Goal: Task Accomplishment & Management: Manage account settings

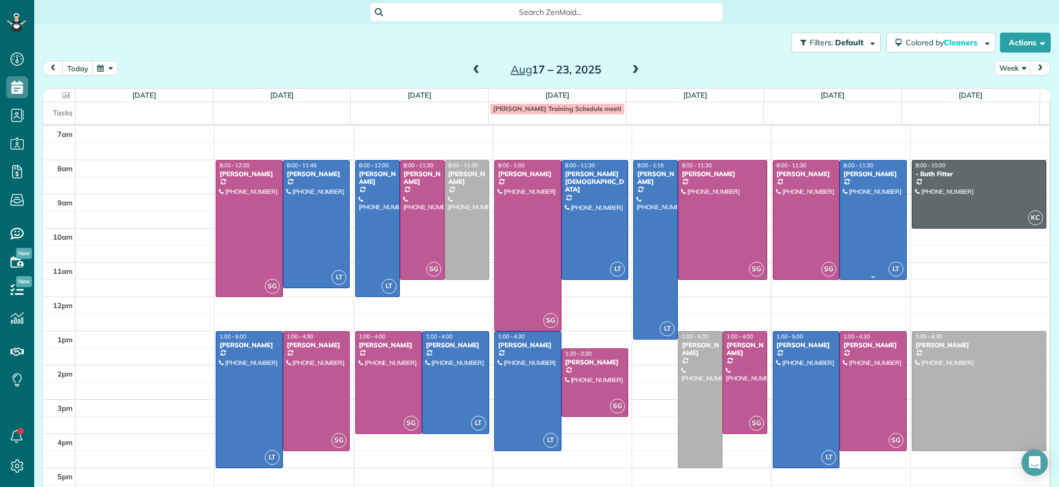
scroll to position [5, 5]
click at [233, 207] on div at bounding box center [249, 229] width 66 height 136
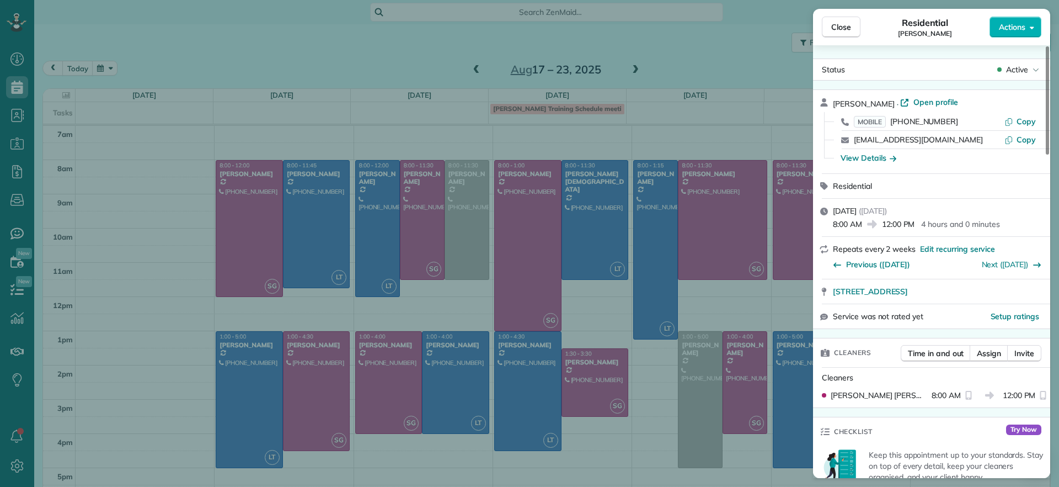
click at [243, 205] on div "Close Residential Jessica Pizano Actions Status Active Jessica Pizano · Open pr…" at bounding box center [529, 243] width 1059 height 487
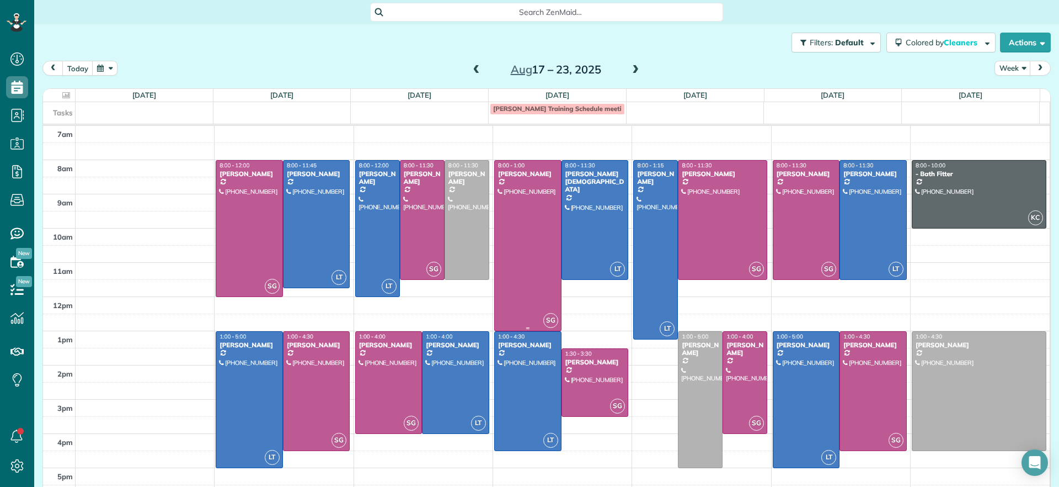
click at [517, 227] on div at bounding box center [528, 246] width 66 height 170
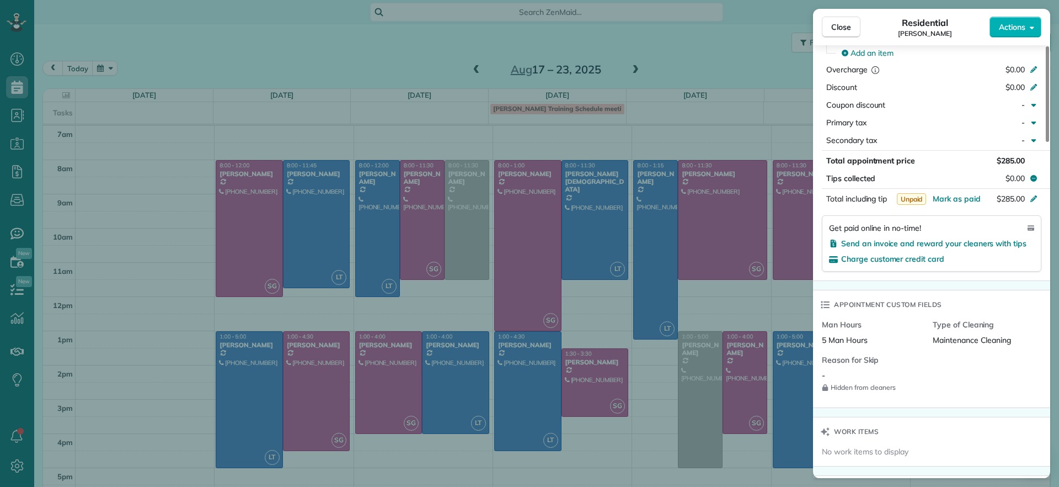
scroll to position [483, 0]
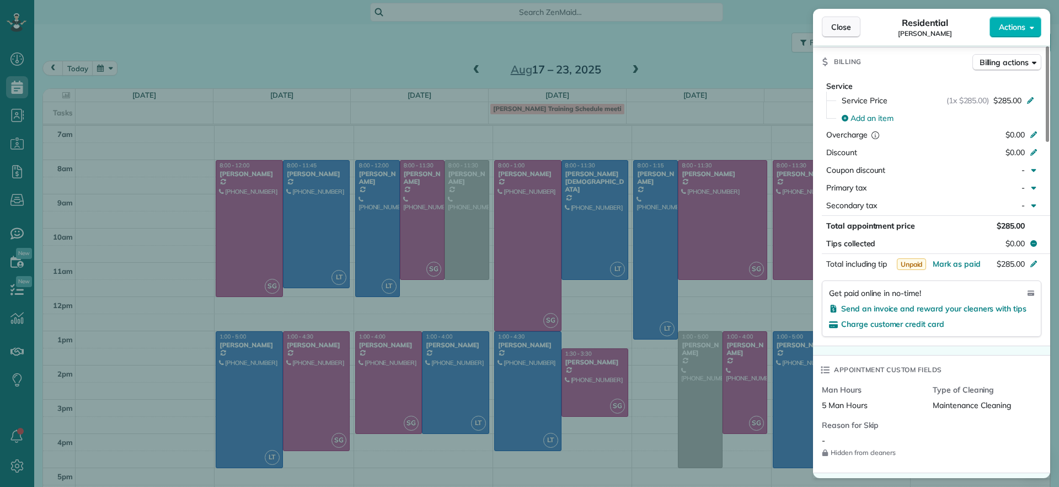
click at [857, 28] on button "Close" at bounding box center [841, 27] width 39 height 21
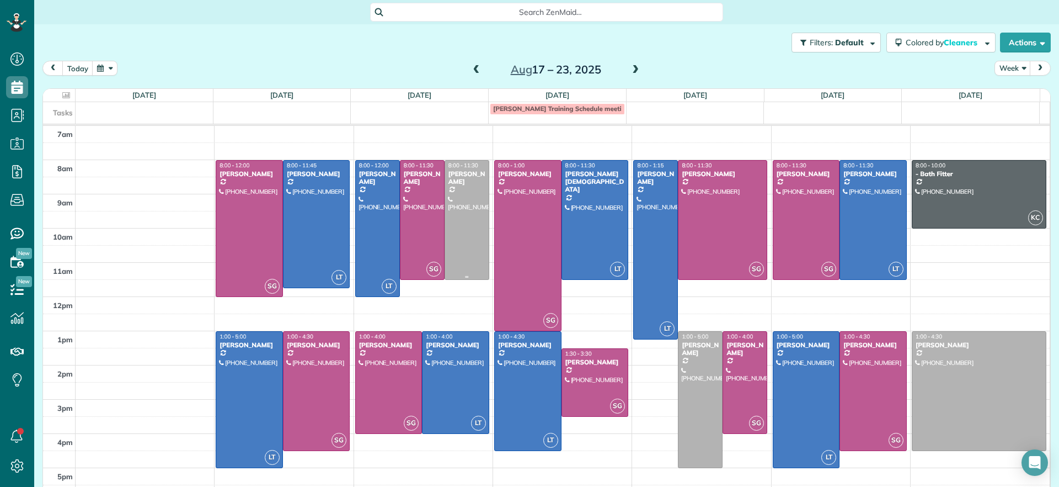
click at [445, 210] on div at bounding box center [467, 220] width 44 height 119
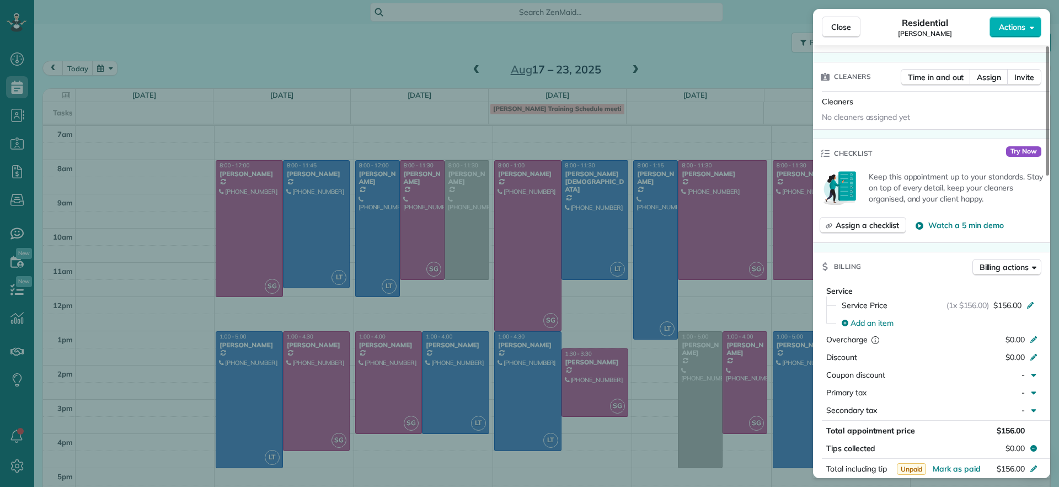
scroll to position [552, 0]
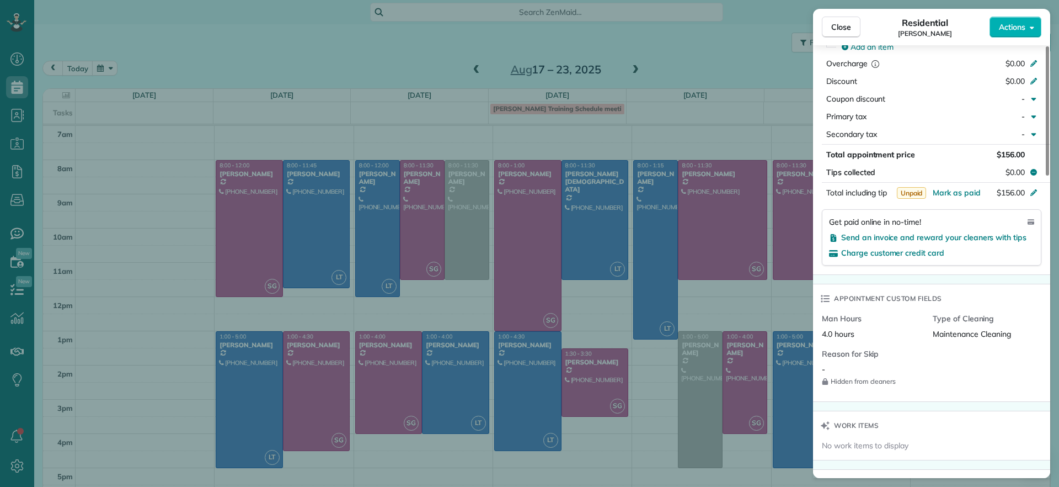
click at [365, 50] on div "Close Residential Molly Szkotak Actions Status Active Molly Szkotak · Open prof…" at bounding box center [529, 243] width 1059 height 487
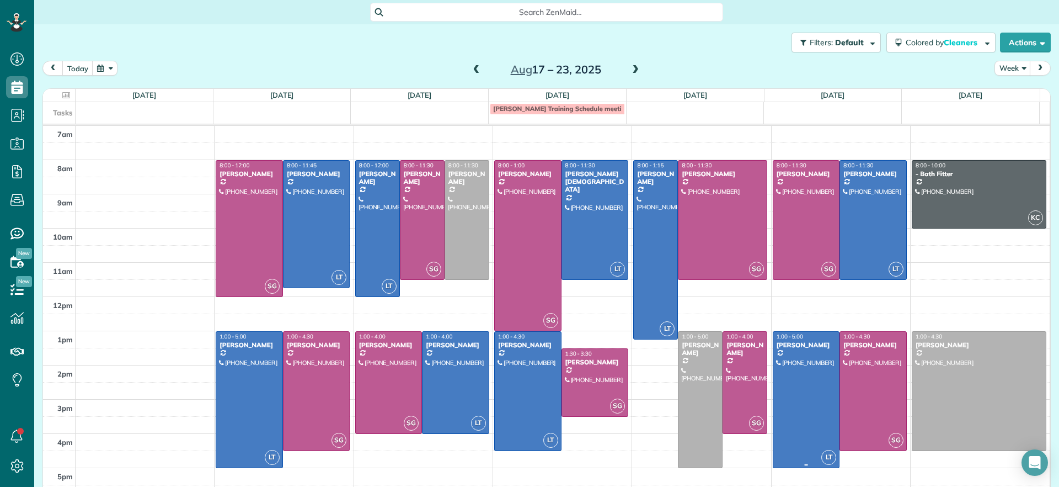
click at [776, 348] on div "[PERSON_NAME]" at bounding box center [806, 345] width 61 height 8
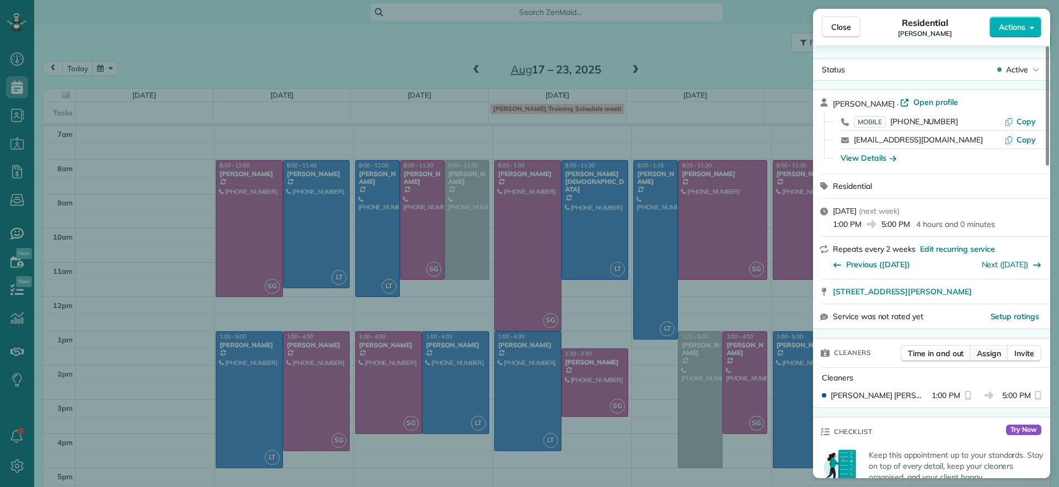
click at [996, 350] on span "Assign" at bounding box center [989, 353] width 24 height 11
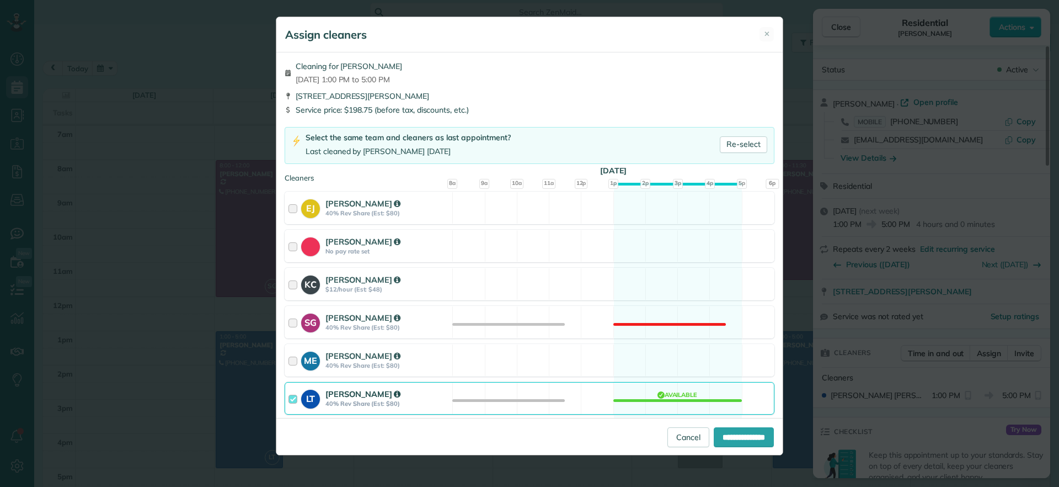
click at [702, 383] on div "LT Laura Thaller 40% Rev Share (Est: $80) Available" at bounding box center [530, 398] width 490 height 33
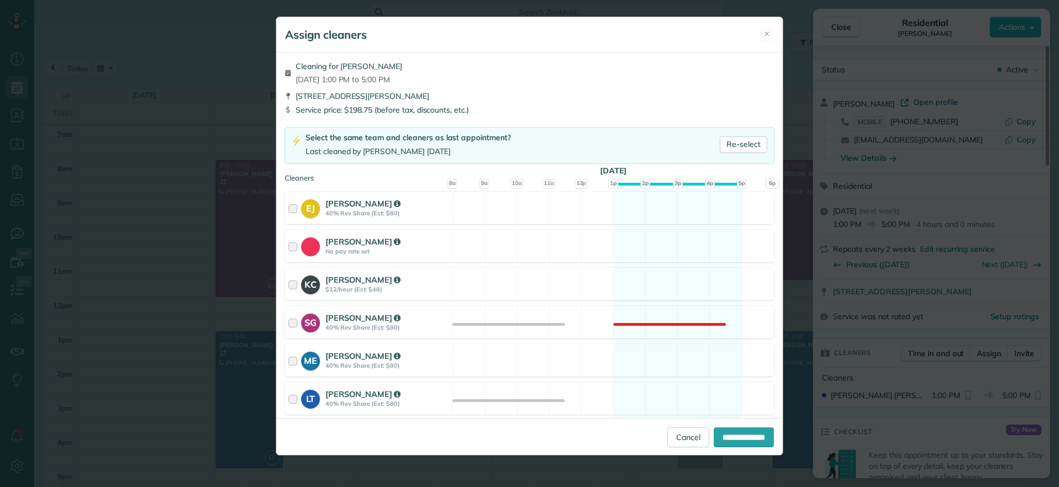
click at [738, 424] on div "**********" at bounding box center [529, 436] width 506 height 37
click at [738, 436] on input "**********" at bounding box center [744, 437] width 60 height 20
type input "**********"
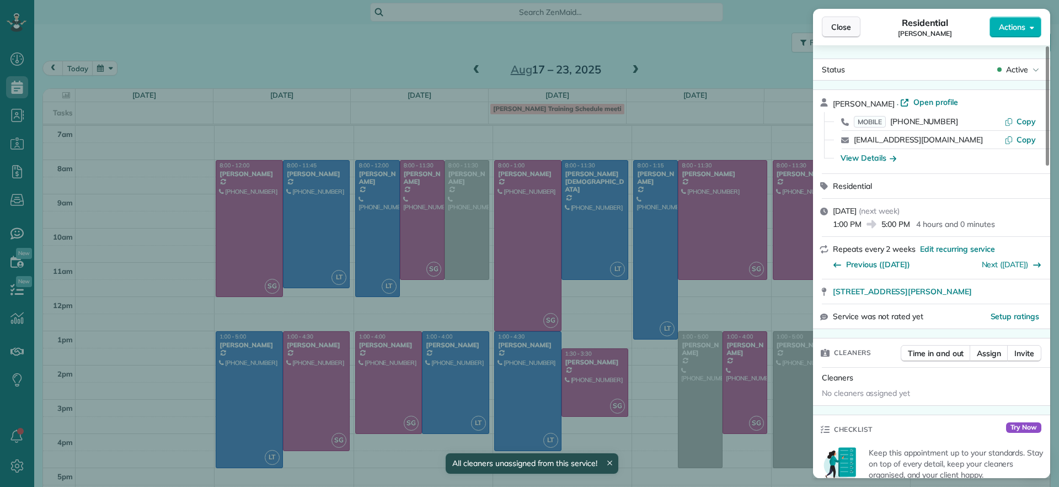
click at [831, 29] on span "Close" at bounding box center [841, 27] width 20 height 11
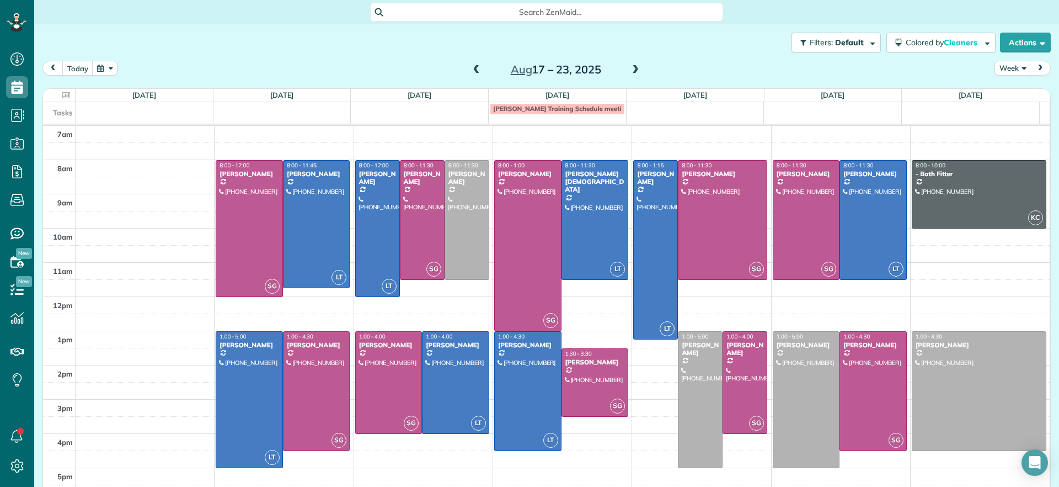
click at [545, 109] on span "Sophie Training Schedule meeting?" at bounding box center [562, 108] width 139 height 8
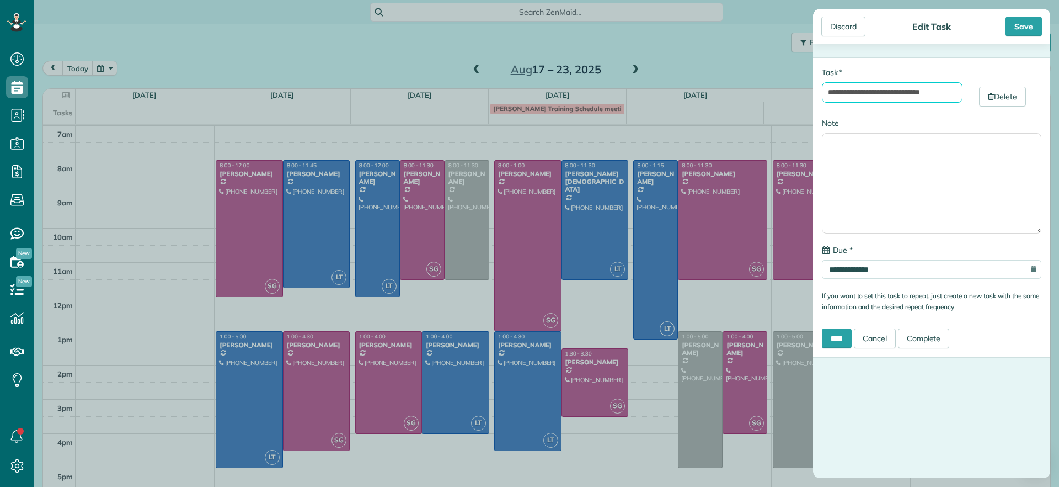
click at [890, 93] on input "**********" at bounding box center [892, 92] width 141 height 20
click at [883, 94] on input "**********" at bounding box center [892, 92] width 141 height 20
click at [1038, 28] on div "Save" at bounding box center [1024, 27] width 36 height 20
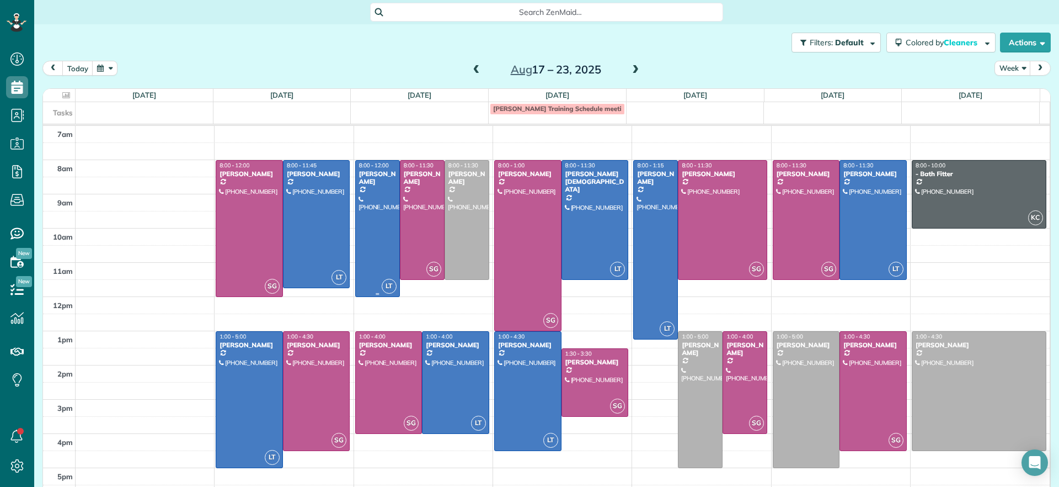
click at [373, 174] on div "Hayley Morris" at bounding box center [378, 178] width 38 height 16
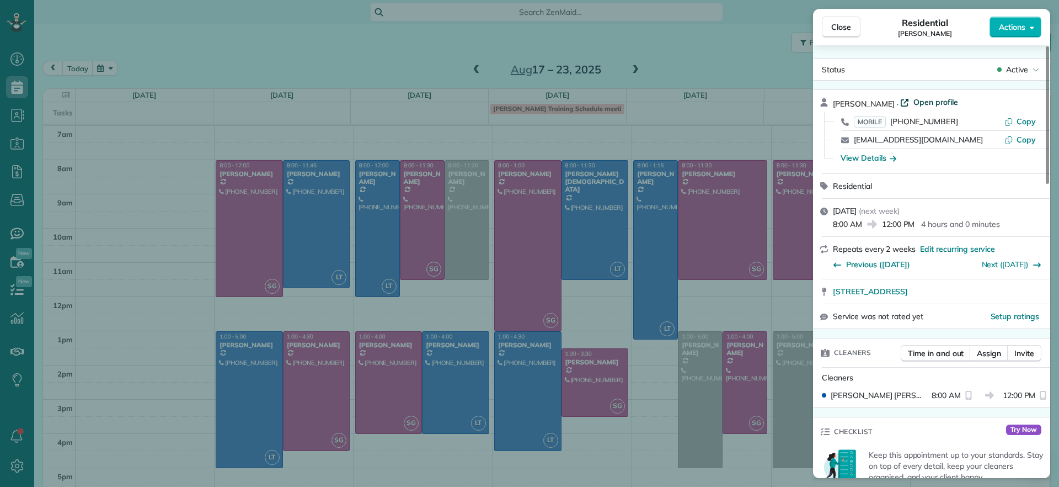
click at [917, 97] on span "Open profile" at bounding box center [935, 102] width 45 height 11
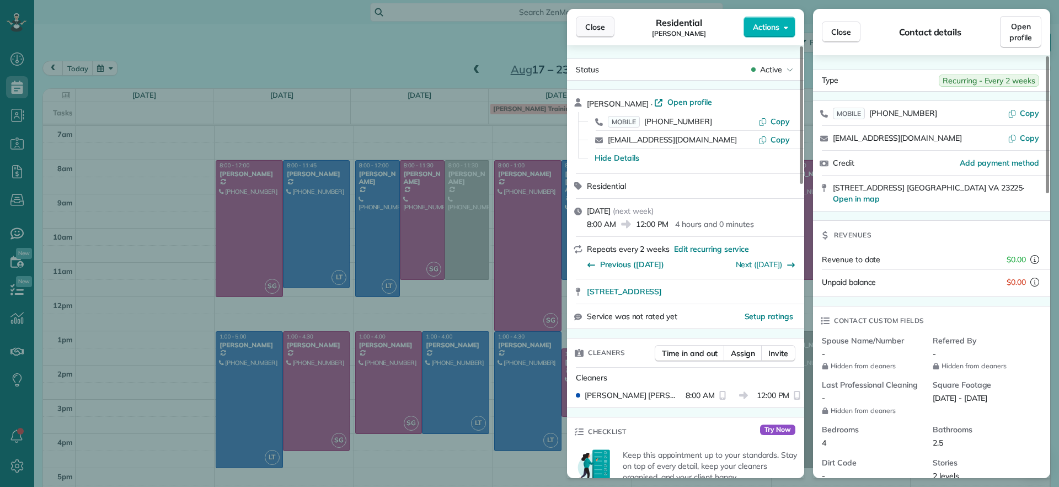
click at [614, 28] on button "Close" at bounding box center [595, 27] width 39 height 21
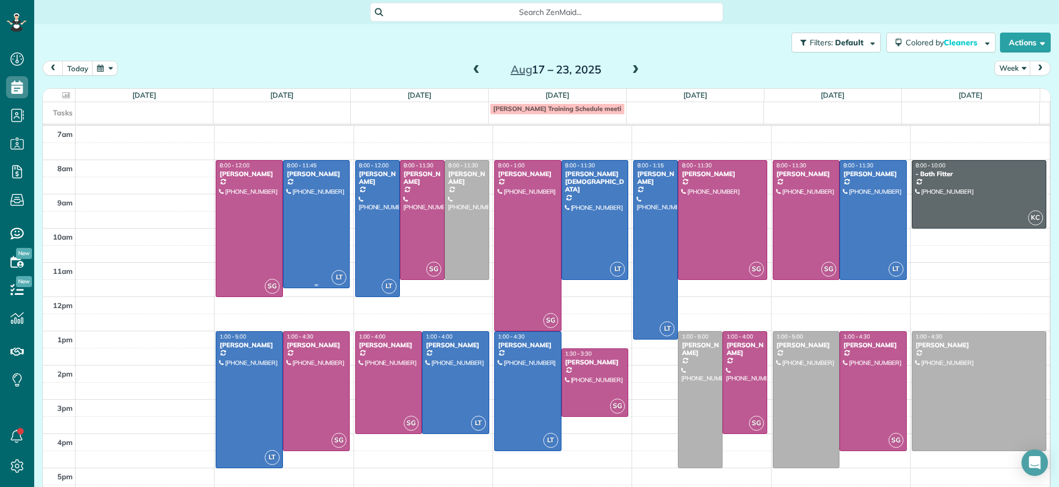
click at [311, 227] on div at bounding box center [317, 224] width 66 height 127
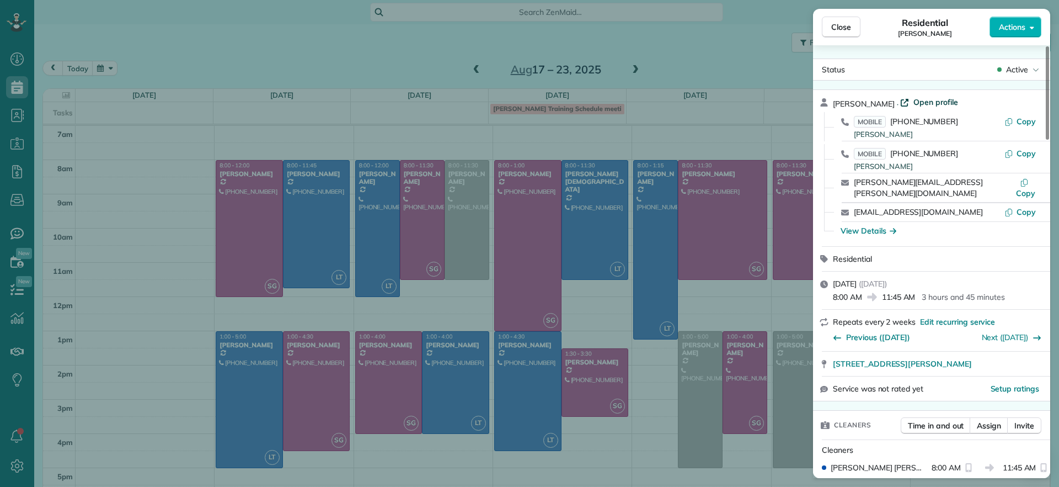
click at [927, 102] on span "Open profile" at bounding box center [935, 102] width 45 height 11
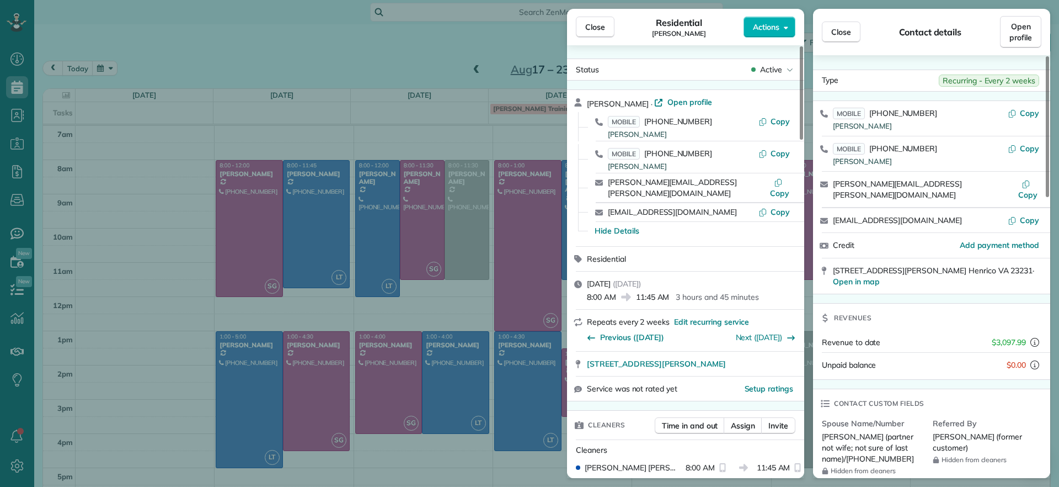
click at [284, 52] on div "Close Residential Chris Seamon Actions Status Active Chris Seamon · Open profil…" at bounding box center [529, 243] width 1059 height 487
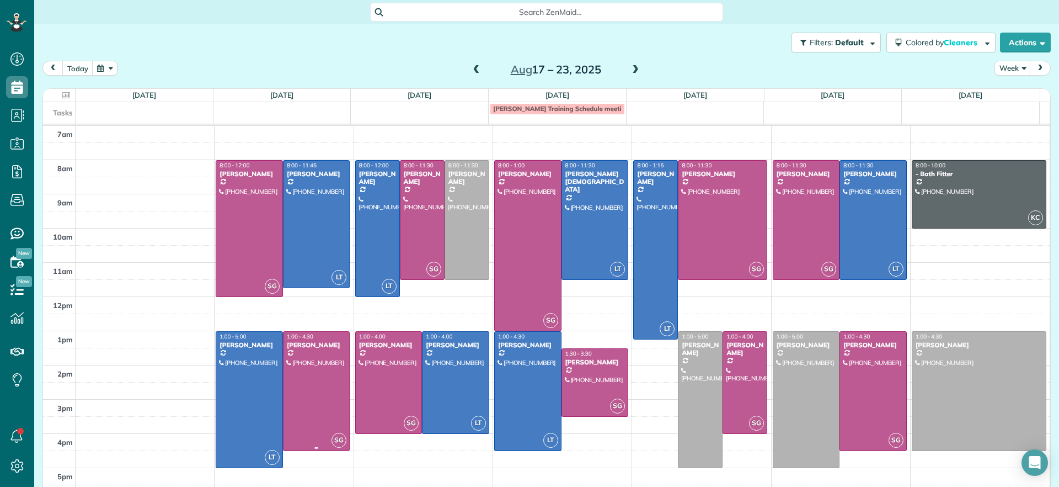
click at [320, 395] on div at bounding box center [317, 391] width 66 height 119
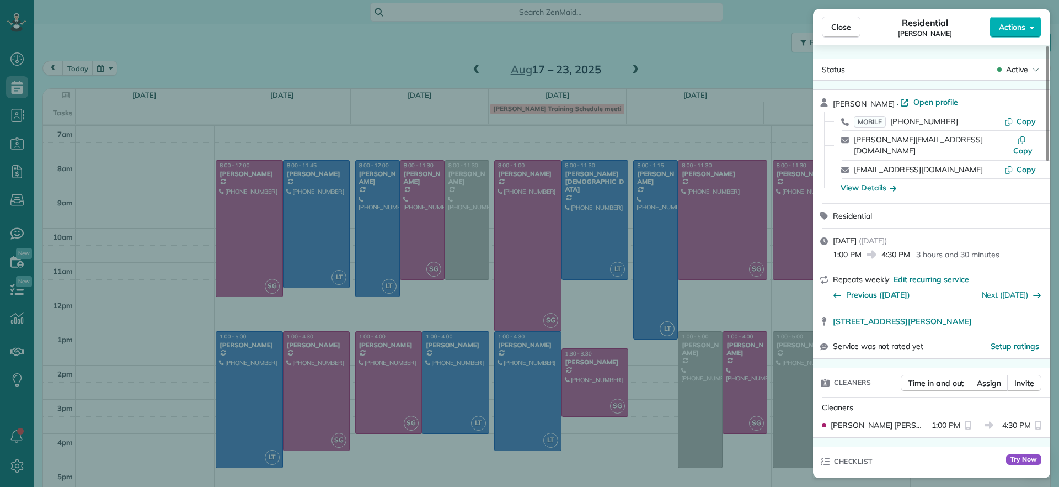
click at [318, 397] on div "Close Residential James Crenshaw Actions Status Active James Crenshaw · Open pr…" at bounding box center [529, 243] width 1059 height 487
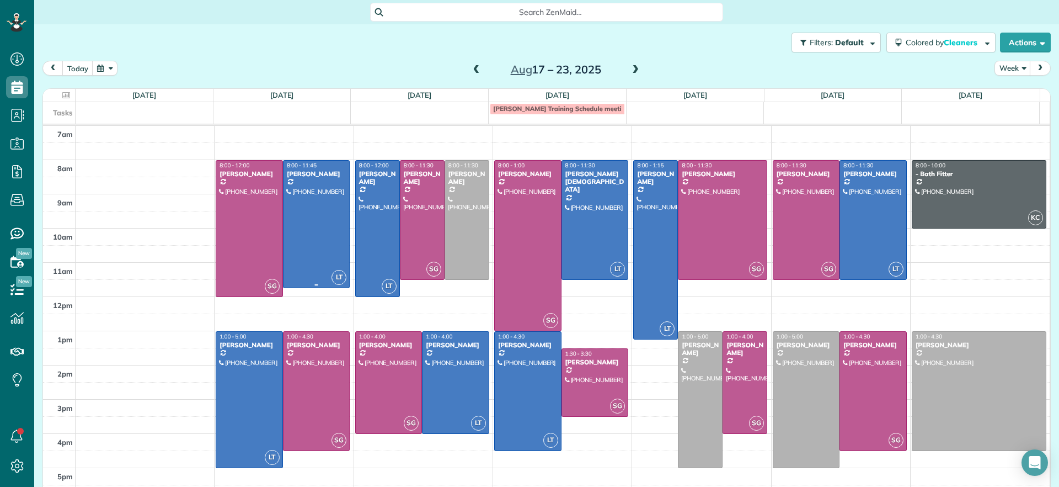
click at [318, 240] on div at bounding box center [317, 224] width 66 height 127
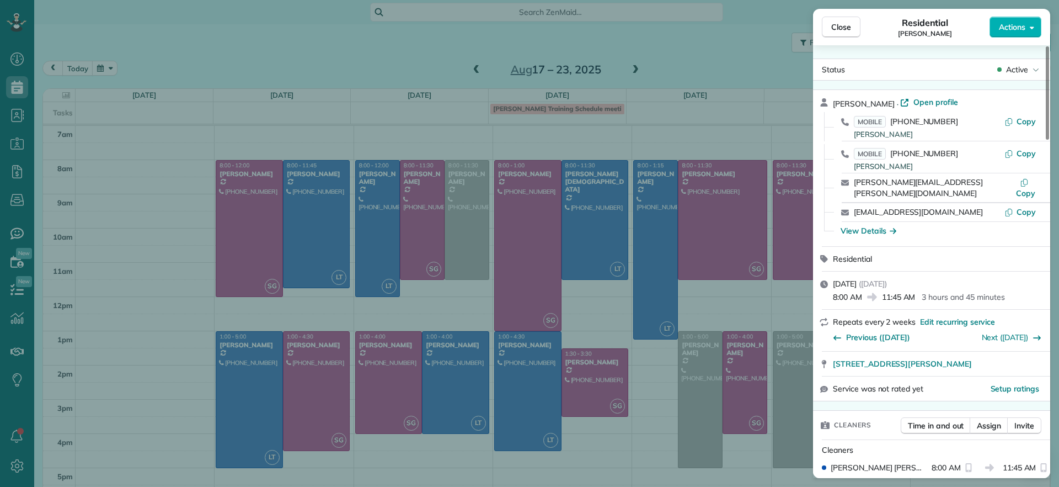
click at [403, 458] on div "Close Residential Chris Seamon Actions Status Active Chris Seamon · Open profil…" at bounding box center [529, 243] width 1059 height 487
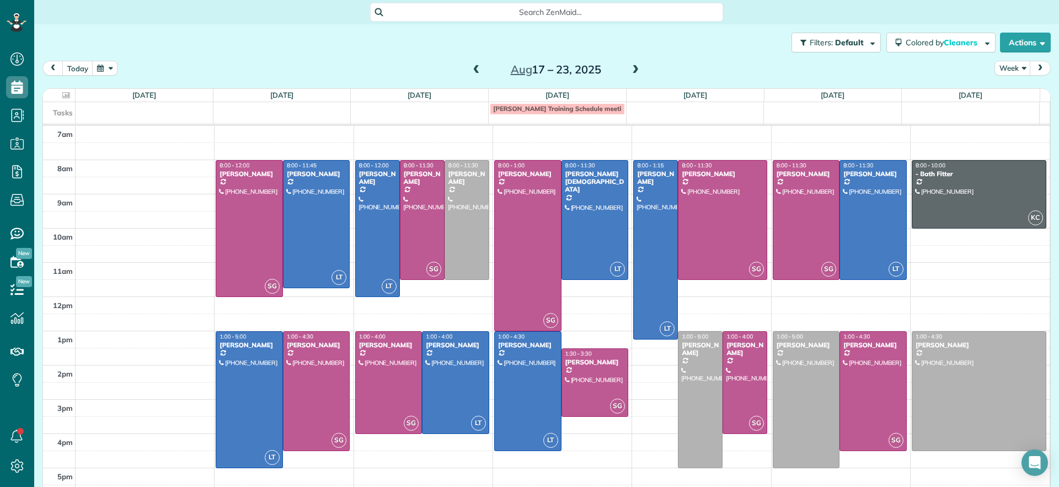
click at [629, 68] on span at bounding box center [635, 70] width 12 height 10
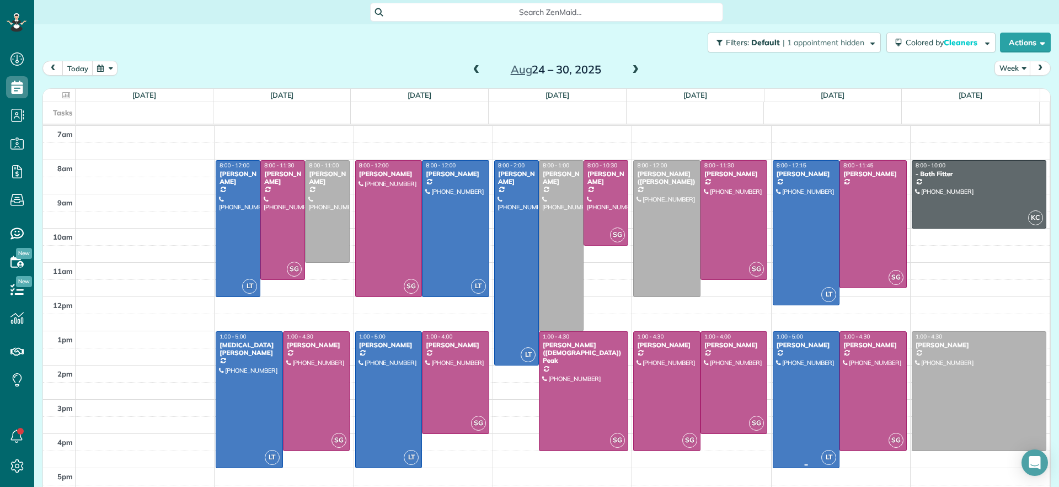
click at [781, 402] on div at bounding box center [806, 400] width 66 height 136
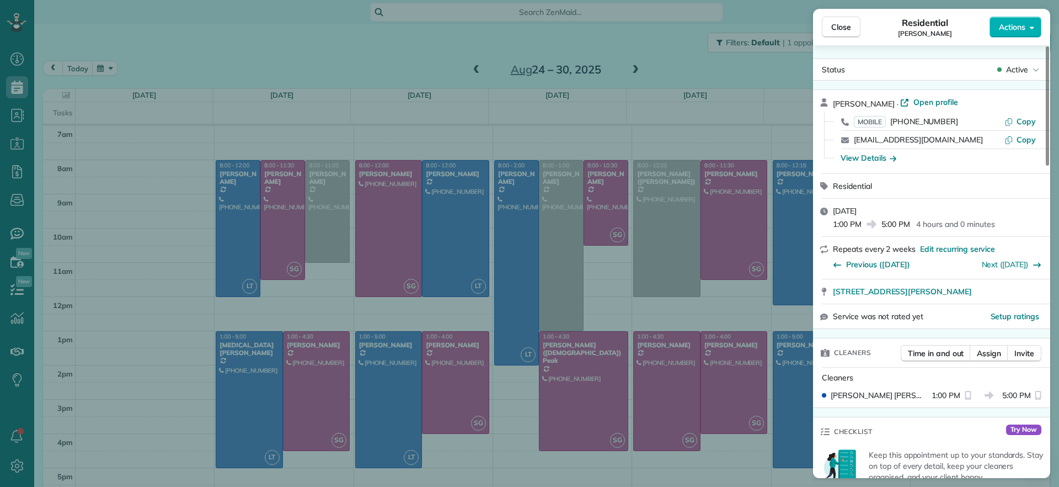
click at [781, 402] on div "Close Residential Katie Fraker Actions Status Active Katie Fraker · Open profil…" at bounding box center [529, 243] width 1059 height 487
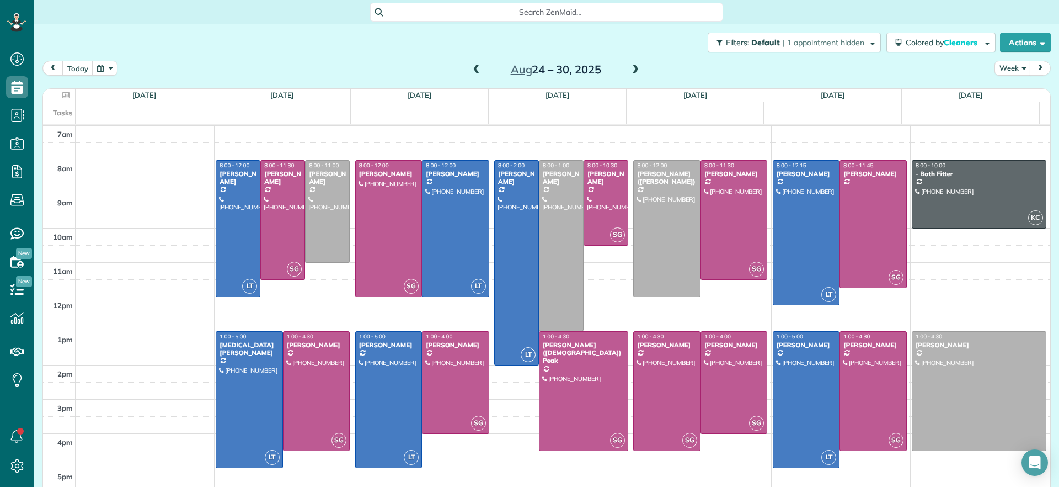
click at [471, 74] on span at bounding box center [477, 70] width 12 height 10
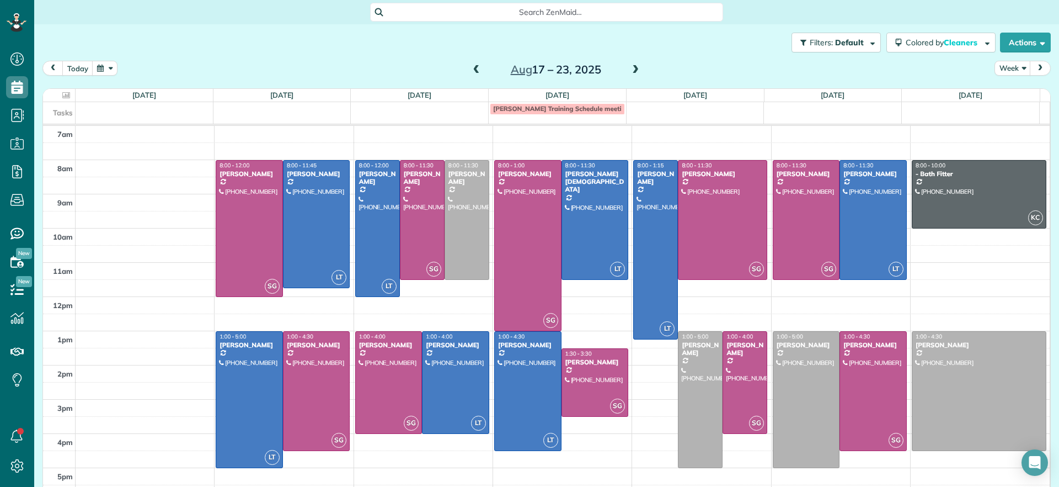
click at [471, 74] on span at bounding box center [477, 70] width 12 height 10
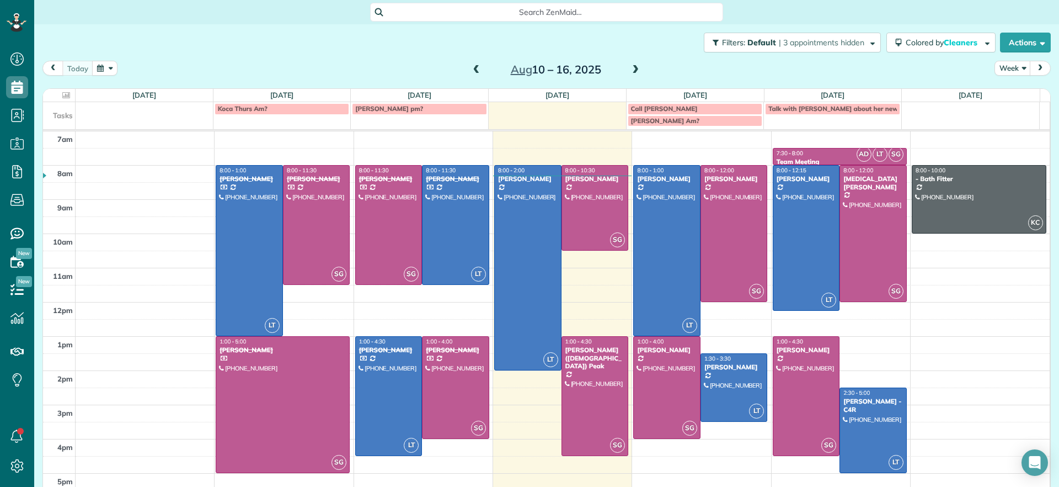
click at [471, 73] on span at bounding box center [477, 70] width 12 height 10
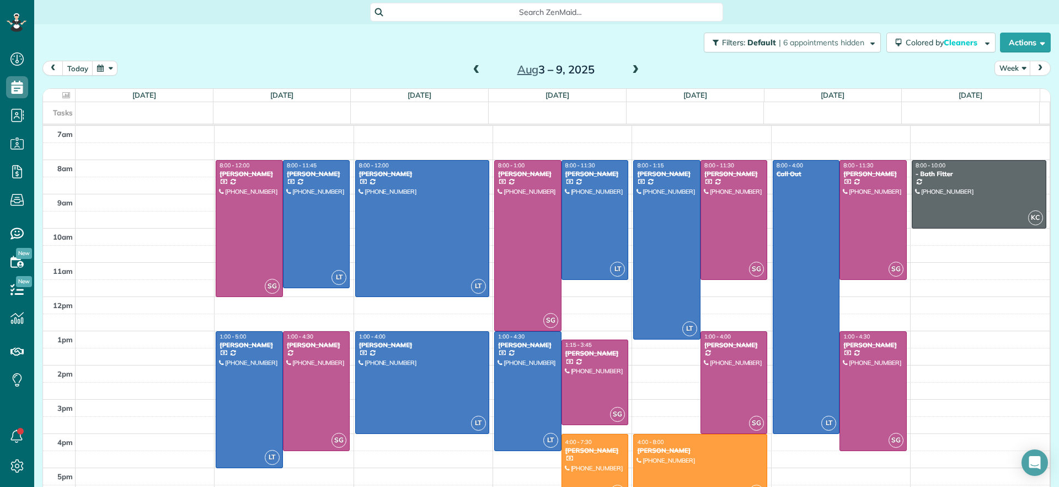
click at [629, 71] on span at bounding box center [635, 70] width 12 height 10
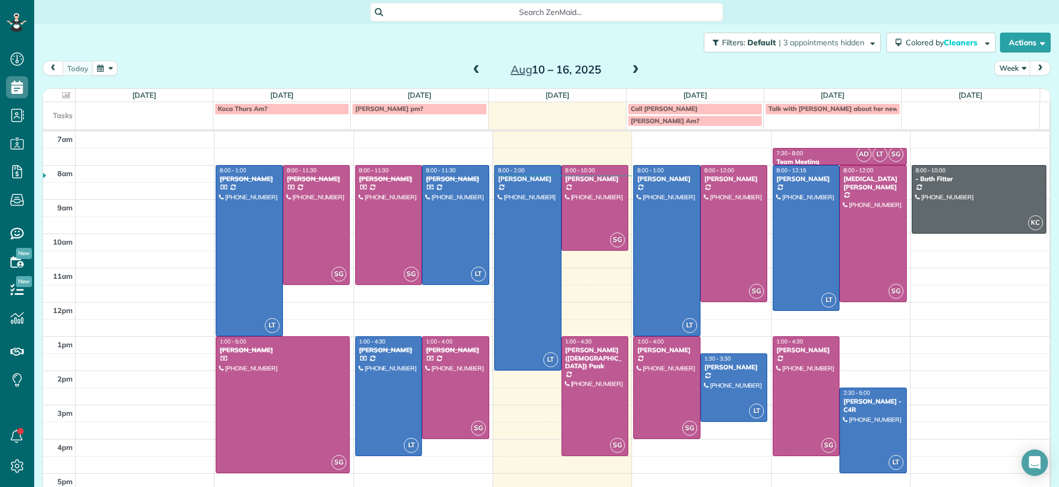
click at [629, 66] on span at bounding box center [635, 70] width 12 height 10
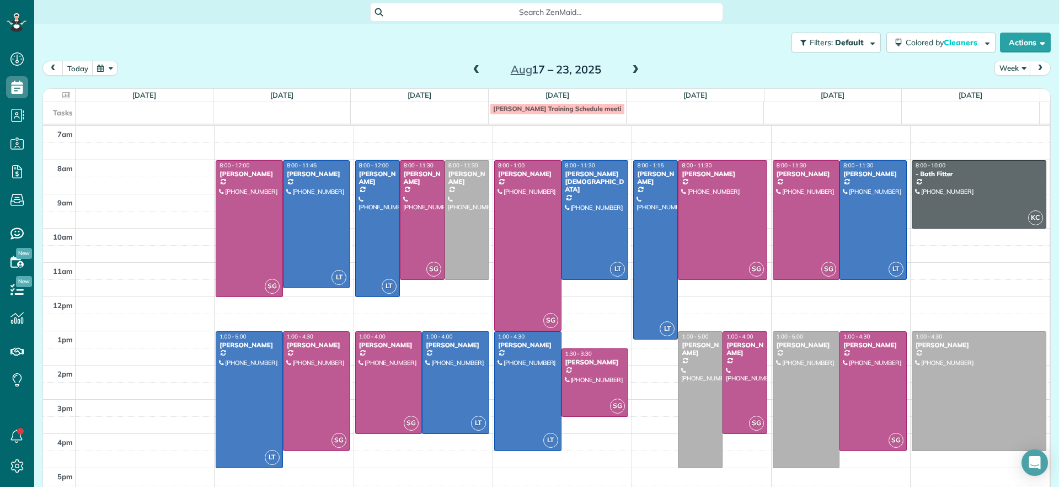
click at [630, 65] on span at bounding box center [635, 70] width 12 height 10
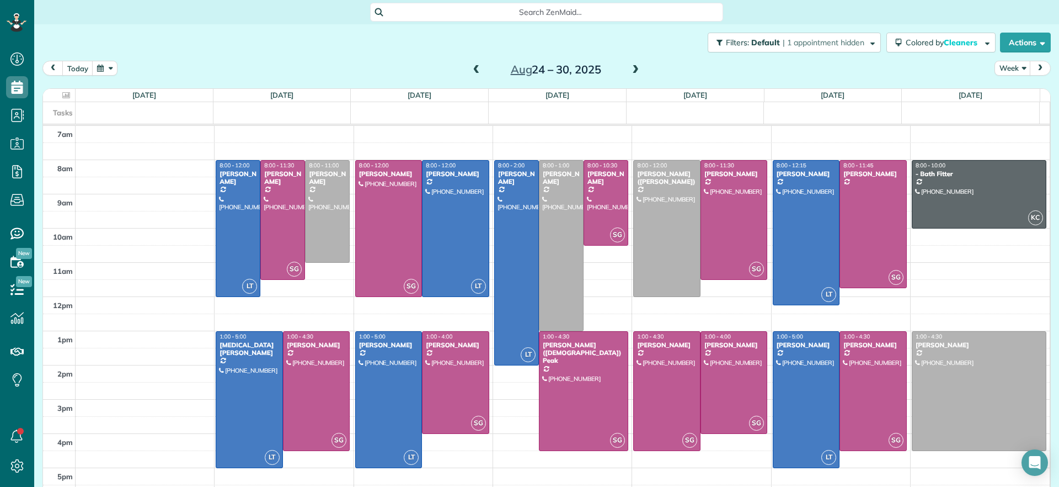
click at [475, 71] on span at bounding box center [477, 70] width 12 height 10
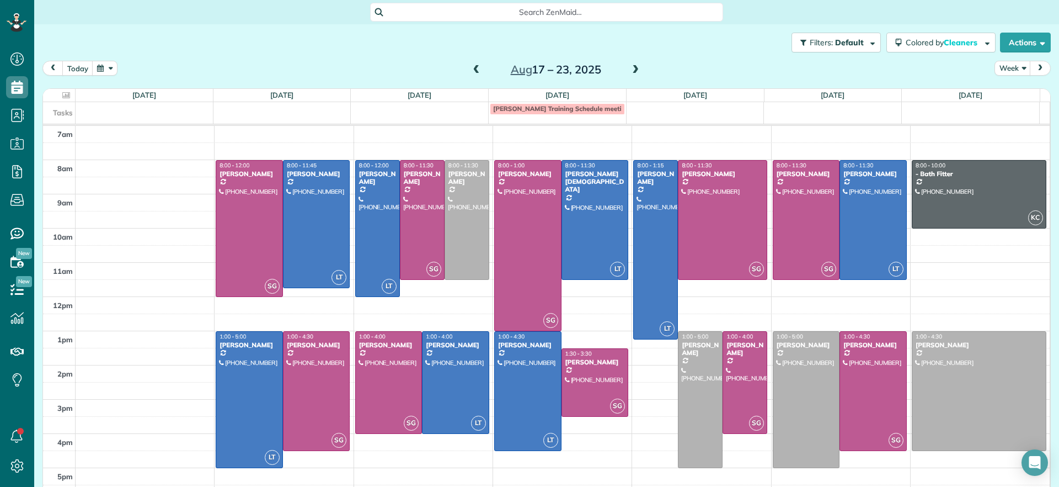
click at [473, 71] on span at bounding box center [477, 70] width 12 height 10
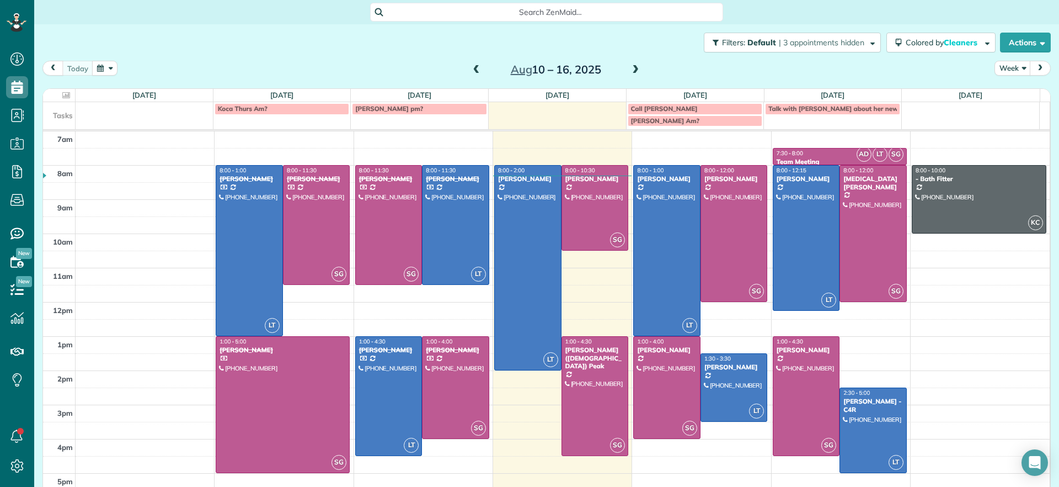
click at [475, 66] on span at bounding box center [477, 70] width 12 height 10
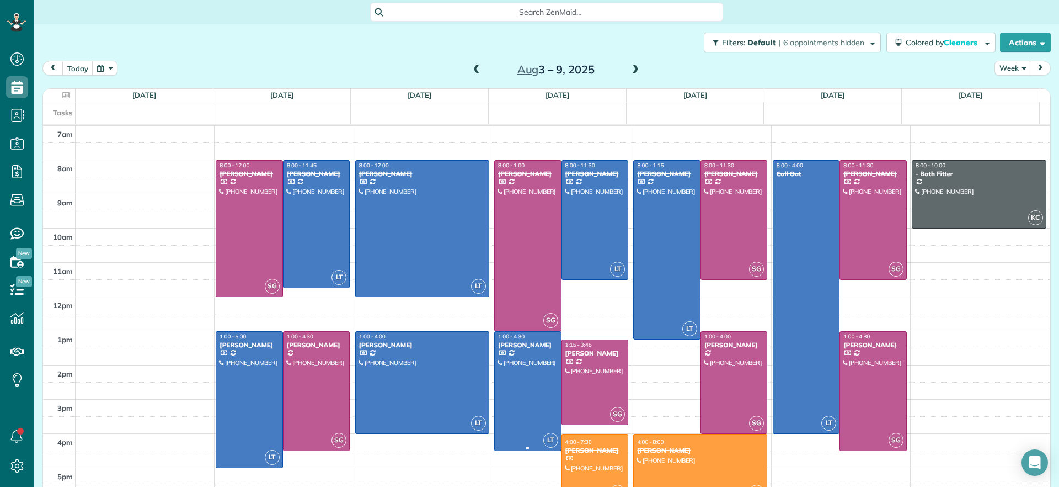
click at [530, 377] on div at bounding box center [528, 391] width 66 height 119
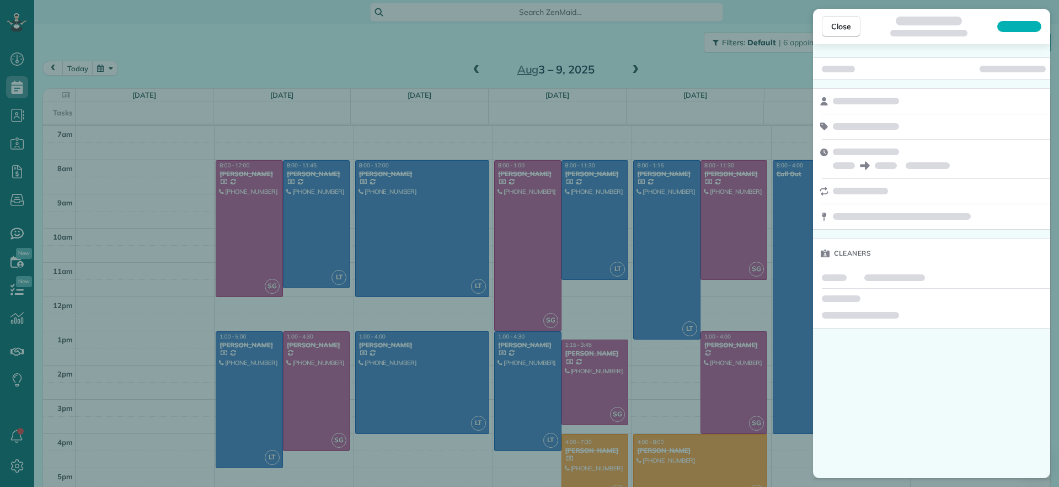
click at [530, 377] on div "Close Cleaners" at bounding box center [529, 243] width 1059 height 487
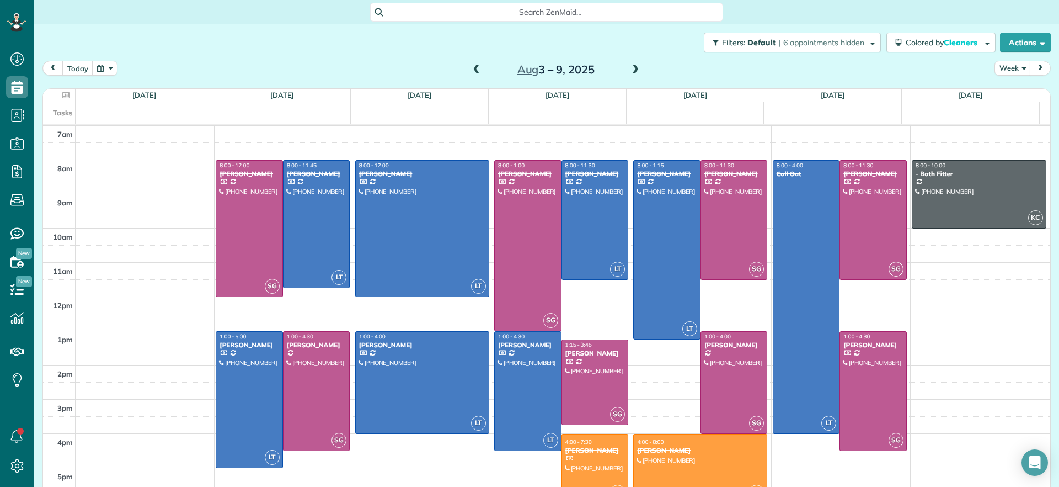
click at [631, 73] on span at bounding box center [635, 70] width 12 height 10
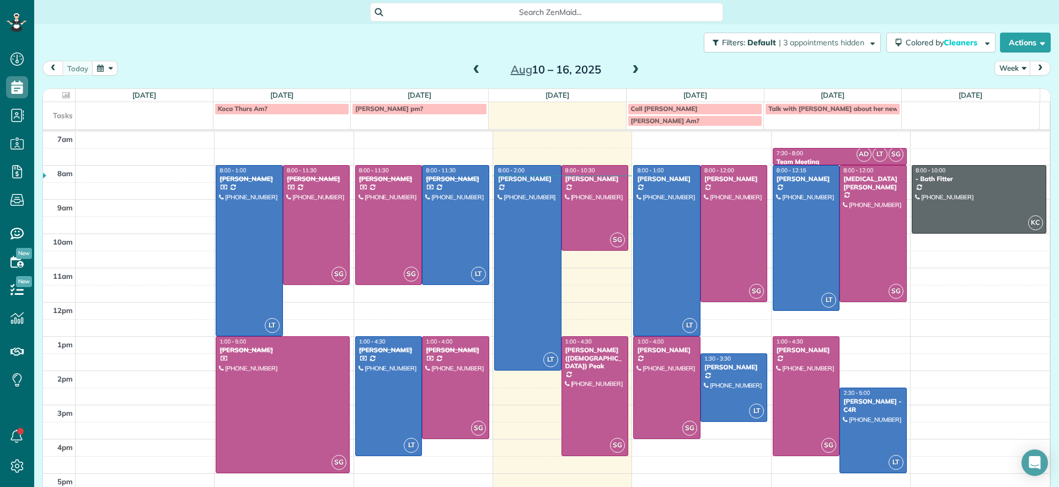
click at [632, 70] on span at bounding box center [635, 70] width 12 height 10
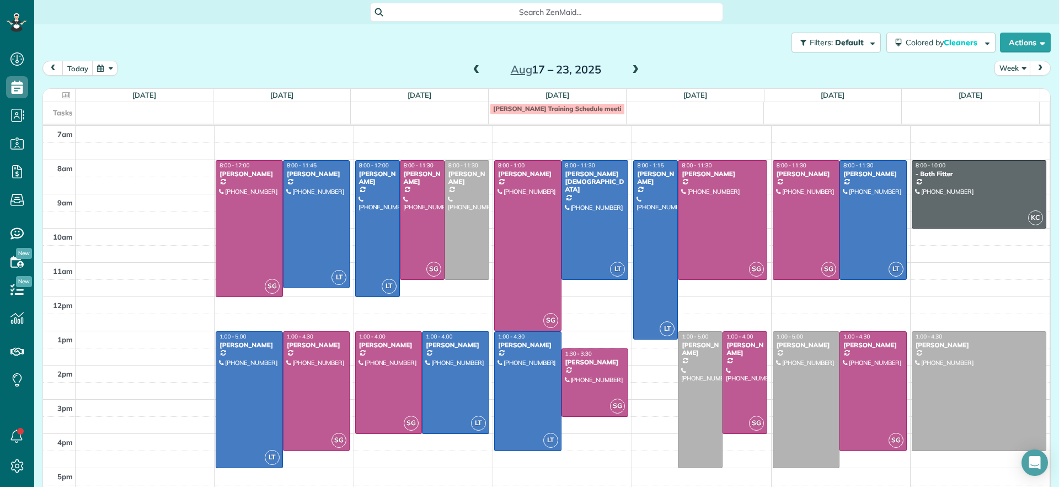
click at [629, 73] on span at bounding box center [635, 70] width 12 height 10
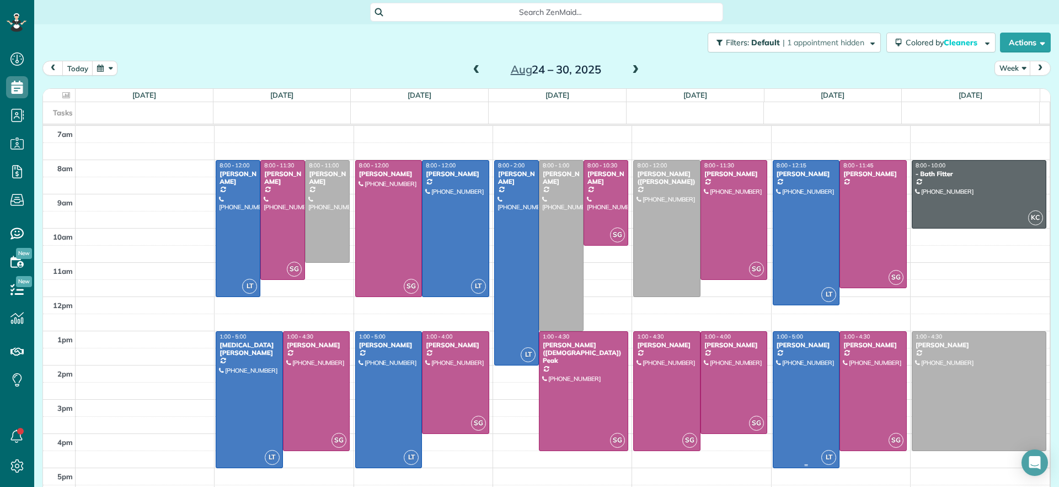
drag, startPoint x: 798, startPoint y: 382, endPoint x: 786, endPoint y: 390, distance: 14.7
click at [786, 390] on div at bounding box center [806, 400] width 66 height 136
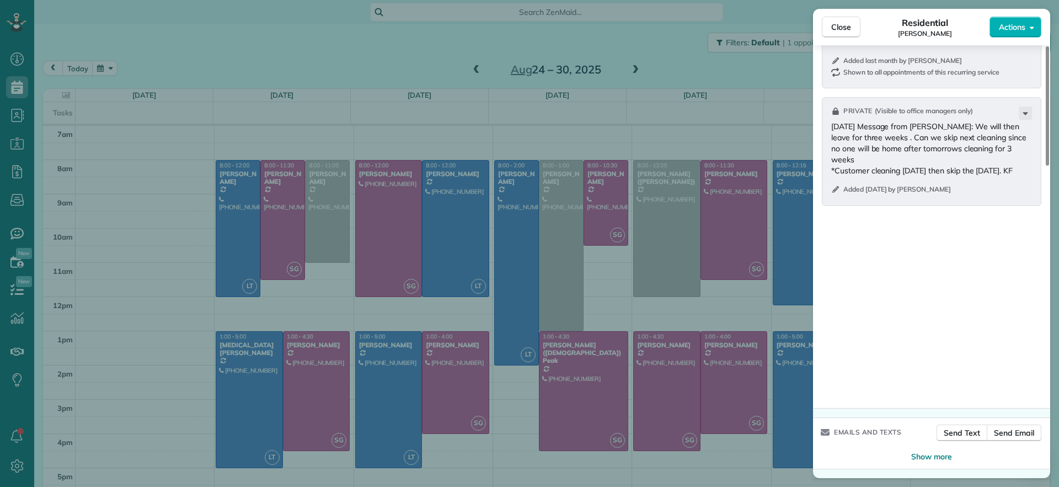
scroll to position [994, 0]
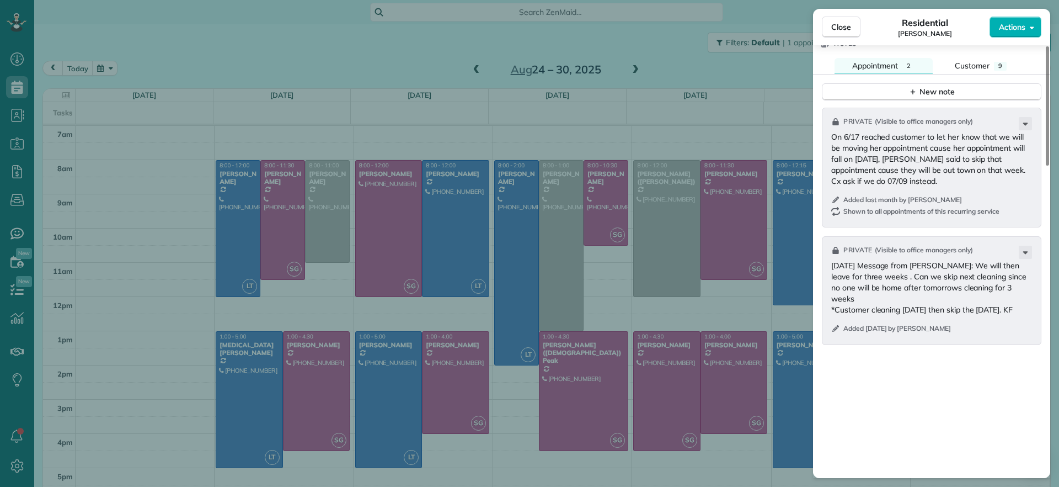
click at [685, 76] on div "Close Residential Katie Fraker Actions Status Active Katie Fraker · Open profil…" at bounding box center [529, 243] width 1059 height 487
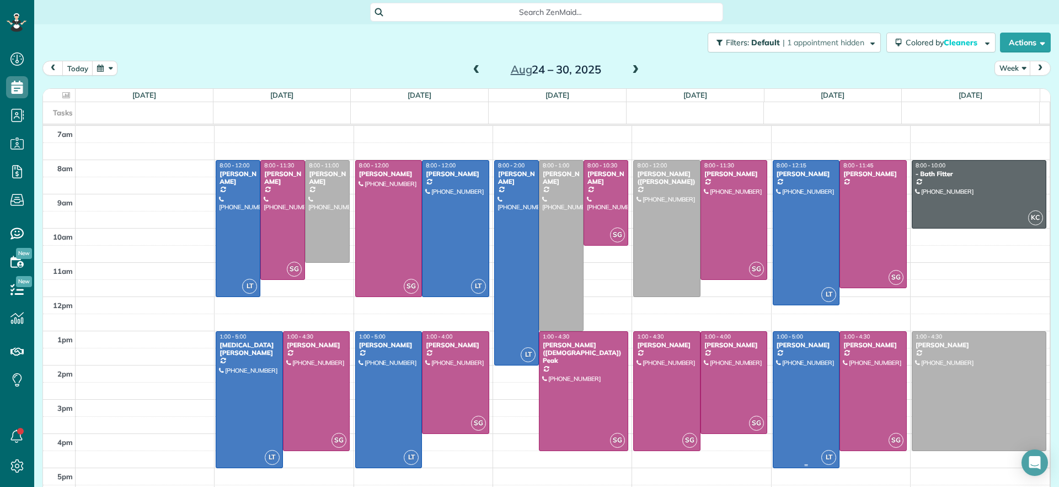
click at [792, 419] on div at bounding box center [806, 400] width 66 height 136
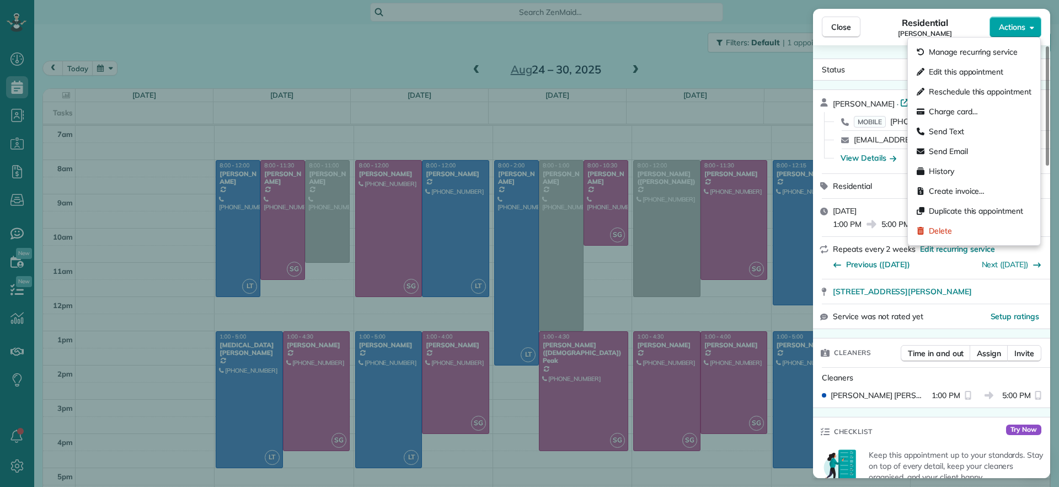
click at [1019, 33] on button "Actions" at bounding box center [1016, 27] width 52 height 21
click at [947, 232] on span "Delete" at bounding box center [940, 230] width 23 height 11
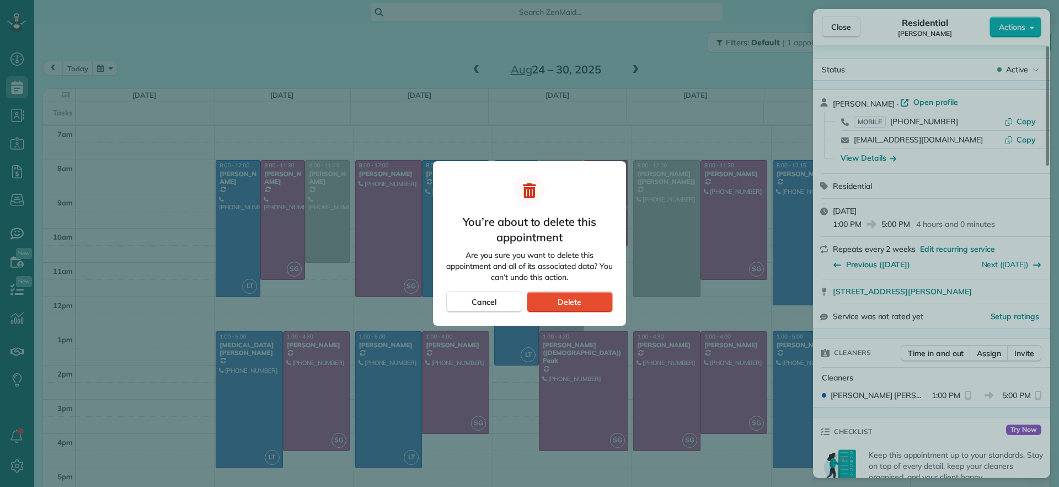
click at [789, 371] on div at bounding box center [529, 243] width 1059 height 487
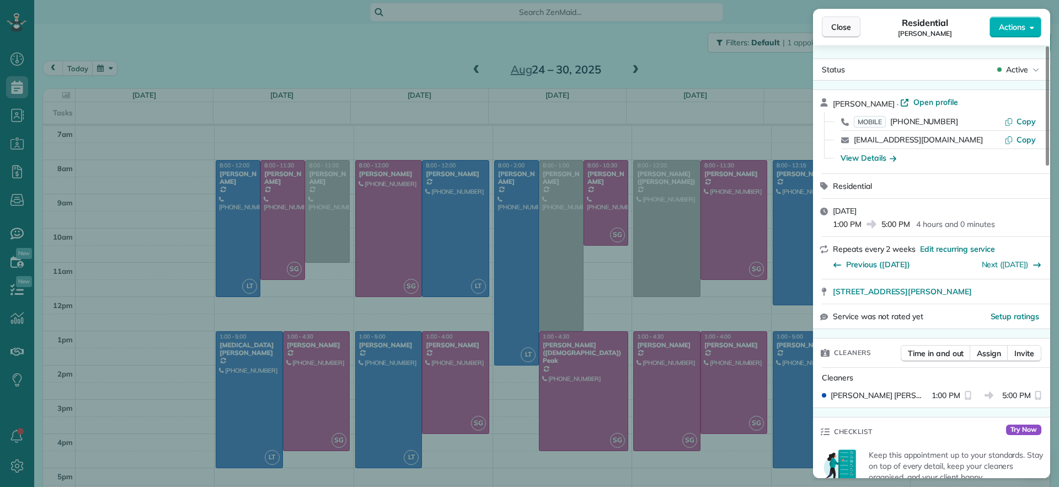
click at [845, 18] on button "Close" at bounding box center [841, 27] width 39 height 21
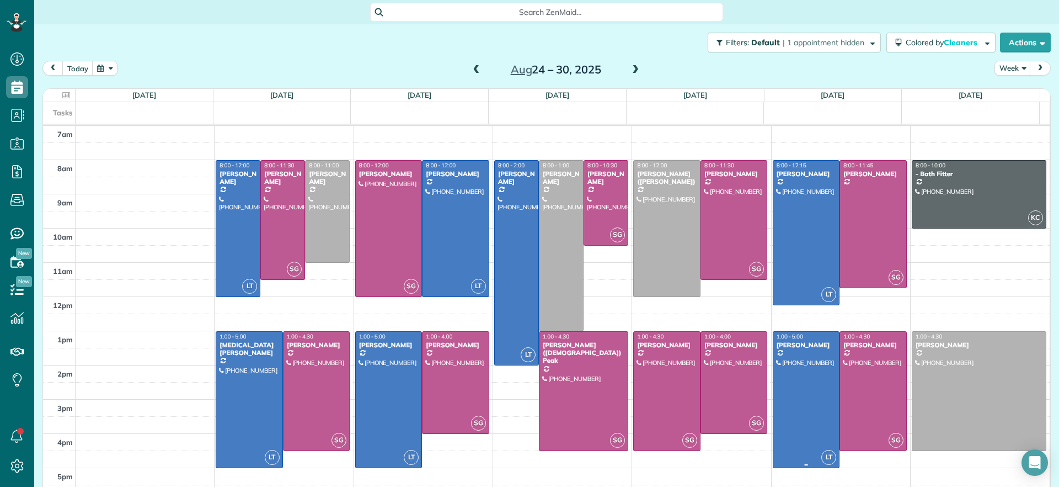
click at [777, 392] on div at bounding box center [806, 400] width 66 height 136
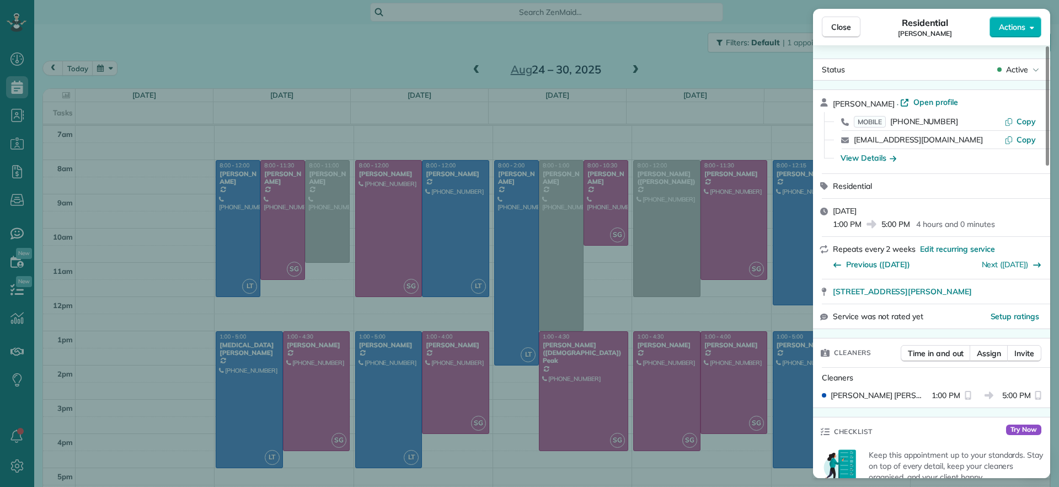
click at [621, 31] on div "Close Residential Katie Fraker Actions Status Active Katie Fraker · Open profil…" at bounding box center [529, 243] width 1059 height 487
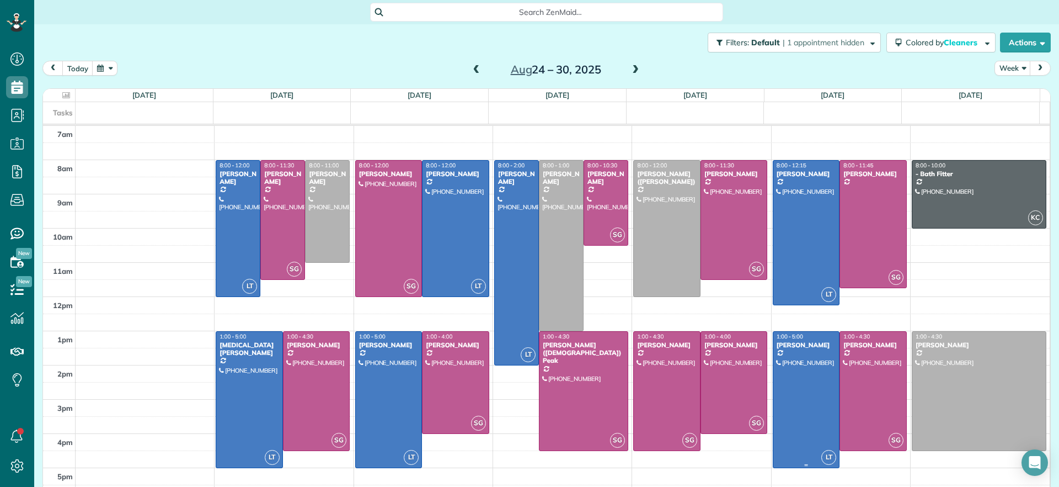
click at [773, 408] on div at bounding box center [806, 400] width 66 height 136
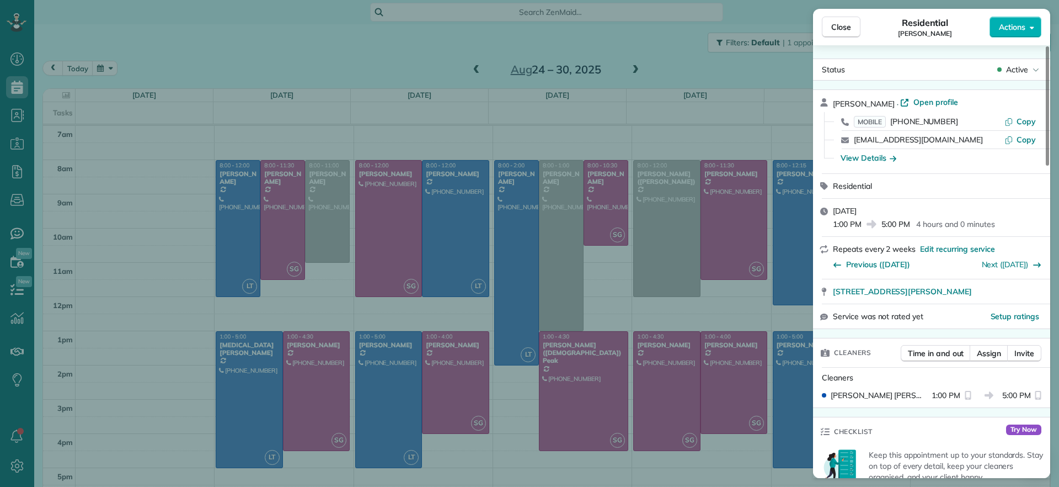
click at [474, 72] on div "Close Residential Katie Fraker Actions Status Active Katie Fraker · Open profil…" at bounding box center [529, 243] width 1059 height 487
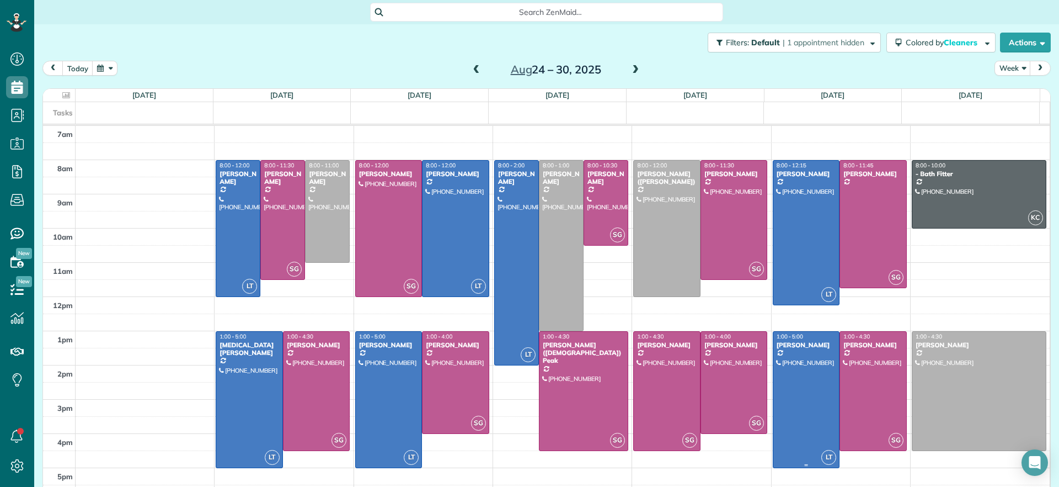
click at [773, 410] on div at bounding box center [806, 400] width 66 height 136
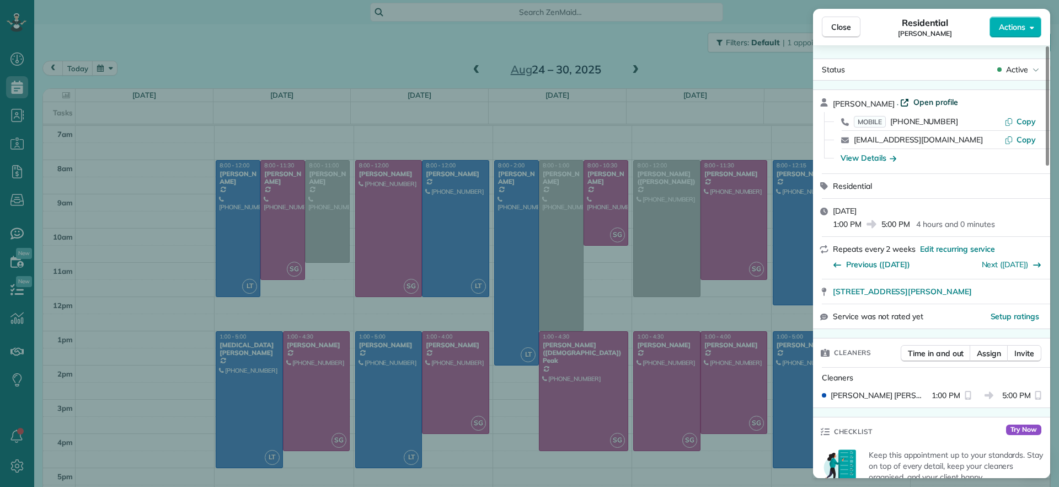
click at [913, 99] on span "Open profile" at bounding box center [935, 102] width 45 height 11
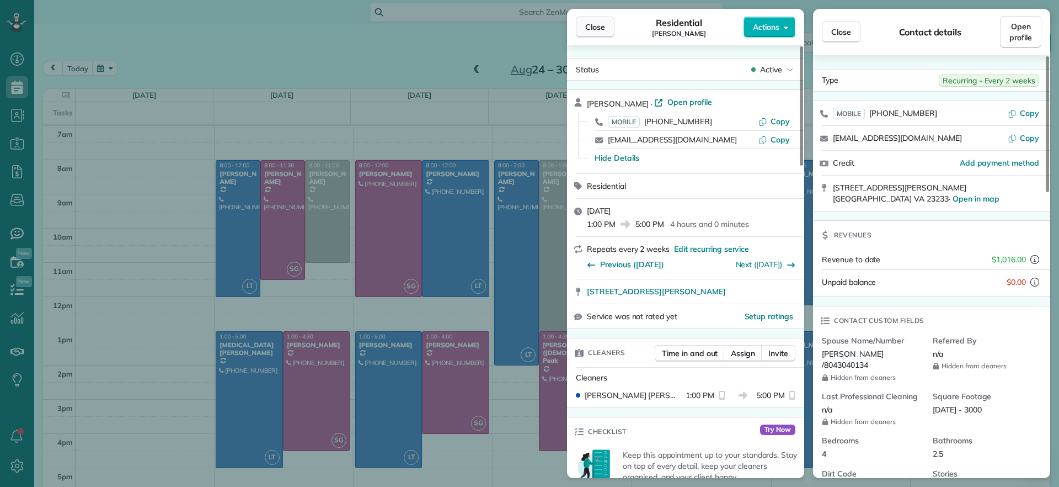
click at [614, 30] on button "Close" at bounding box center [595, 27] width 39 height 21
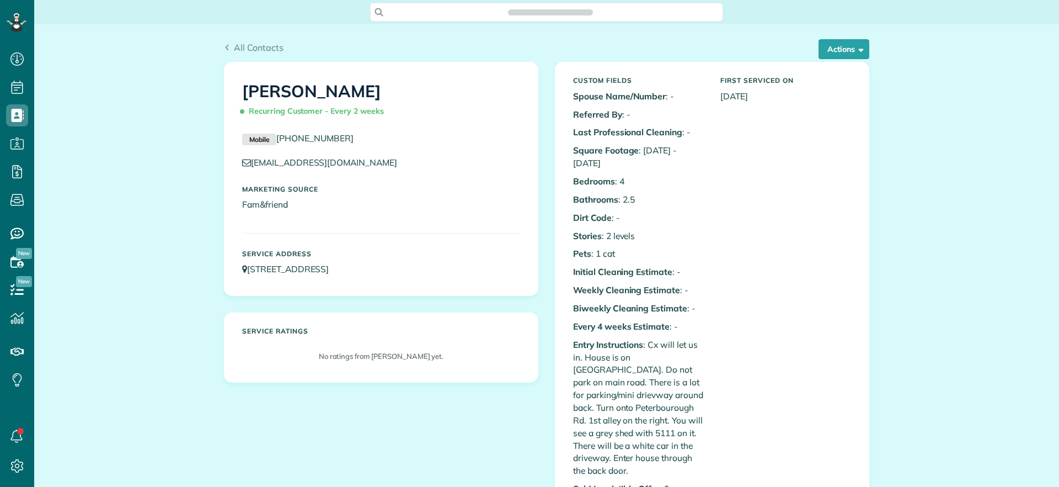
scroll to position [5, 5]
click at [855, 50] on span "button" at bounding box center [859, 49] width 8 height 8
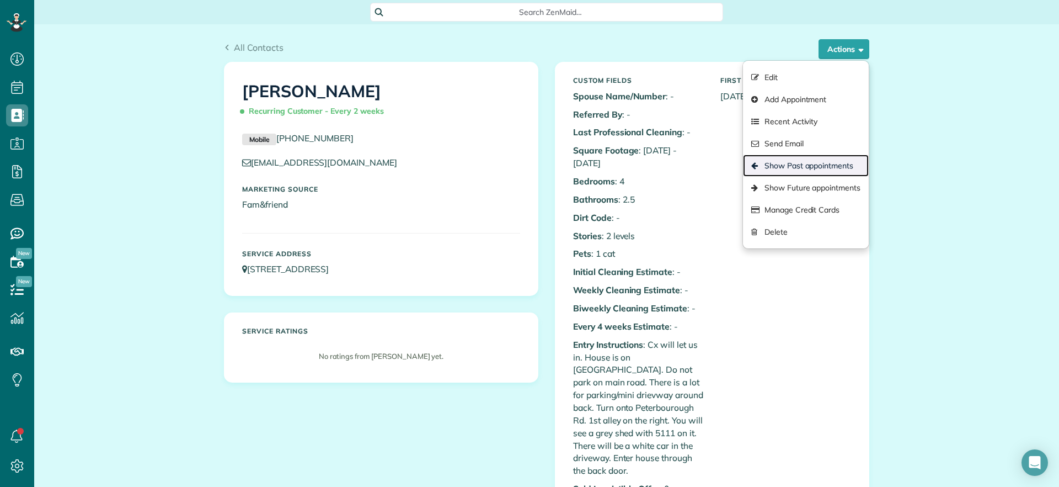
click at [848, 165] on link "Show Past appointments" at bounding box center [806, 165] width 126 height 22
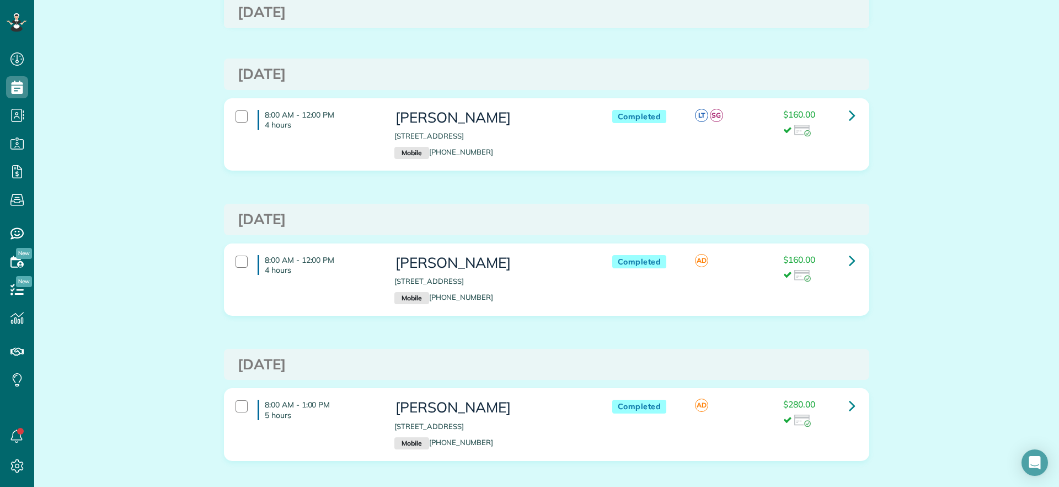
scroll to position [1098, 0]
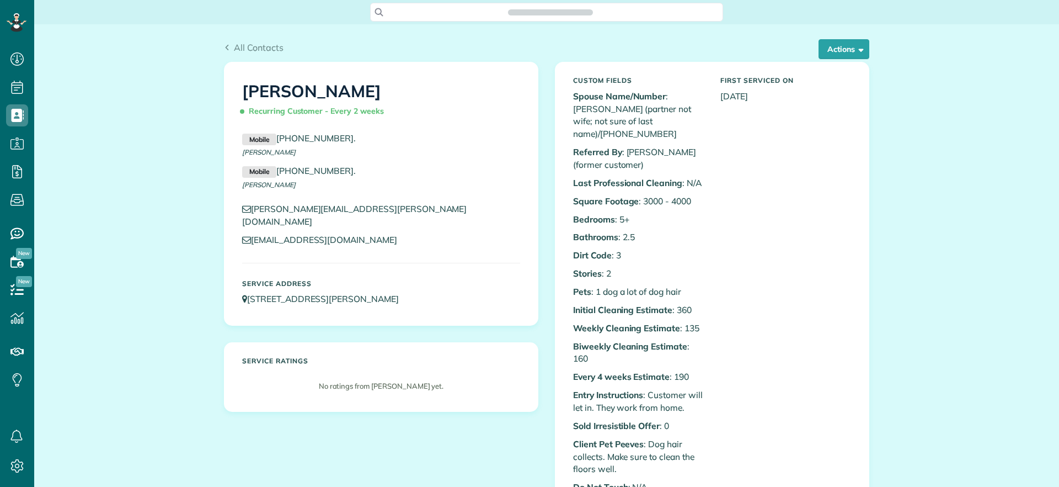
scroll to position [5, 5]
click at [834, 44] on button "Actions" at bounding box center [844, 49] width 51 height 20
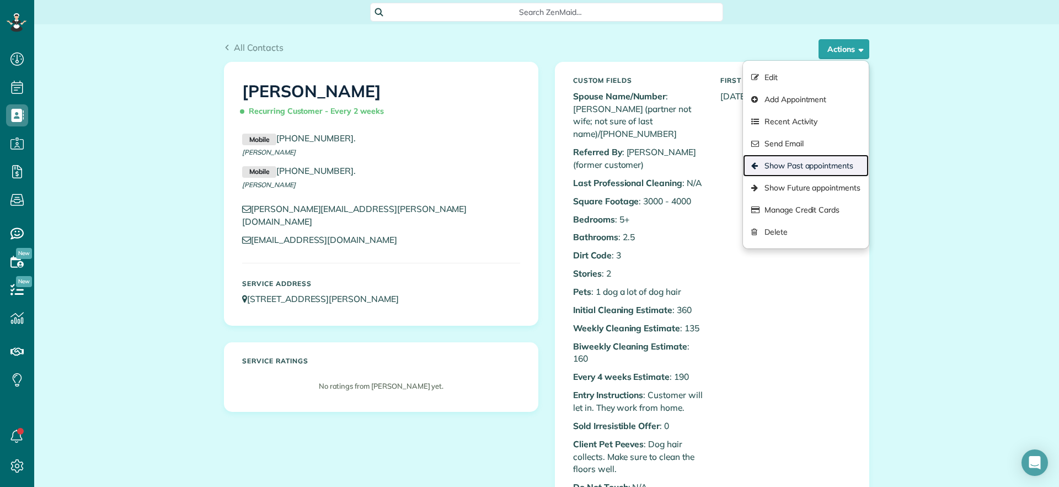
click at [800, 159] on link "Show Past appointments" at bounding box center [806, 165] width 126 height 22
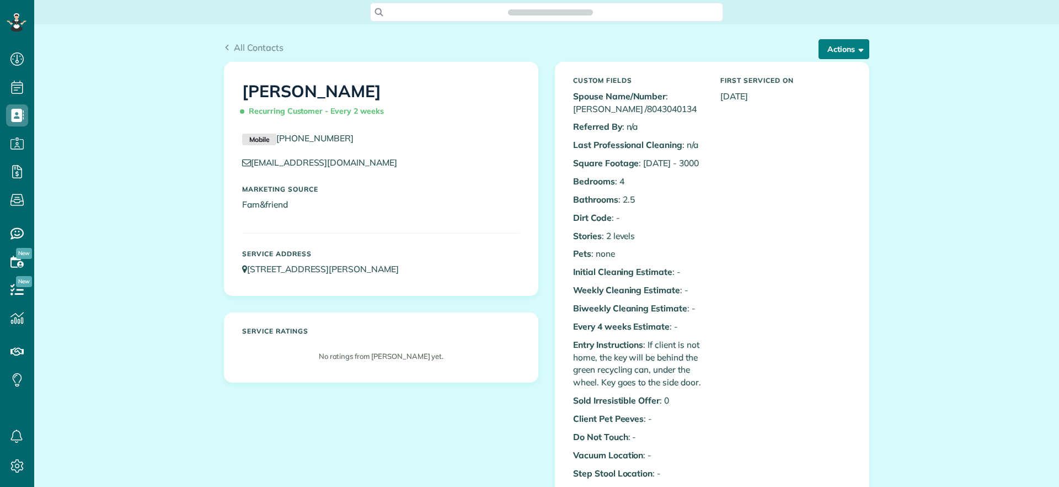
scroll to position [5, 5]
click at [838, 52] on button "Actions" at bounding box center [844, 49] width 51 height 20
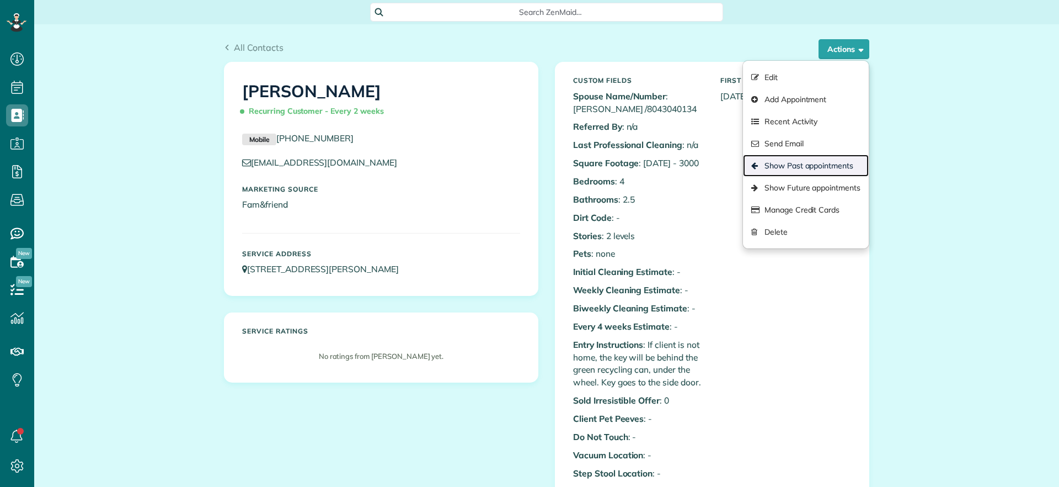
click at [797, 163] on link "Show Past appointments" at bounding box center [806, 165] width 126 height 22
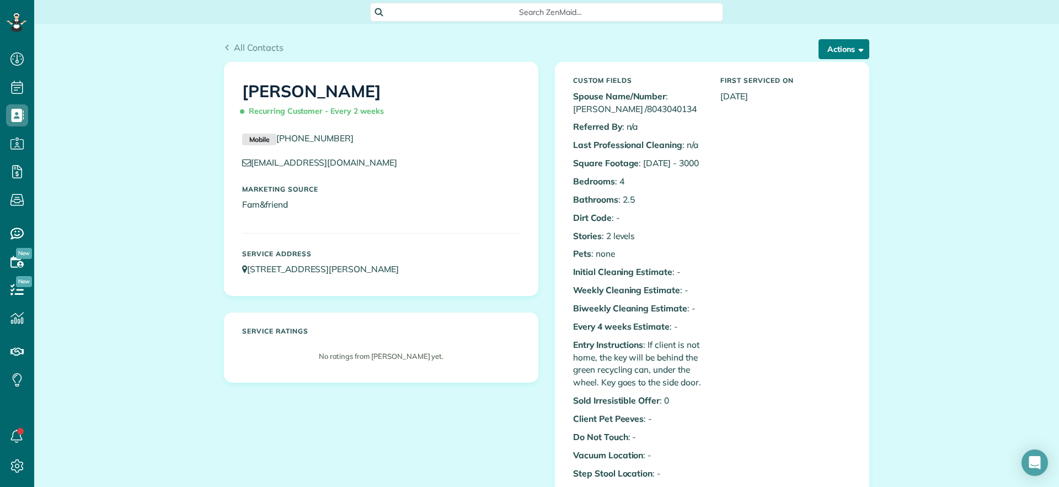
click at [838, 57] on button "Actions" at bounding box center [844, 49] width 51 height 20
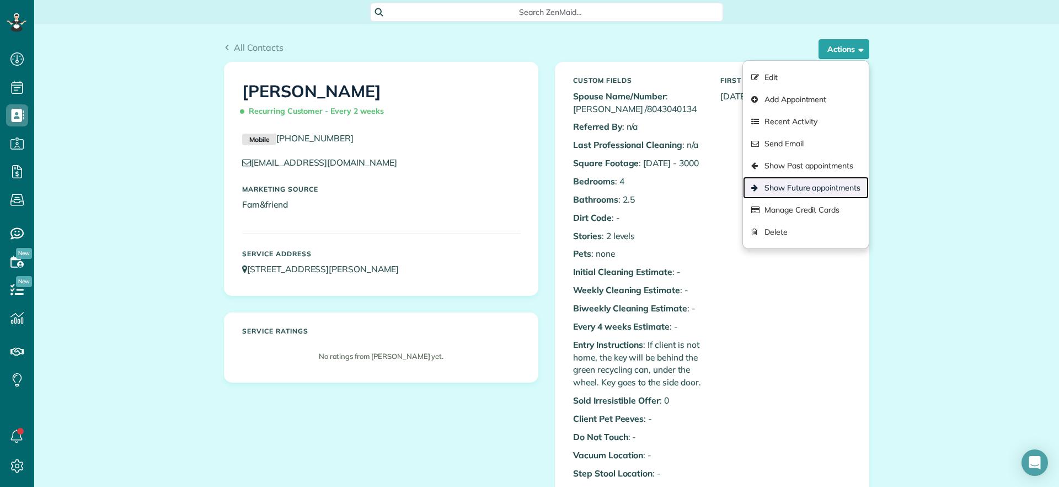
click at [838, 189] on link "Show Future appointments" at bounding box center [806, 188] width 126 height 22
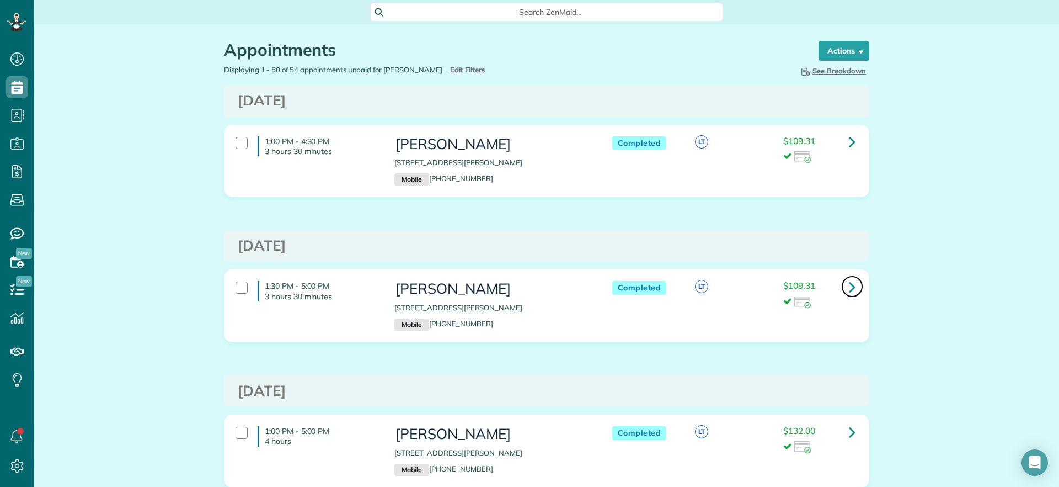
click at [841, 283] on link at bounding box center [852, 286] width 22 height 22
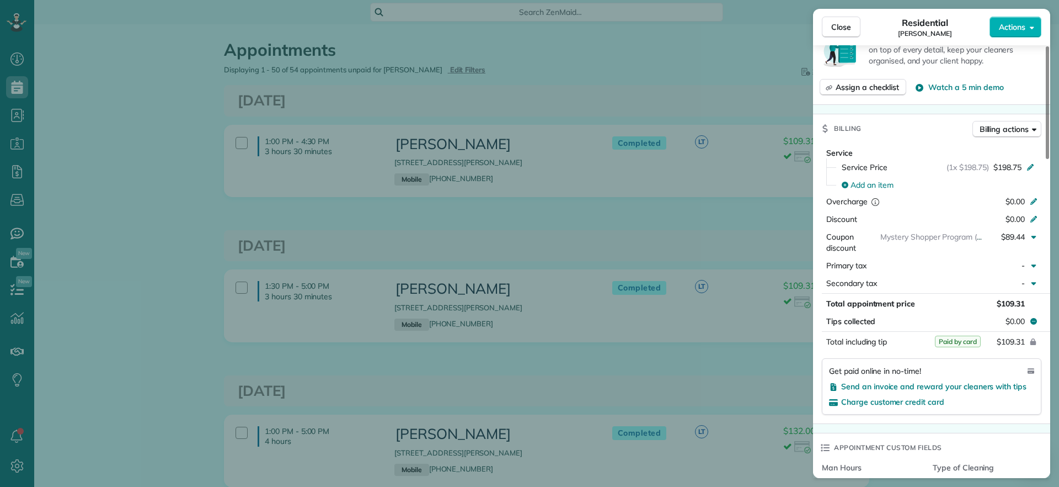
scroll to position [485, 0]
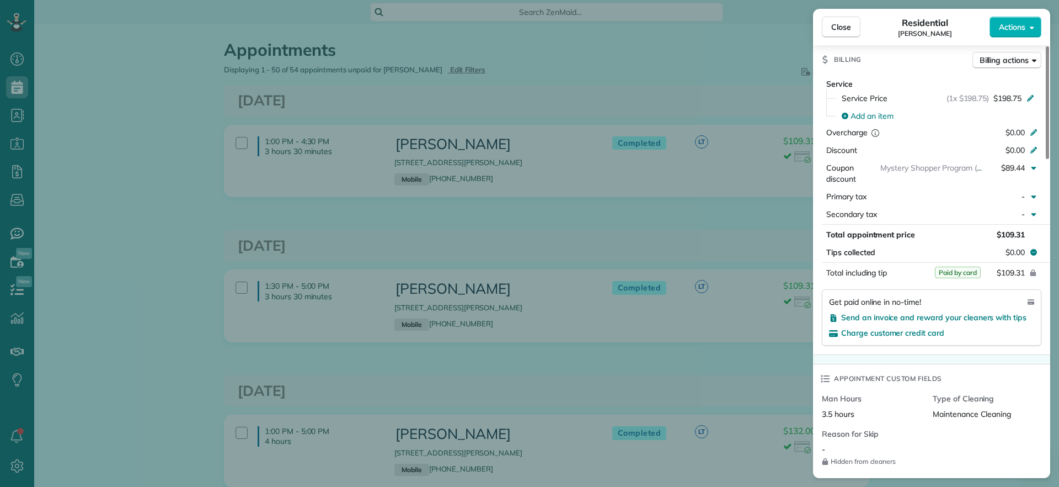
click at [730, 73] on div "Close Residential Katie Fraker Actions Status Completed Katie Fraker · Open pro…" at bounding box center [529, 243] width 1059 height 487
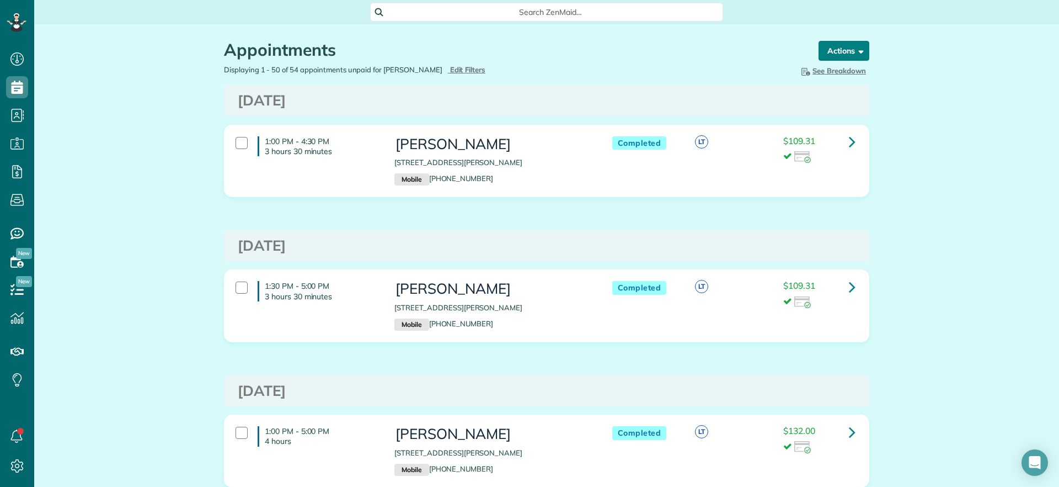
click at [832, 53] on button "Actions" at bounding box center [844, 51] width 51 height 20
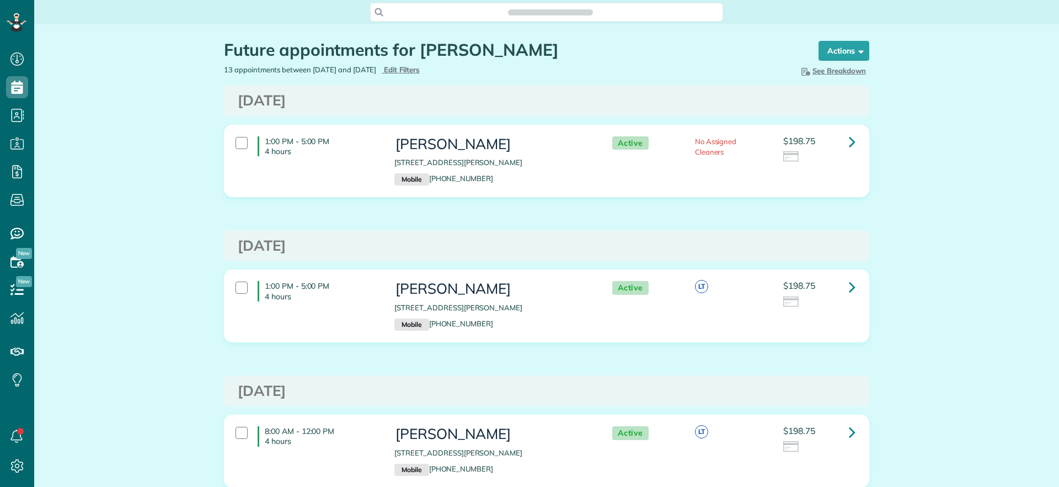
scroll to position [5, 5]
click at [849, 288] on icon at bounding box center [852, 286] width 7 height 19
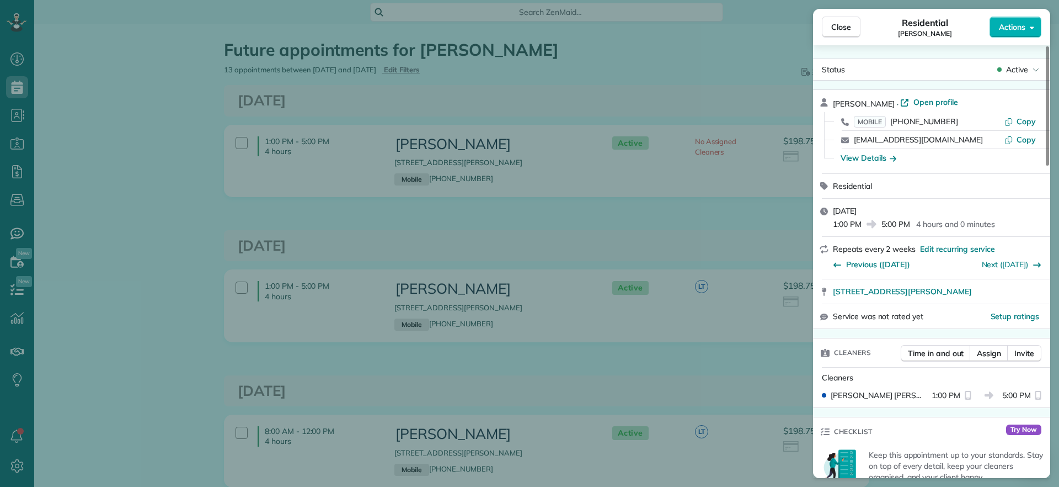
click at [524, 220] on div "Close Residential Katie Fraker Actions Status Active Katie Fraker · Open profil…" at bounding box center [529, 243] width 1059 height 487
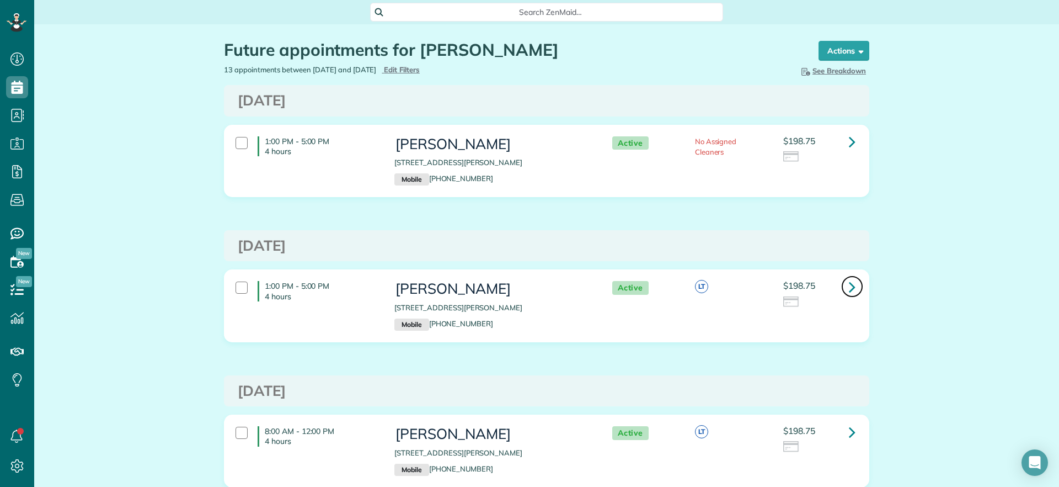
click at [842, 290] on link at bounding box center [852, 286] width 22 height 22
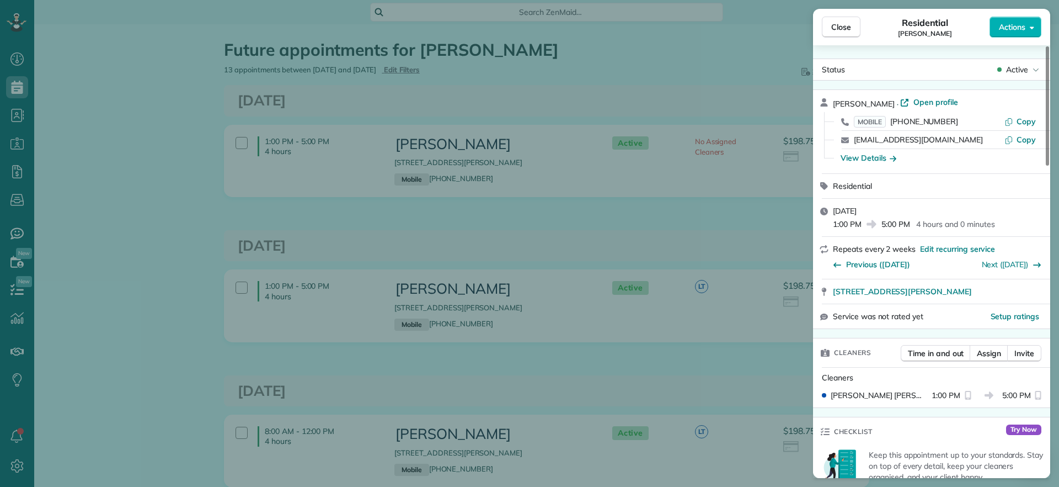
click at [168, 225] on div "Close Residential Katie Fraker Actions Status Active Katie Fraker · Open profil…" at bounding box center [529, 243] width 1059 height 487
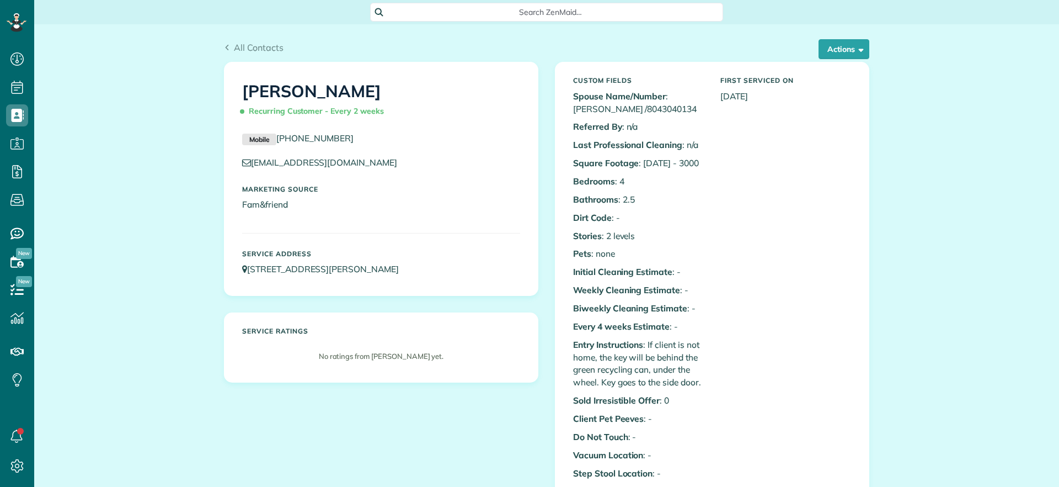
scroll to position [5, 5]
click at [825, 57] on button "Actions" at bounding box center [844, 49] width 51 height 20
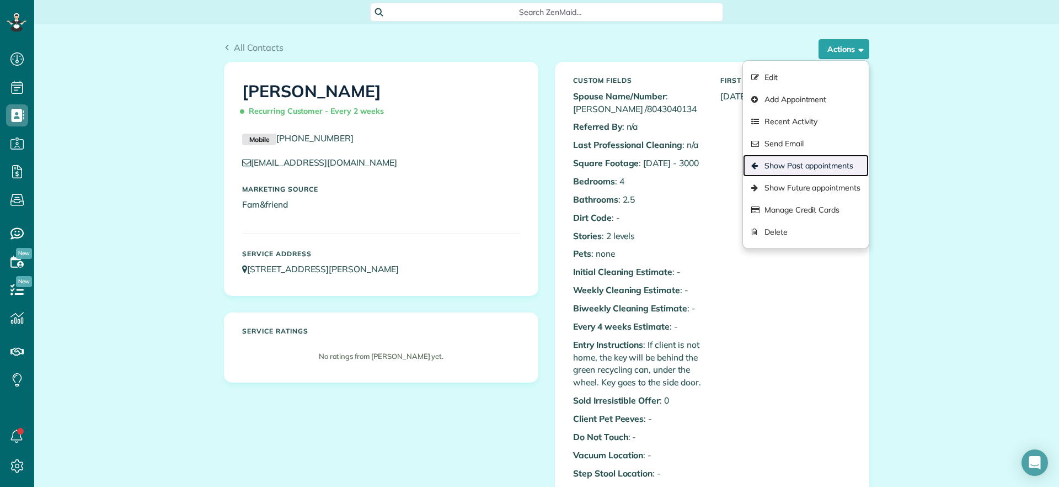
click at [796, 172] on link "Show Past appointments" at bounding box center [806, 165] width 126 height 22
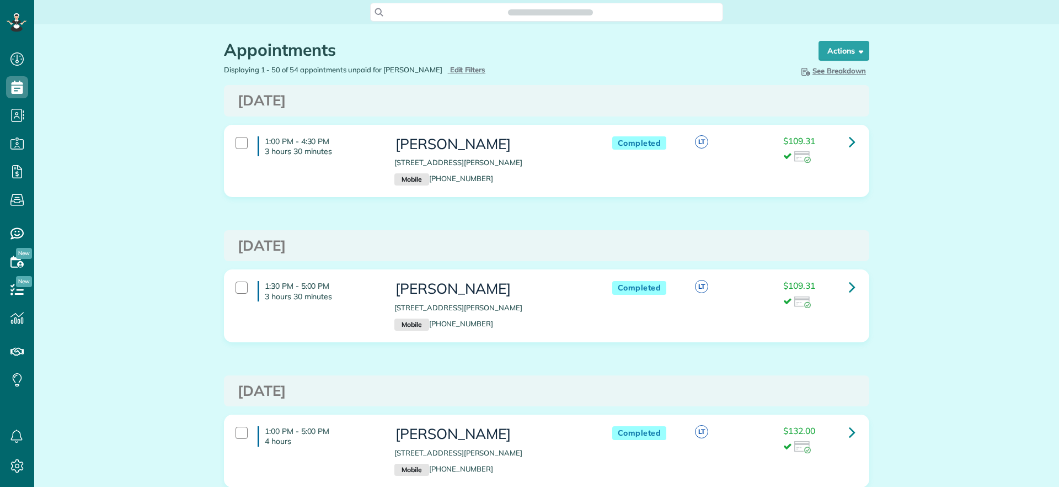
scroll to position [5, 5]
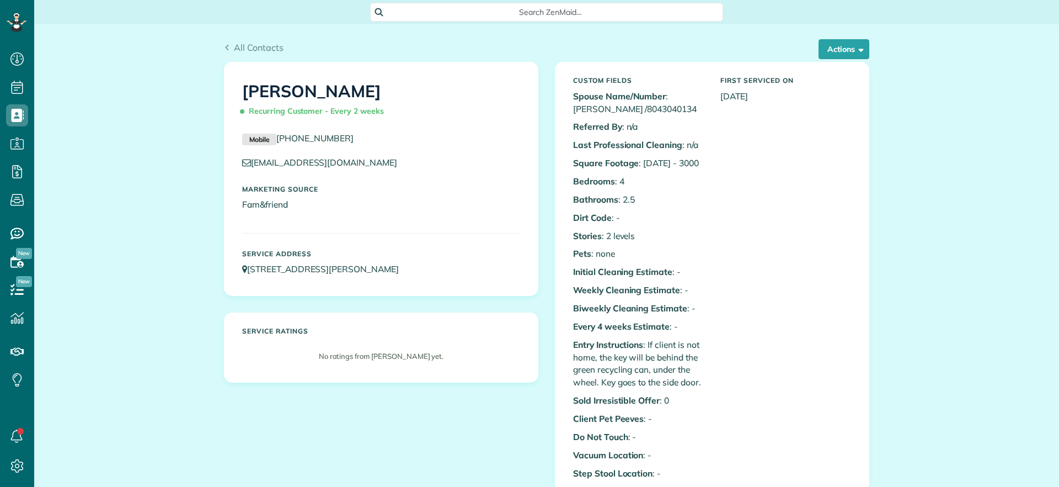
scroll to position [5, 5]
click at [841, 45] on button "Actions" at bounding box center [844, 49] width 51 height 20
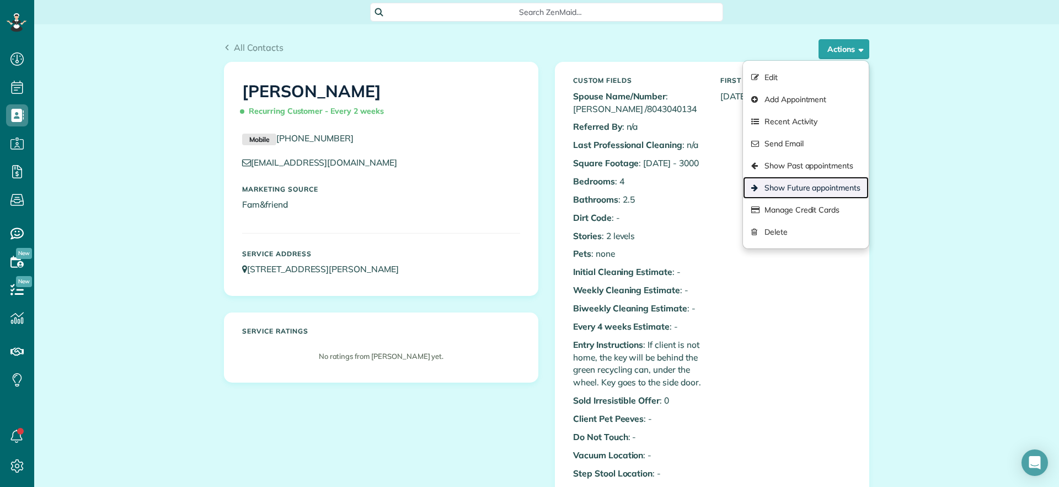
click at [816, 189] on link "Show Future appointments" at bounding box center [806, 188] width 126 height 22
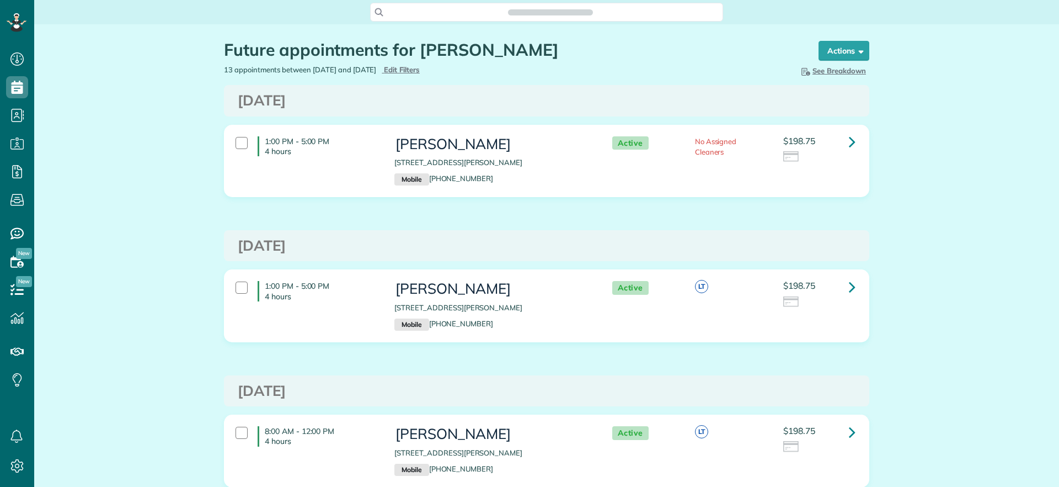
scroll to position [5, 5]
click at [849, 283] on icon at bounding box center [852, 286] width 7 height 19
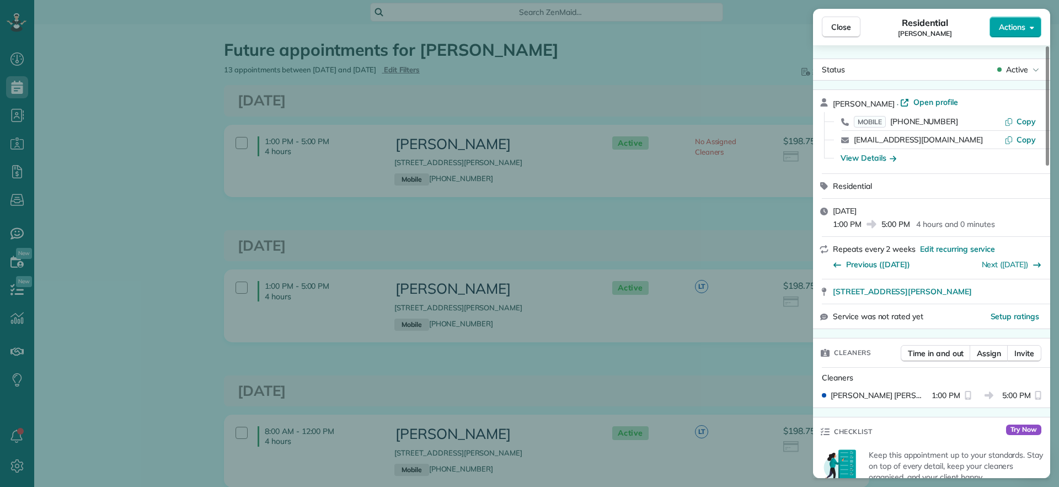
click at [1013, 33] on button "Actions" at bounding box center [1016, 27] width 52 height 21
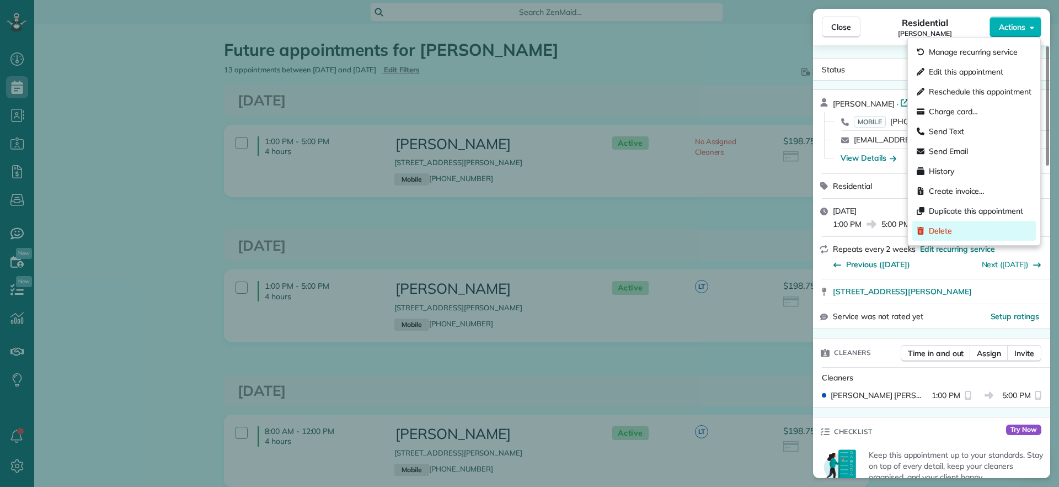
click at [943, 232] on span "Delete" at bounding box center [940, 230] width 23 height 11
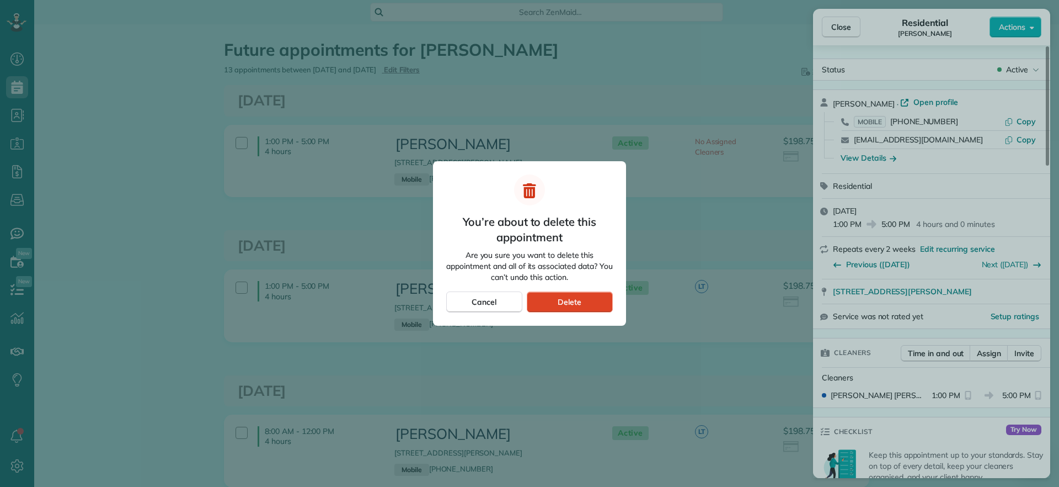
click at [586, 302] on div "Delete" at bounding box center [570, 301] width 86 height 21
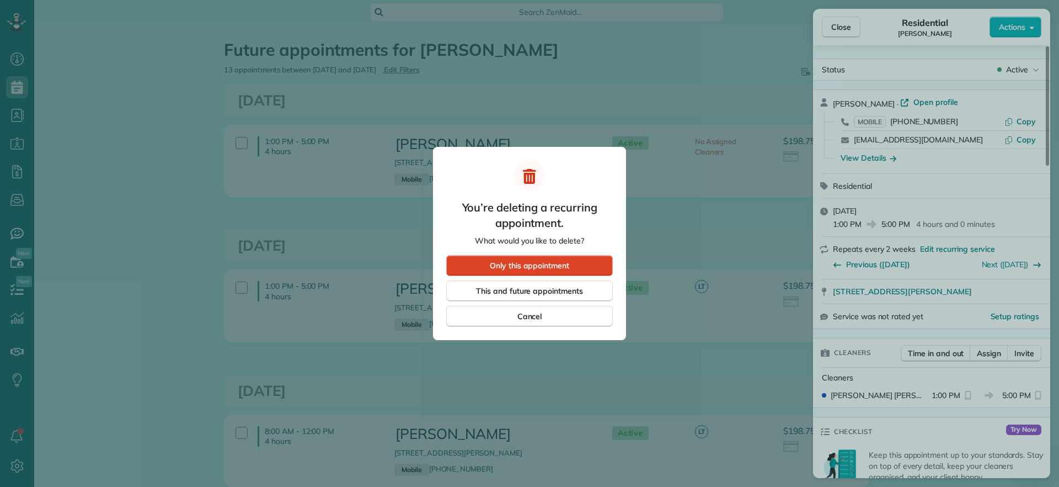
click at [589, 258] on div "Only this appointment" at bounding box center [529, 265] width 167 height 21
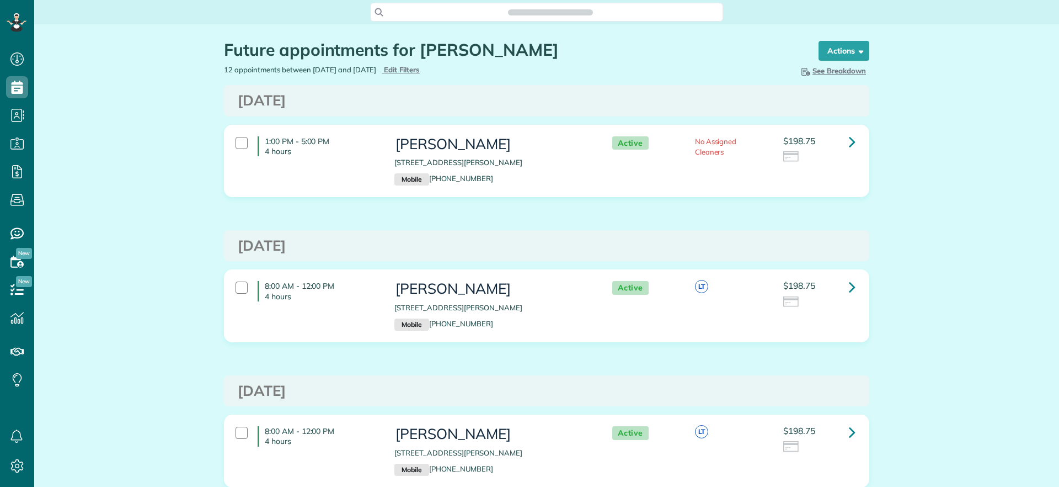
scroll to position [487, 34]
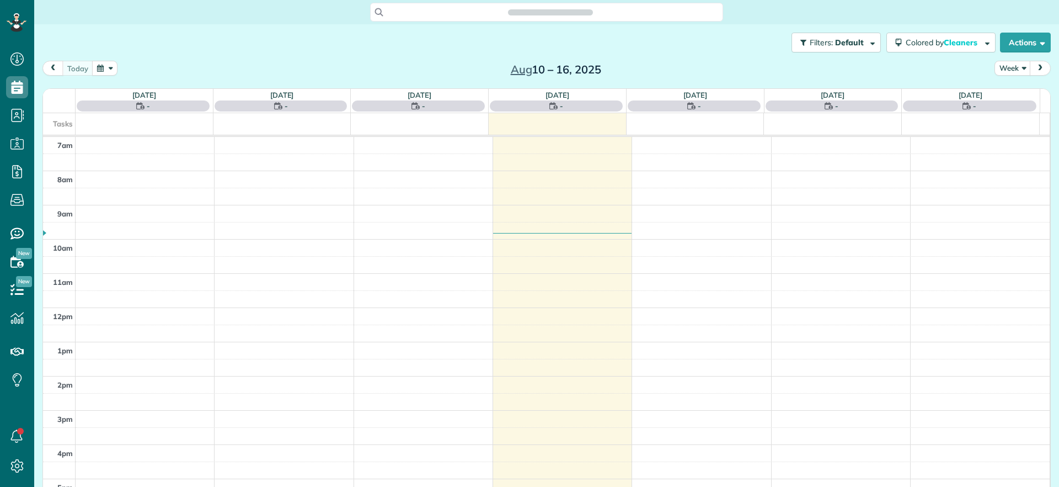
scroll to position [5, 5]
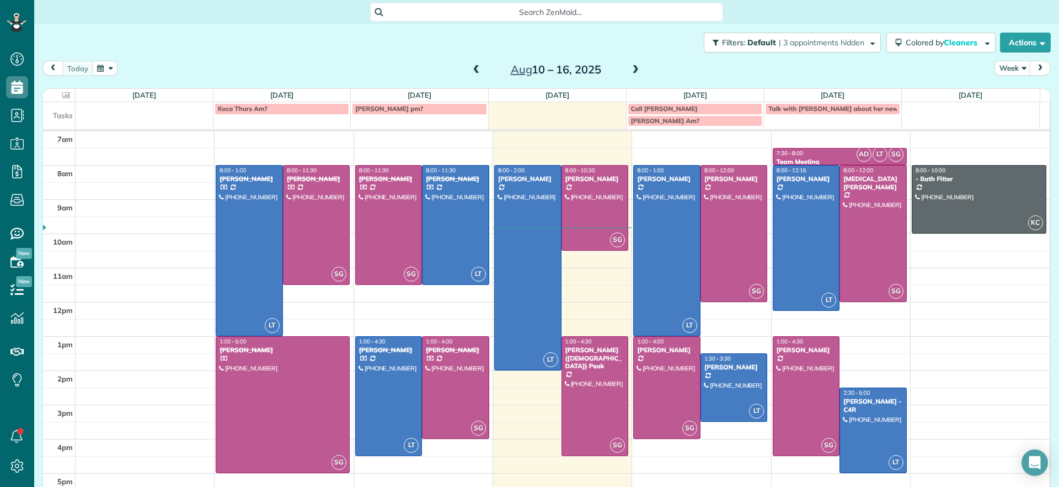
click at [629, 70] on span at bounding box center [635, 70] width 12 height 10
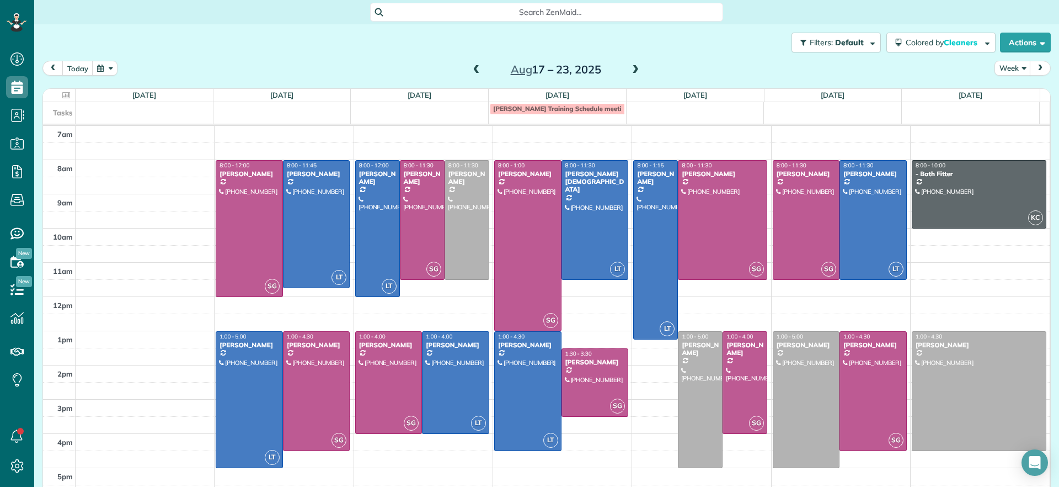
click at [629, 70] on span at bounding box center [635, 70] width 12 height 10
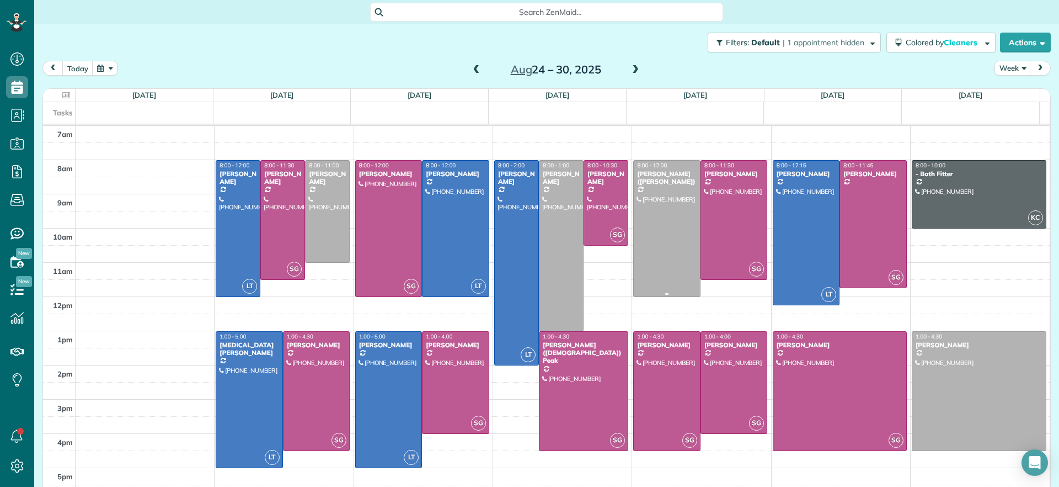
click at [659, 221] on div at bounding box center [667, 229] width 66 height 136
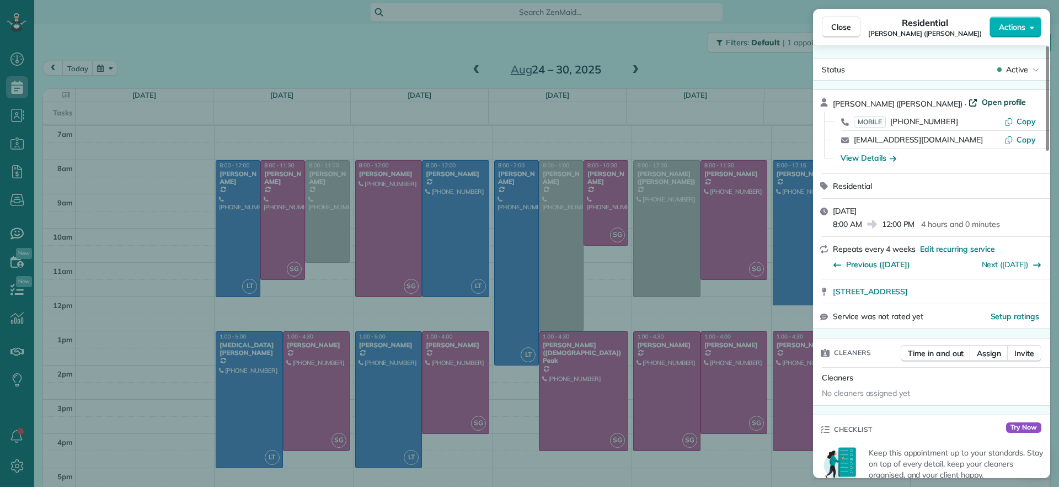
click at [982, 105] on span "Open profile" at bounding box center [1004, 102] width 45 height 11
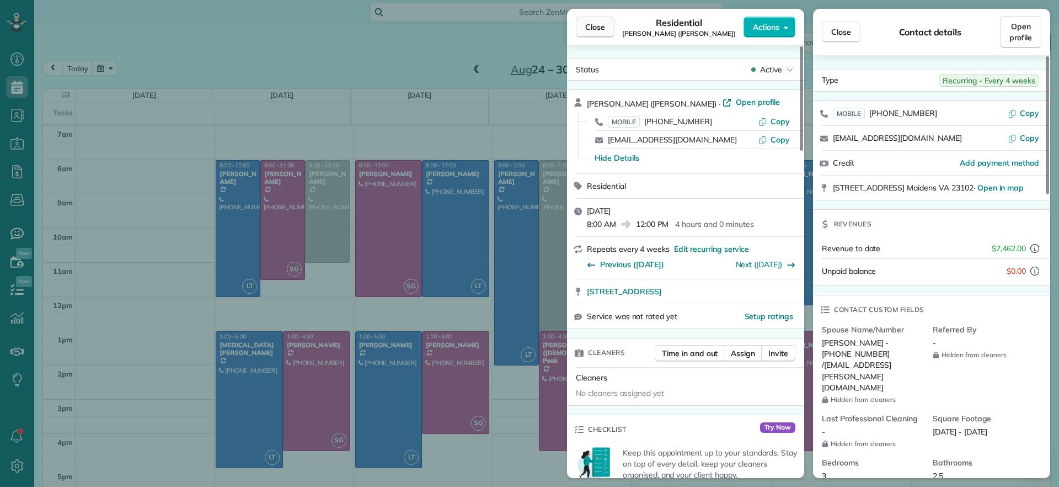
click at [589, 20] on button "Close" at bounding box center [595, 27] width 39 height 21
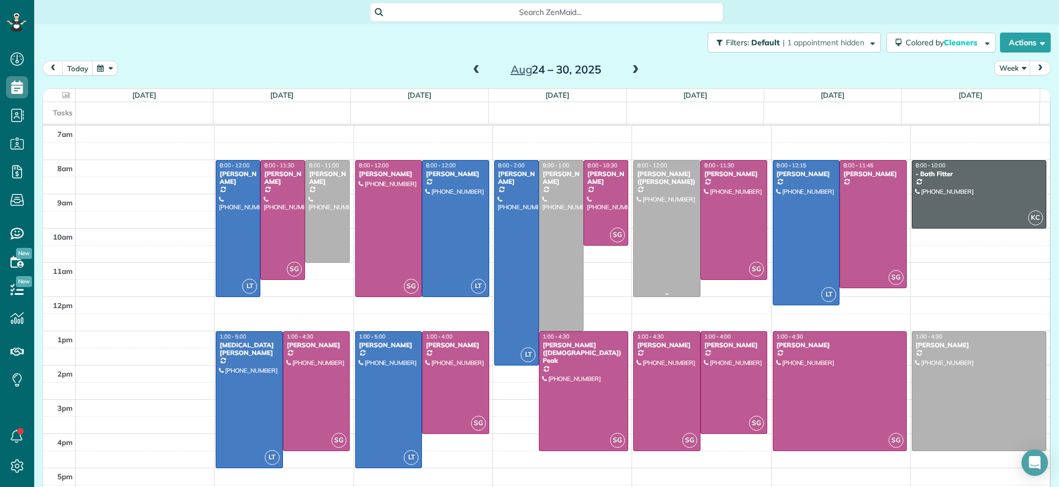
click at [634, 250] on div at bounding box center [667, 229] width 66 height 136
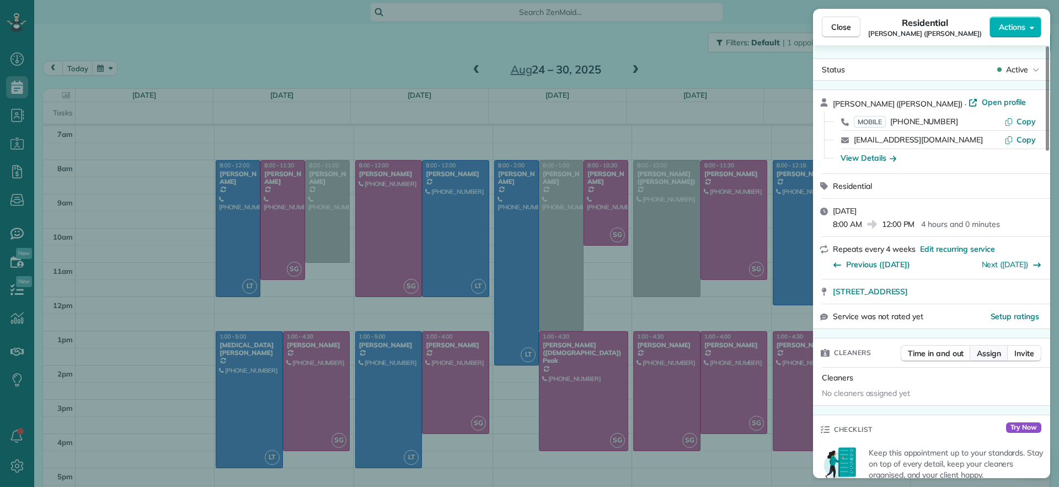
click at [994, 348] on span "Assign" at bounding box center [989, 353] width 24 height 11
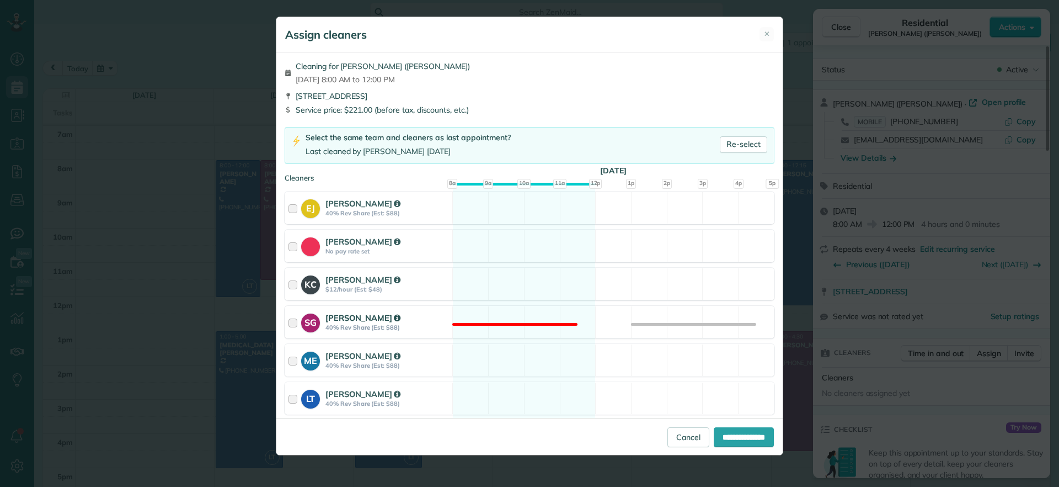
click at [654, 317] on div "SG Sophie Gibbs 40% Rev Share (Est: $88) Not available" at bounding box center [530, 322] width 490 height 33
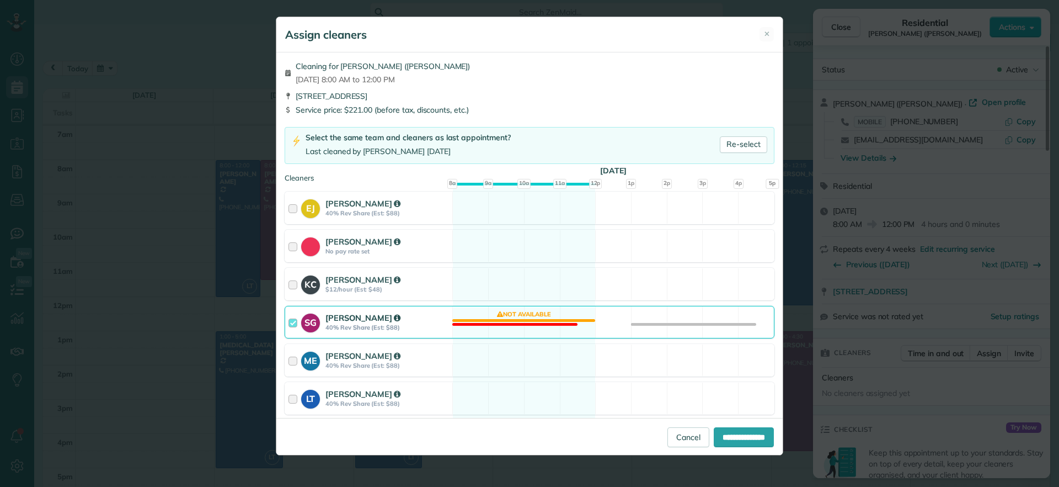
click at [563, 324] on div "SG Sophie Gibbs 40% Rev Share (Est: $88) Not available" at bounding box center [530, 322] width 490 height 33
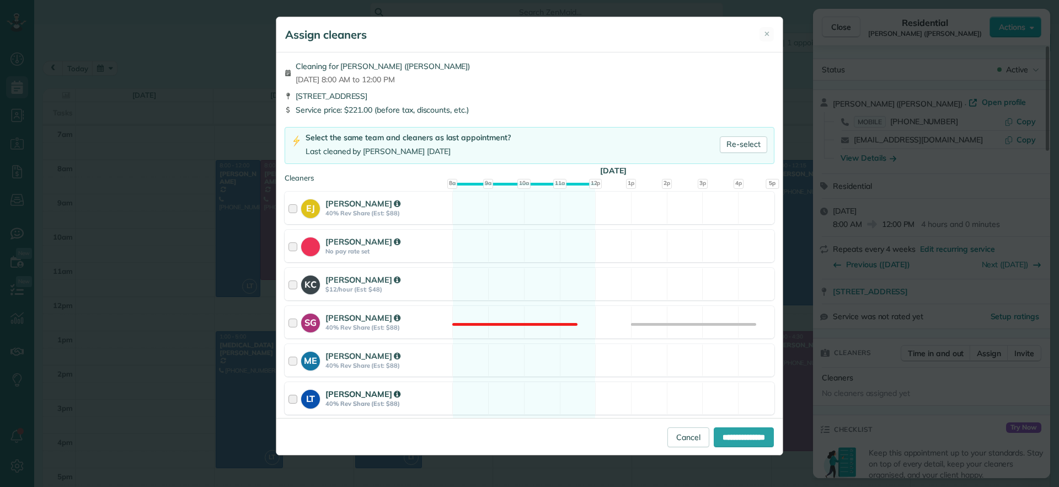
click at [516, 398] on div "LT Laura Thaller 40% Rev Share (Est: $88) Available" at bounding box center [530, 398] width 490 height 33
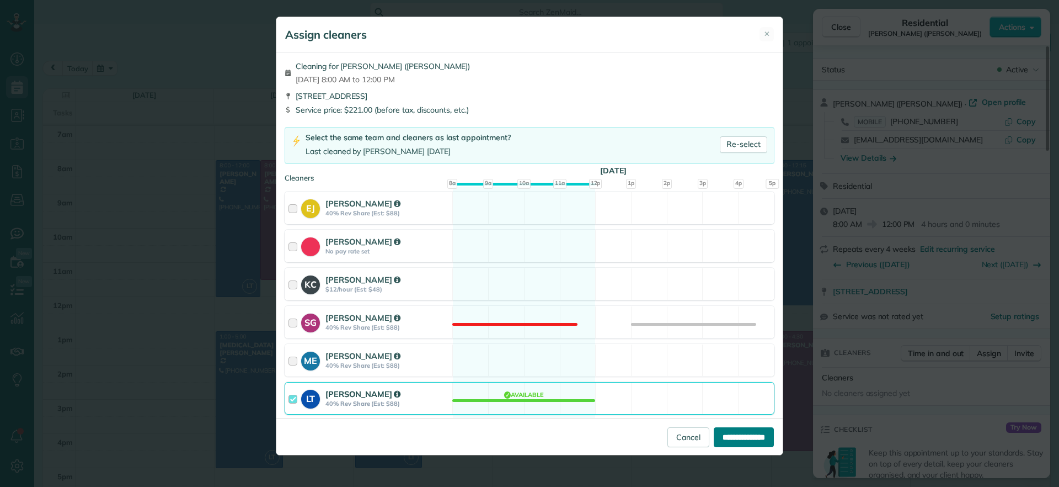
click at [748, 434] on input "**********" at bounding box center [744, 437] width 60 height 20
type input "**********"
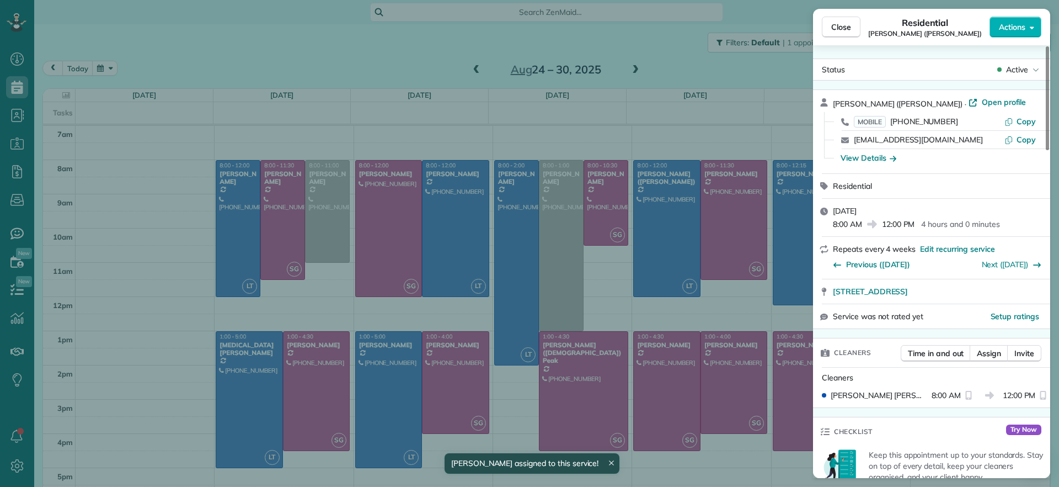
click at [765, 94] on div "Close Residential Chris Ludwig (Harrison) Actions Status Active Chris Ludwig (H…" at bounding box center [529, 243] width 1059 height 487
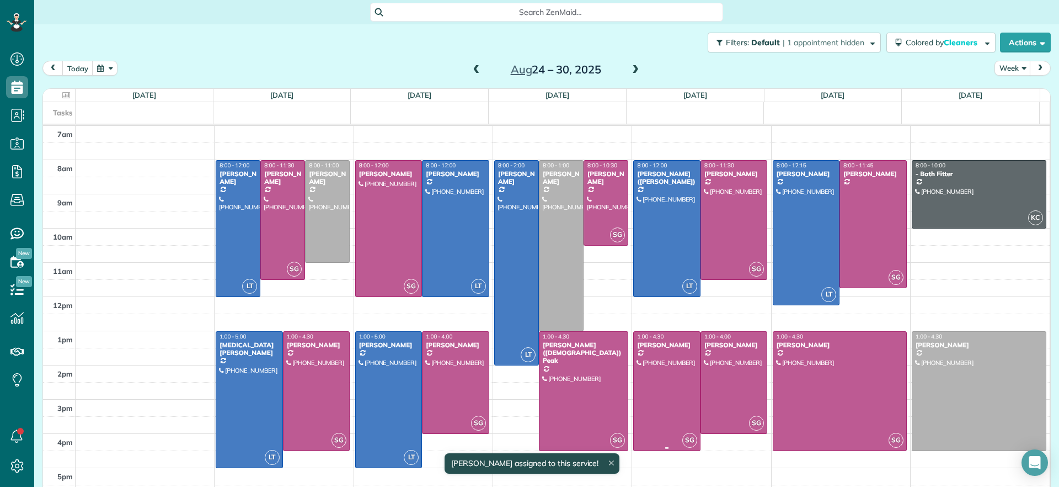
click at [658, 391] on div at bounding box center [667, 391] width 66 height 119
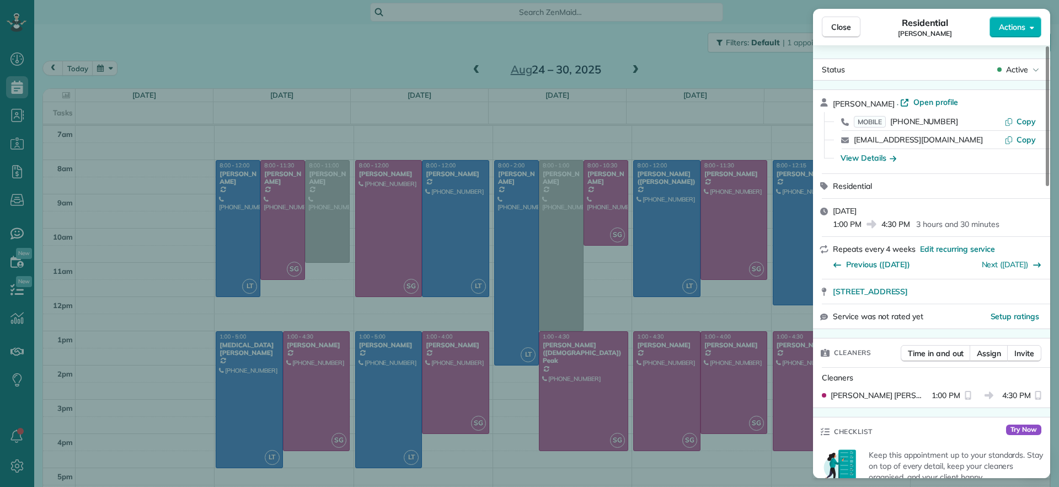
scroll to position [70, 0]
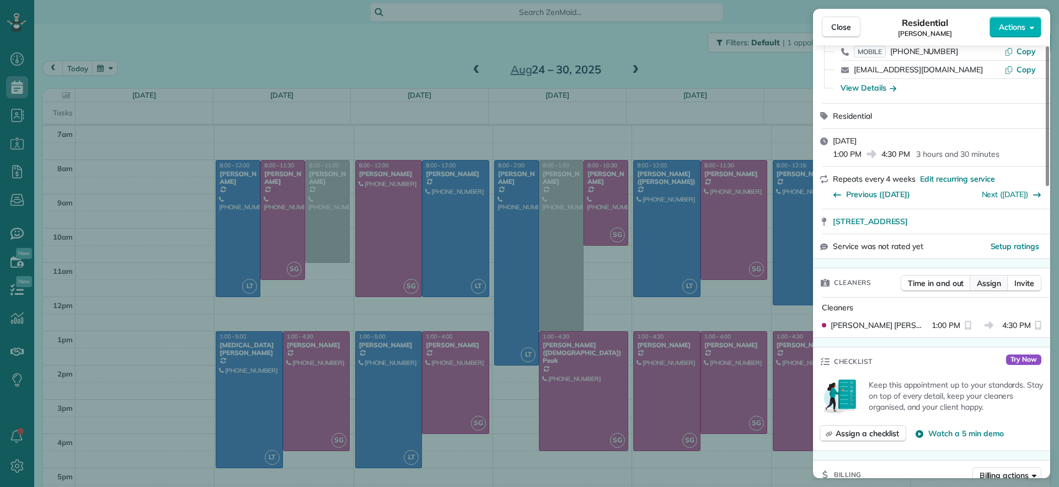
click at [993, 281] on span "Assign" at bounding box center [989, 282] width 24 height 11
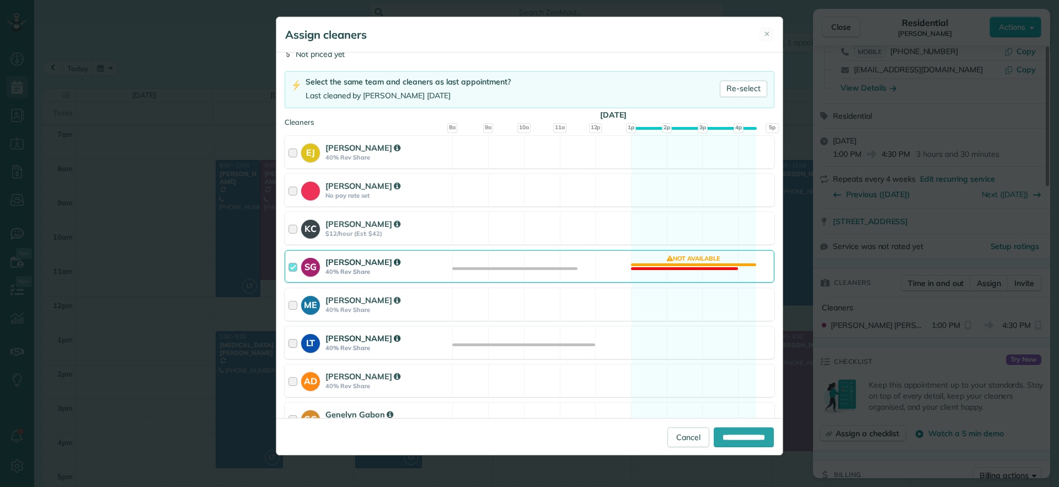
scroll to position [113, 0]
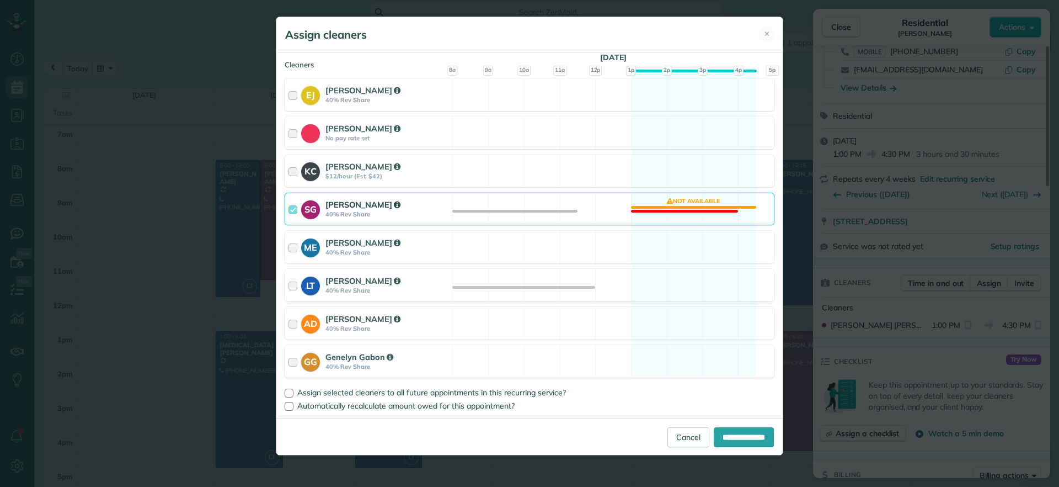
click at [658, 212] on div "SG Sophie Gibbs 40% Rev Share Not available" at bounding box center [530, 209] width 490 height 33
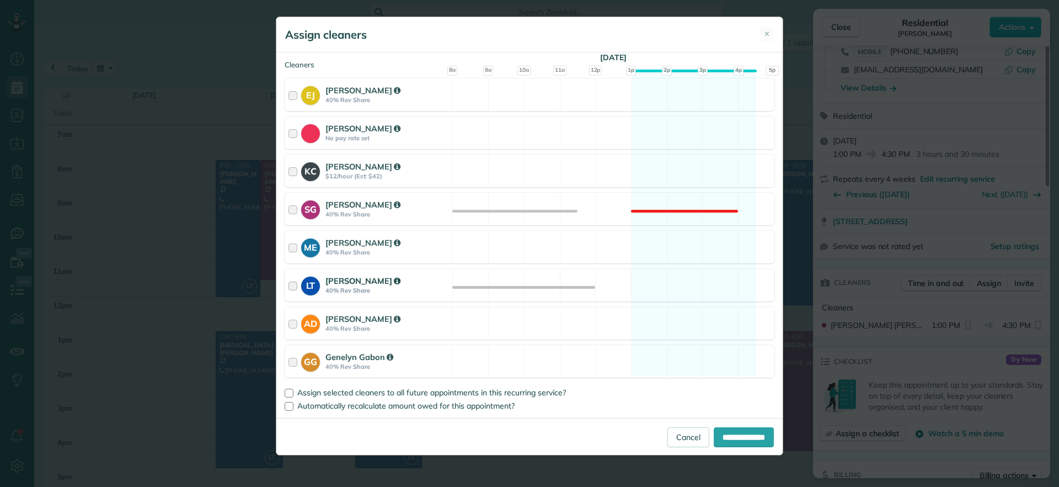
click at [663, 290] on div "LT Laura Thaller 40% Rev Share Available" at bounding box center [530, 285] width 490 height 33
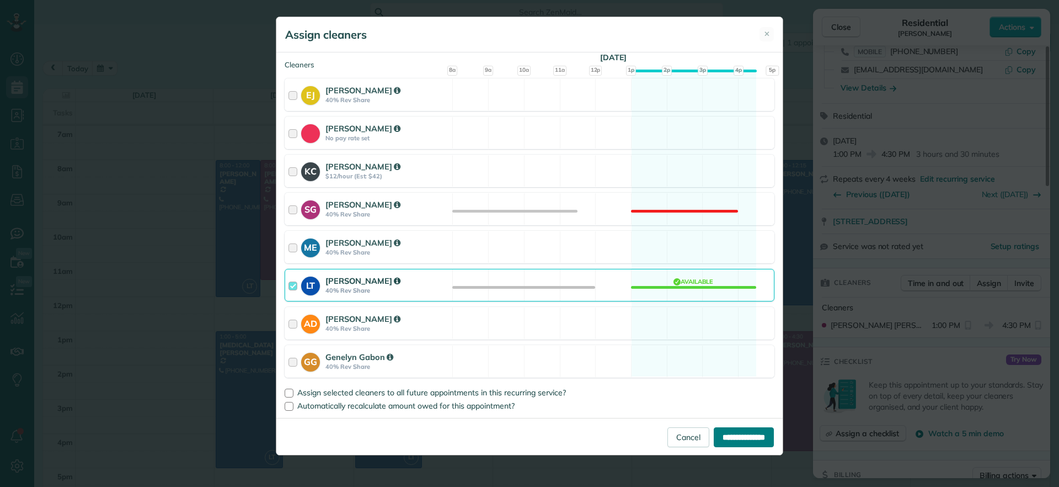
click at [741, 430] on input "**********" at bounding box center [744, 437] width 60 height 20
type input "**********"
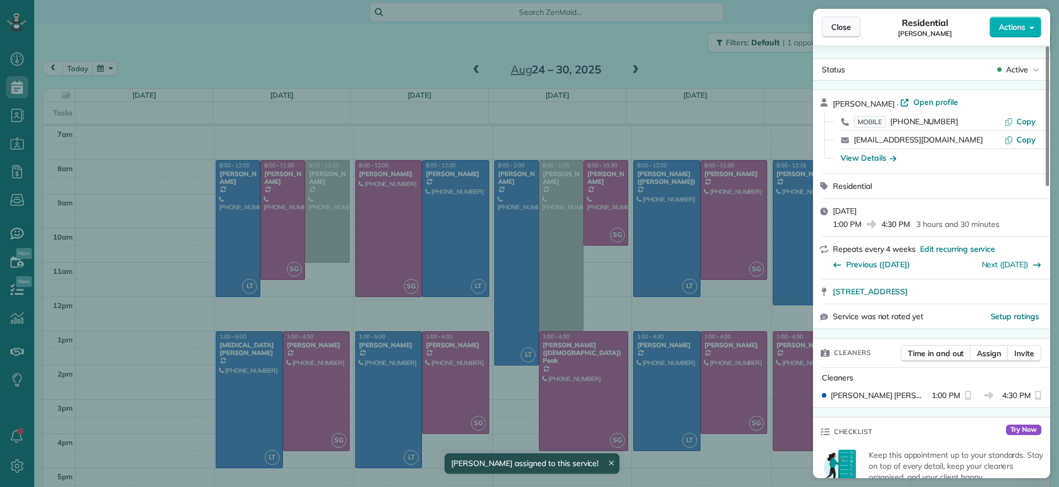
click at [830, 28] on button "Close" at bounding box center [841, 27] width 39 height 21
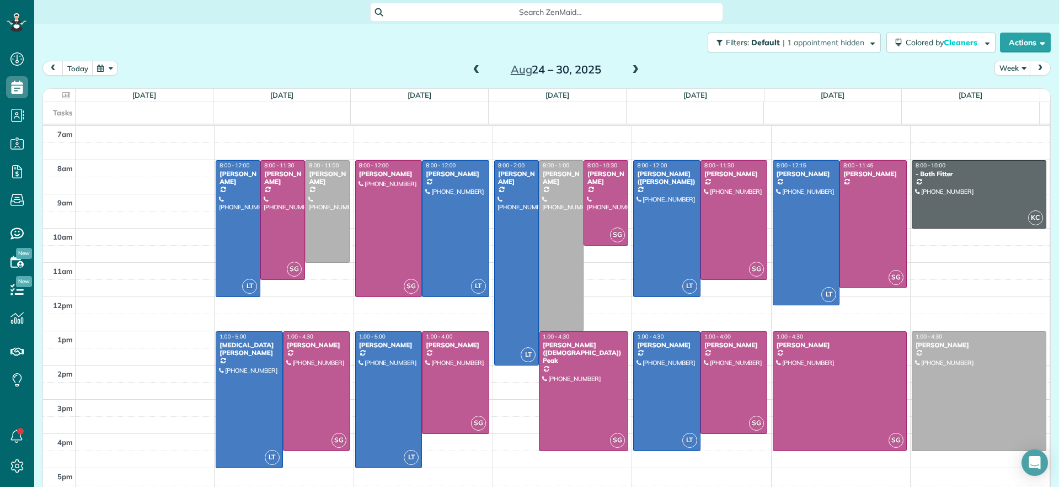
click at [471, 71] on span at bounding box center [477, 70] width 12 height 10
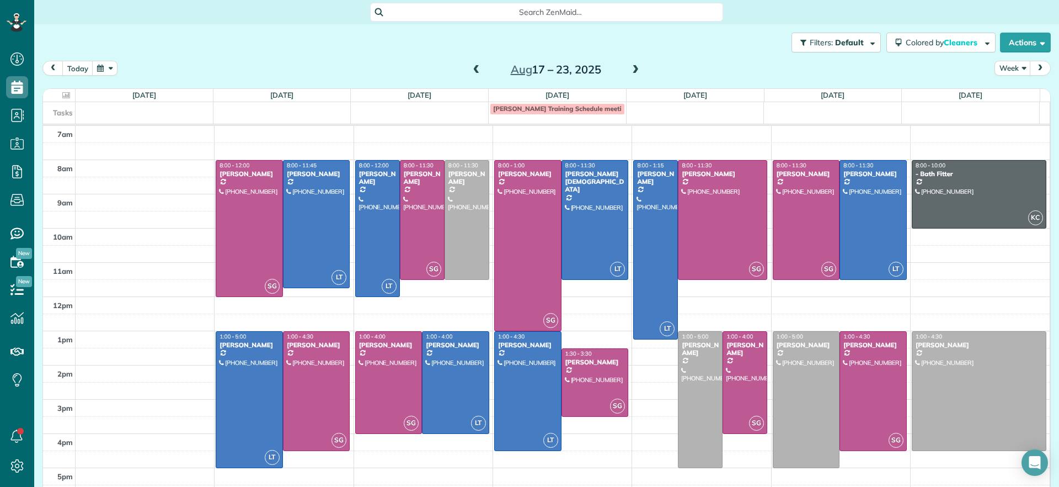
click at [629, 70] on span at bounding box center [635, 70] width 12 height 10
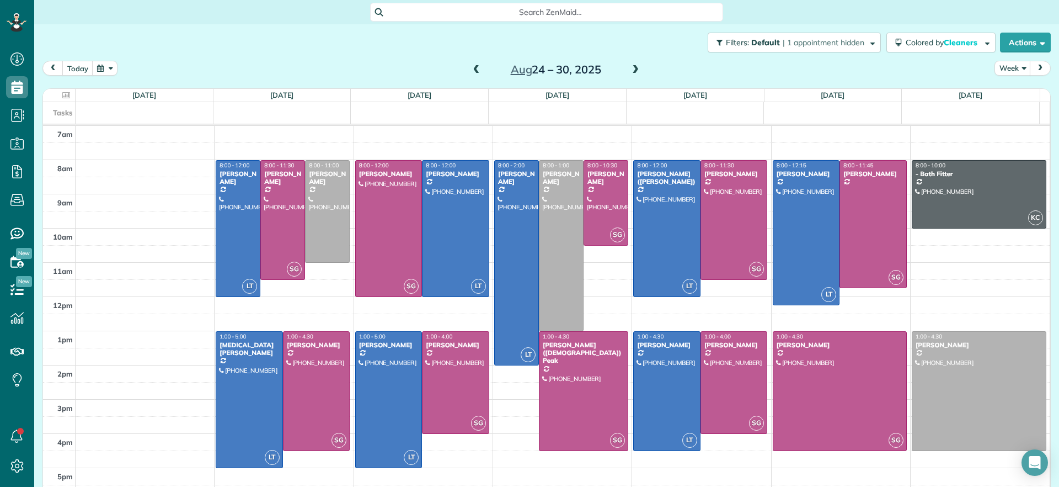
click at [264, 116] on div "Tasks" at bounding box center [541, 113] width 997 height 22
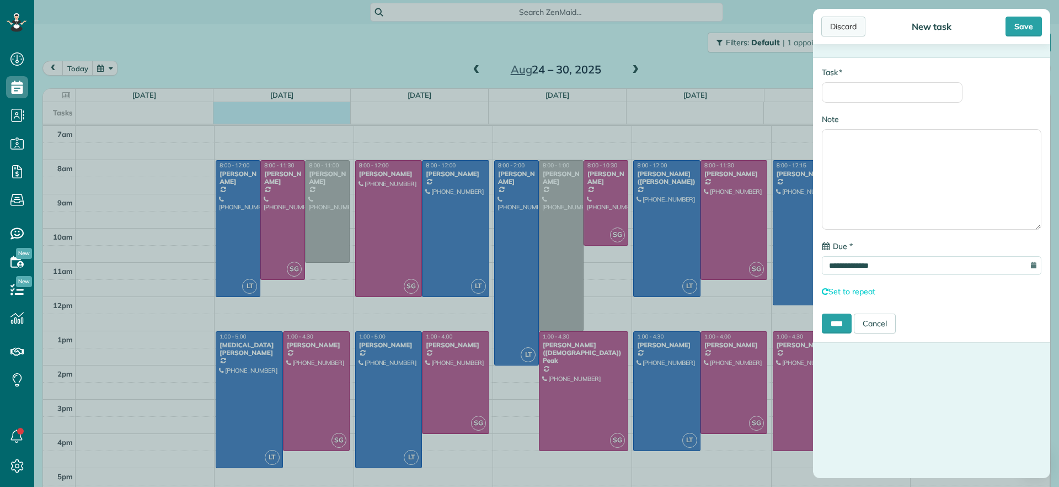
click at [848, 25] on div "Discard" at bounding box center [843, 27] width 44 height 20
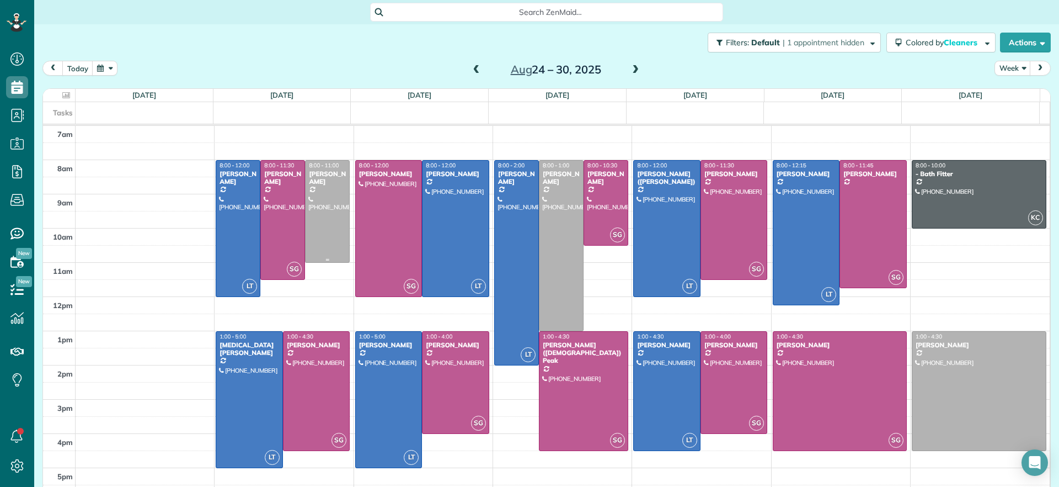
click at [334, 186] on div at bounding box center [328, 211] width 44 height 101
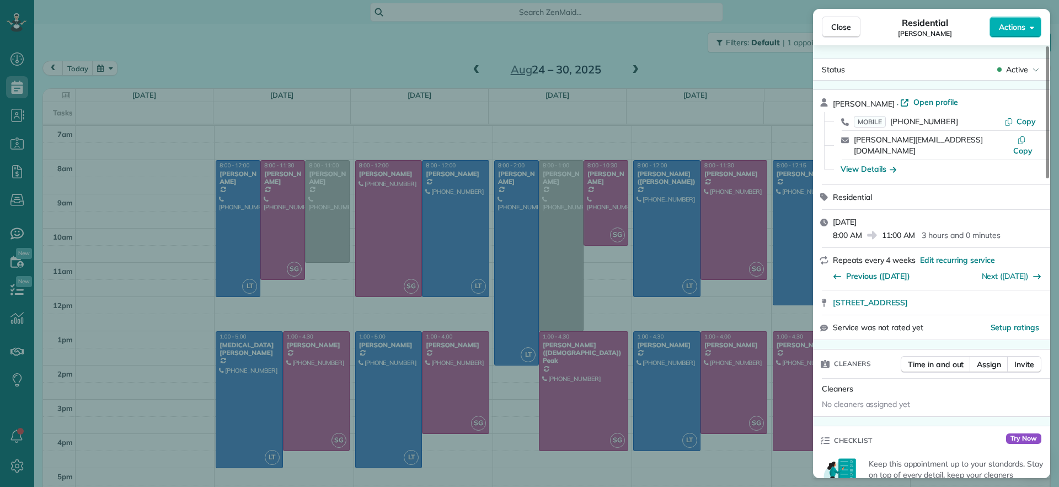
click at [323, 187] on div "Close Residential Peggy Partridge Actions Status Active Peggy Partridge · Open …" at bounding box center [529, 243] width 1059 height 487
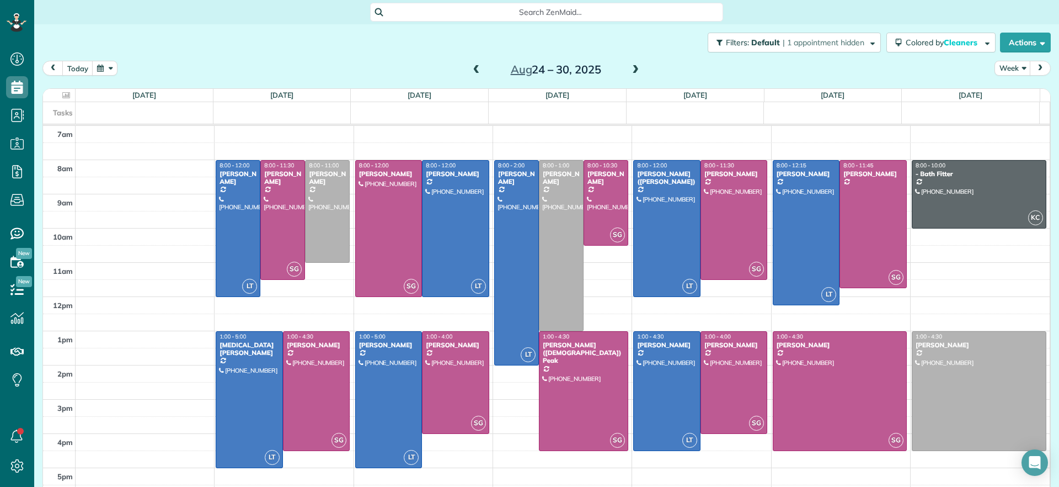
click at [471, 65] on span at bounding box center [477, 70] width 12 height 10
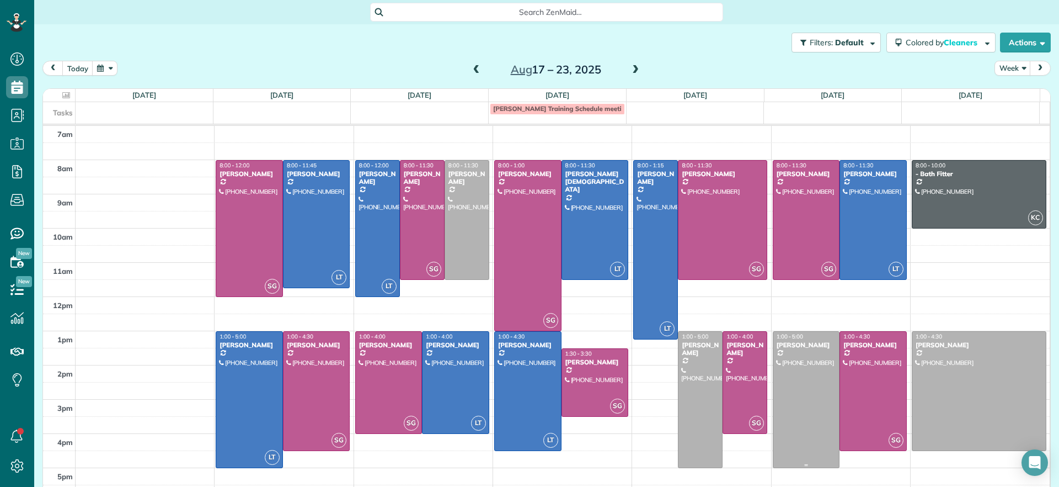
click at [799, 381] on div at bounding box center [806, 400] width 66 height 136
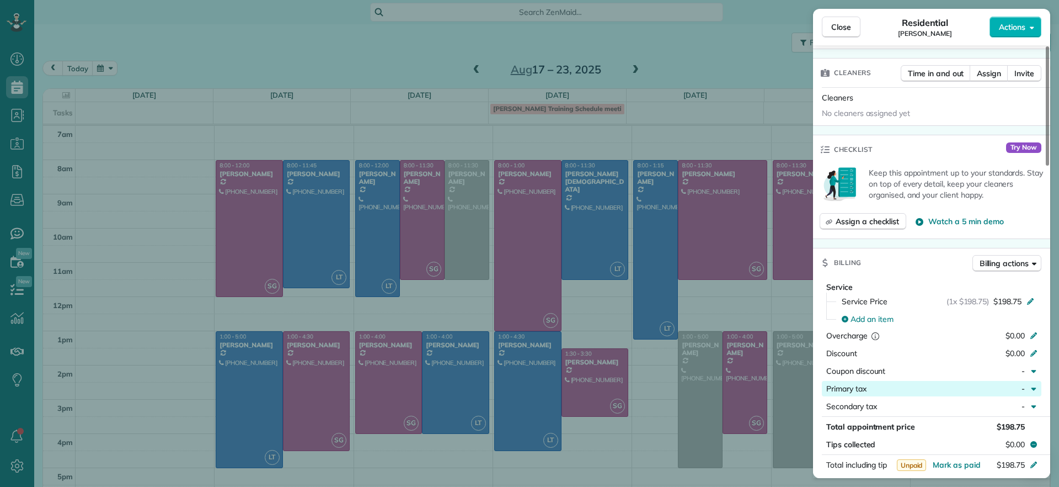
scroll to position [350, 0]
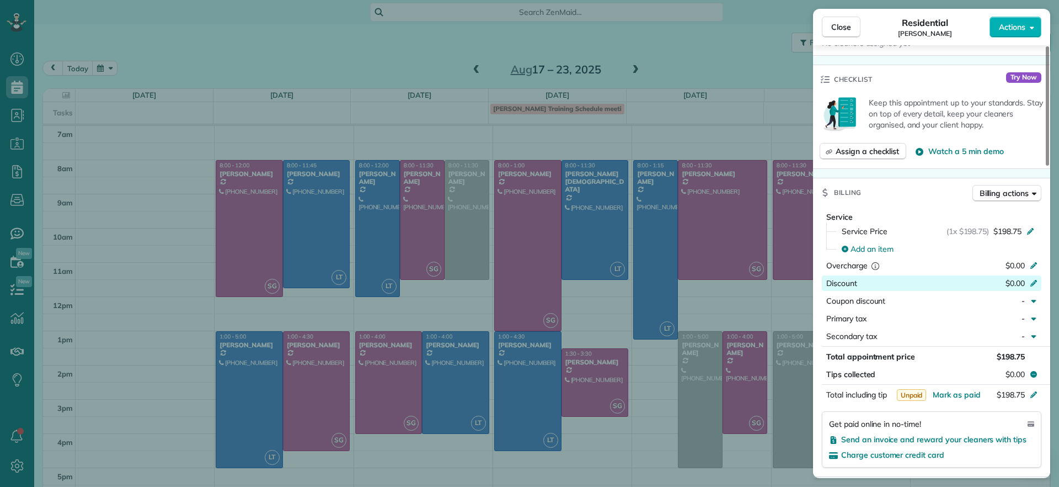
click at [1028, 285] on div "$0.00" at bounding box center [976, 283] width 108 height 13
click at [953, 320] on div "Primary tax" at bounding box center [903, 318] width 155 height 11
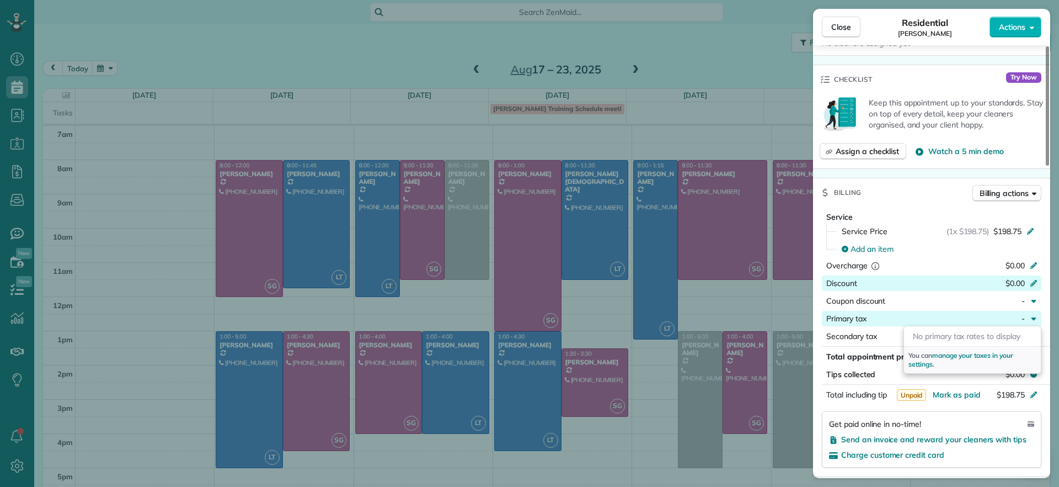
click at [1035, 281] on icon at bounding box center [1033, 281] width 9 height 9
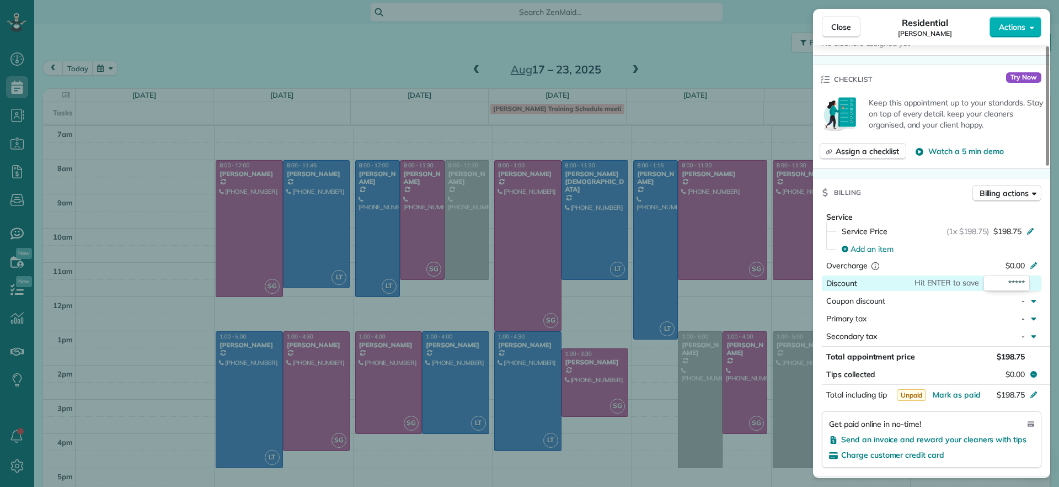
click at [959, 284] on span "Hit ENTER to save" at bounding box center [947, 282] width 65 height 10
click at [1007, 278] on input "*****" at bounding box center [1007, 282] width 46 height 15
click at [946, 343] on button "Secondary tax -" at bounding box center [932, 335] width 220 height 15
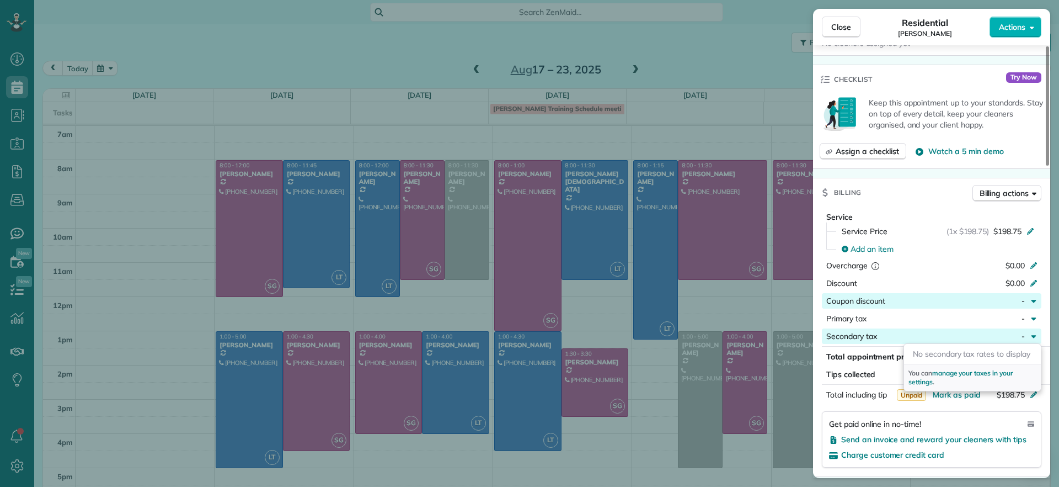
click at [976, 293] on button "Coupon discount -" at bounding box center [932, 300] width 220 height 15
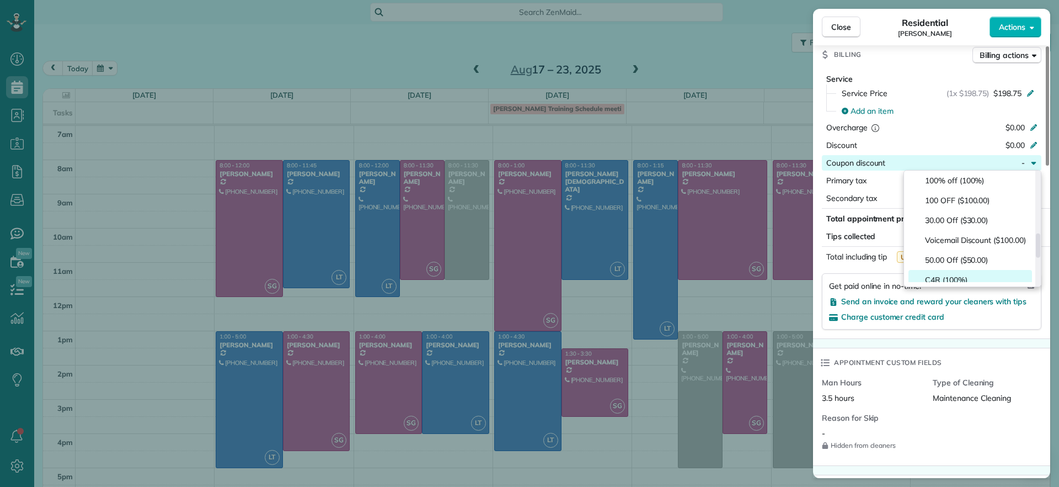
scroll to position [407, 0]
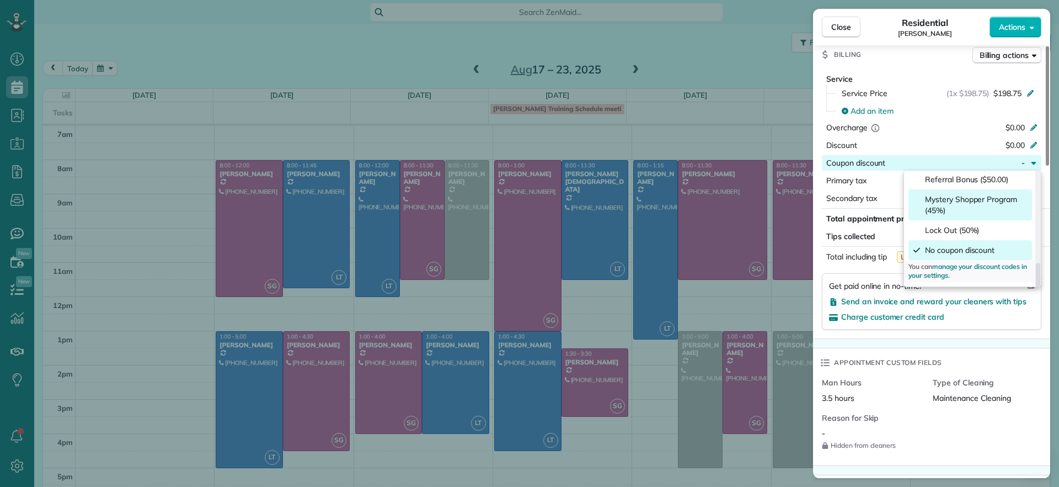
click at [986, 205] on span "Mystery Shopper Program (45%)" at bounding box center [976, 205] width 103 height 22
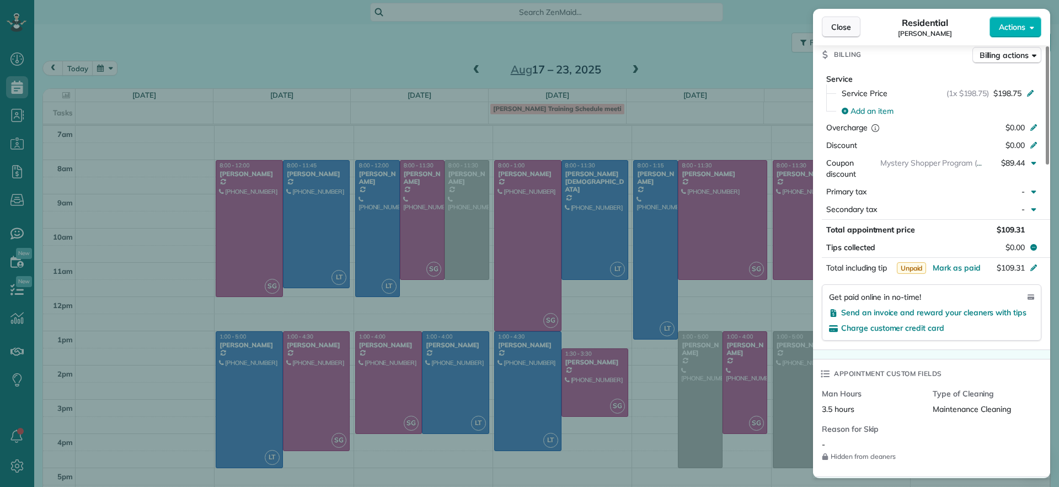
click at [847, 29] on span "Close" at bounding box center [841, 27] width 20 height 11
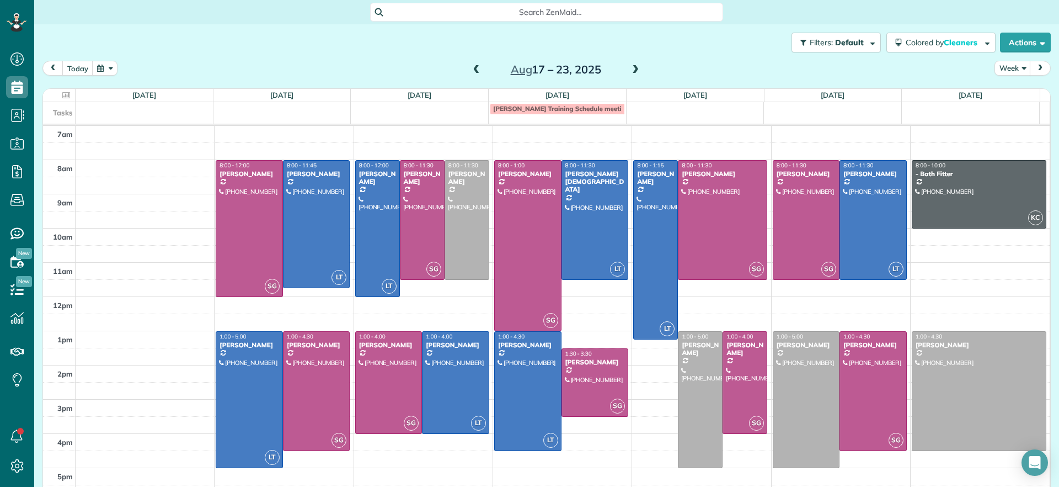
click at [629, 70] on span at bounding box center [635, 70] width 12 height 10
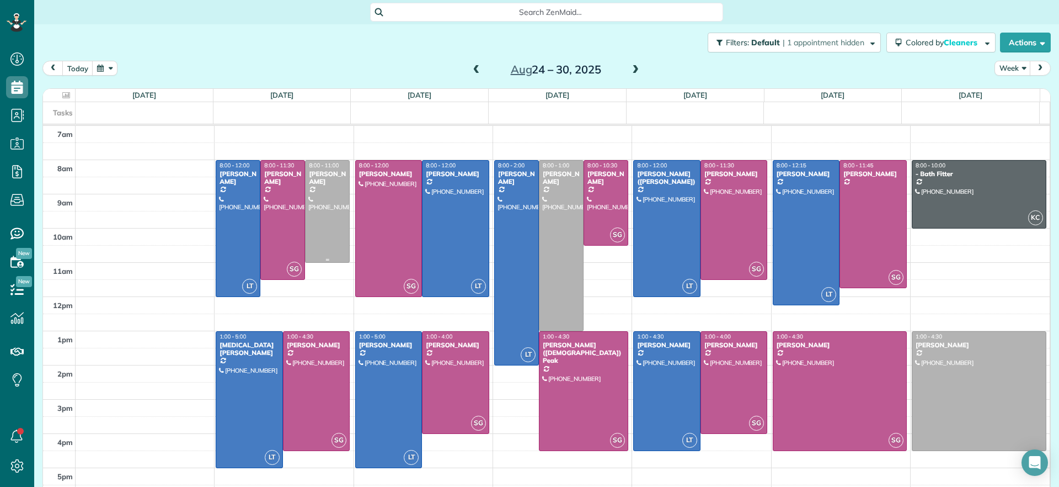
click at [336, 211] on div at bounding box center [328, 211] width 44 height 101
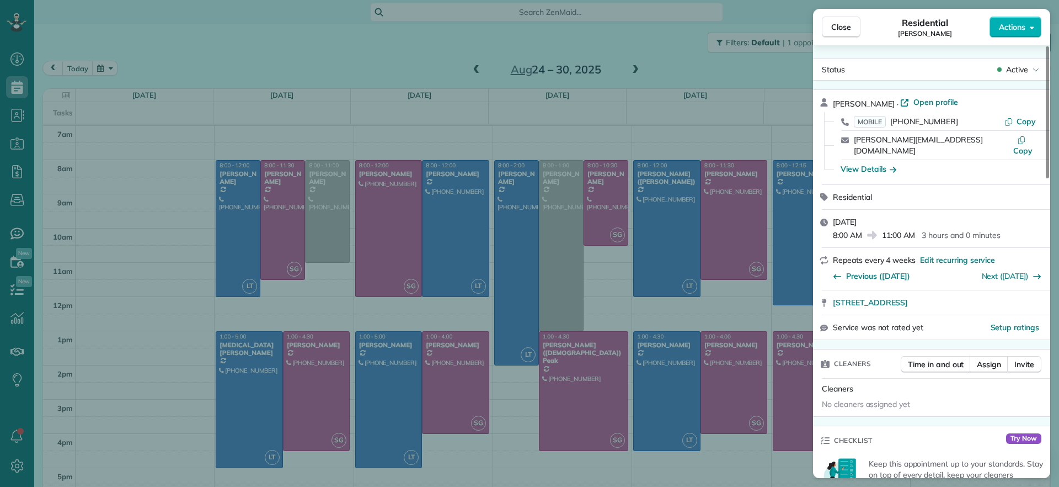
click at [934, 104] on span "Open profile" at bounding box center [935, 102] width 45 height 11
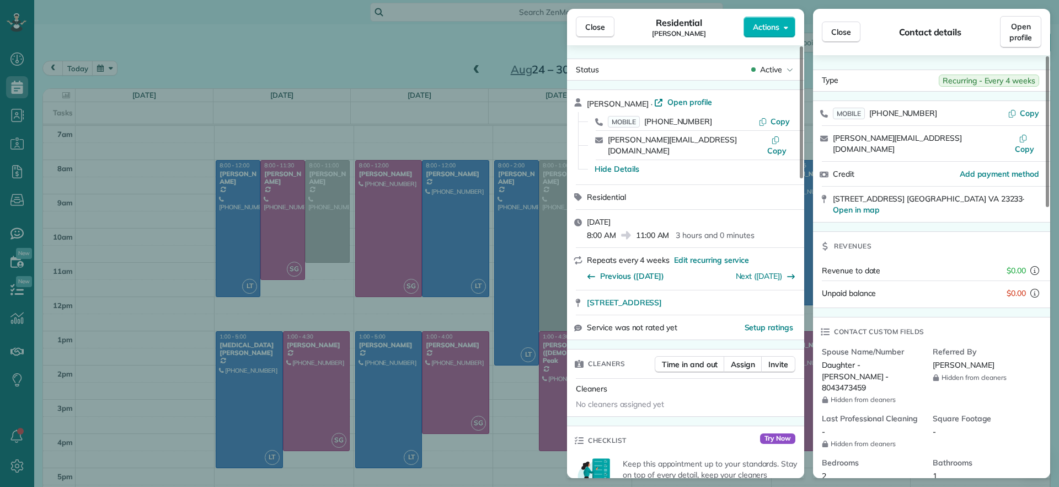
click at [360, 58] on div "Close Residential Peggy Partridge Actions Status Active Peggy Partridge · Open …" at bounding box center [529, 243] width 1059 height 487
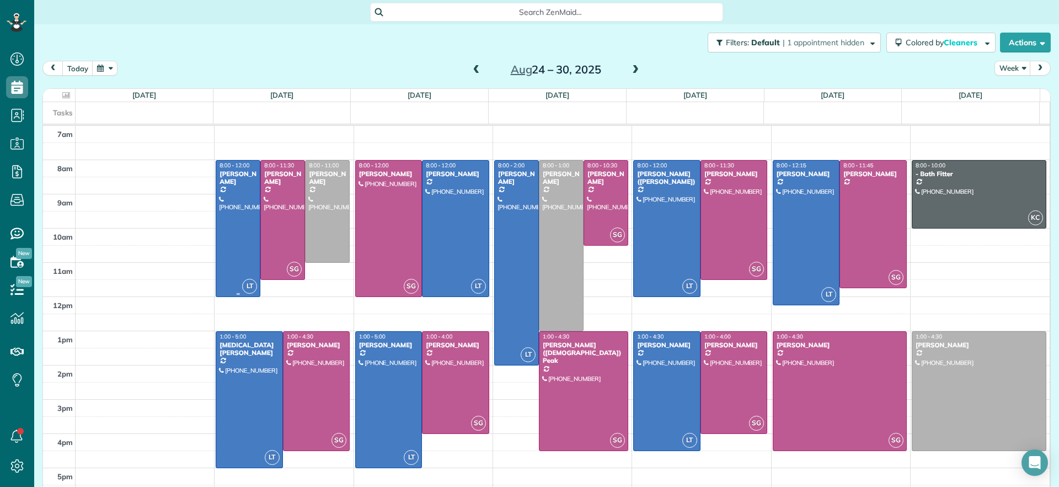
click at [239, 229] on div at bounding box center [238, 229] width 44 height 136
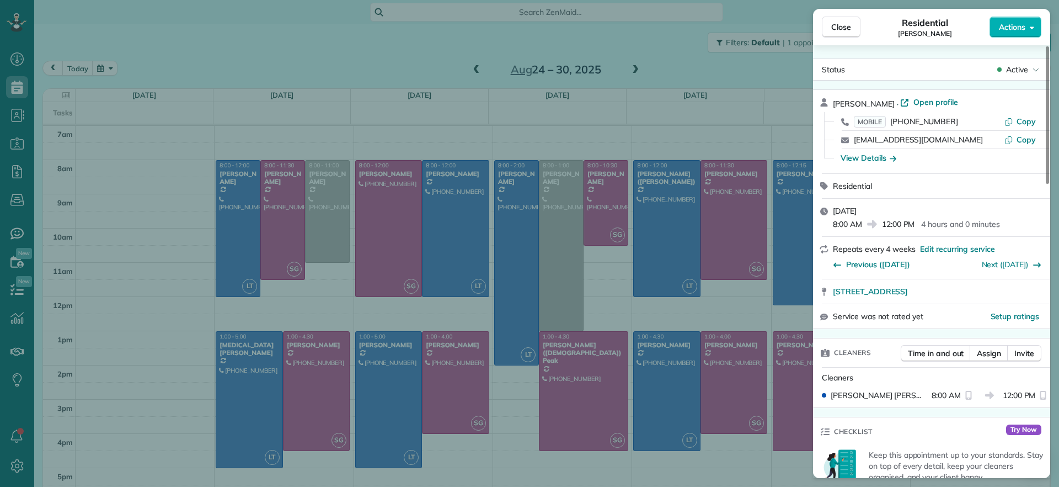
click at [239, 228] on div "Close Residential John Behen Actions Status Active John Behen · Open profile MO…" at bounding box center [529, 243] width 1059 height 487
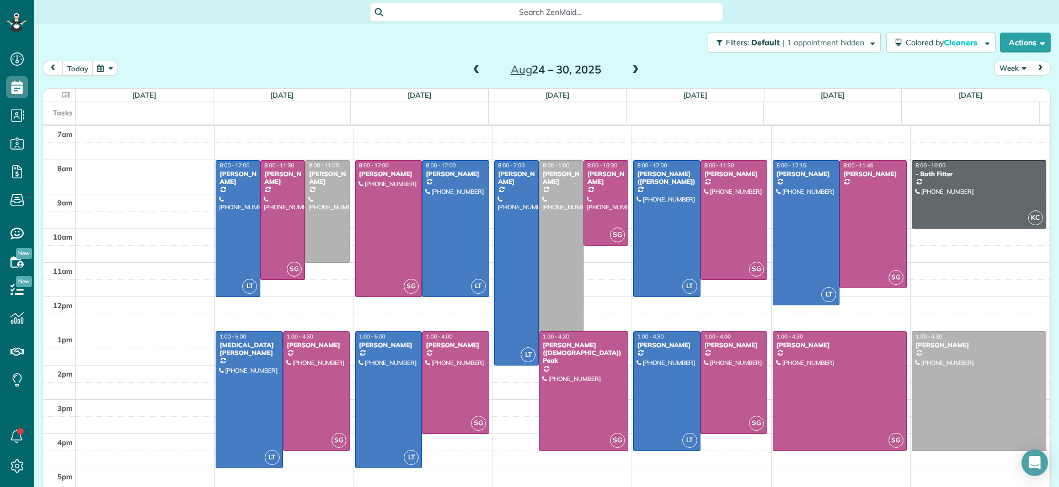
click at [633, 70] on span at bounding box center [635, 70] width 12 height 10
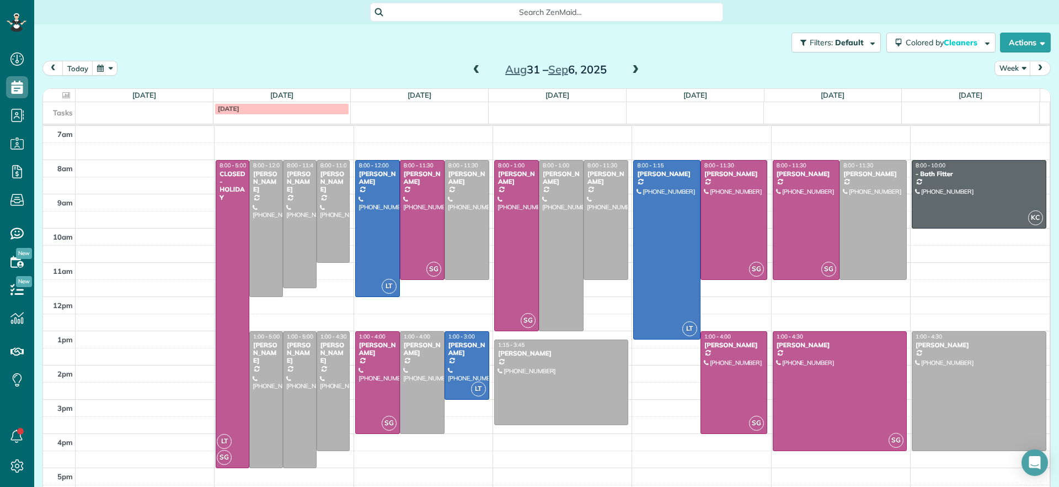
click at [473, 73] on span at bounding box center [477, 70] width 12 height 10
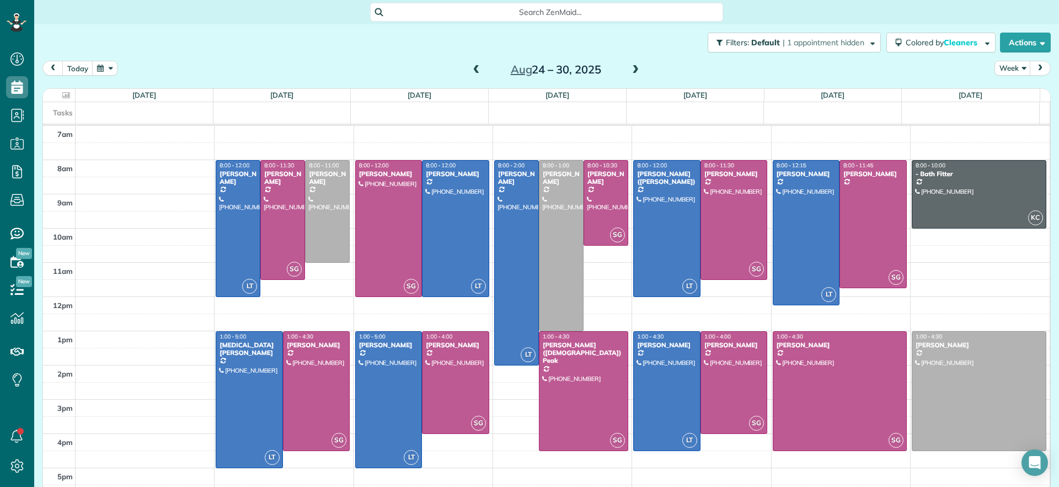
click at [471, 72] on span at bounding box center [477, 70] width 12 height 10
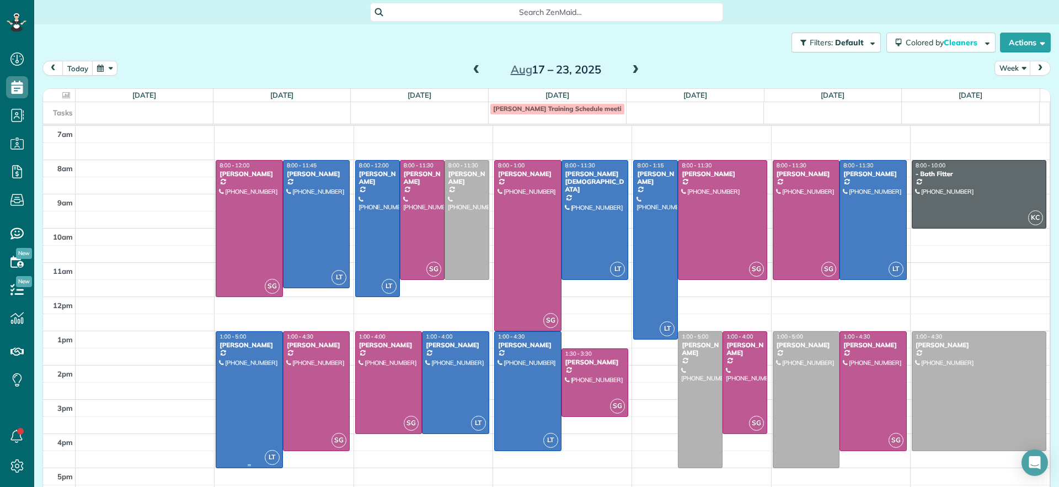
click at [227, 390] on div at bounding box center [249, 400] width 66 height 136
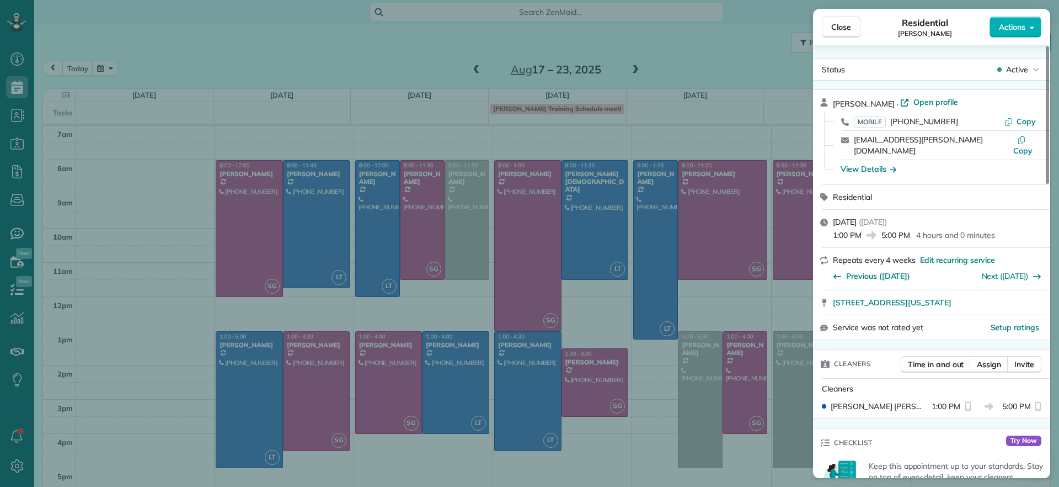
click at [227, 388] on div "Close Residential Emma Arata Actions Status Active Emma Arata · Open profile MO…" at bounding box center [529, 243] width 1059 height 487
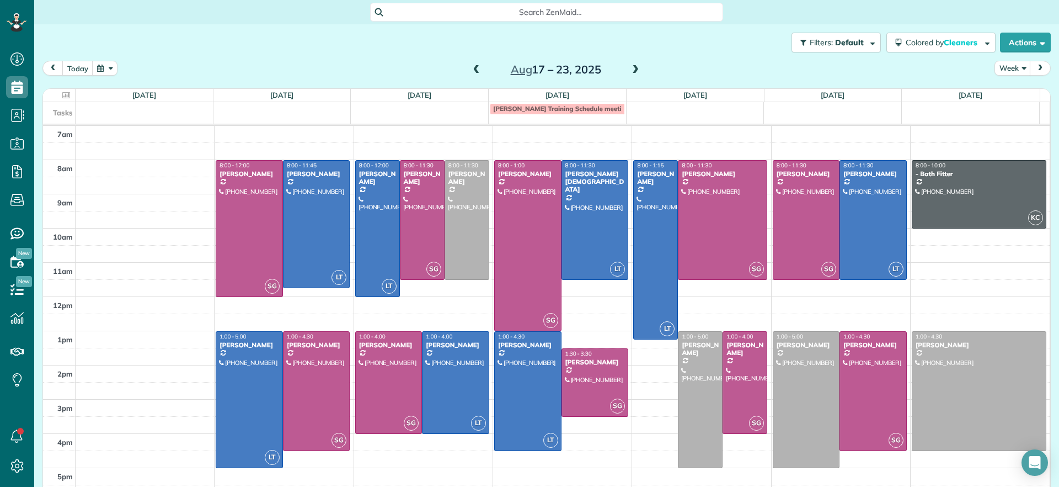
click at [633, 76] on span at bounding box center [635, 70] width 12 height 17
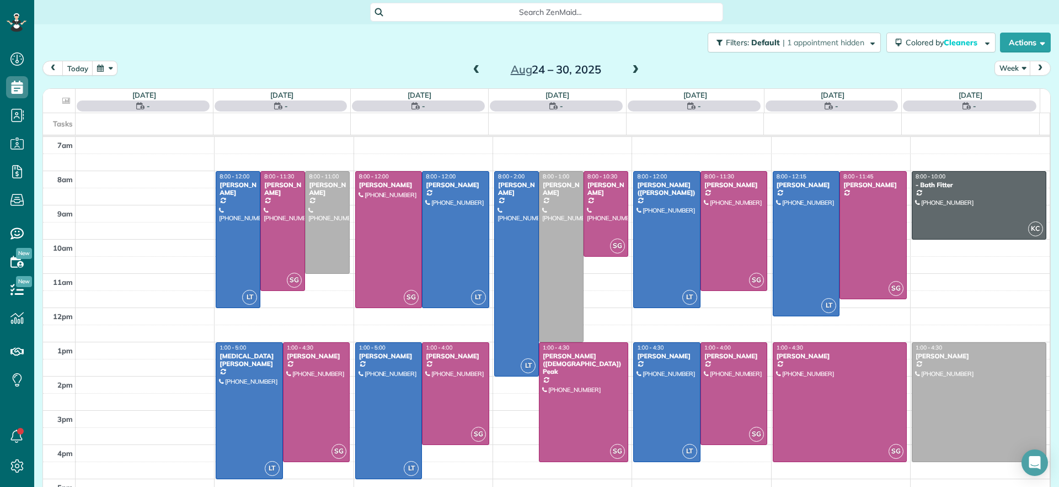
click at [630, 70] on span at bounding box center [635, 70] width 12 height 10
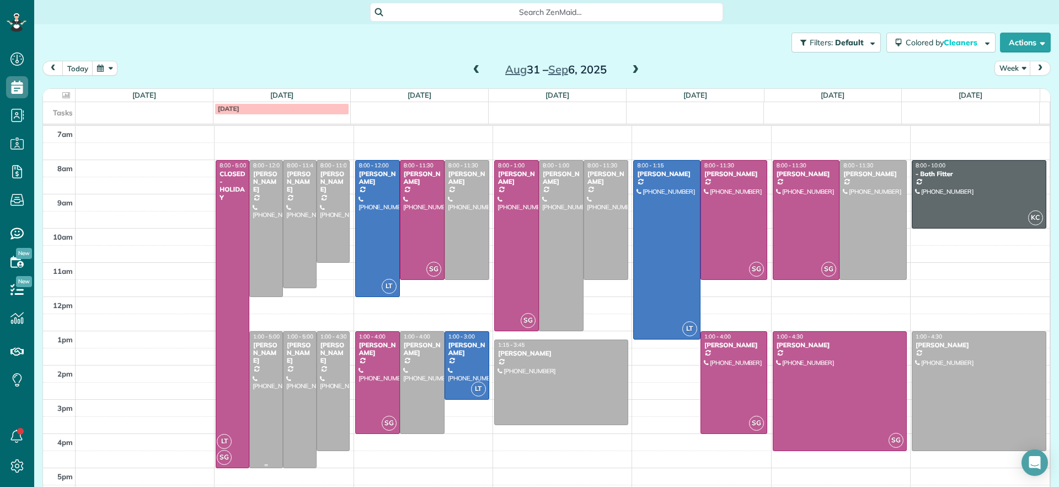
drag, startPoint x: 254, startPoint y: 405, endPoint x: 262, endPoint y: 409, distance: 8.6
click at [263, 408] on div at bounding box center [266, 400] width 33 height 136
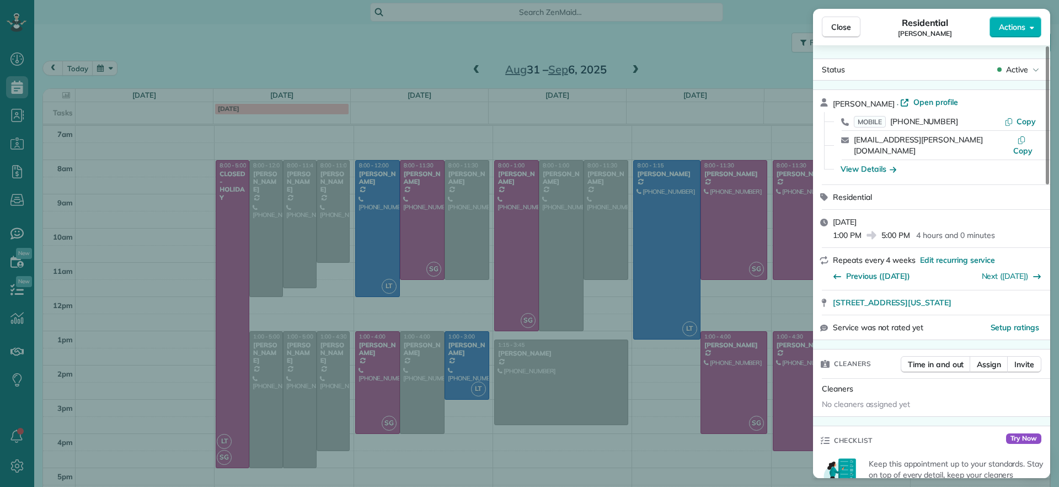
click at [527, 471] on div "Close Residential Emma Arata Actions Status Active Emma Arata · Open profile MO…" at bounding box center [529, 243] width 1059 height 487
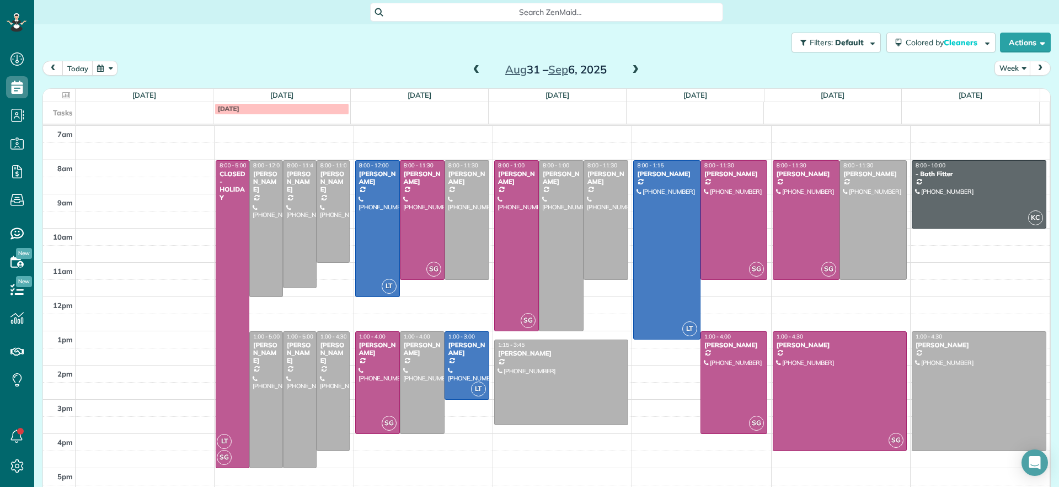
click at [471, 70] on span at bounding box center [477, 70] width 12 height 10
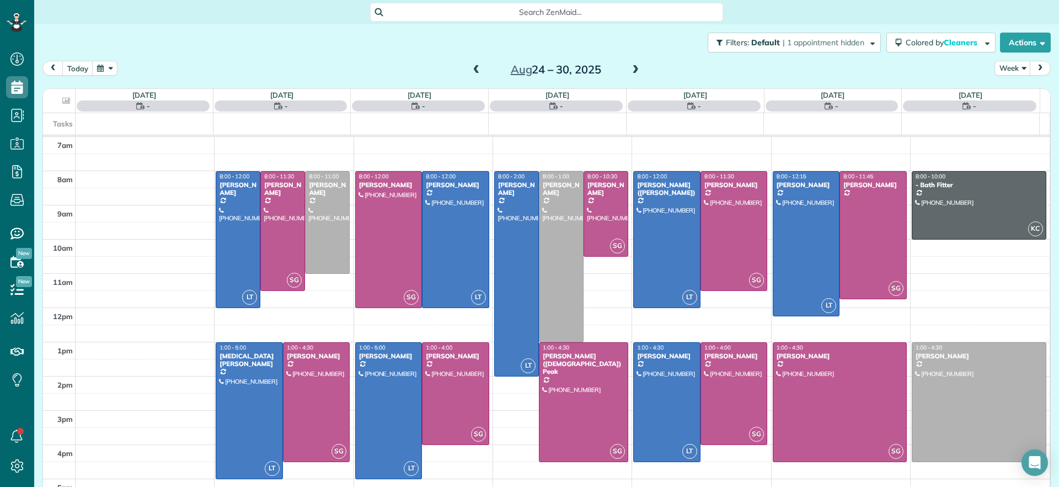
click at [471, 70] on span at bounding box center [477, 70] width 12 height 10
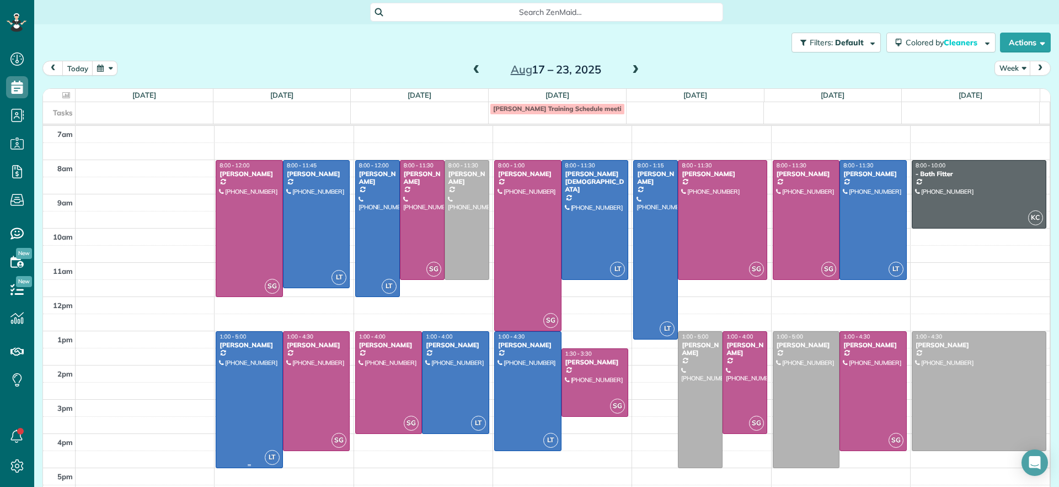
click at [263, 403] on div at bounding box center [249, 400] width 66 height 136
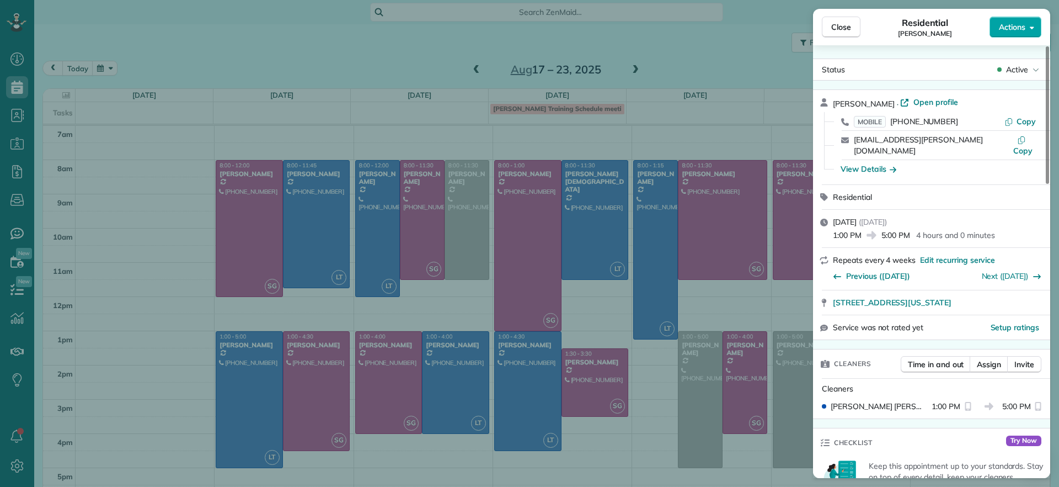
click at [1035, 35] on div "Close Residential Emma Arata Actions" at bounding box center [931, 27] width 237 height 36
click at [918, 95] on div "Emma Arata · Open profile MOBILE (434) 249-0050 Copy emma.arata@gmail.com Copy …" at bounding box center [931, 137] width 237 height 94
click at [919, 101] on span "Open profile" at bounding box center [935, 102] width 45 height 11
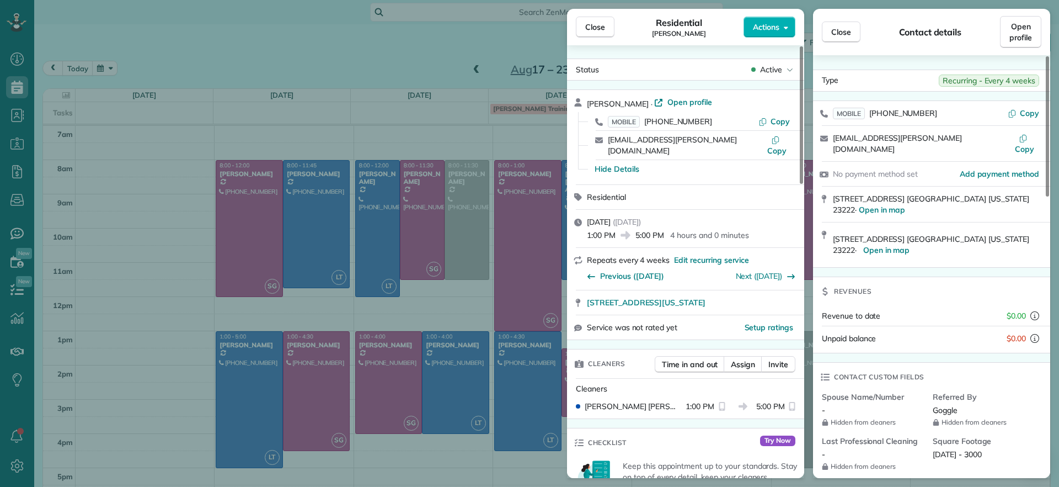
click at [179, 239] on div "Close Residential Emma Arata Actions Status Active Emma Arata · Open profile MO…" at bounding box center [529, 243] width 1059 height 487
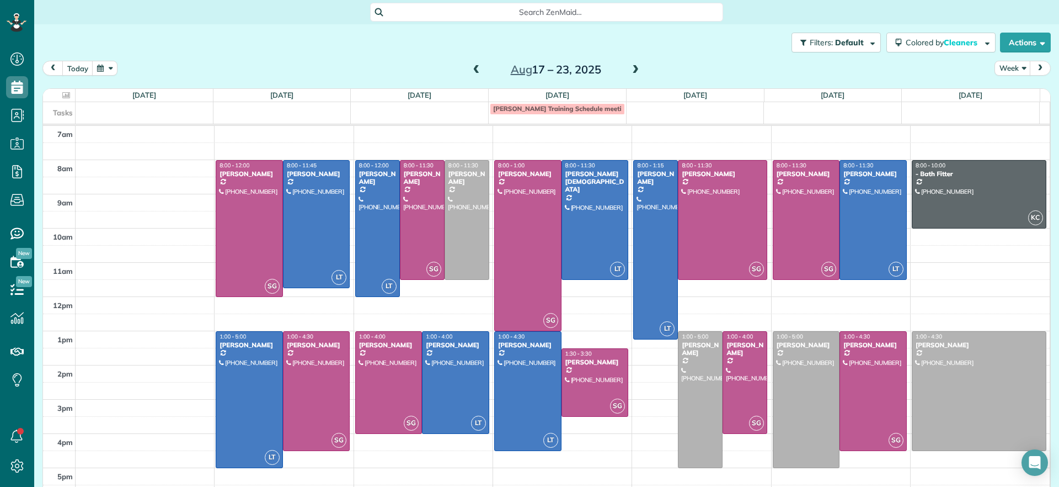
click at [633, 77] on span at bounding box center [635, 70] width 12 height 17
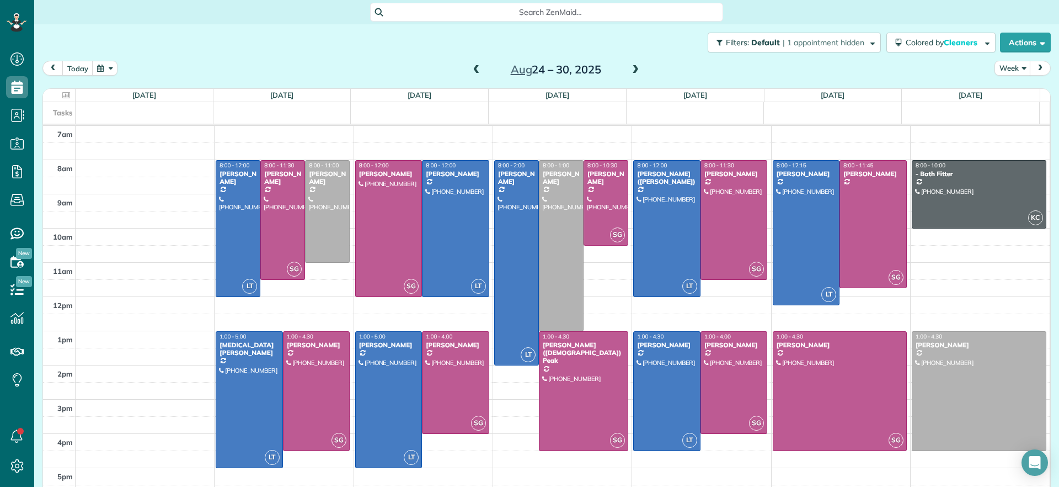
click at [629, 67] on span at bounding box center [635, 70] width 12 height 10
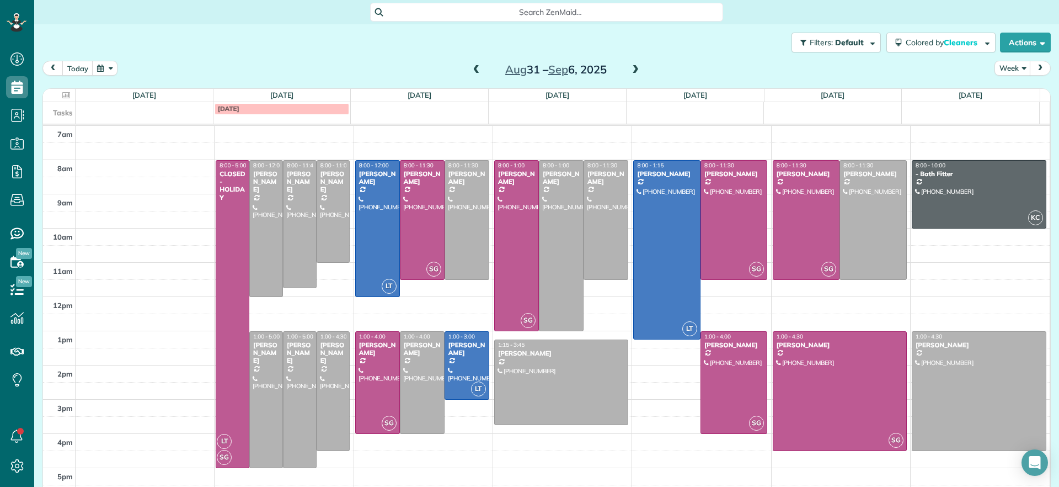
click at [471, 68] on span at bounding box center [477, 70] width 12 height 10
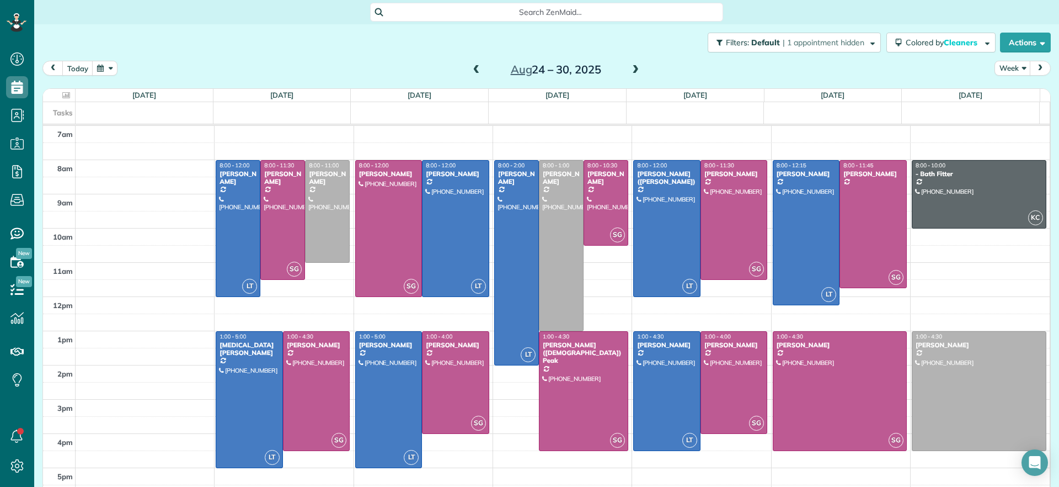
click at [634, 72] on span at bounding box center [635, 70] width 12 height 10
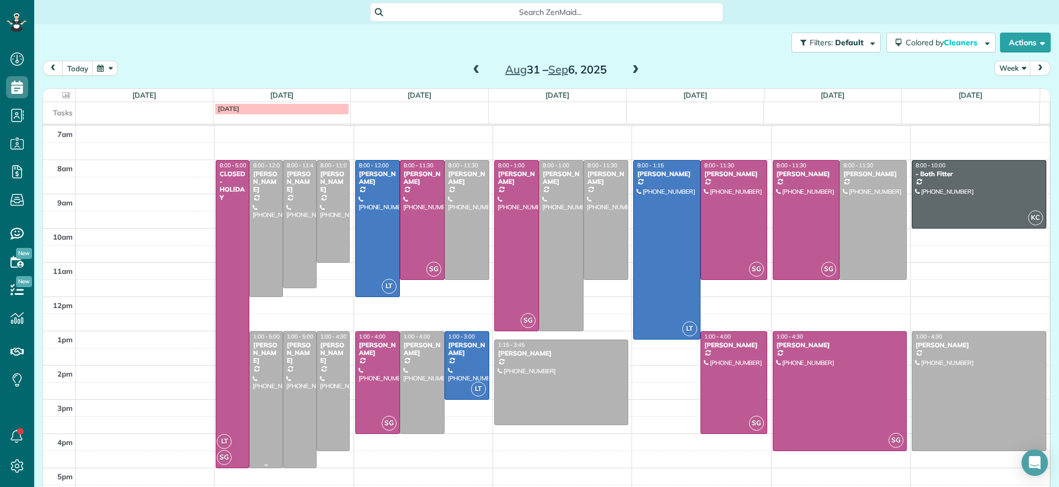
click at [261, 397] on div at bounding box center [266, 400] width 33 height 136
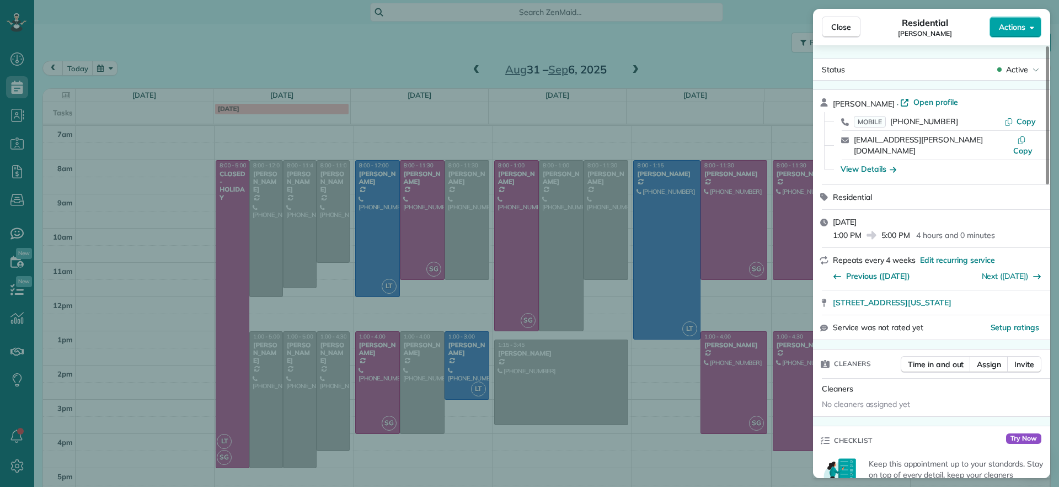
click at [1024, 24] on span "Actions" at bounding box center [1012, 27] width 26 height 11
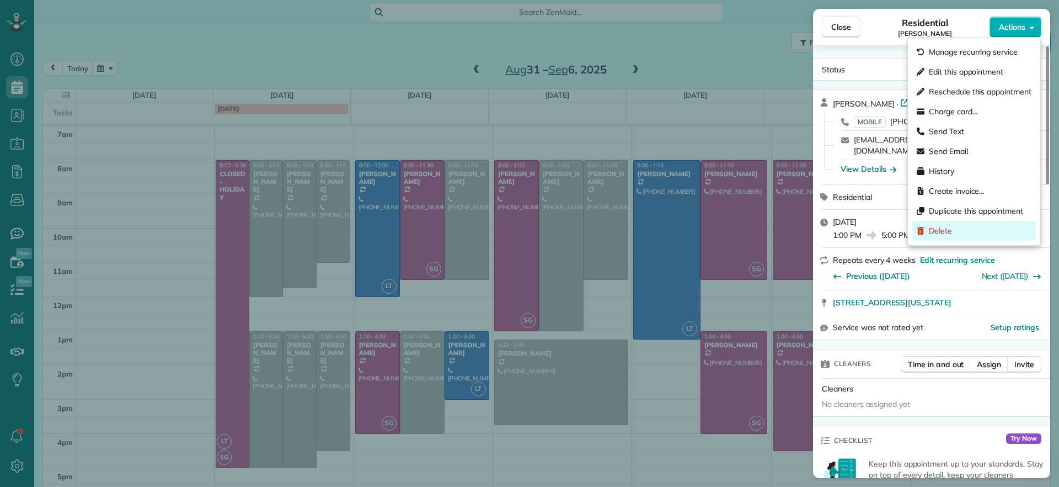
click at [962, 226] on div "Delete" at bounding box center [974, 231] width 124 height 20
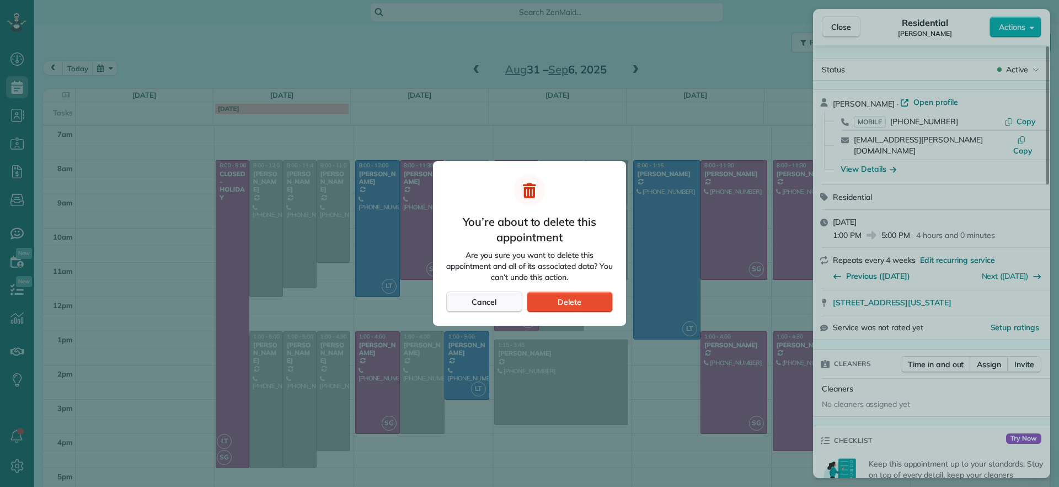
click at [482, 303] on span "Cancel" at bounding box center [484, 301] width 25 height 11
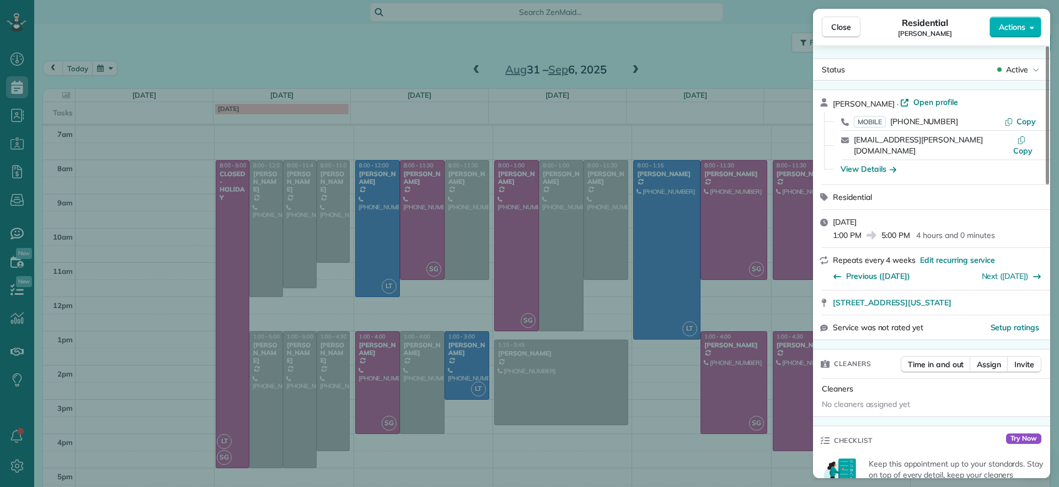
click at [652, 70] on div "Close Residential Emma Arata Actions Status Active Emma Arata · Open profile MO…" at bounding box center [529, 243] width 1059 height 487
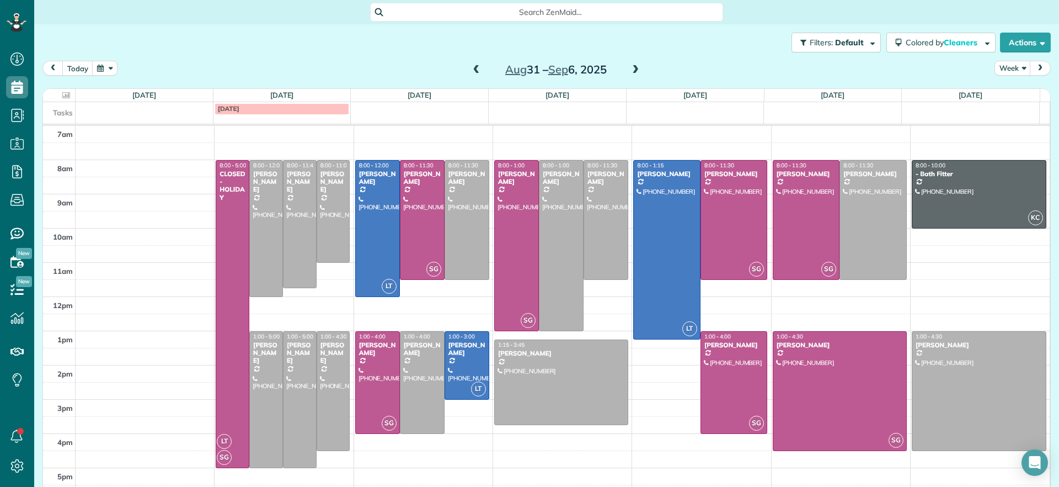
click at [629, 69] on span at bounding box center [635, 70] width 12 height 10
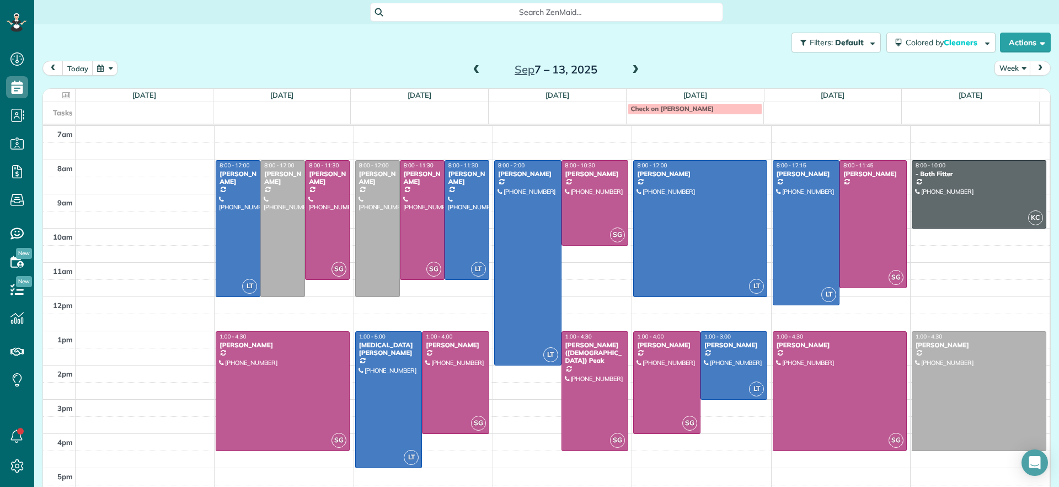
click at [629, 69] on span at bounding box center [635, 70] width 12 height 10
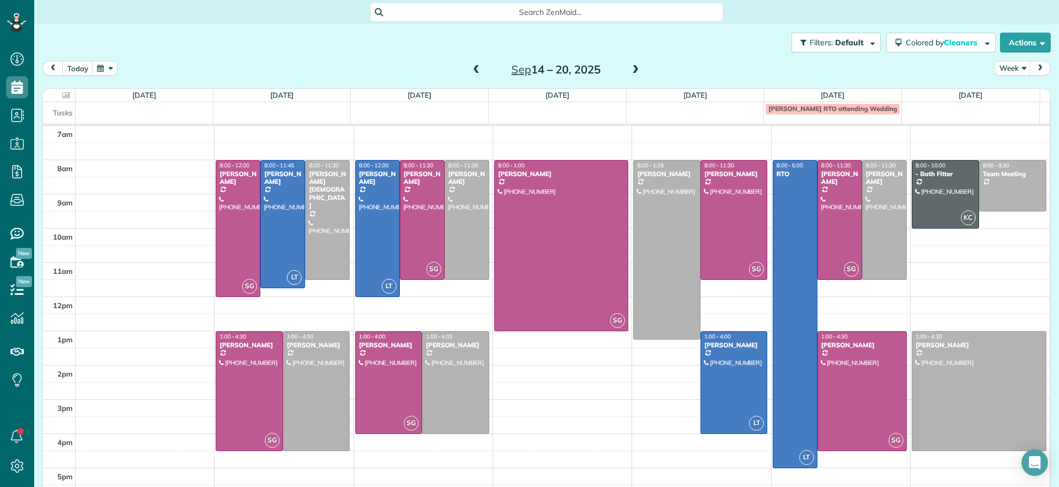
click at [629, 69] on span at bounding box center [635, 70] width 12 height 10
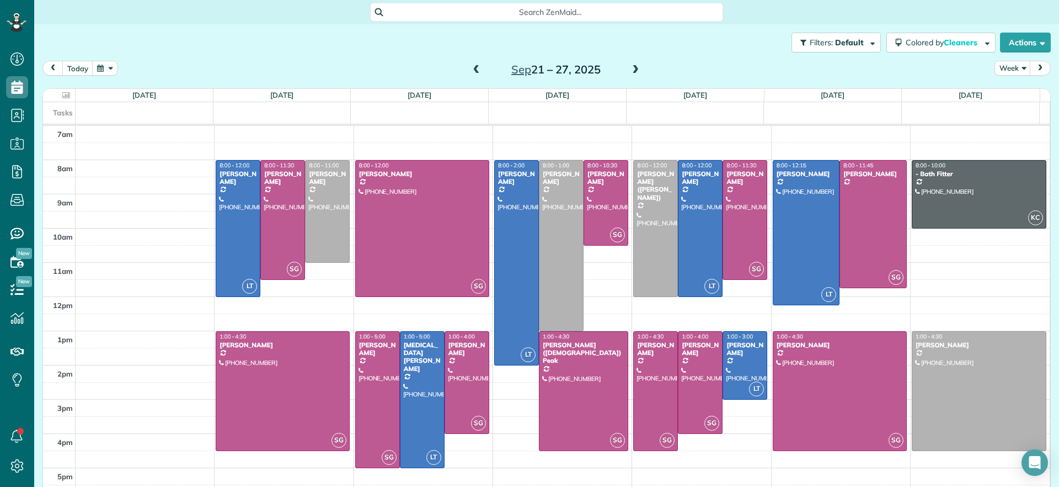
click at [621, 68] on div "Sep 21 – 27, 2025" at bounding box center [556, 70] width 177 height 18
click at [471, 68] on span at bounding box center [477, 70] width 12 height 10
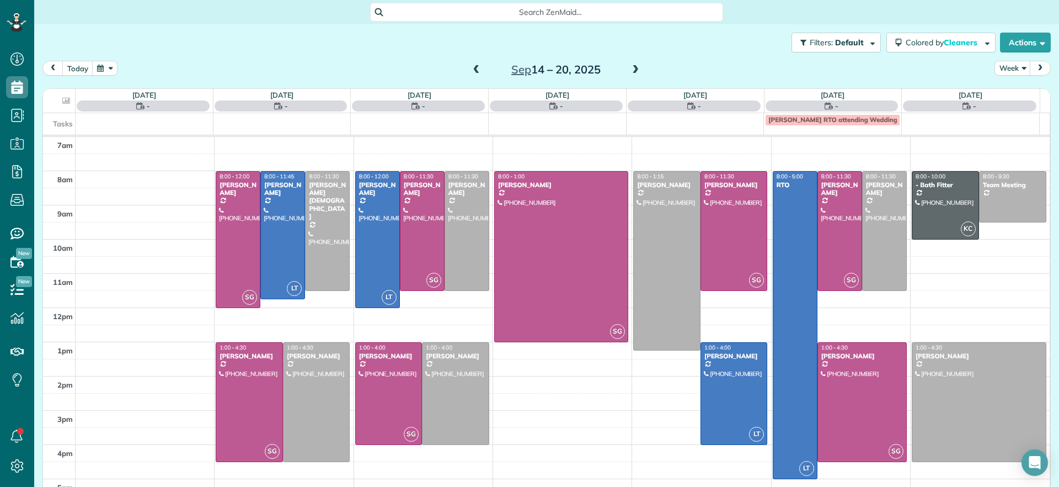
click at [471, 68] on span at bounding box center [477, 70] width 12 height 10
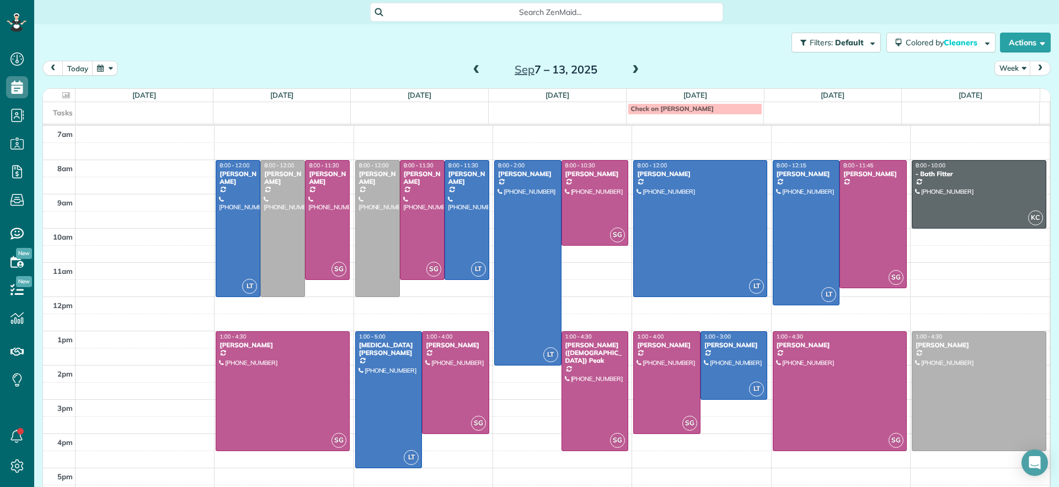
click at [471, 71] on span at bounding box center [477, 70] width 12 height 10
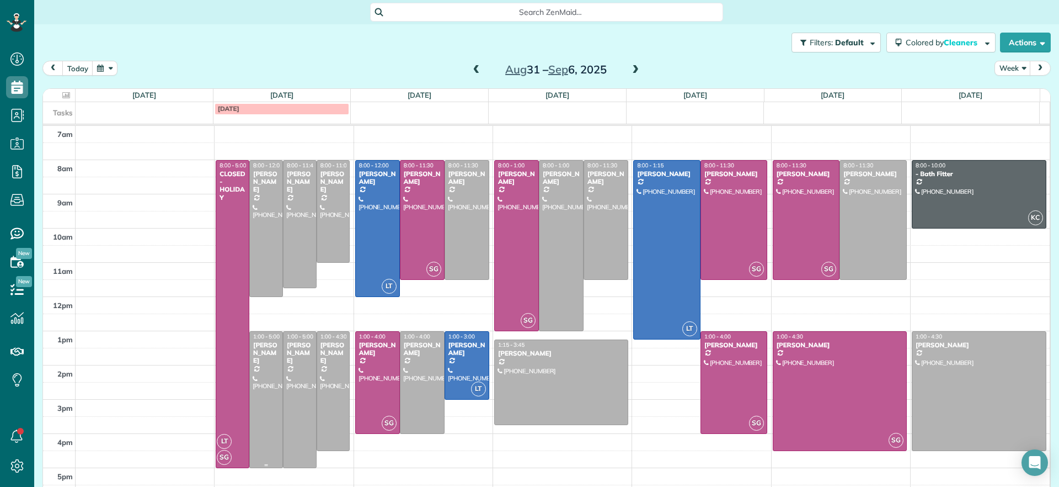
click at [265, 375] on div at bounding box center [266, 400] width 33 height 136
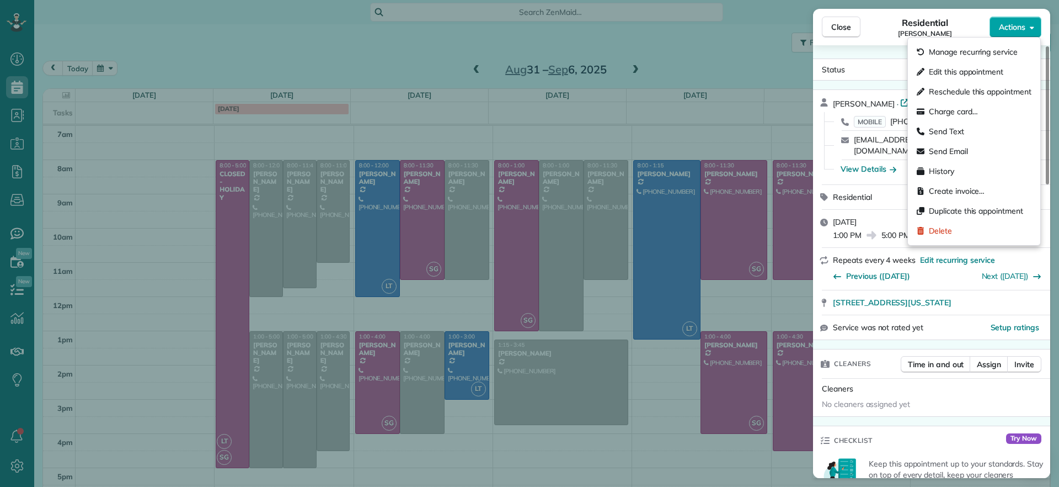
click at [1028, 19] on button "Actions" at bounding box center [1016, 27] width 52 height 21
click at [900, 101] on link "Open profile" at bounding box center [929, 102] width 58 height 11
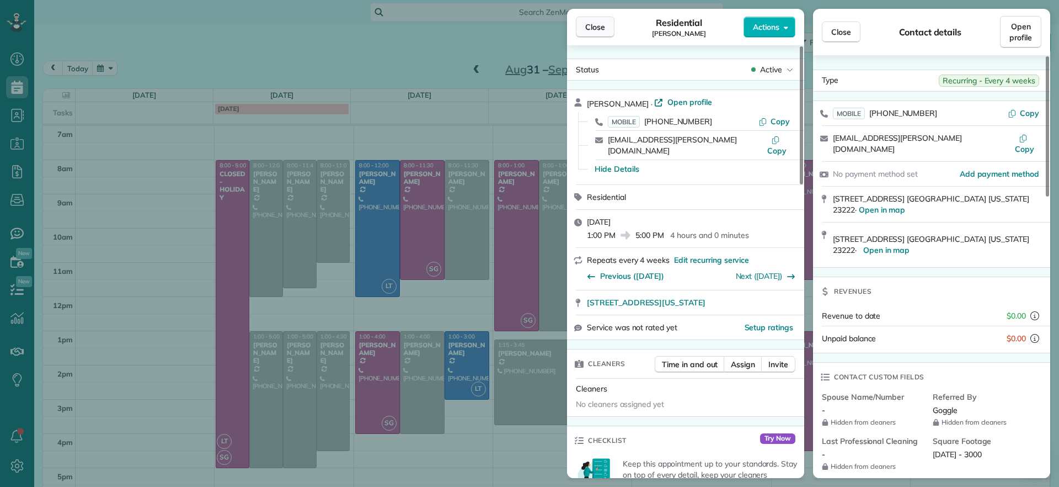
click at [585, 26] on button "Close" at bounding box center [595, 27] width 39 height 21
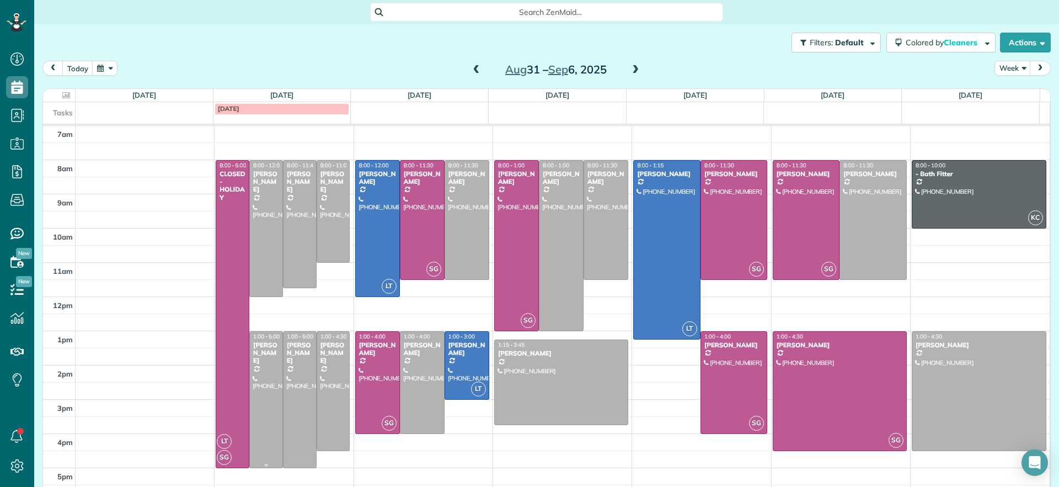
click at [259, 379] on div at bounding box center [266, 400] width 33 height 136
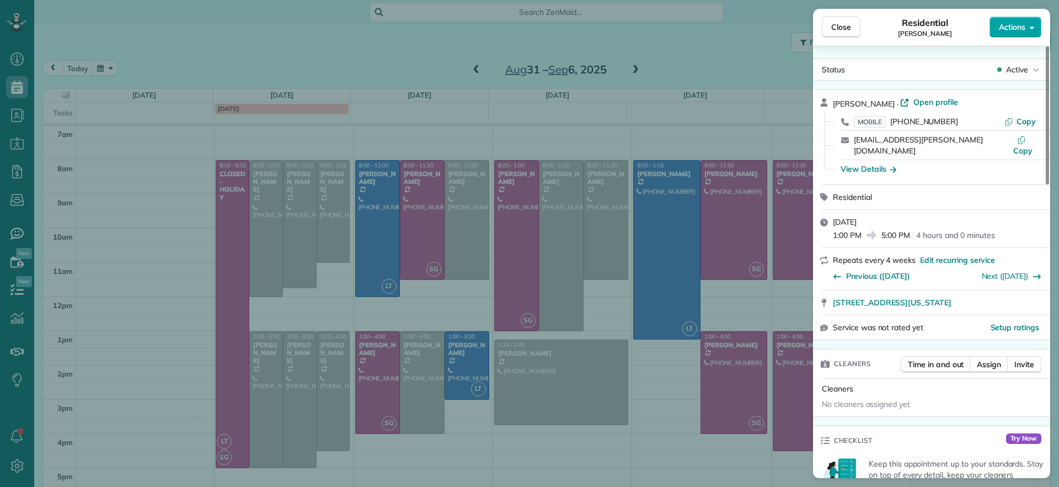
click at [1021, 24] on span "Actions" at bounding box center [1012, 27] width 26 height 11
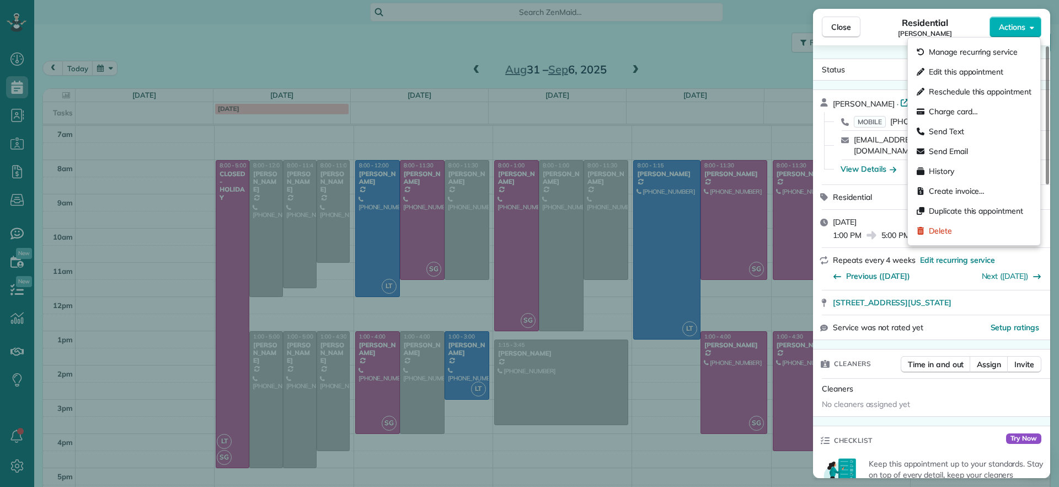
click at [976, 68] on span "Edit this appointment" at bounding box center [966, 71] width 74 height 11
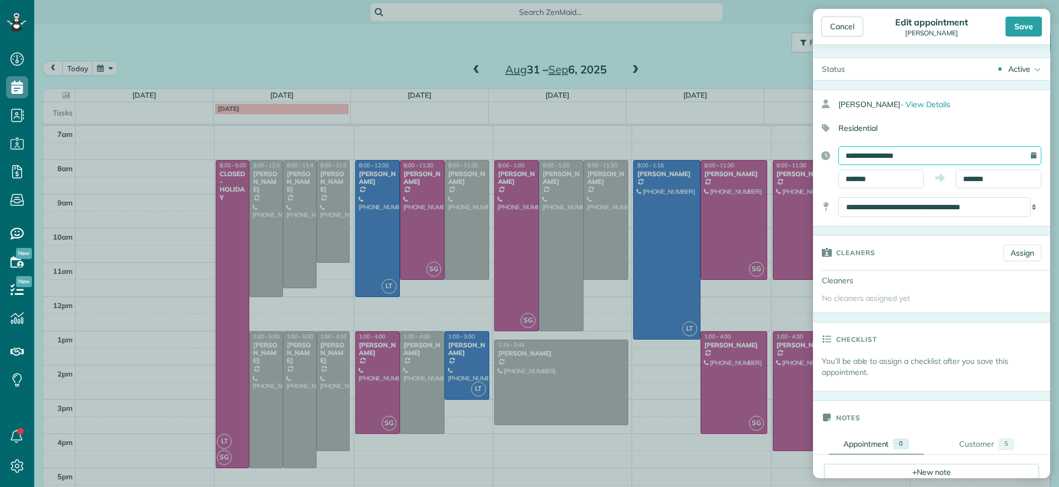
click at [966, 159] on input "**********" at bounding box center [939, 155] width 203 height 19
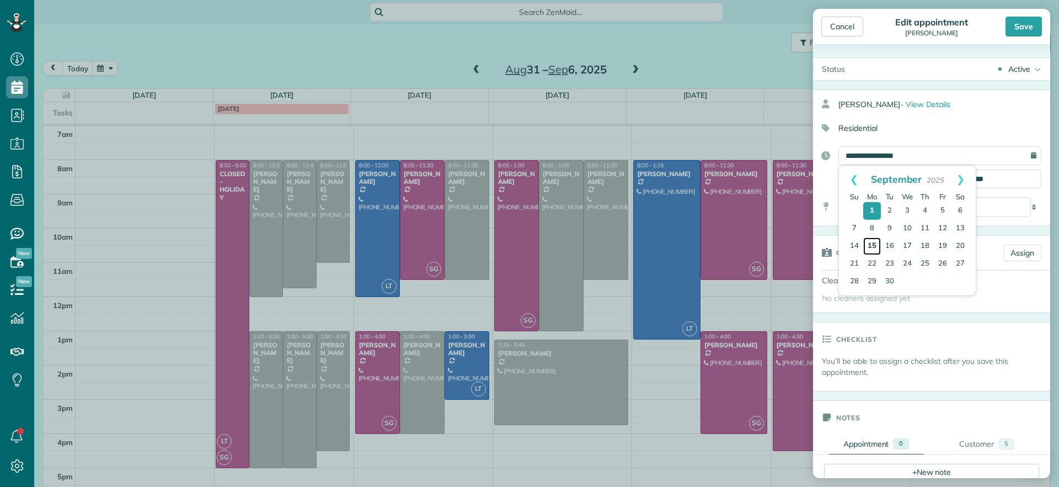
click at [870, 244] on link "15" at bounding box center [872, 246] width 18 height 18
type input "**********"
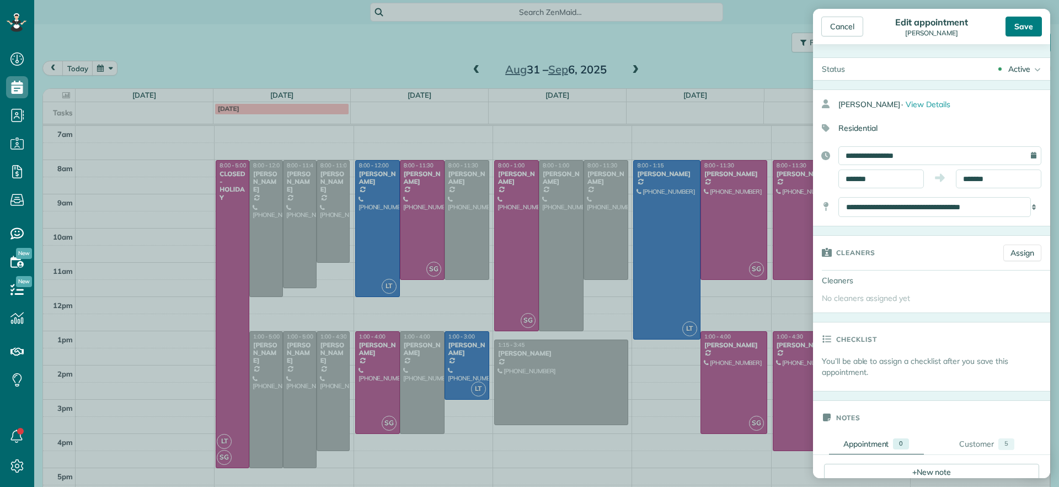
click at [1038, 28] on div "Save" at bounding box center [1024, 27] width 36 height 20
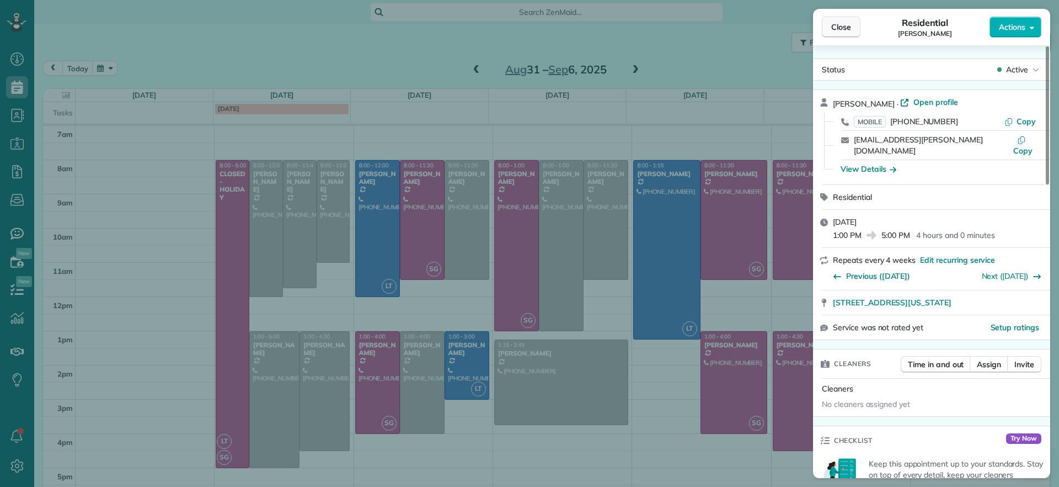
click at [840, 24] on span "Close" at bounding box center [841, 27] width 20 height 11
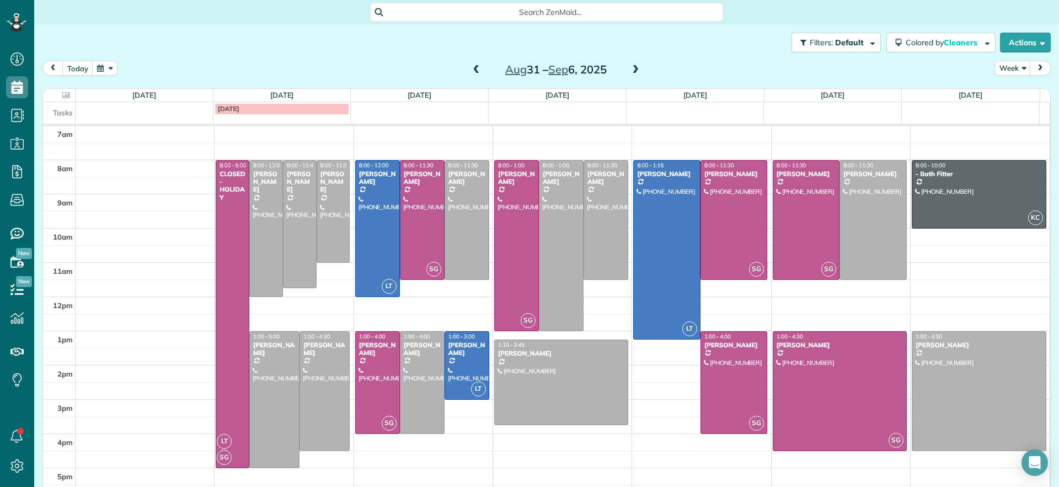
click at [473, 70] on span at bounding box center [477, 70] width 12 height 10
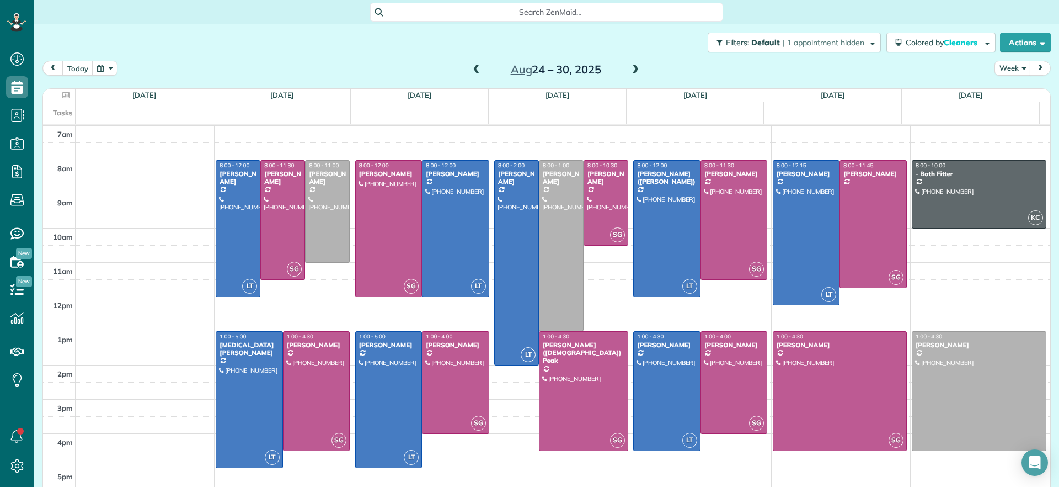
click at [471, 71] on span at bounding box center [477, 70] width 12 height 10
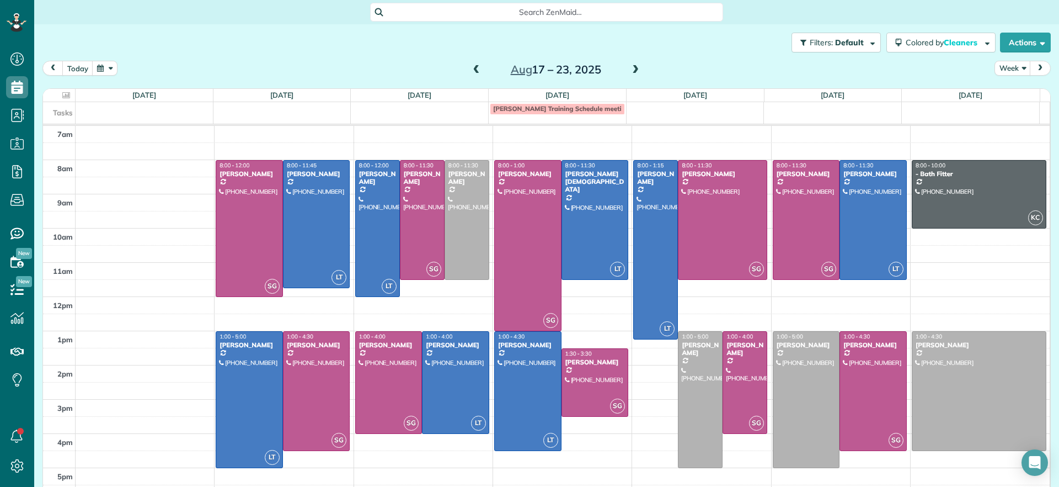
click at [629, 67] on span at bounding box center [635, 70] width 12 height 10
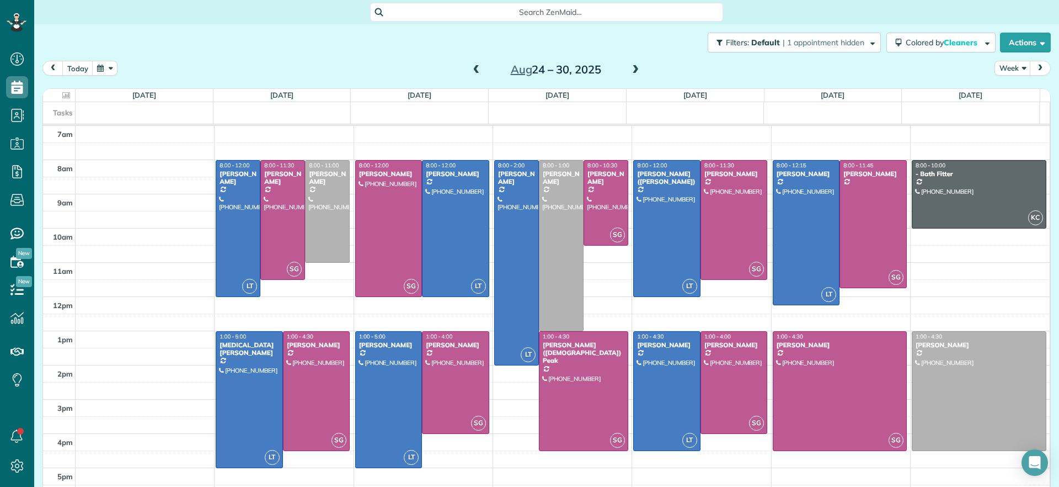
click at [629, 67] on span at bounding box center [635, 70] width 12 height 10
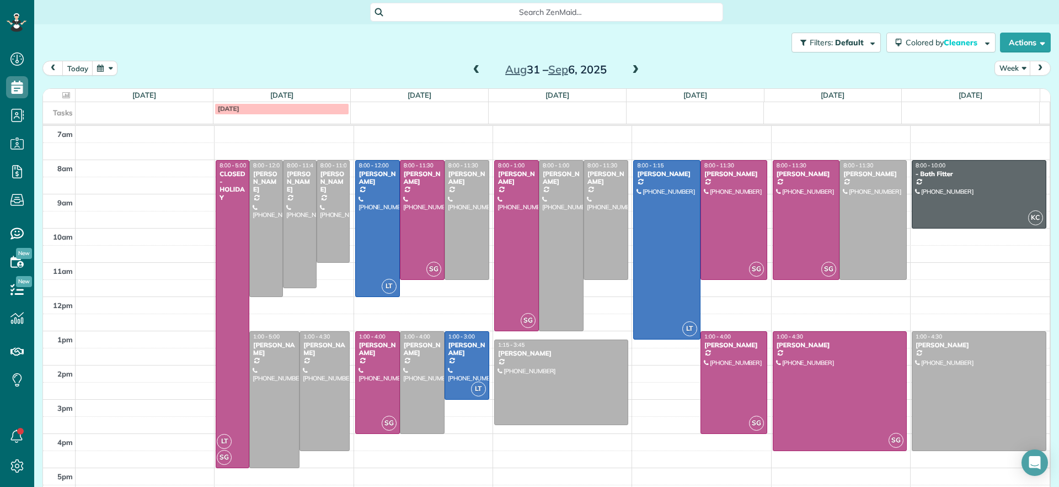
click at [459, 68] on div "today Week Aug 31 – Sep 6, 2025" at bounding box center [546, 71] width 1008 height 20
click at [472, 66] on span at bounding box center [477, 70] width 12 height 10
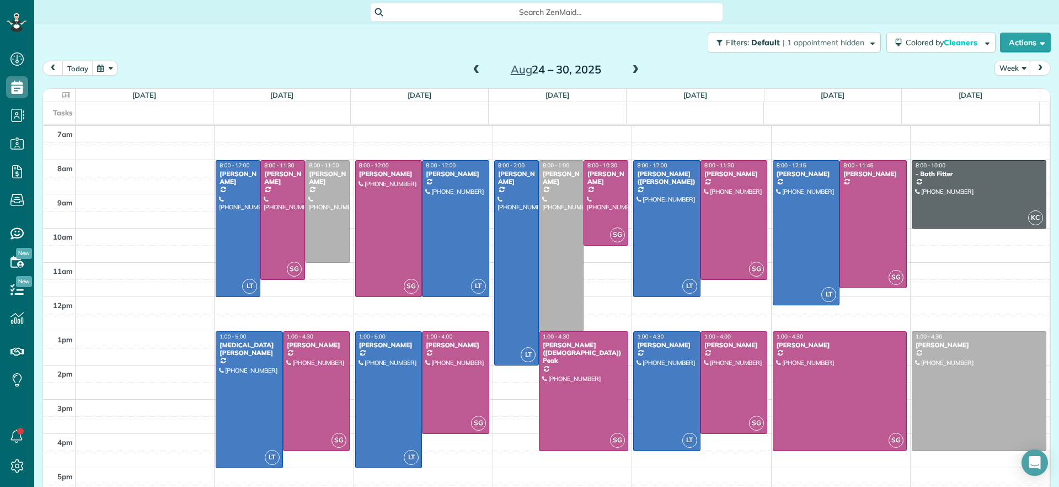
click at [630, 71] on span at bounding box center [635, 70] width 12 height 10
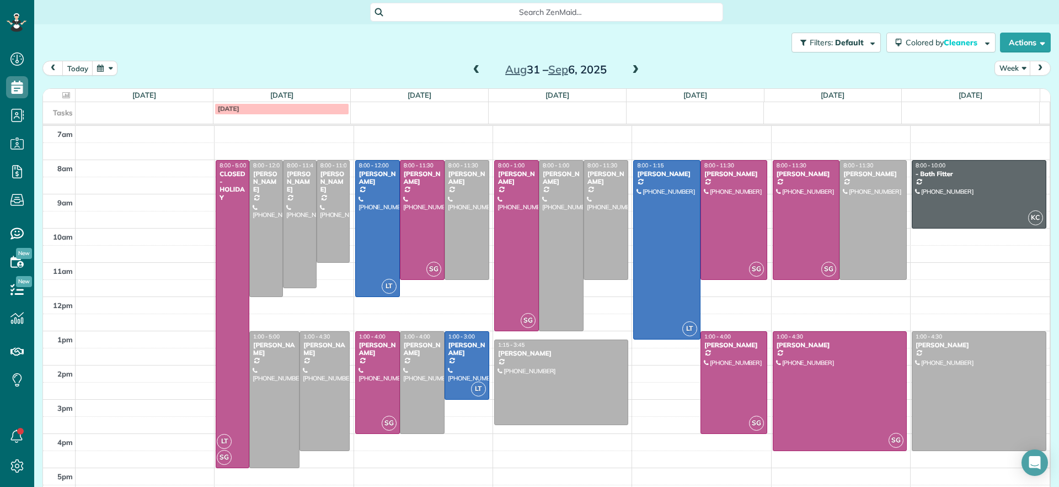
click at [471, 71] on span at bounding box center [477, 70] width 12 height 10
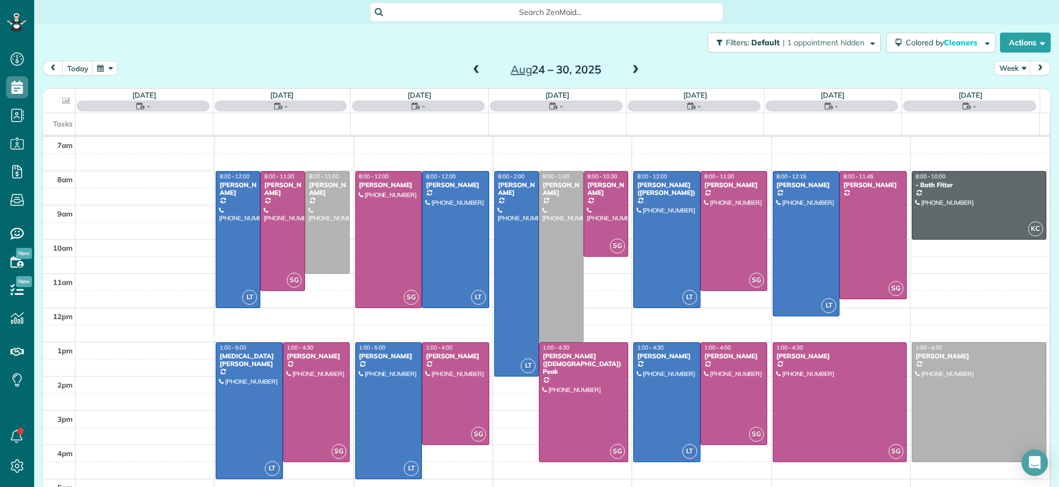
click at [471, 71] on span at bounding box center [477, 70] width 12 height 10
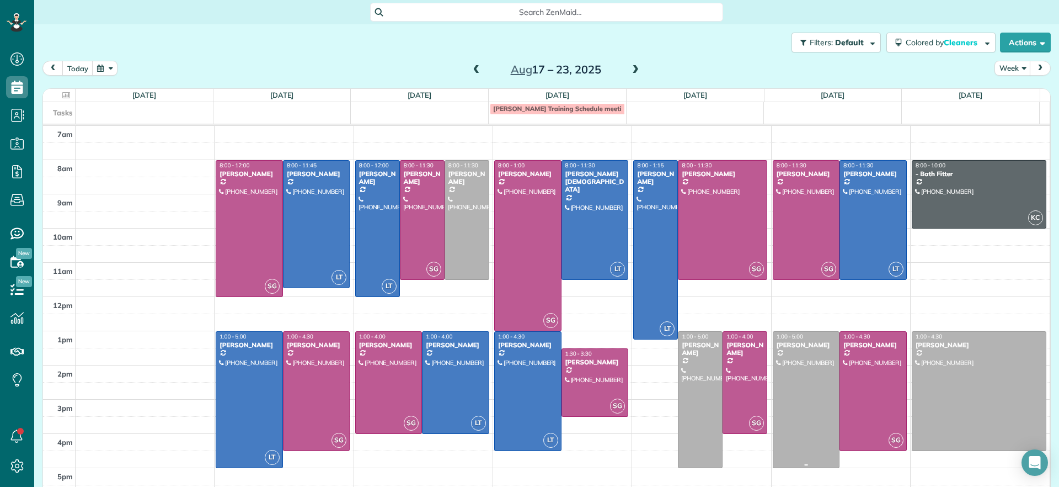
click at [799, 397] on div at bounding box center [806, 400] width 66 height 136
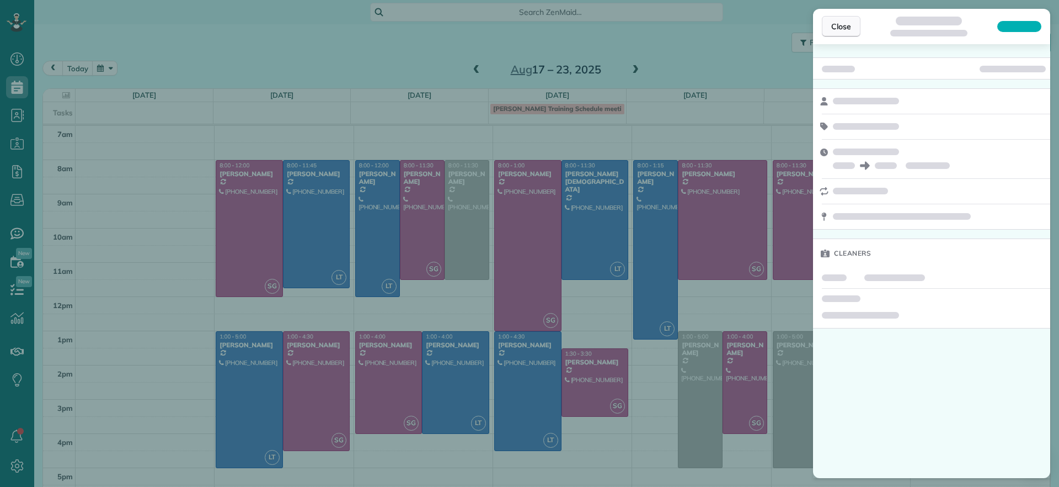
click at [842, 28] on span "Close" at bounding box center [841, 26] width 20 height 11
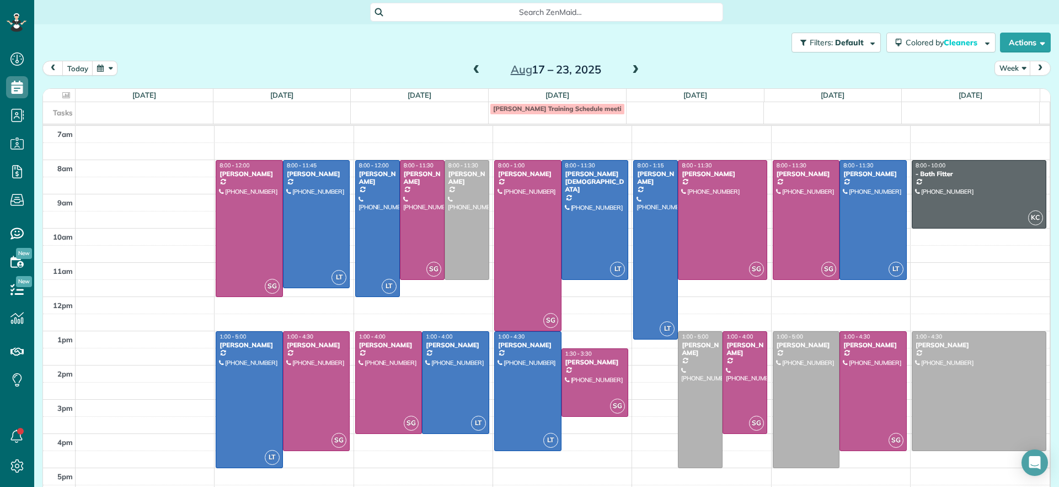
click at [630, 68] on span at bounding box center [635, 70] width 12 height 10
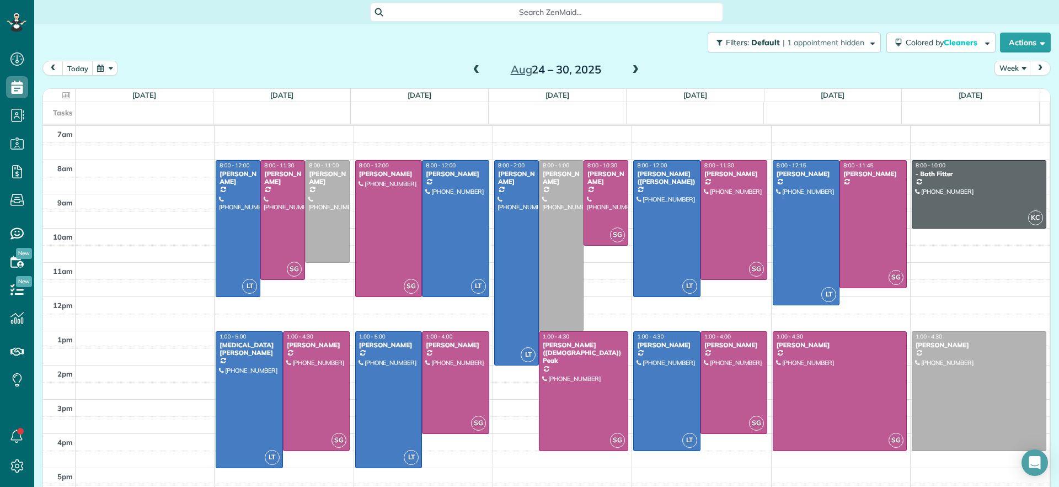
click at [472, 70] on span at bounding box center [477, 70] width 12 height 10
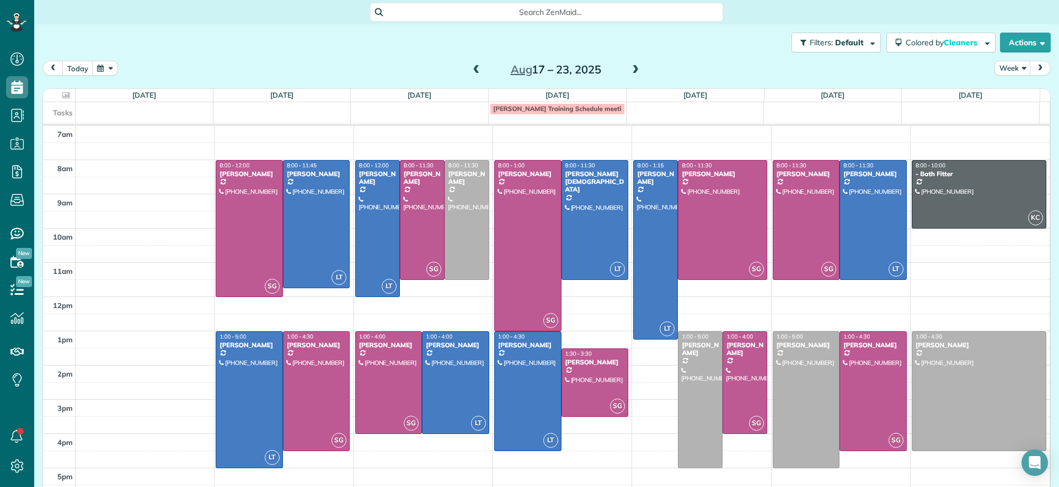
click at [629, 70] on span at bounding box center [635, 70] width 12 height 10
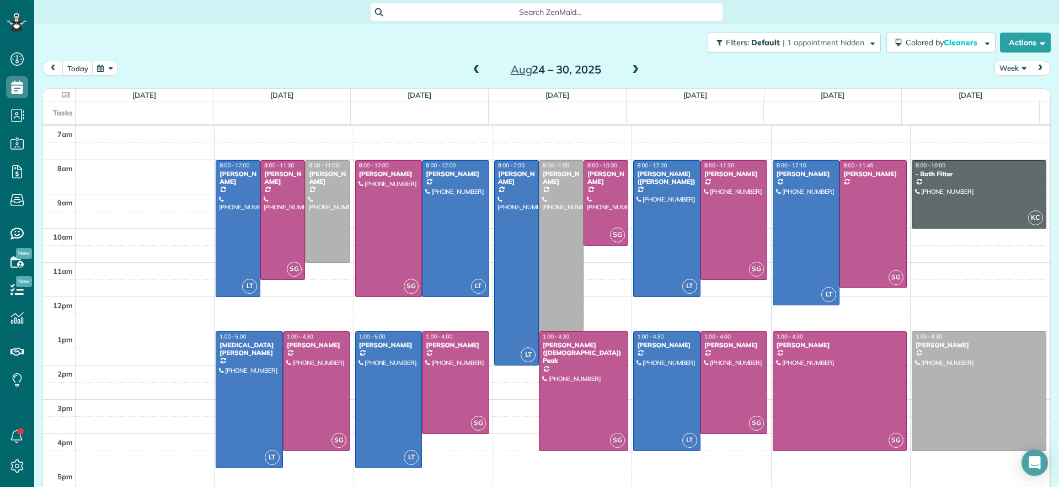
click at [631, 68] on span at bounding box center [635, 70] width 12 height 10
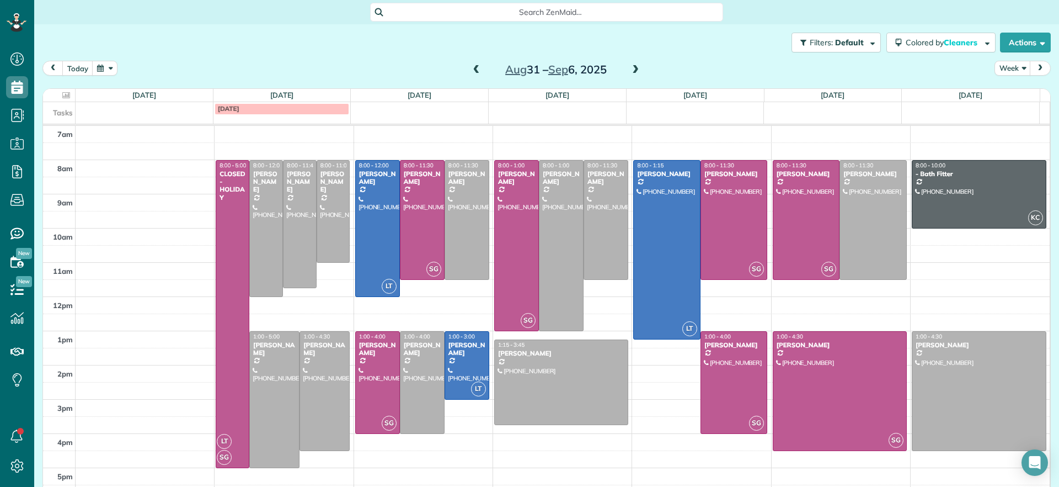
click at [477, 69] on span at bounding box center [477, 70] width 12 height 10
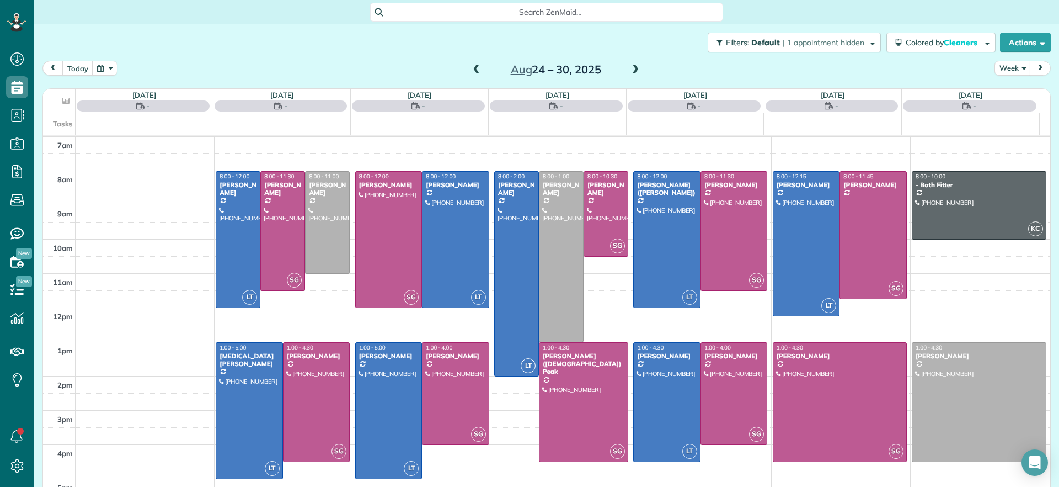
click at [474, 70] on span at bounding box center [477, 70] width 12 height 10
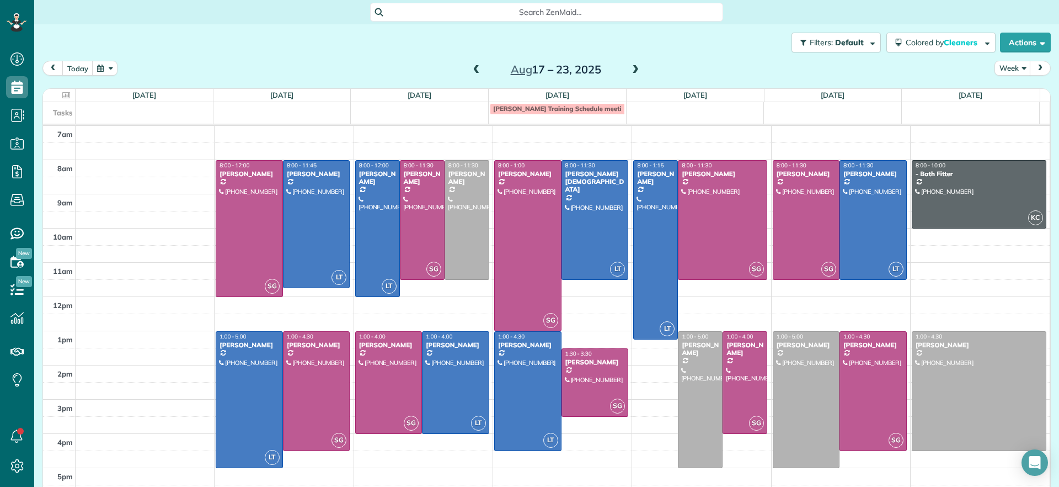
click at [474, 79] on div "today Week Aug 17 – 23, 2025" at bounding box center [546, 71] width 1008 height 20
click at [472, 73] on span at bounding box center [477, 70] width 12 height 10
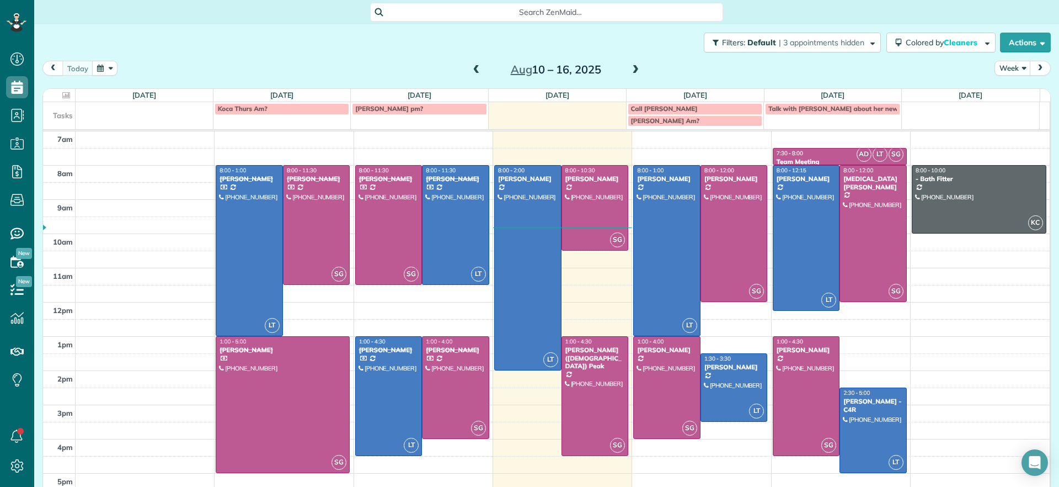
click at [629, 70] on span at bounding box center [635, 70] width 12 height 10
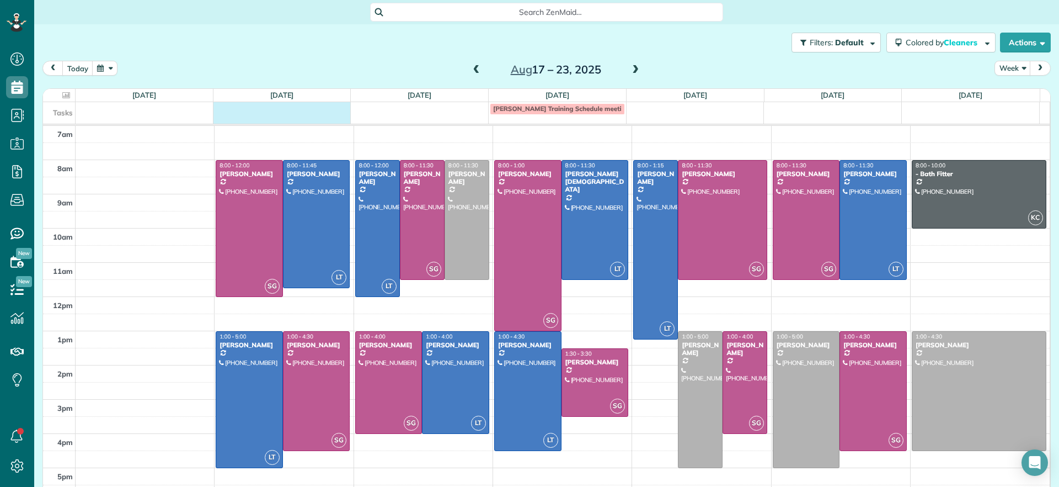
click at [314, 104] on td at bounding box center [282, 108] width 138 height 12
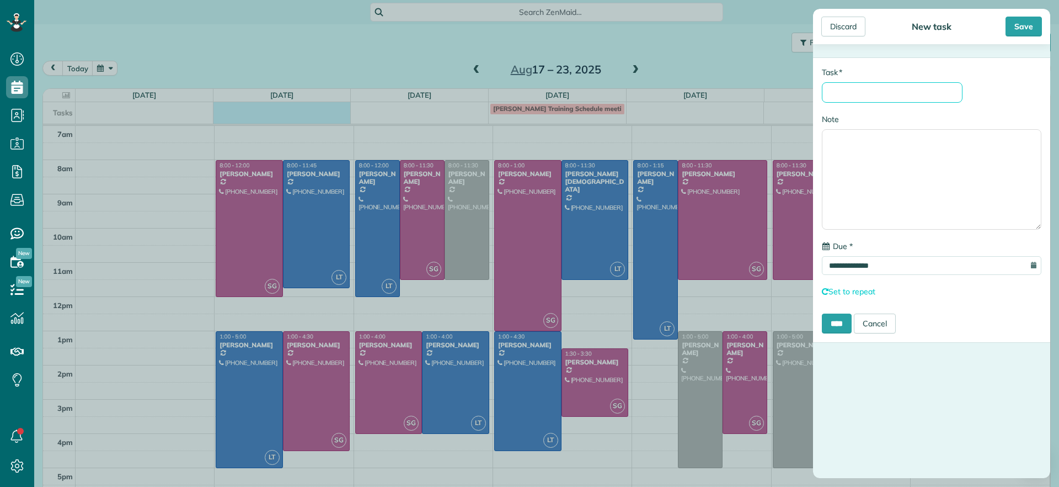
click at [865, 100] on input "* Task" at bounding box center [892, 92] width 141 height 20
click at [854, 101] on input "* Task" at bounding box center [892, 92] width 141 height 20
type input "**********"
click at [837, 329] on input "****" at bounding box center [837, 323] width 30 height 20
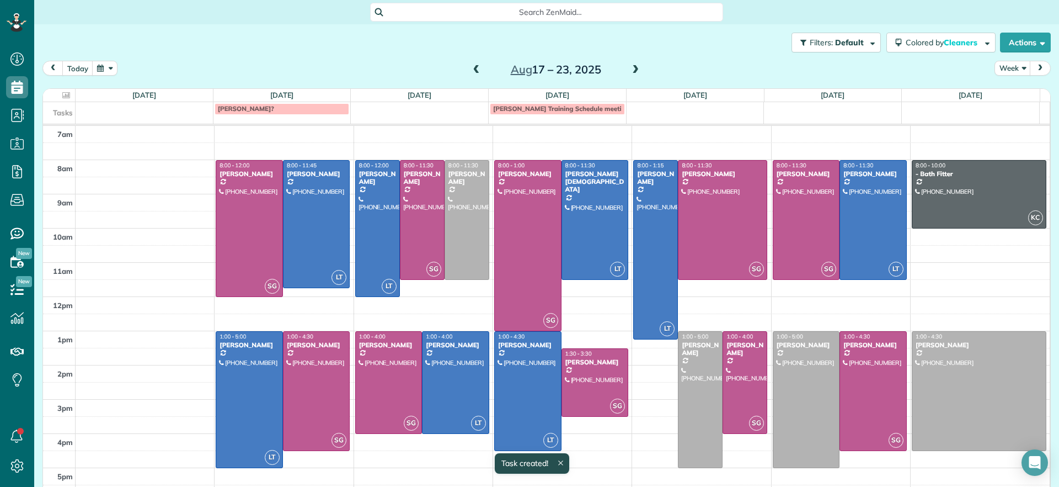
click at [268, 117] on div "Tasks Skip Crenshaw? Sophie Training Schedule meeting?" at bounding box center [541, 113] width 997 height 22
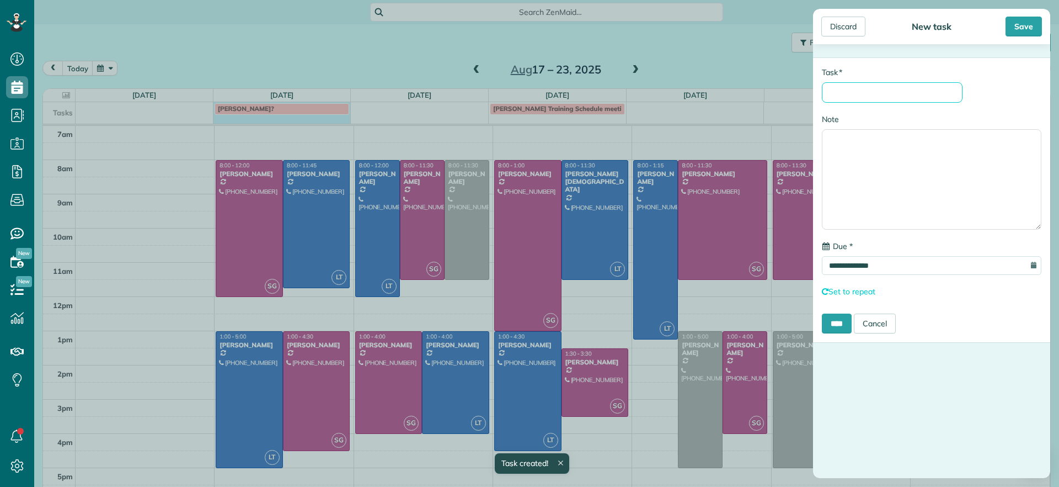
click at [903, 83] on input "* Task" at bounding box center [892, 92] width 141 height 20
type input "**********"
click at [1031, 35] on div "Save" at bounding box center [1024, 27] width 36 height 20
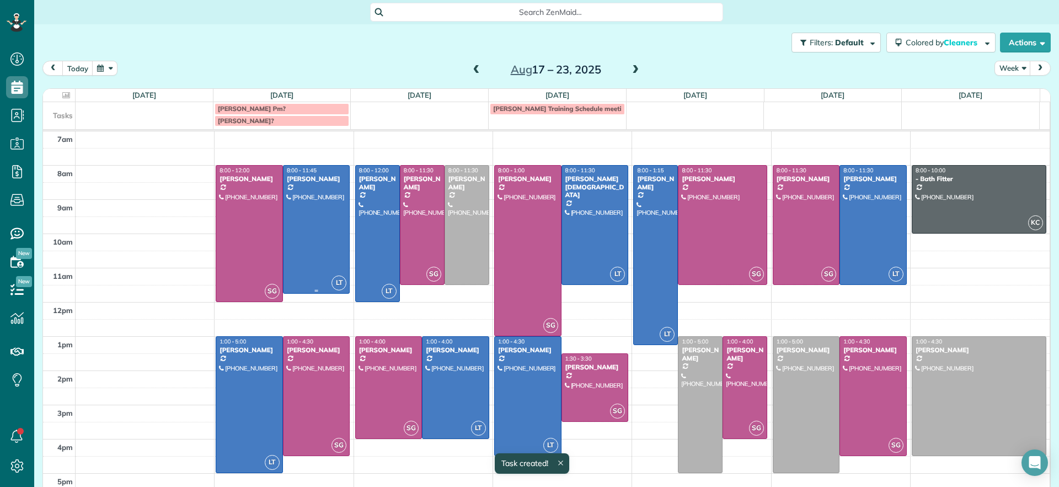
click at [318, 234] on div at bounding box center [317, 228] width 66 height 127
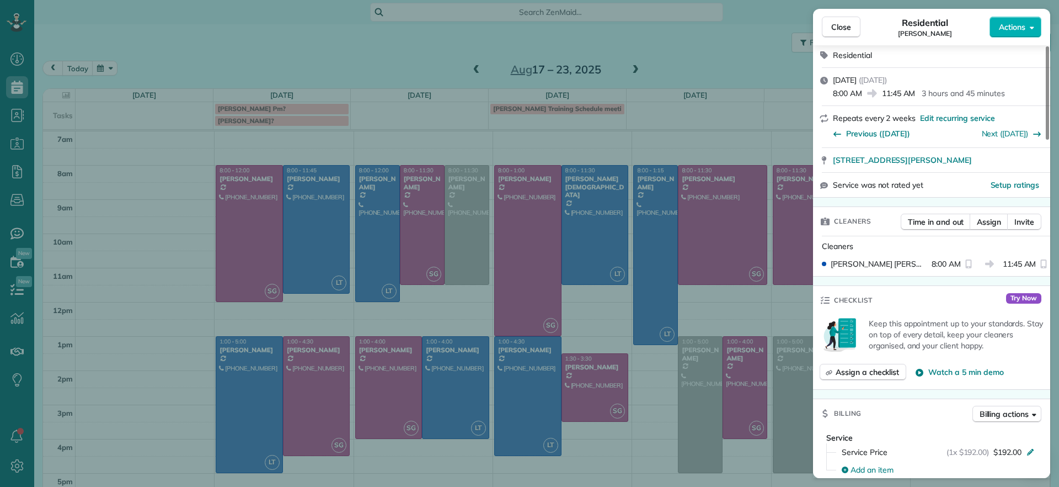
scroll to position [64, 0]
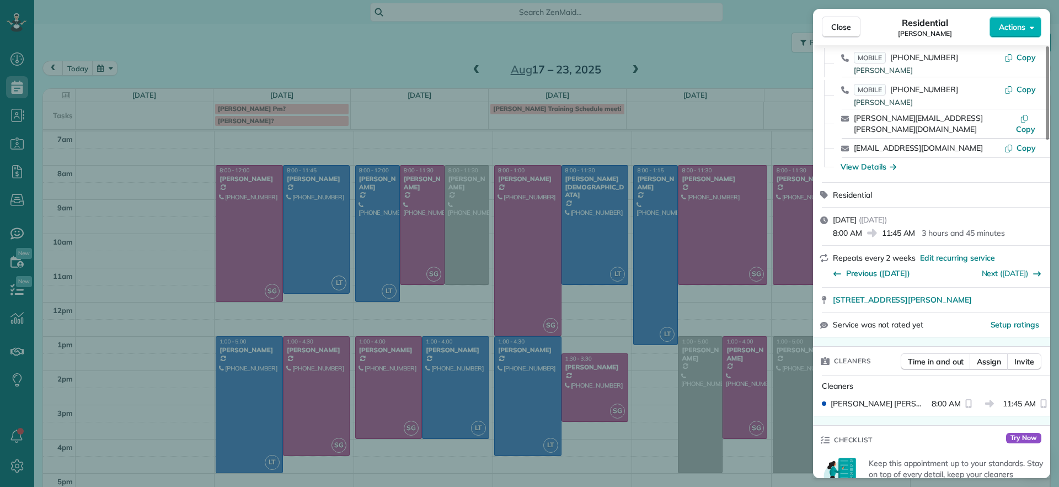
click at [382, 68] on div "Close Residential Chris Seamon Actions Status Active Chris Seamon · Open profil…" at bounding box center [529, 243] width 1059 height 487
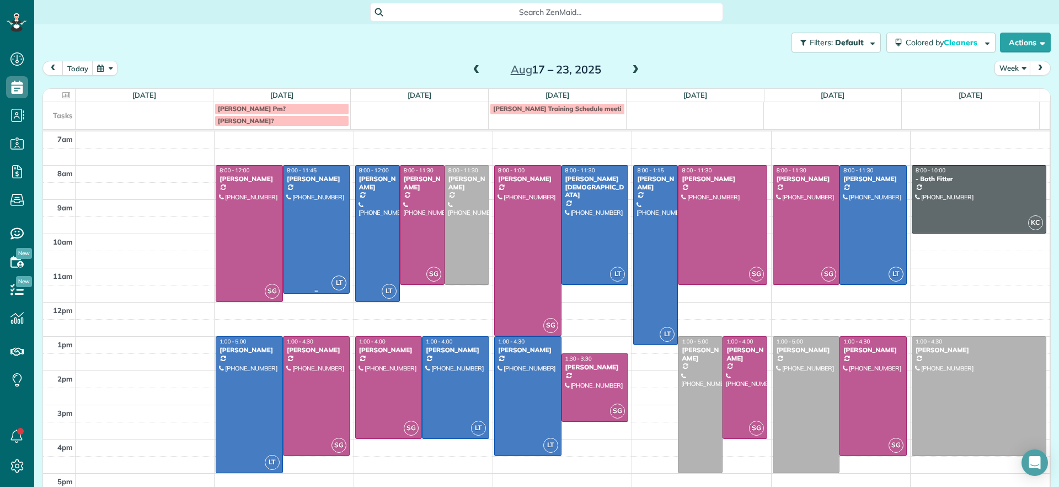
click at [303, 238] on div at bounding box center [317, 228] width 66 height 127
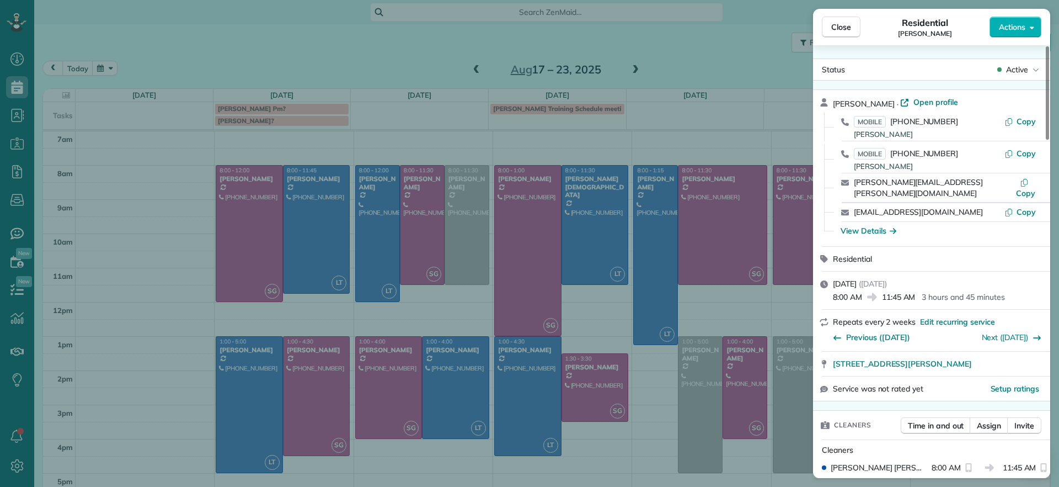
click at [399, 42] on div "Close Residential Chris Seamon Actions Status Active Chris Seamon · Open profil…" at bounding box center [529, 243] width 1059 height 487
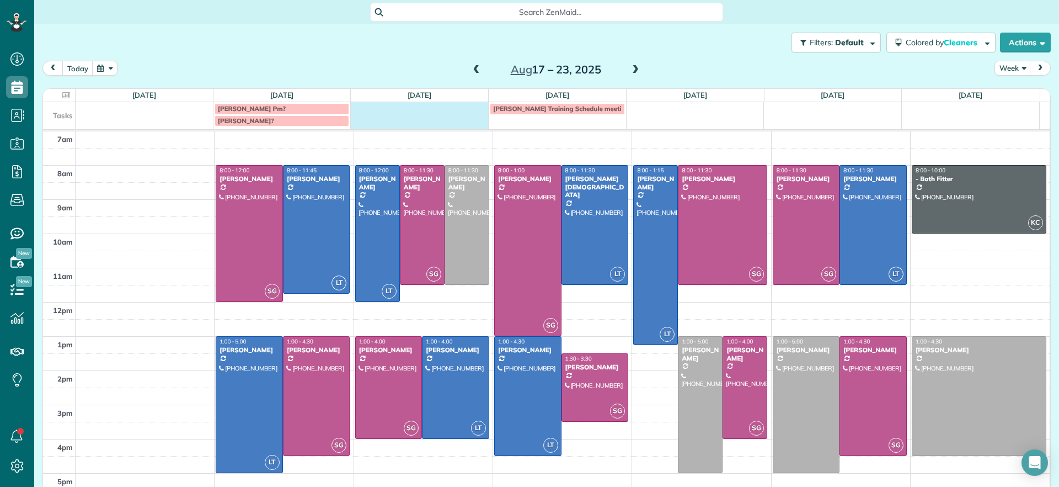
click at [380, 116] on td at bounding box center [420, 114] width 138 height 24
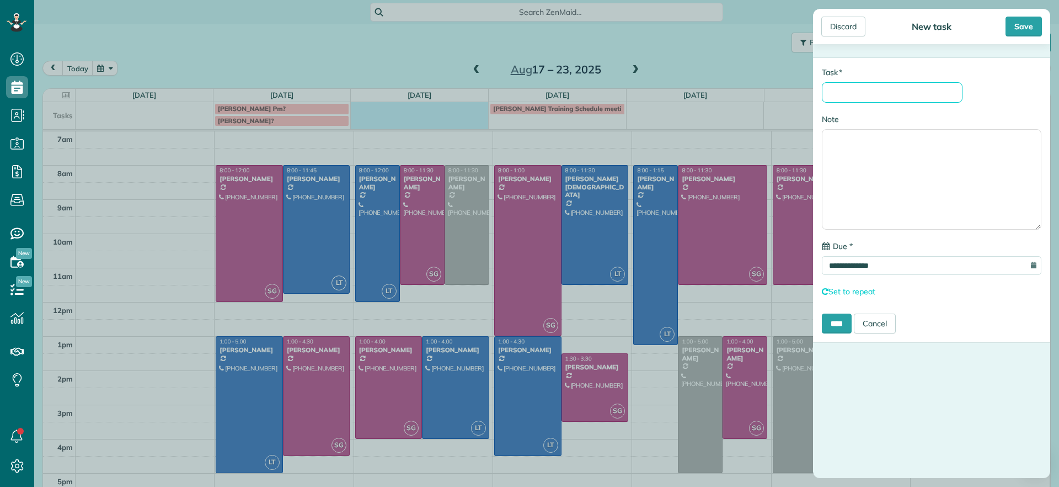
click at [844, 92] on input "* Task" at bounding box center [892, 92] width 141 height 20
type input "**********"
drag, startPoint x: 849, startPoint y: 328, endPoint x: 857, endPoint y: 328, distance: 7.7
click at [848, 326] on input "****" at bounding box center [837, 323] width 30 height 20
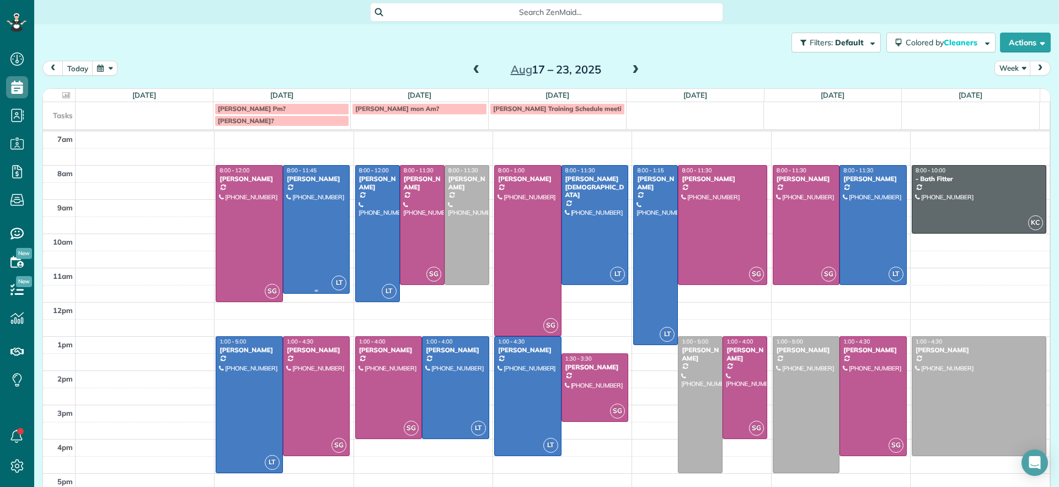
click at [318, 221] on div at bounding box center [317, 228] width 66 height 127
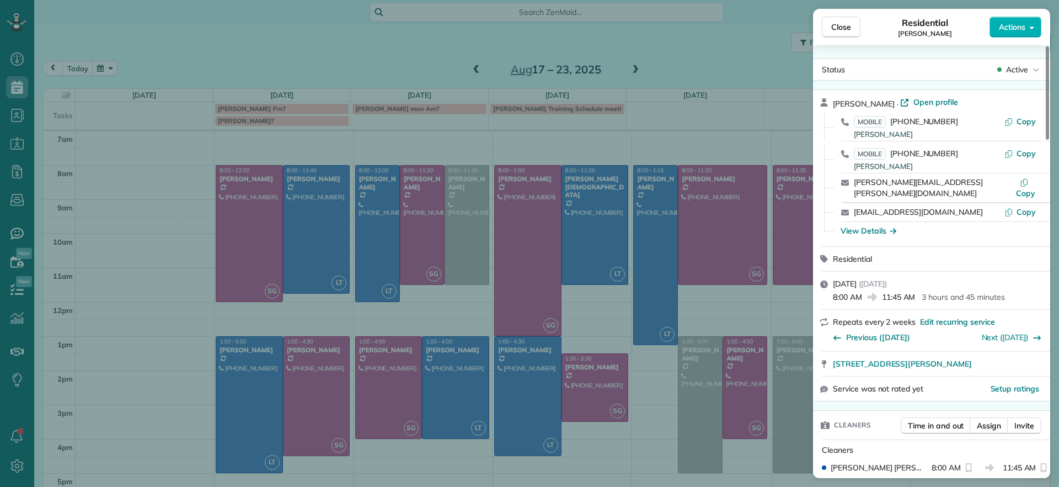
click at [1039, 115] on div "MOBILE (804) 349-4891 Chris Seamon Copy" at bounding box center [938, 127] width 211 height 28
click at [1027, 120] on span "Copy" at bounding box center [1026, 121] width 19 height 10
click at [161, 279] on div "Close Residential Chris Seamon Actions Status Active Chris Seamon · Open profil…" at bounding box center [529, 243] width 1059 height 487
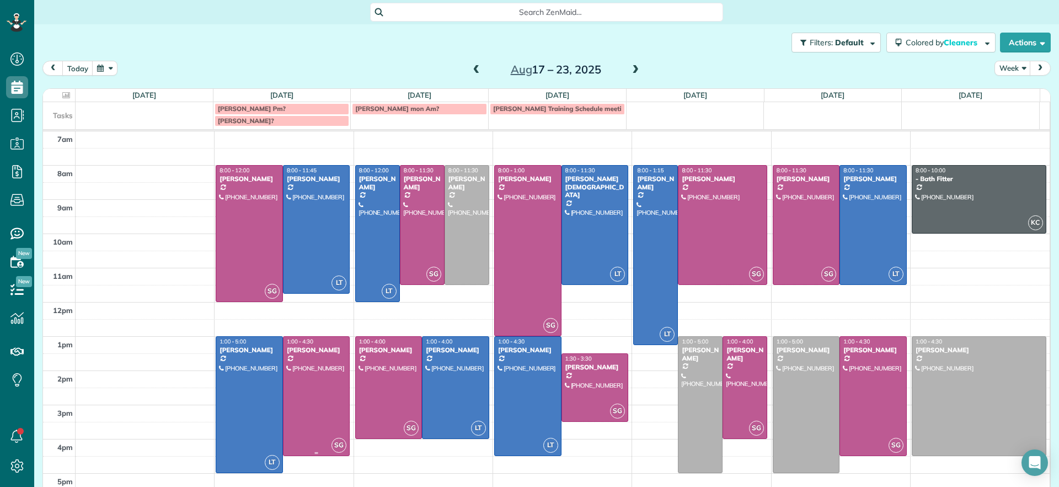
click at [301, 376] on div at bounding box center [317, 395] width 66 height 119
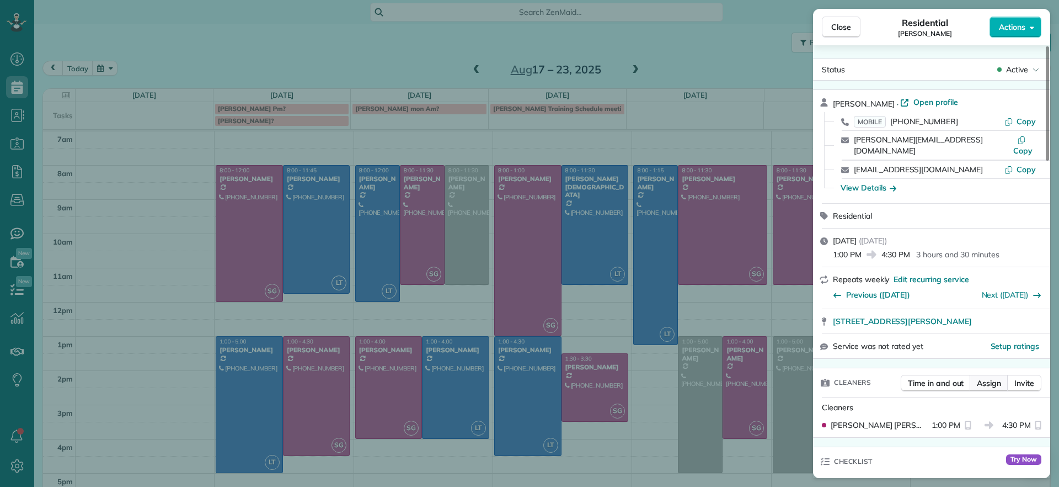
click at [988, 377] on span "Assign" at bounding box center [989, 382] width 24 height 11
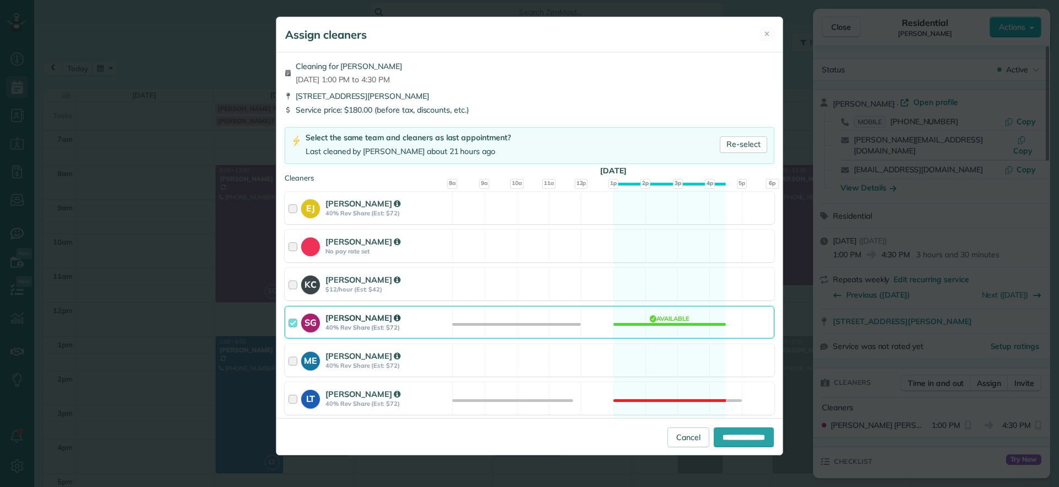
click at [680, 324] on div "SG Sophie Gibbs 40% Rev Share (Est: $72) Available" at bounding box center [530, 322] width 490 height 33
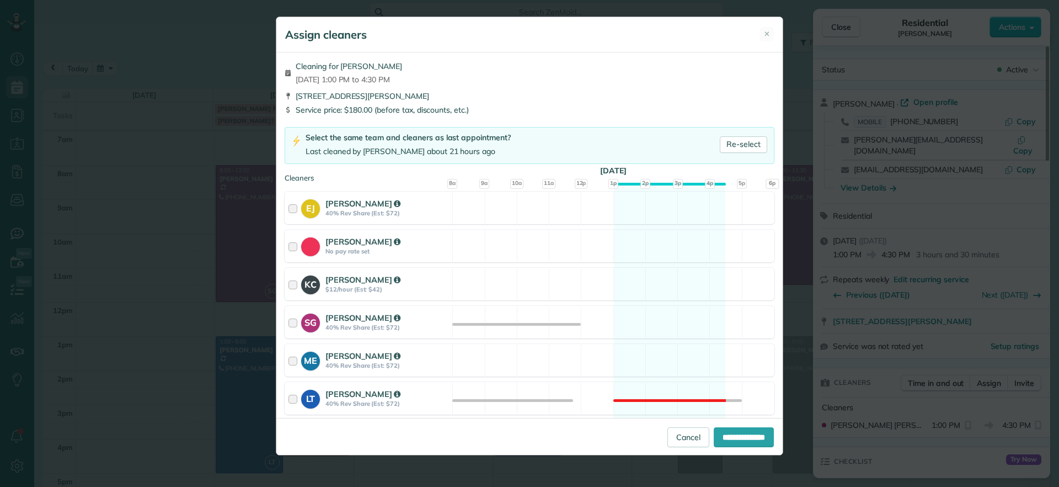
click at [742, 456] on div "Assign cleaners ✕ Cleaning for James Crenshaw Mon, Aug 18 - 1:00 PM to 4:30 PM …" at bounding box center [529, 243] width 1059 height 487
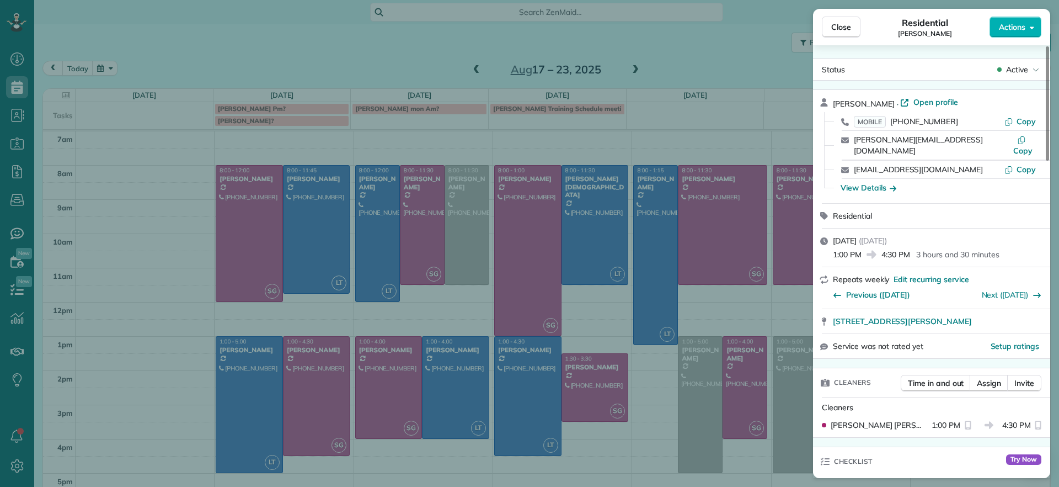
click at [321, 398] on div "Close Residential James Crenshaw Actions Status Active James Crenshaw · Open pr…" at bounding box center [529, 243] width 1059 height 487
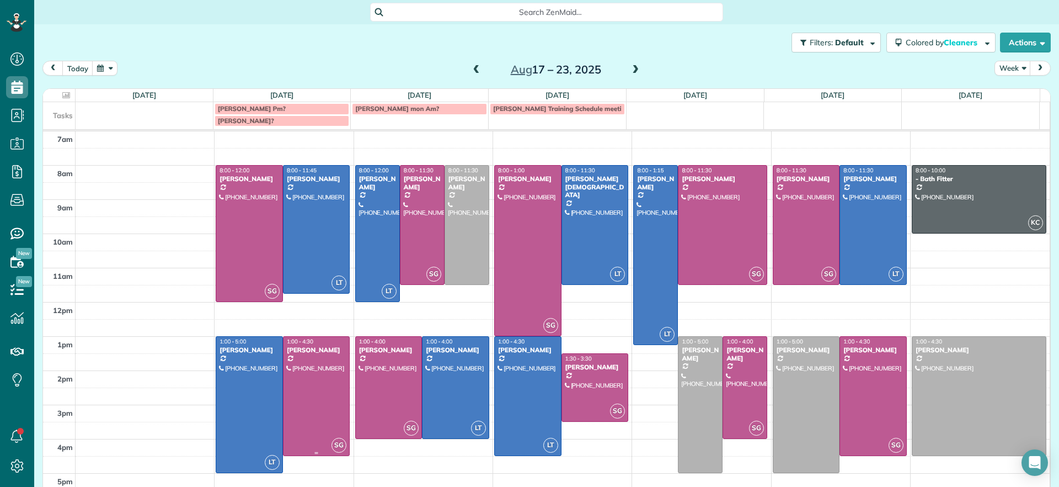
click at [314, 394] on div at bounding box center [317, 395] width 66 height 119
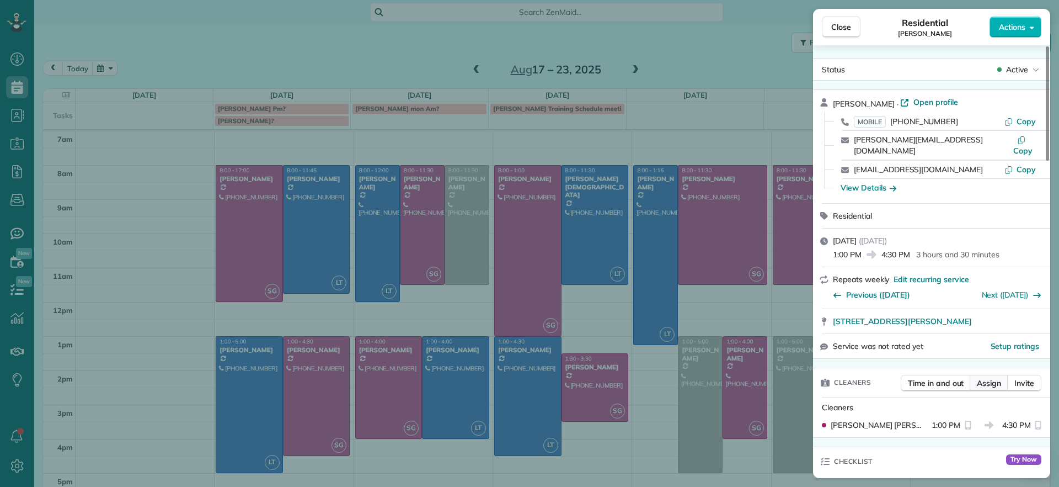
click at [988, 377] on span "Assign" at bounding box center [989, 382] width 24 height 11
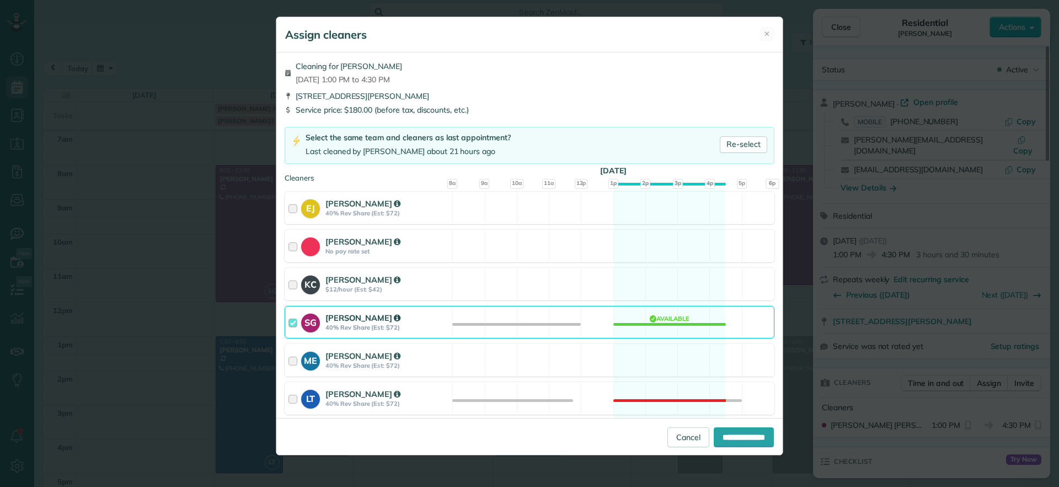
click at [657, 320] on div "SG Sophie Gibbs 40% Rev Share (Est: $72) Available" at bounding box center [530, 322] width 490 height 33
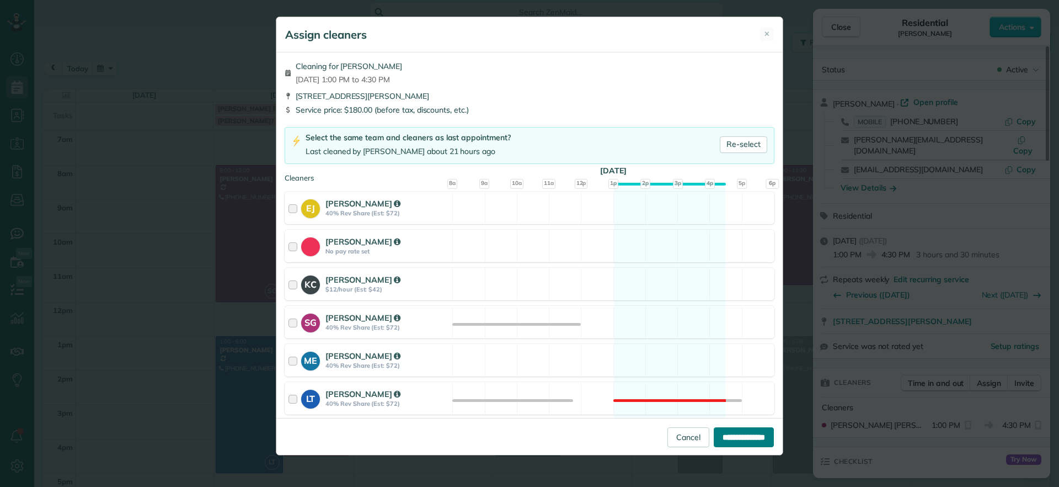
click at [718, 430] on input "**********" at bounding box center [744, 437] width 60 height 20
type input "**********"
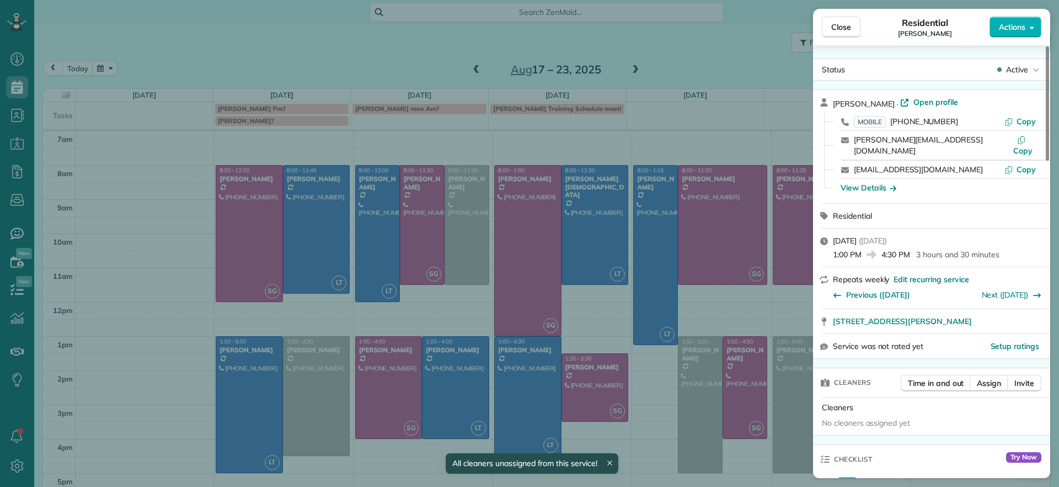
click at [105, 196] on div "Close Residential James Crenshaw Actions Status Active James Crenshaw · Open pr…" at bounding box center [529, 243] width 1059 height 487
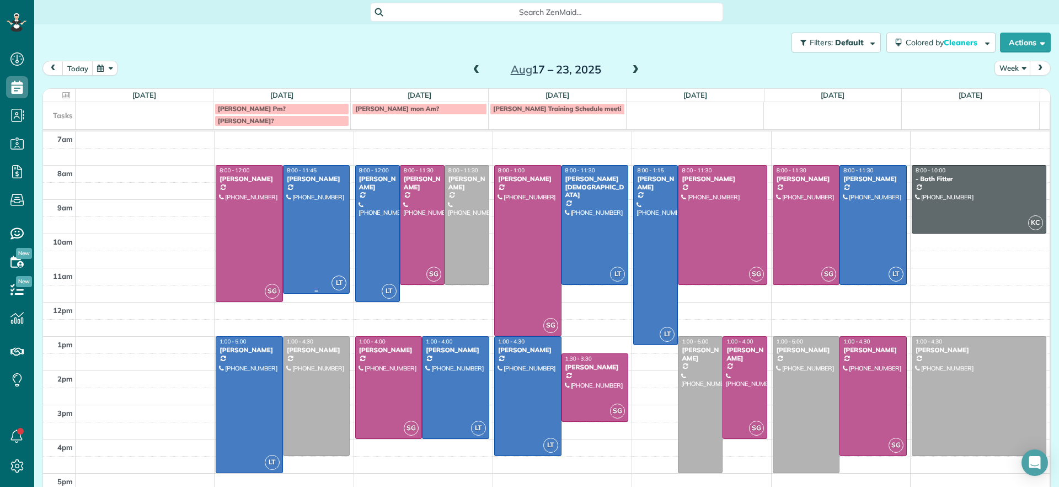
click at [324, 241] on div at bounding box center [317, 228] width 66 height 127
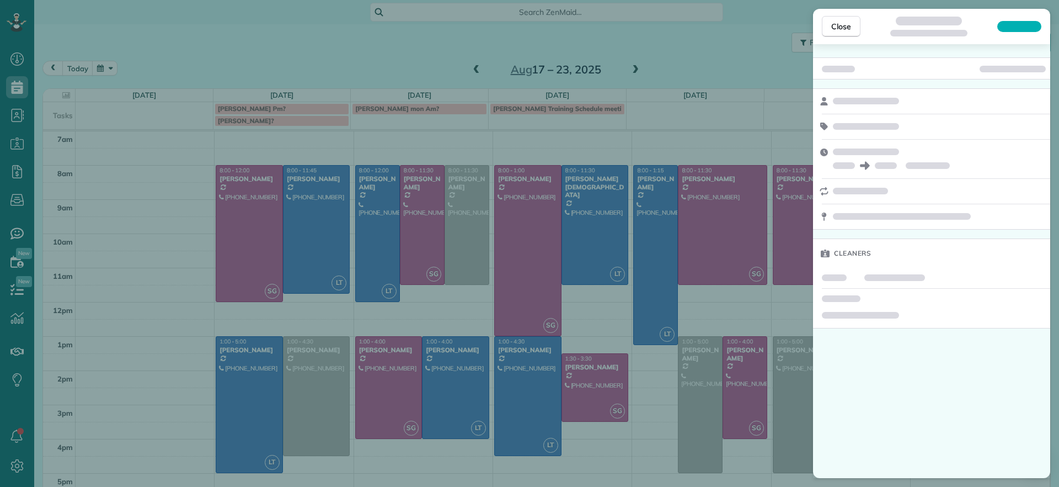
click at [378, 213] on div "Close Cleaners" at bounding box center [529, 243] width 1059 height 487
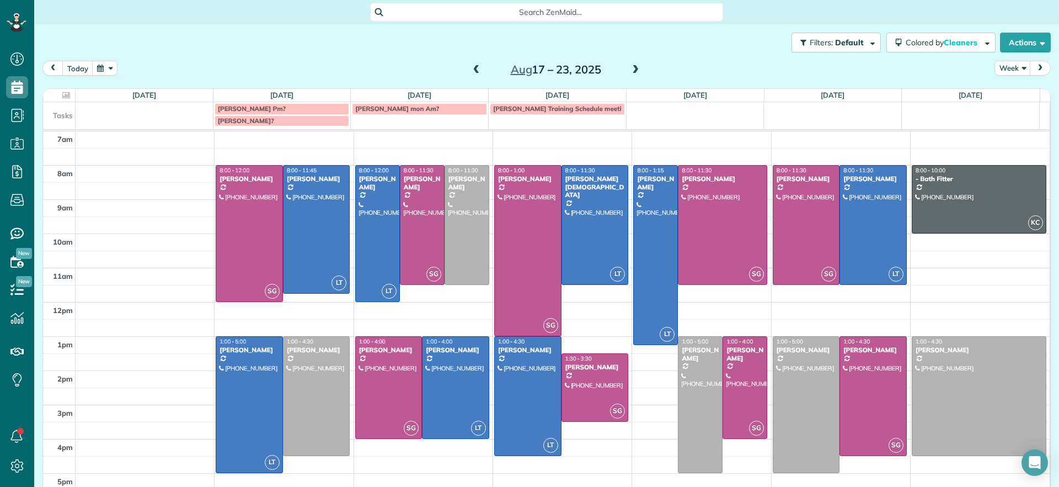
click at [377, 213] on div at bounding box center [378, 233] width 44 height 136
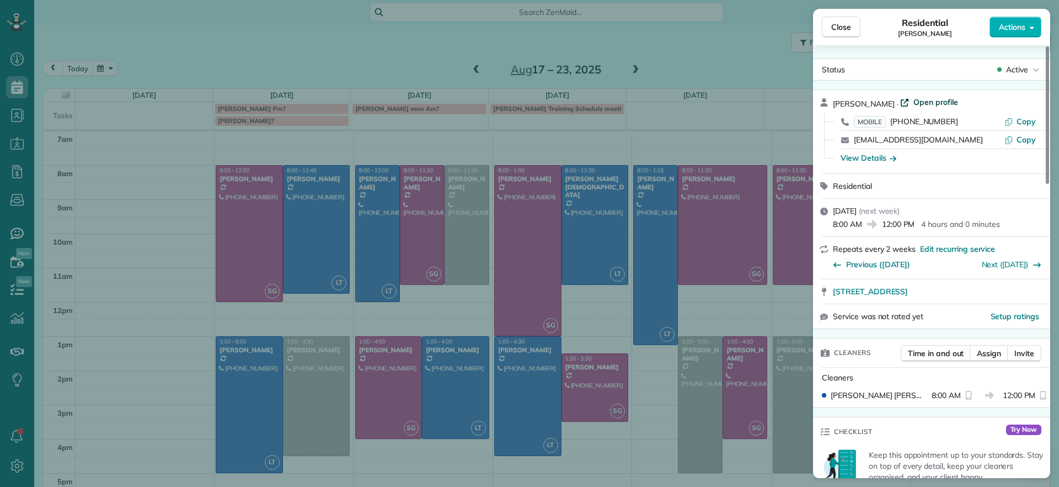
click at [932, 98] on span "Open profile" at bounding box center [935, 102] width 45 height 11
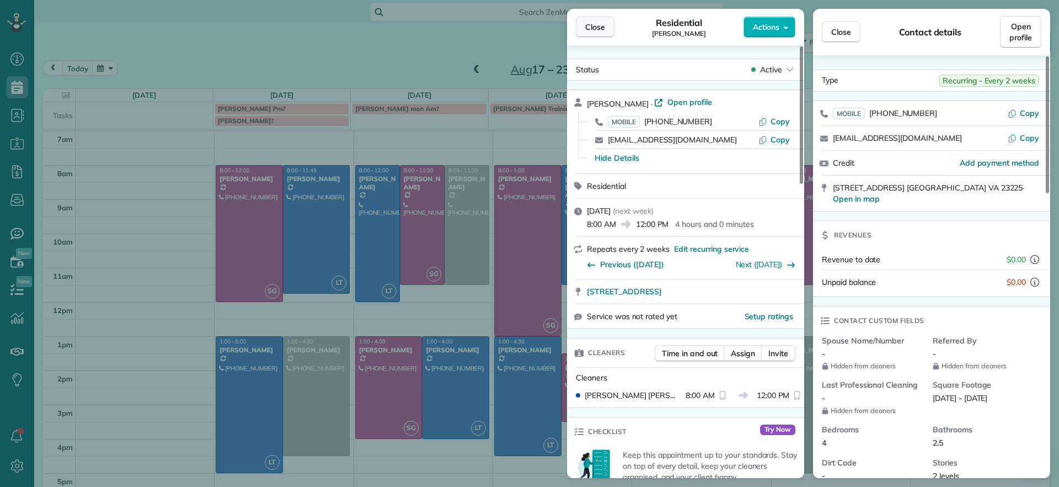
click at [595, 28] on span "Close" at bounding box center [595, 27] width 20 height 11
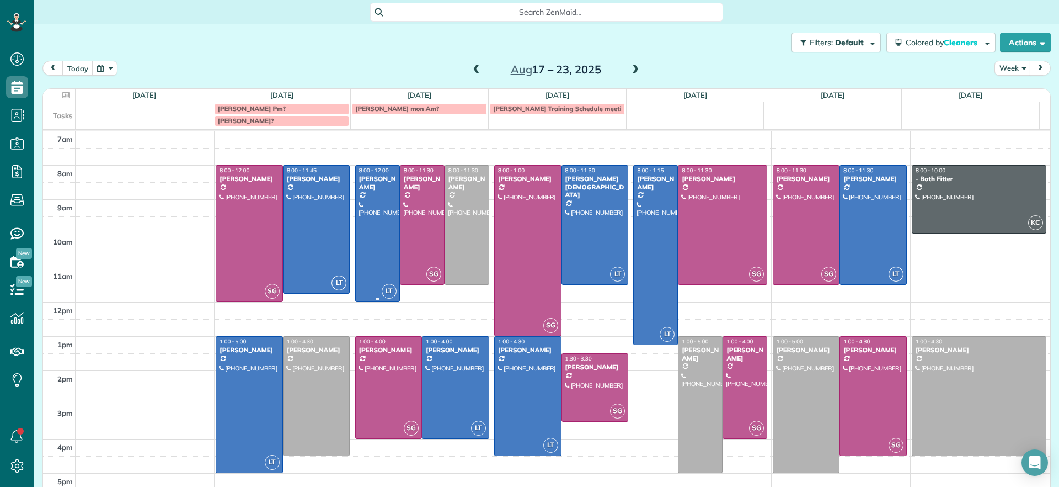
click at [371, 219] on div at bounding box center [378, 233] width 44 height 136
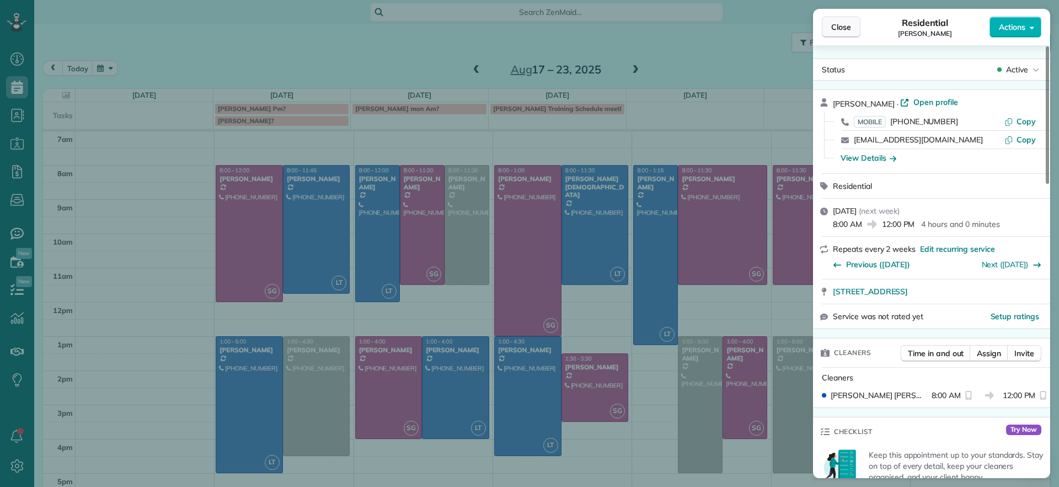
click at [836, 26] on span "Close" at bounding box center [841, 27] width 20 height 11
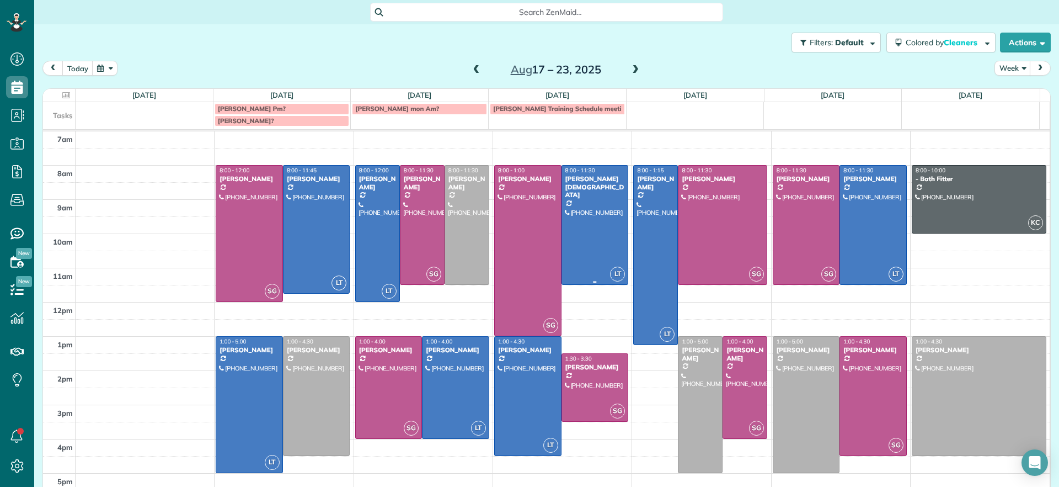
click at [601, 229] on div at bounding box center [595, 224] width 66 height 119
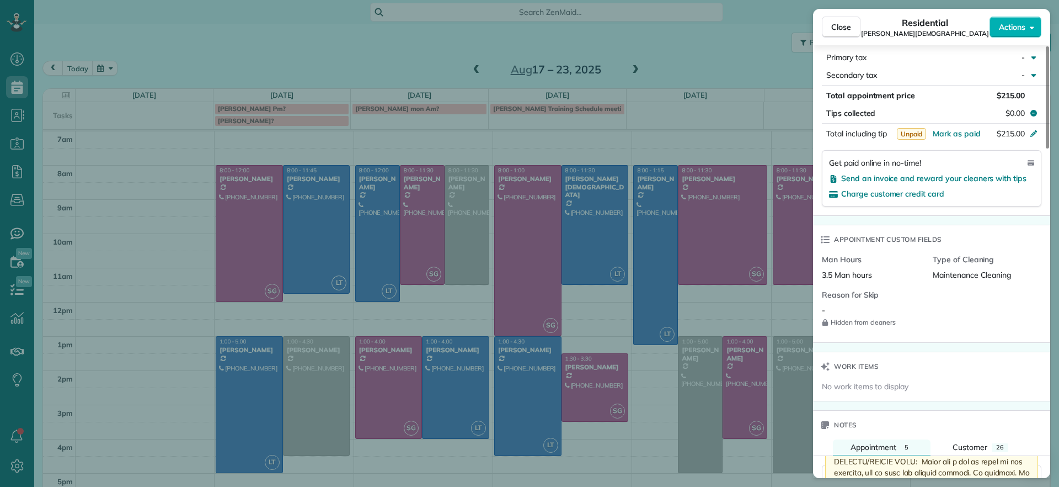
scroll to position [762, 0]
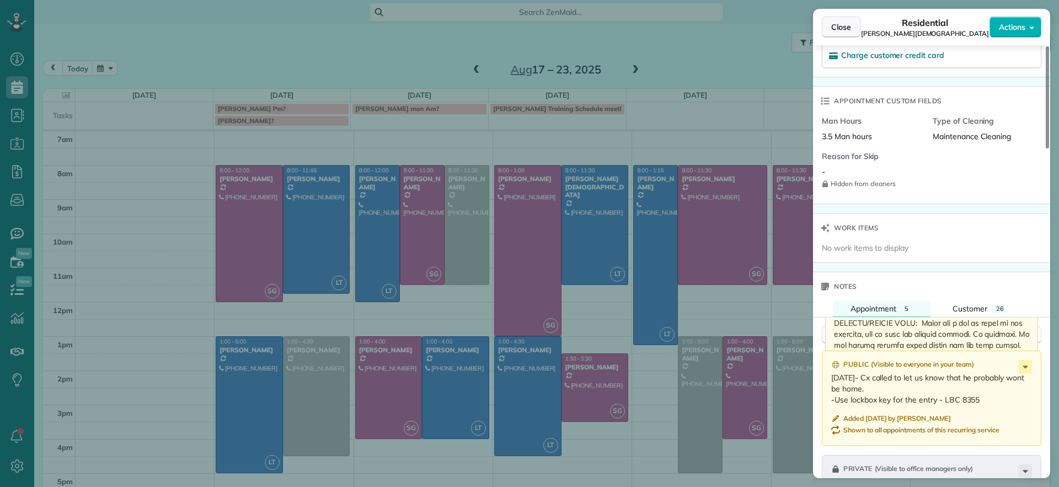
click at [832, 36] on button "Close" at bounding box center [841, 27] width 39 height 21
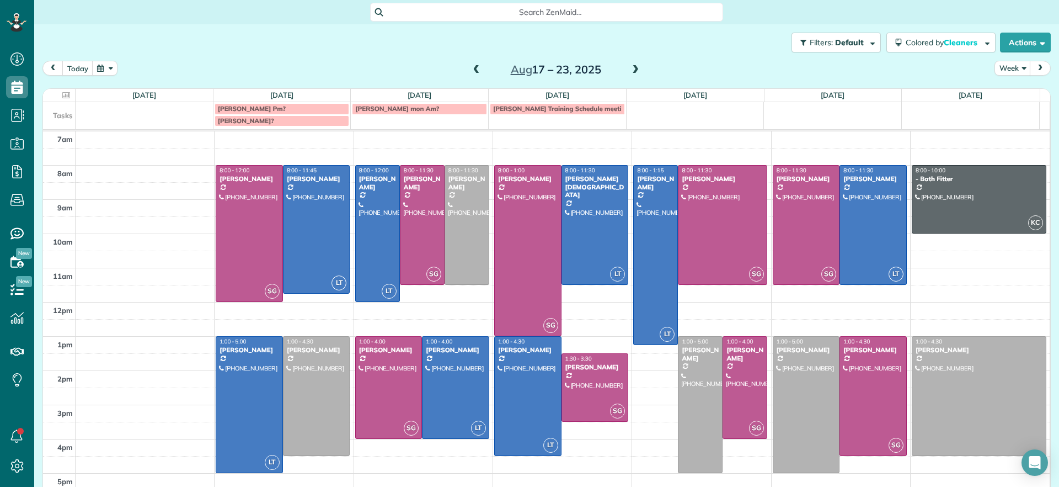
click at [629, 71] on span at bounding box center [635, 70] width 12 height 10
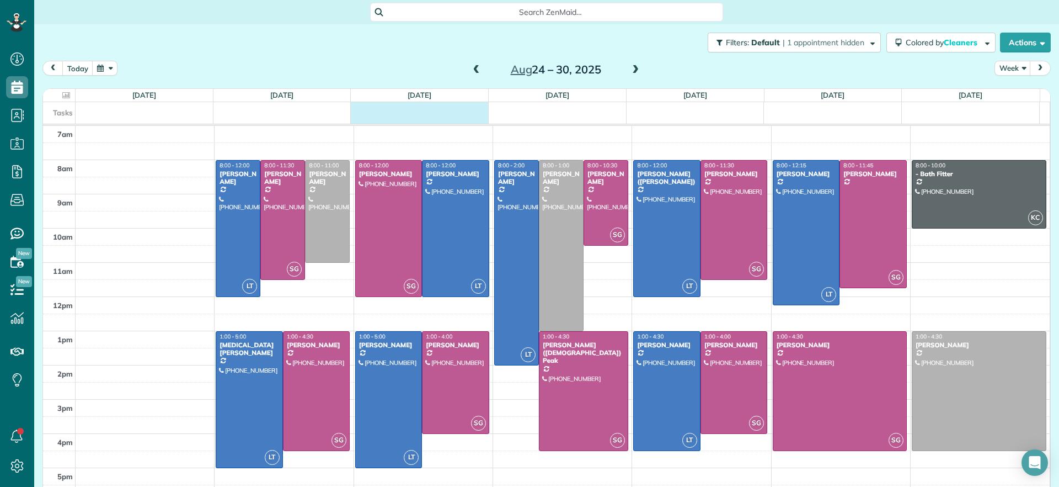
click at [368, 117] on div "Tasks" at bounding box center [541, 113] width 997 height 22
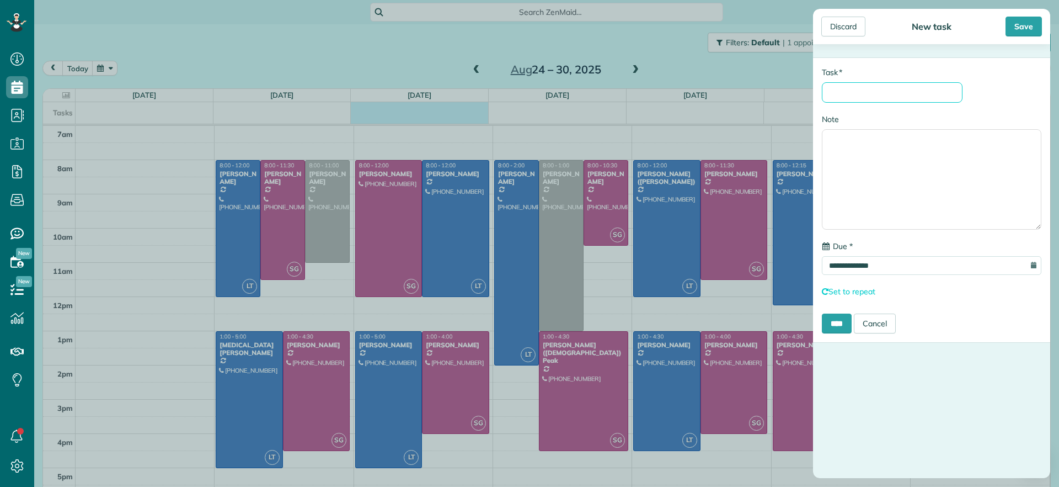
click at [892, 97] on input "* Task" at bounding box center [892, 92] width 141 height 20
type input "*"
type input "**********"
click at [837, 318] on input "****" at bounding box center [837, 323] width 30 height 20
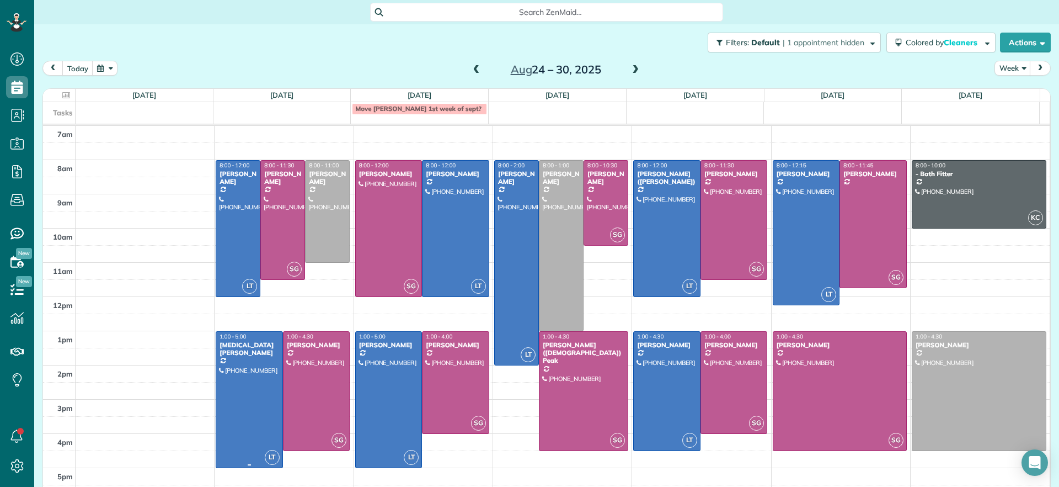
click at [247, 395] on div at bounding box center [249, 400] width 66 height 136
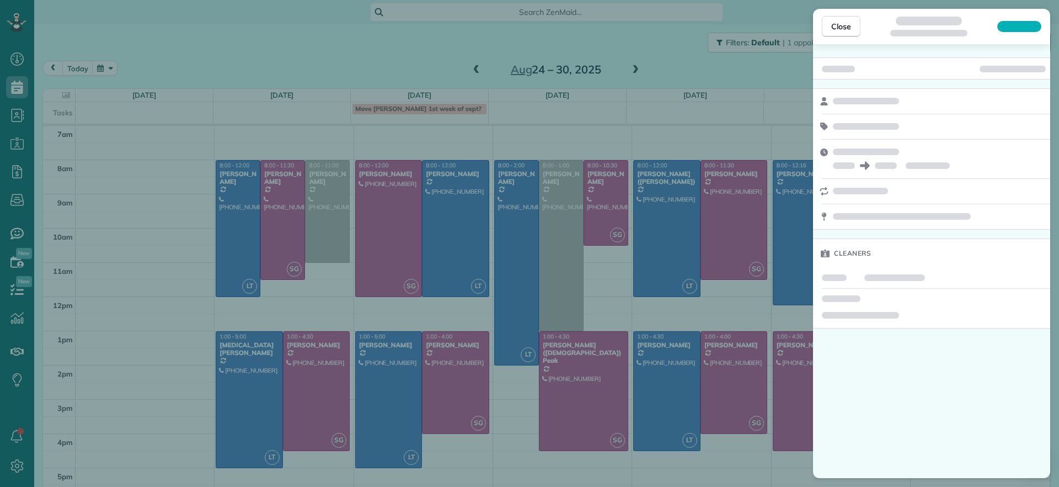
click at [175, 352] on div "Close Cleaners" at bounding box center [529, 243] width 1059 height 487
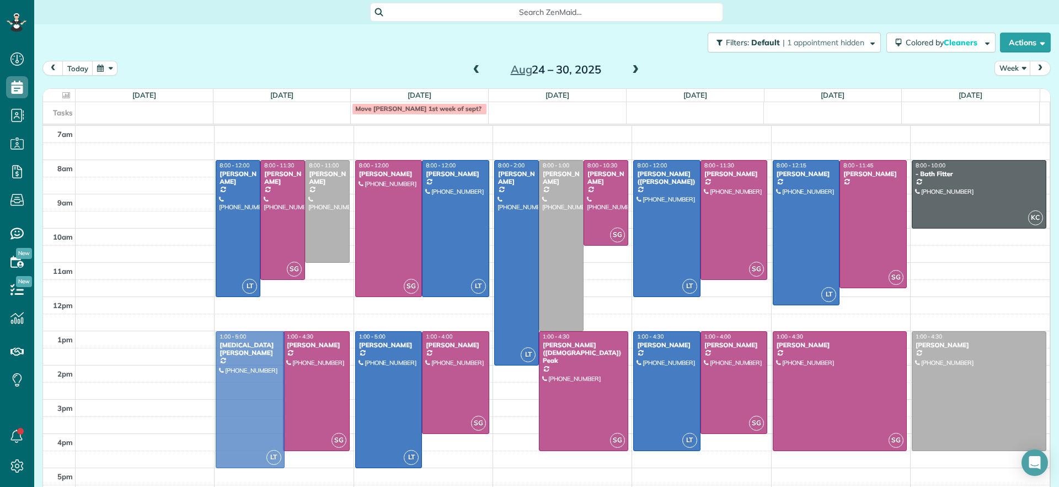
drag, startPoint x: 236, startPoint y: 352, endPoint x: 259, endPoint y: 353, distance: 22.6
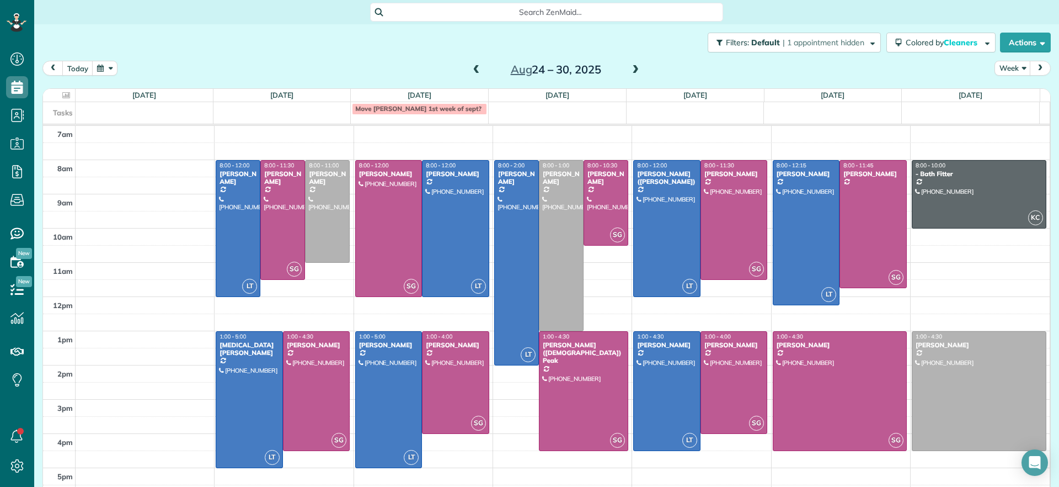
click at [468, 67] on div "Aug 24 – 30, 2025" at bounding box center [556, 70] width 177 height 18
drag, startPoint x: 472, startPoint y: 66, endPoint x: 594, endPoint y: 51, distance: 123.4
click at [590, 48] on div "Filters: Default | 1 appointment hidden Colored by Cleaners Color by Cleaner Co…" at bounding box center [546, 244] width 1025 height 440
click at [633, 70] on span at bounding box center [635, 70] width 12 height 10
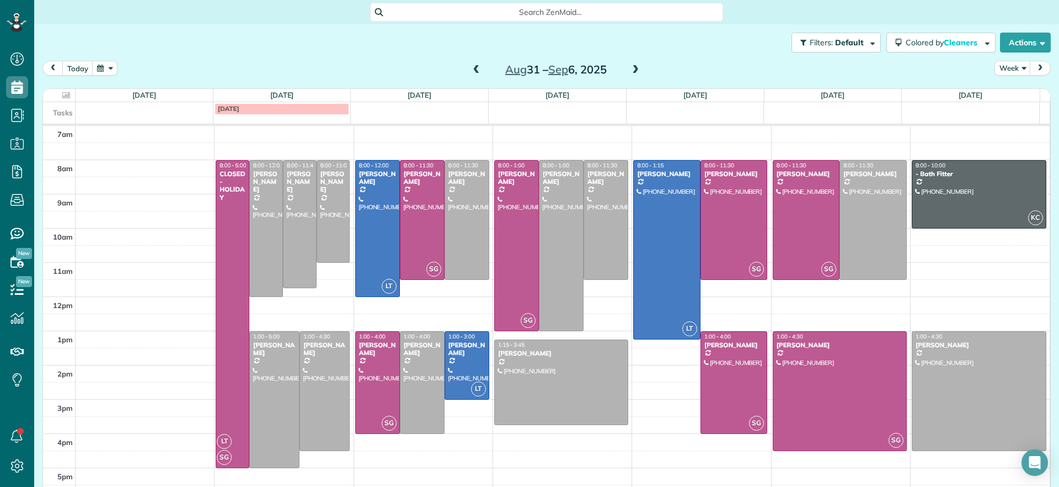
click at [474, 68] on span at bounding box center [477, 70] width 12 height 10
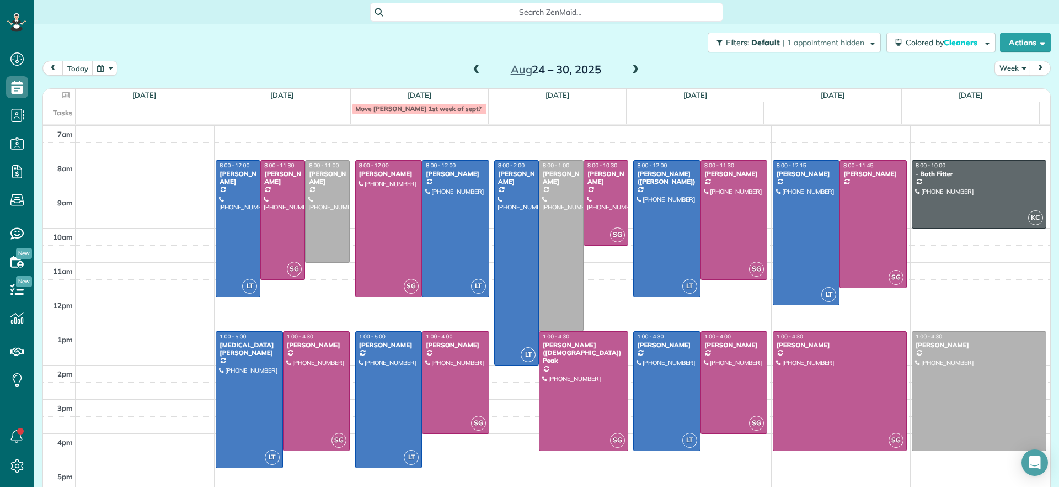
click at [471, 67] on span at bounding box center [477, 70] width 12 height 10
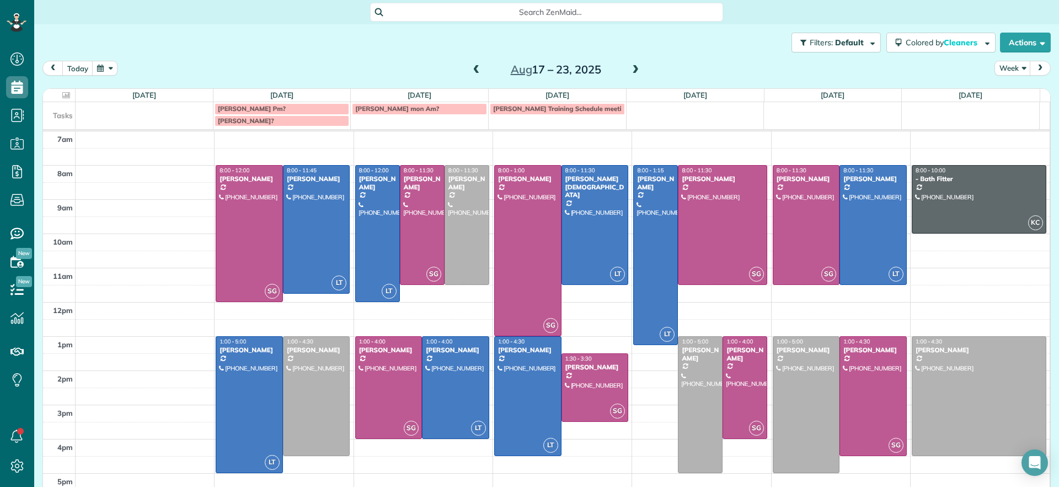
click at [629, 72] on span at bounding box center [635, 70] width 12 height 10
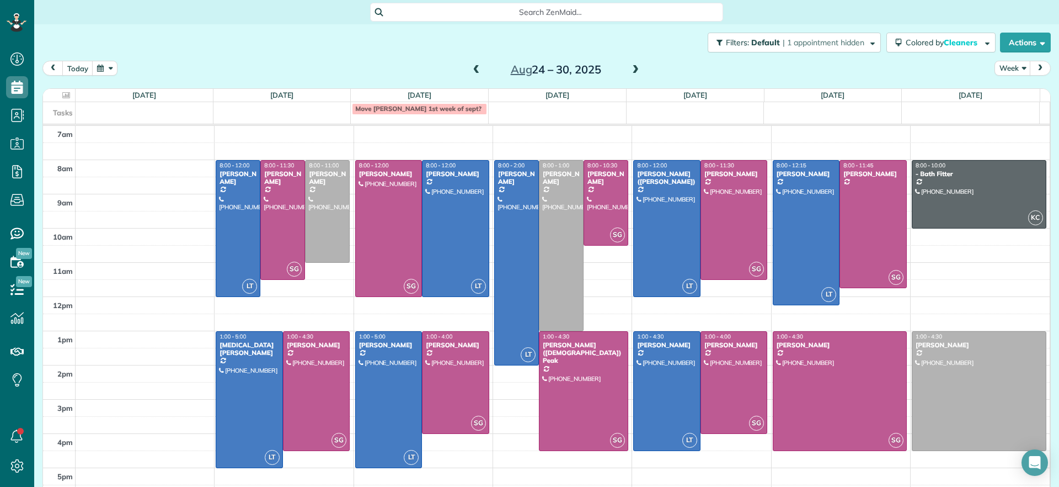
click at [472, 68] on span at bounding box center [477, 70] width 12 height 10
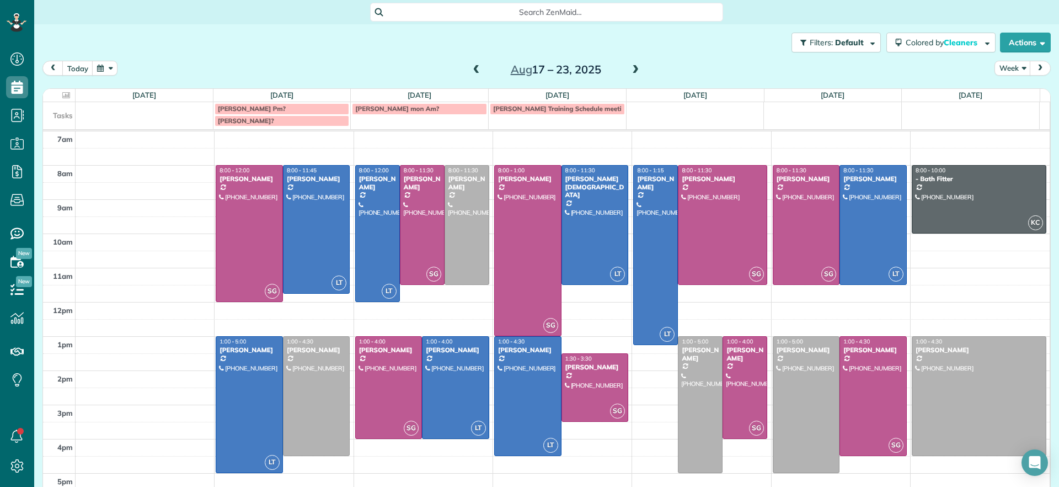
click at [634, 71] on span at bounding box center [635, 70] width 12 height 10
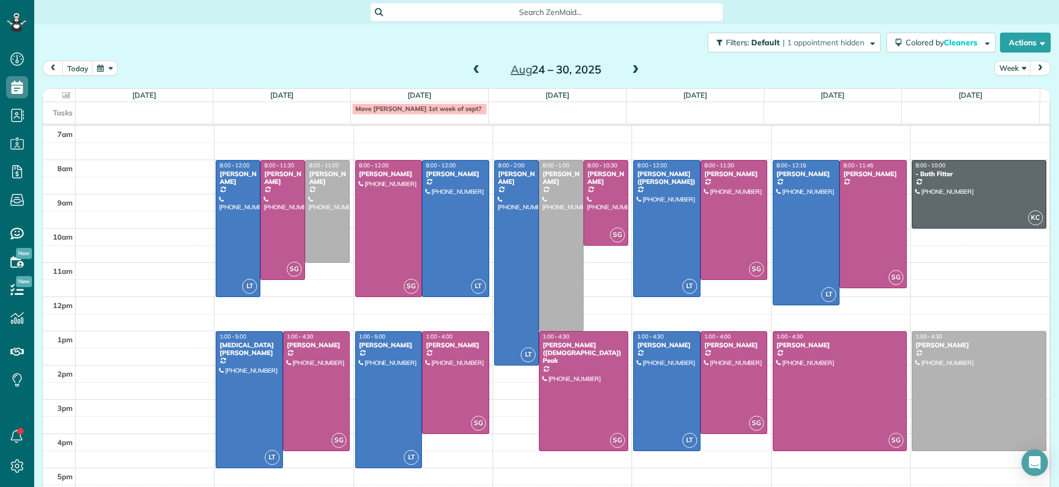
click at [472, 72] on span at bounding box center [477, 70] width 12 height 10
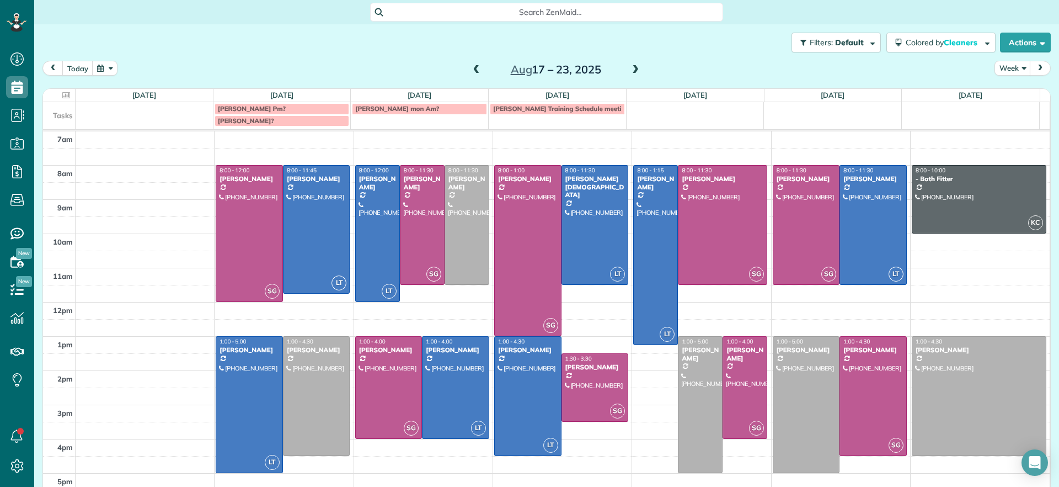
click at [632, 70] on span at bounding box center [635, 70] width 12 height 10
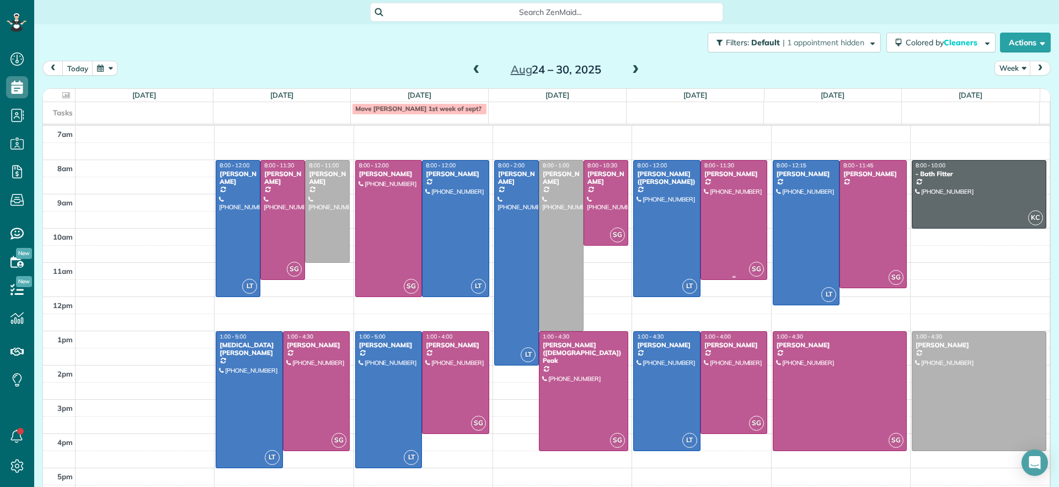
click at [726, 226] on div at bounding box center [734, 220] width 66 height 119
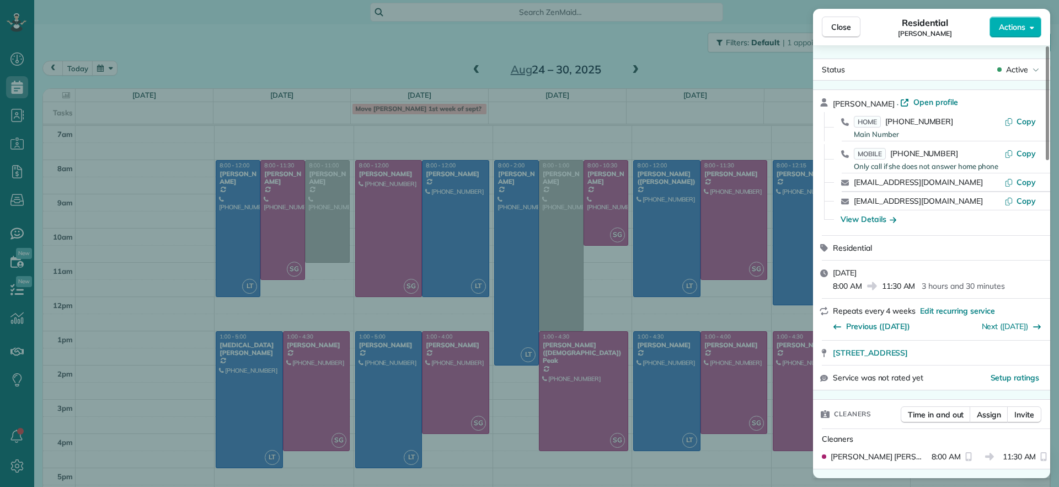
click at [660, 48] on div "Close Residential Mary Spencer Actions Status Active Mary Spencer · Open profil…" at bounding box center [529, 243] width 1059 height 487
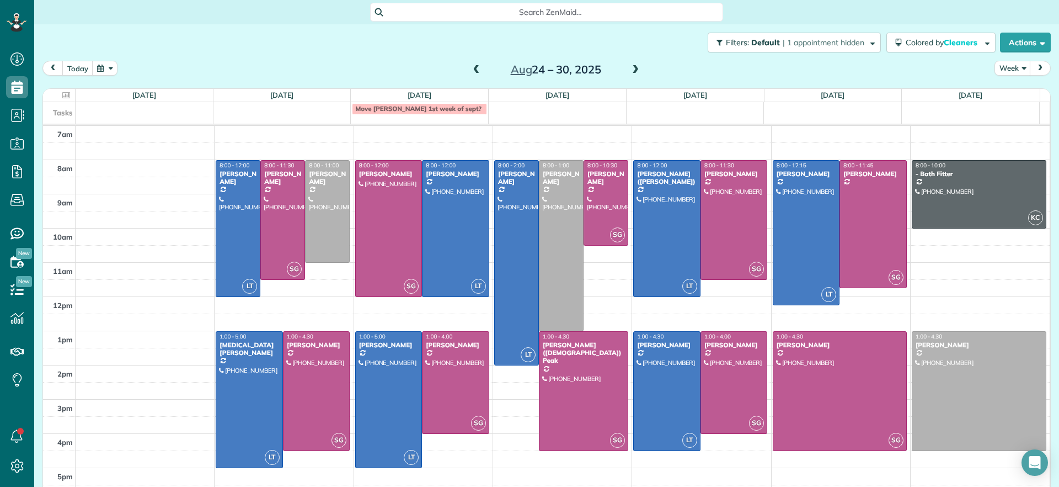
click at [474, 71] on span at bounding box center [477, 70] width 12 height 10
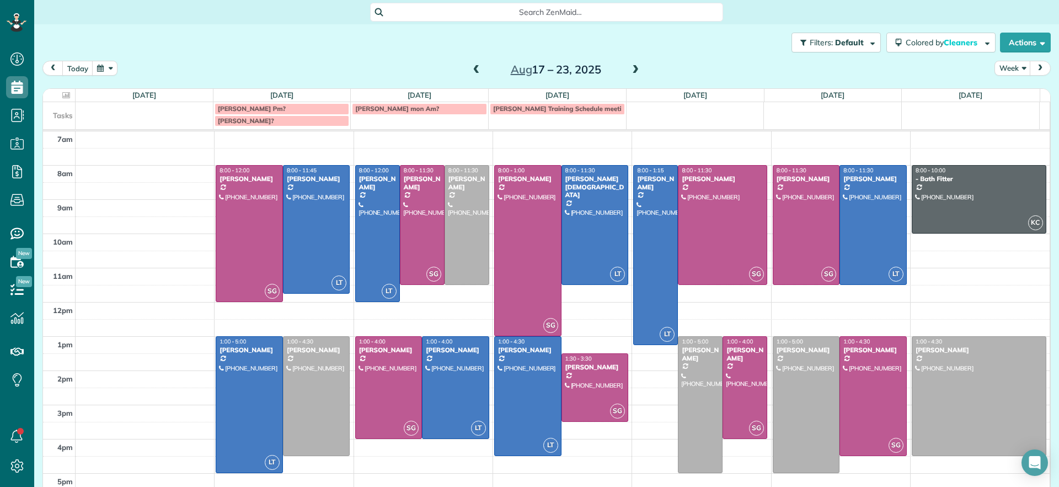
click at [631, 65] on span at bounding box center [635, 70] width 12 height 10
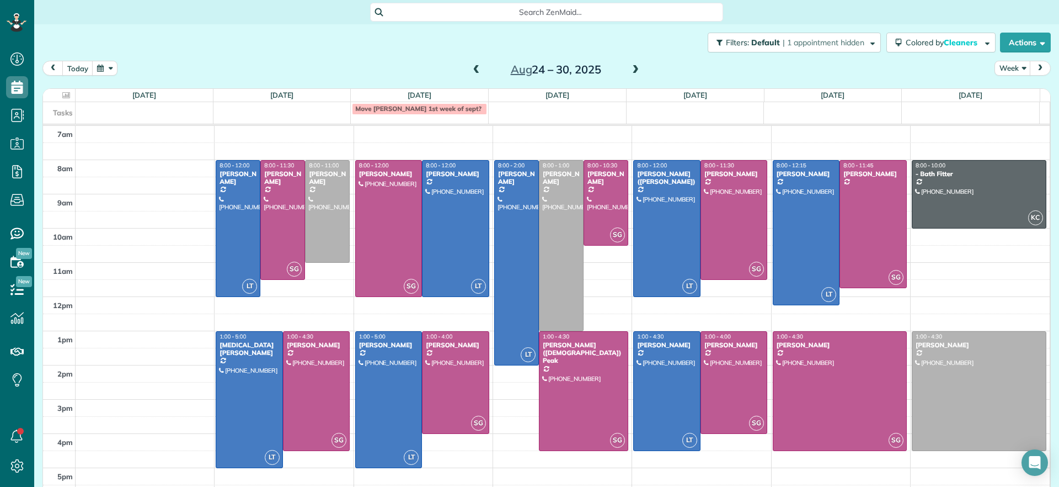
click at [471, 70] on span at bounding box center [477, 70] width 12 height 10
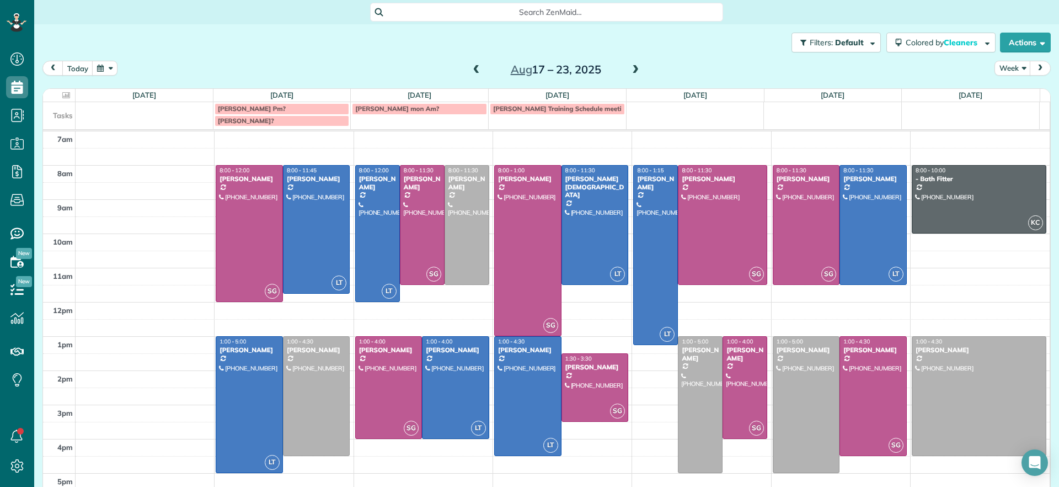
click at [632, 68] on span at bounding box center [635, 70] width 12 height 10
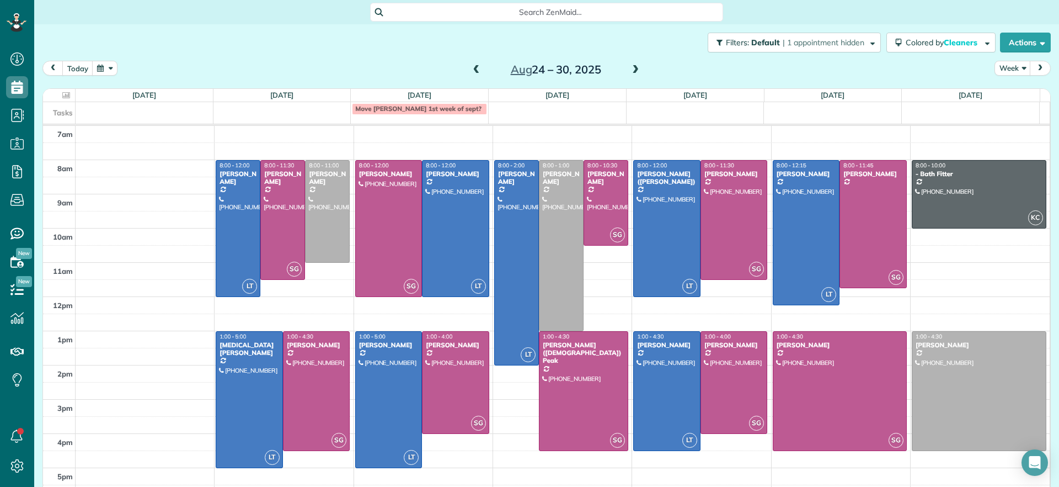
click at [473, 66] on span at bounding box center [477, 70] width 12 height 10
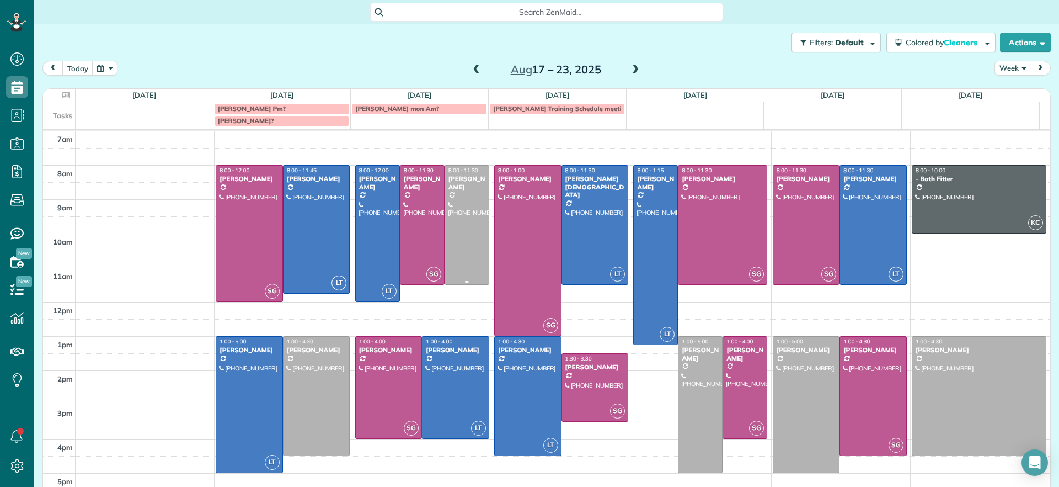
click at [467, 235] on div at bounding box center [467, 224] width 44 height 119
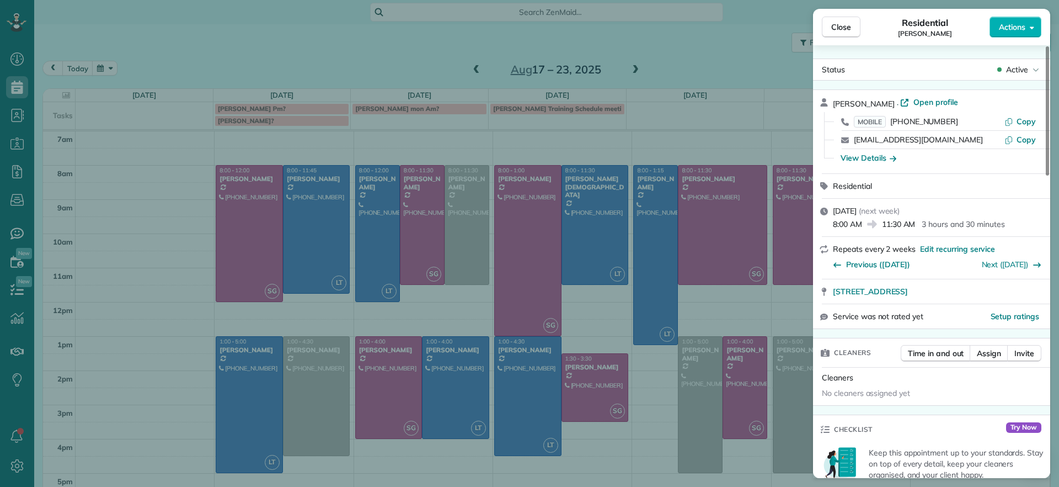
click at [1027, 39] on div "Close Residential Molly Szkotak Actions" at bounding box center [931, 27] width 237 height 36
click at [1020, 0] on div "Close Residential Molly Szkotak Actions Status Active Molly Szkotak · Open prof…" at bounding box center [529, 0] width 1059 height 0
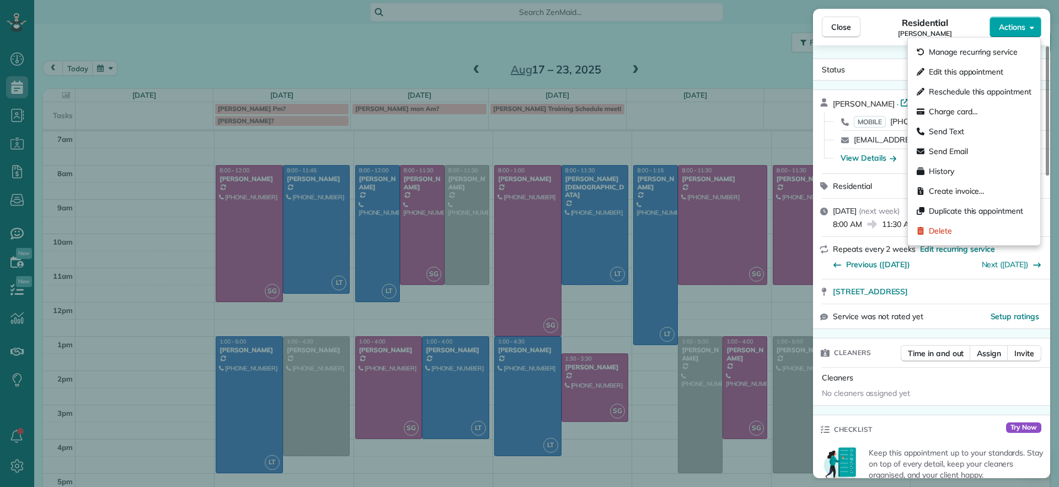
click at [1021, 35] on button "Actions" at bounding box center [1016, 27] width 52 height 21
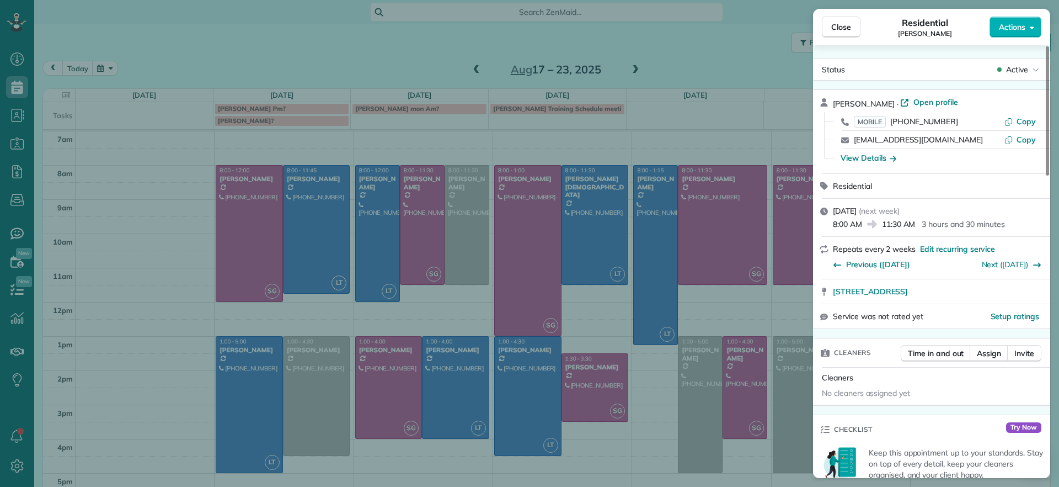
click at [410, 62] on div "Close Residential Molly Szkotak Actions Status Active Molly Szkotak · Open prof…" at bounding box center [529, 243] width 1059 height 487
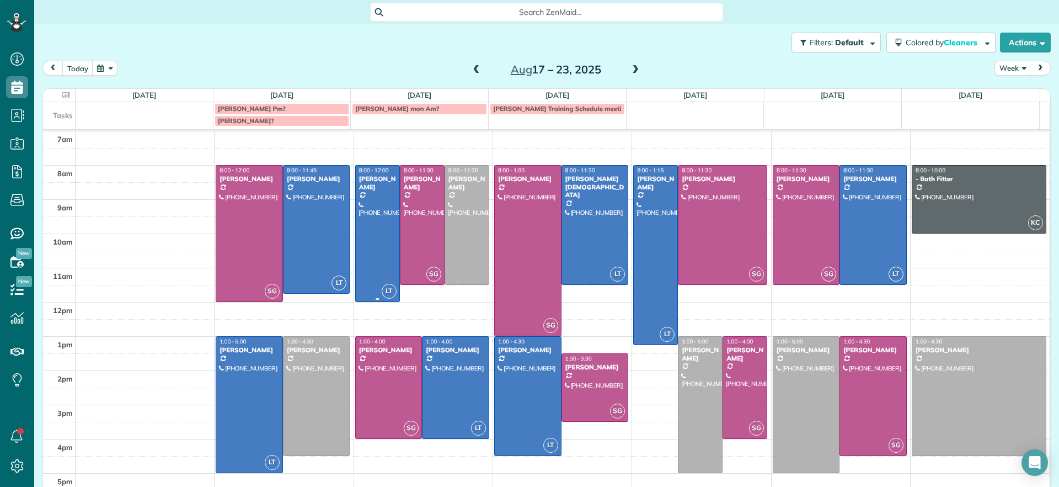
click at [364, 254] on div at bounding box center [378, 233] width 44 height 136
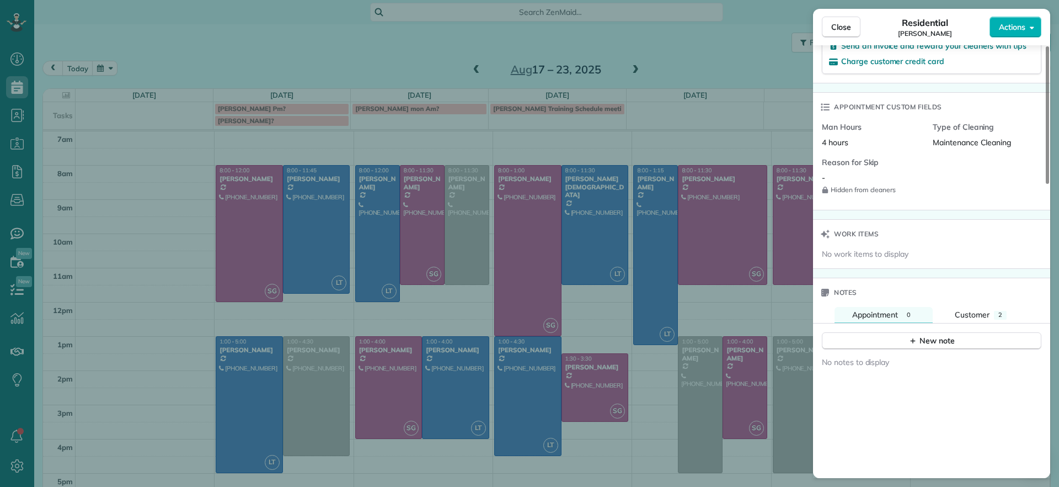
scroll to position [713, 0]
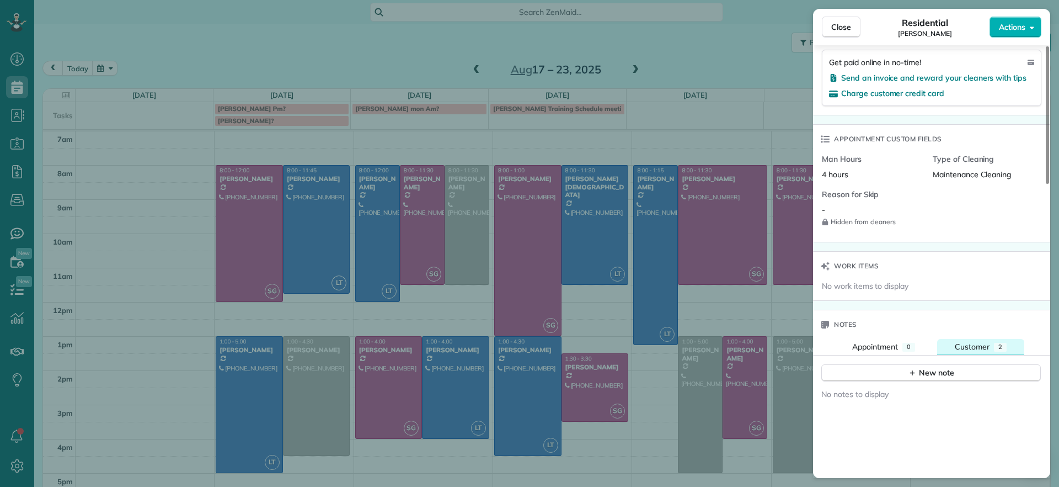
click at [968, 342] on span "Customer" at bounding box center [972, 346] width 35 height 10
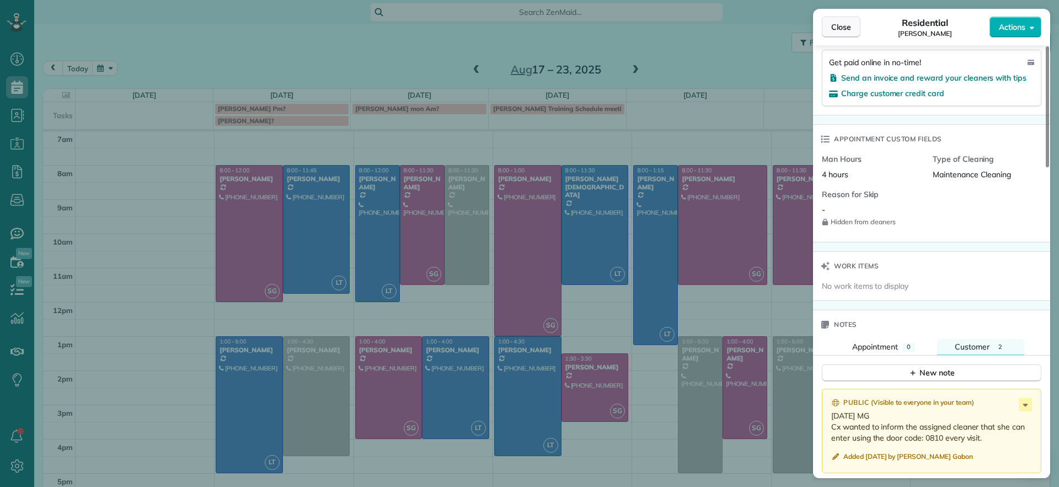
click at [845, 28] on span "Close" at bounding box center [841, 27] width 20 height 11
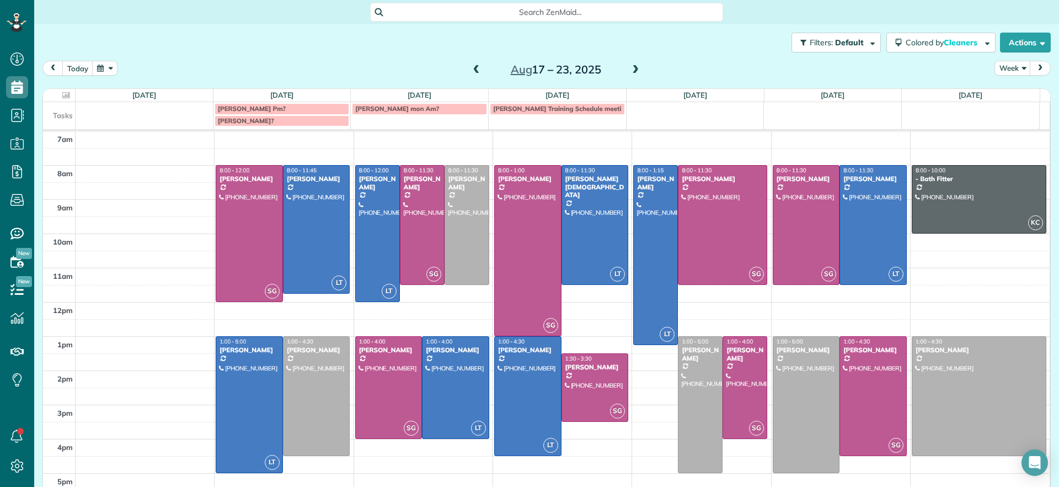
click at [128, 55] on div "Filters: Default | 1 appointment hidden Colored by Cleaners Color by Cleaner Co…" at bounding box center [546, 42] width 1025 height 36
click at [356, 194] on div at bounding box center [378, 233] width 44 height 136
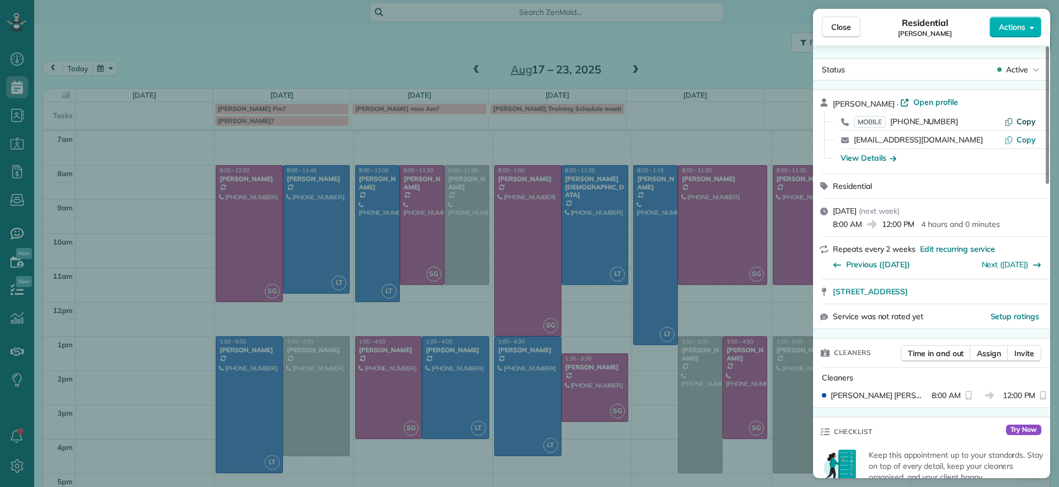
click at [1025, 121] on span "Copy" at bounding box center [1026, 121] width 19 height 10
click at [362, 64] on div "Close Residential Hayley Morris Actions Status Active Hayley Morris · Open prof…" at bounding box center [529, 243] width 1059 height 487
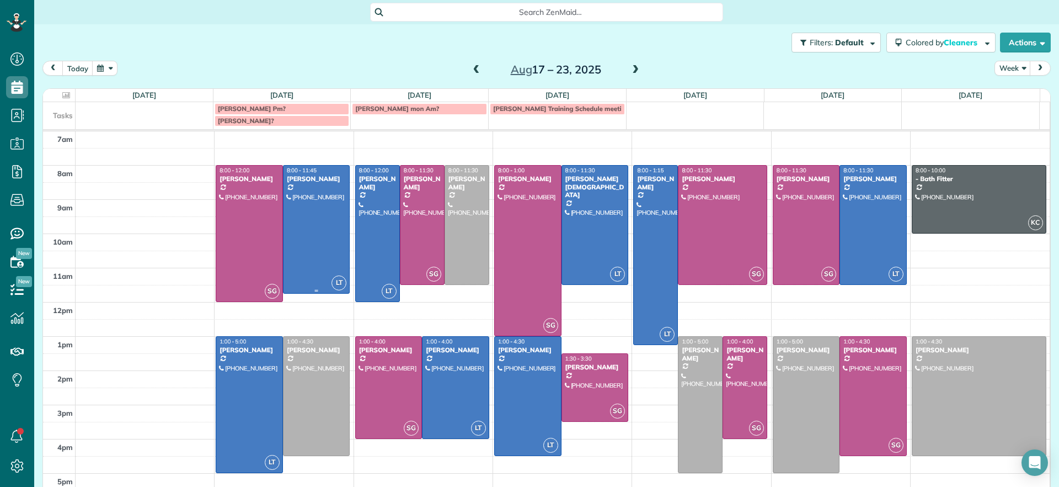
click at [297, 211] on div at bounding box center [317, 228] width 66 height 127
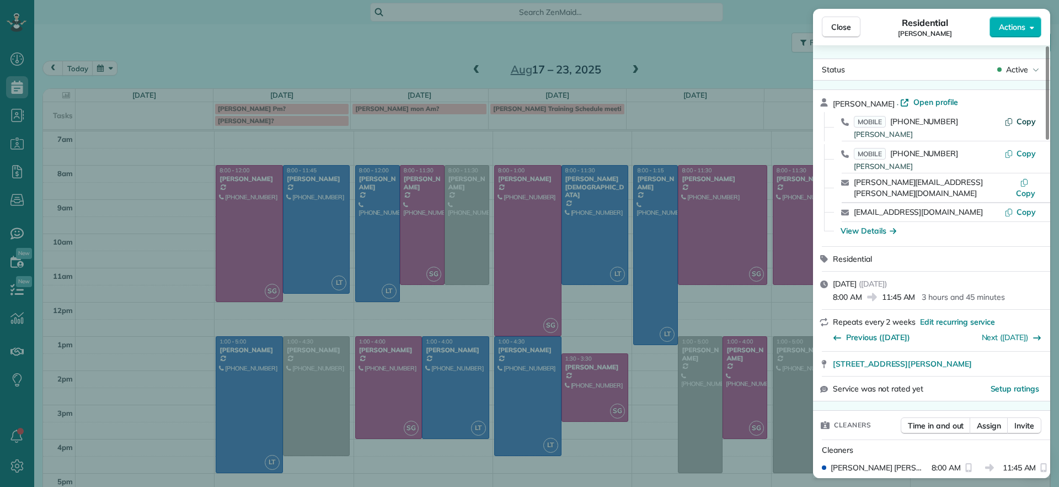
click at [1024, 122] on span "Copy" at bounding box center [1026, 121] width 19 height 10
click at [670, 70] on div "Close Residential Chris Seamon Actions Status Active Chris Seamon · Open profil…" at bounding box center [529, 243] width 1059 height 487
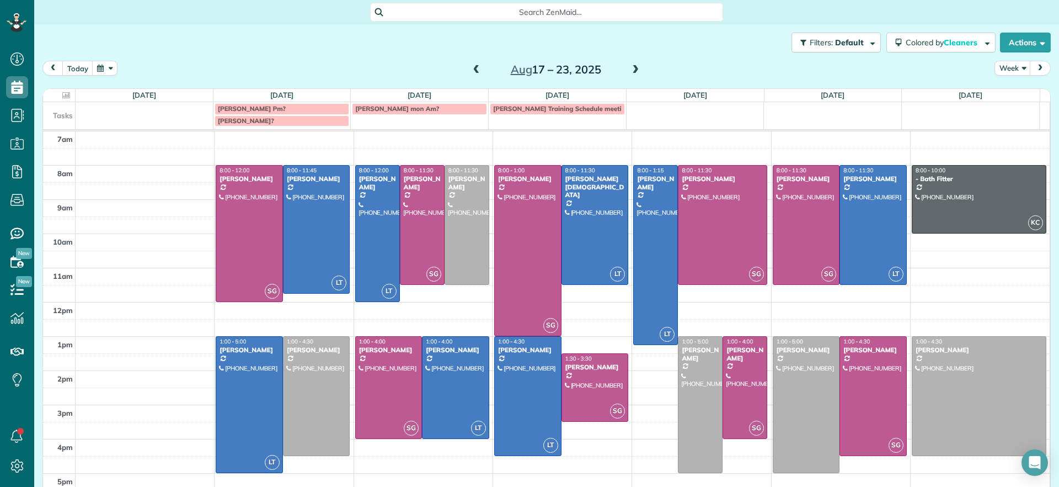
click at [633, 73] on span at bounding box center [635, 70] width 12 height 10
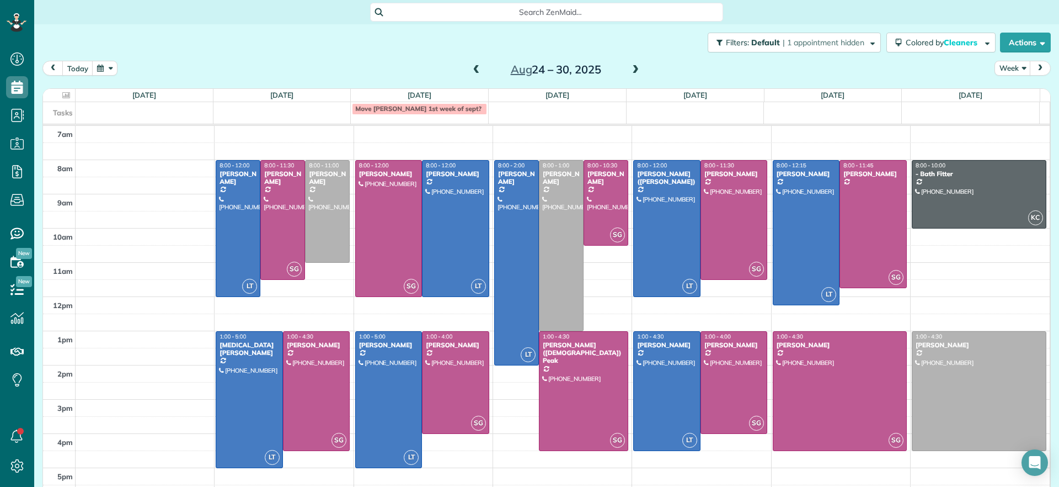
click at [471, 77] on span at bounding box center [477, 70] width 12 height 17
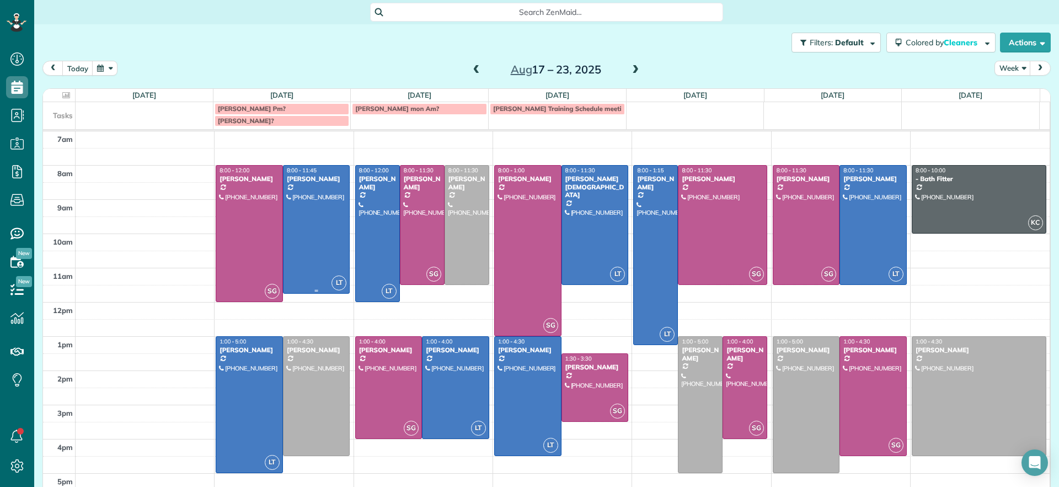
click at [286, 245] on div at bounding box center [317, 228] width 66 height 127
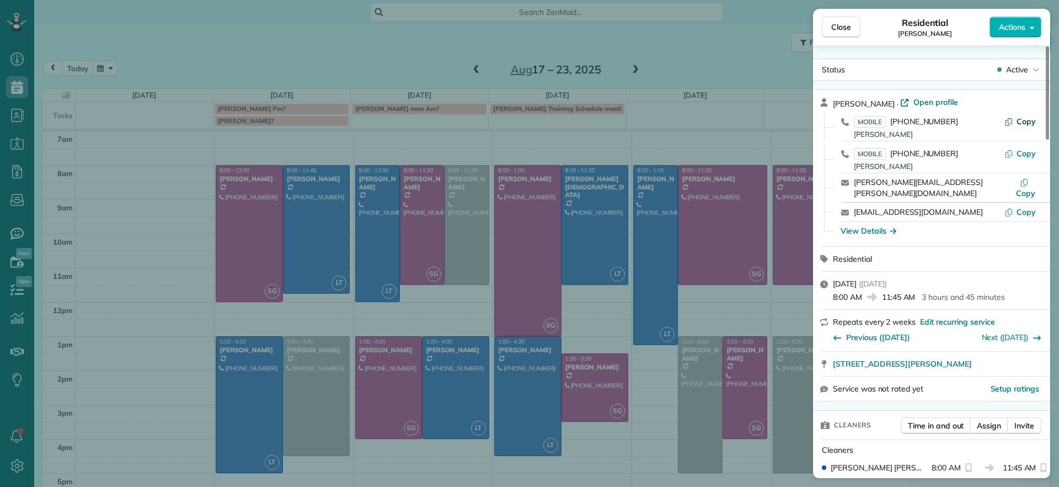
click at [1023, 121] on span "Copy" at bounding box center [1026, 121] width 19 height 10
click at [698, 55] on div "Close Residential Chris Seamon Actions Status Active Chris Seamon · Open profil…" at bounding box center [529, 243] width 1059 height 487
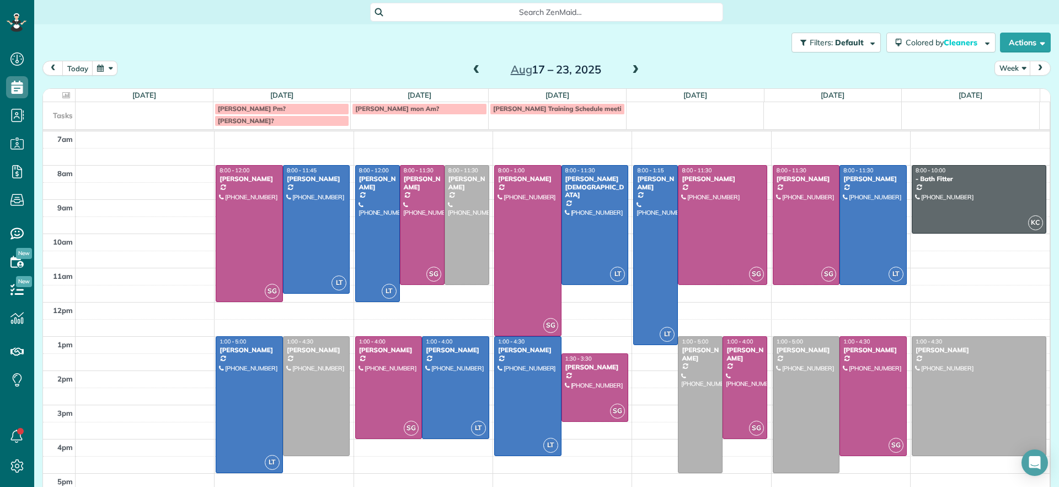
click at [629, 70] on span at bounding box center [635, 70] width 12 height 10
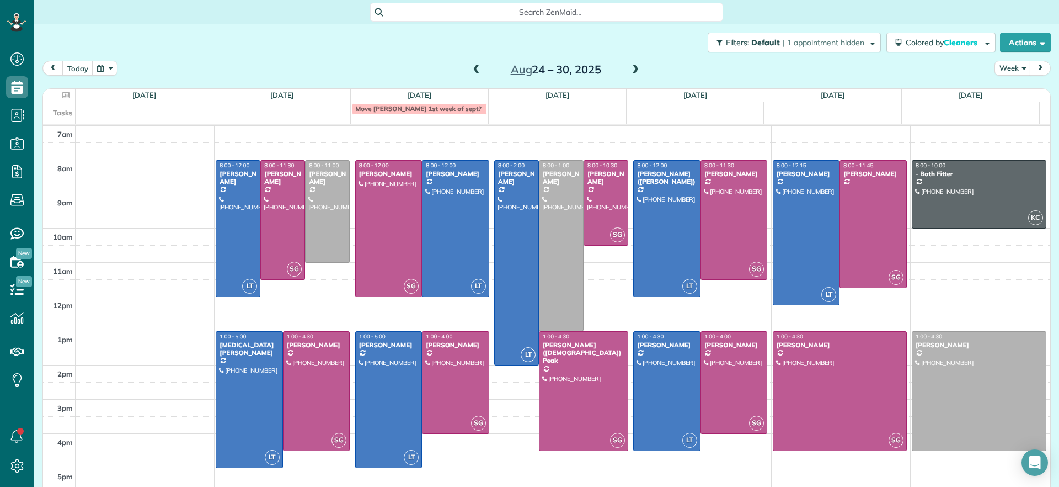
click at [475, 71] on span at bounding box center [477, 70] width 12 height 10
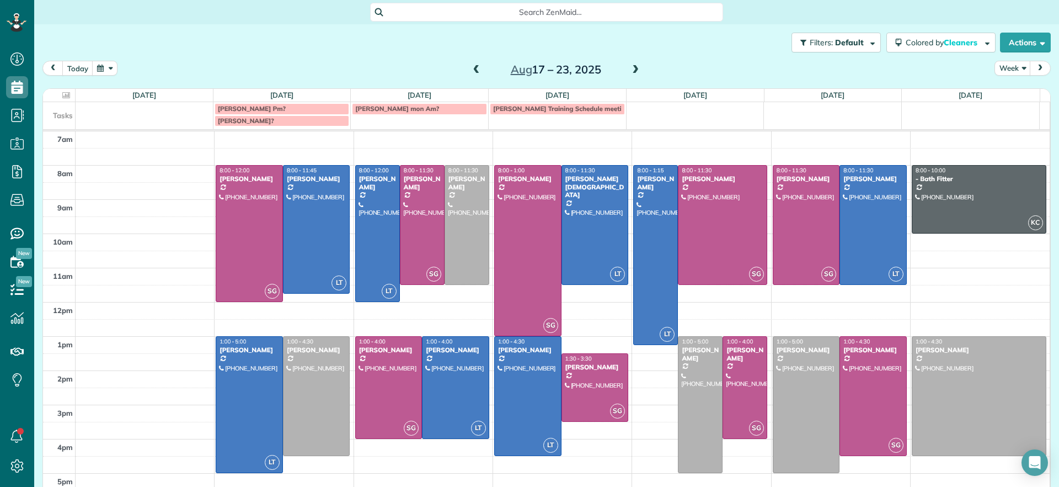
click at [471, 73] on span at bounding box center [477, 70] width 12 height 10
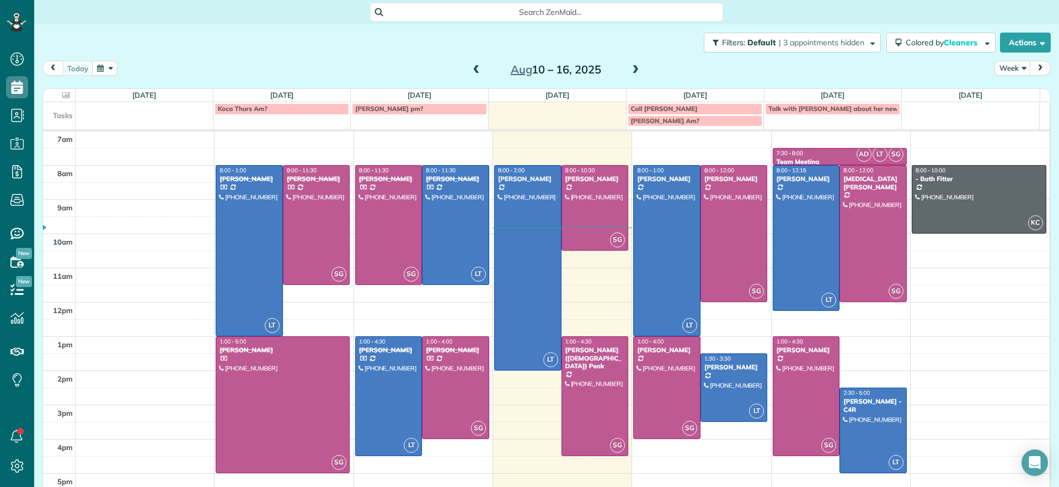
click at [629, 71] on span at bounding box center [635, 70] width 12 height 10
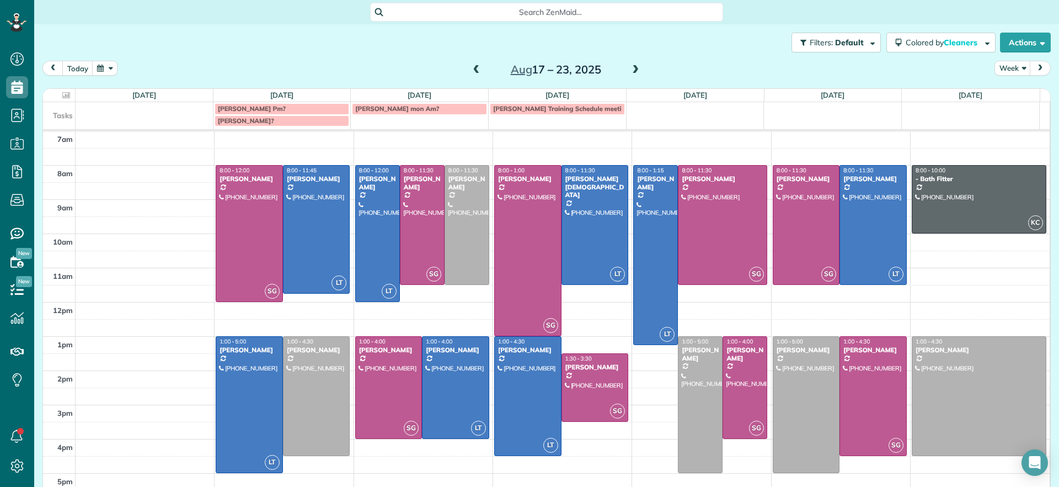
click at [631, 71] on span at bounding box center [635, 70] width 12 height 10
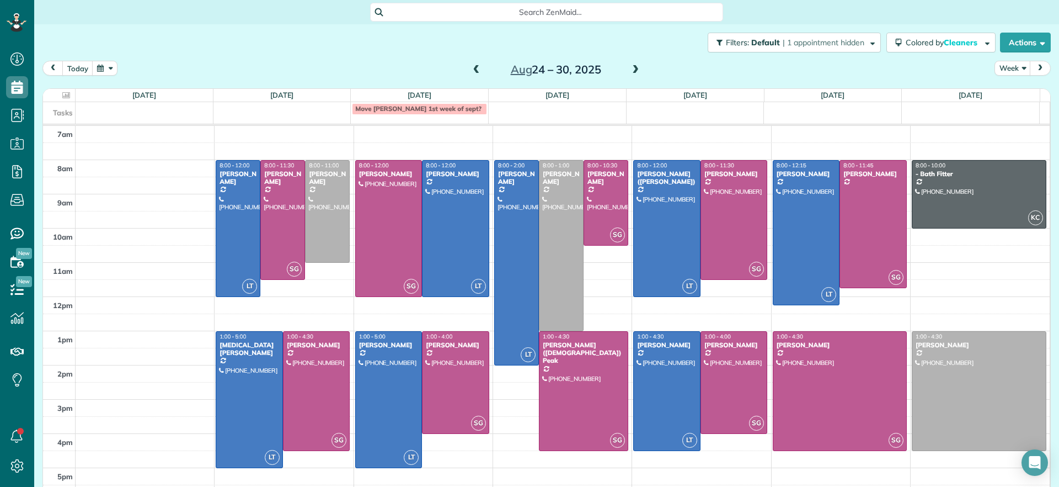
click at [618, 72] on h2 "Aug 24 – 30, 2025" at bounding box center [556, 69] width 138 height 12
click at [629, 69] on span at bounding box center [635, 70] width 12 height 10
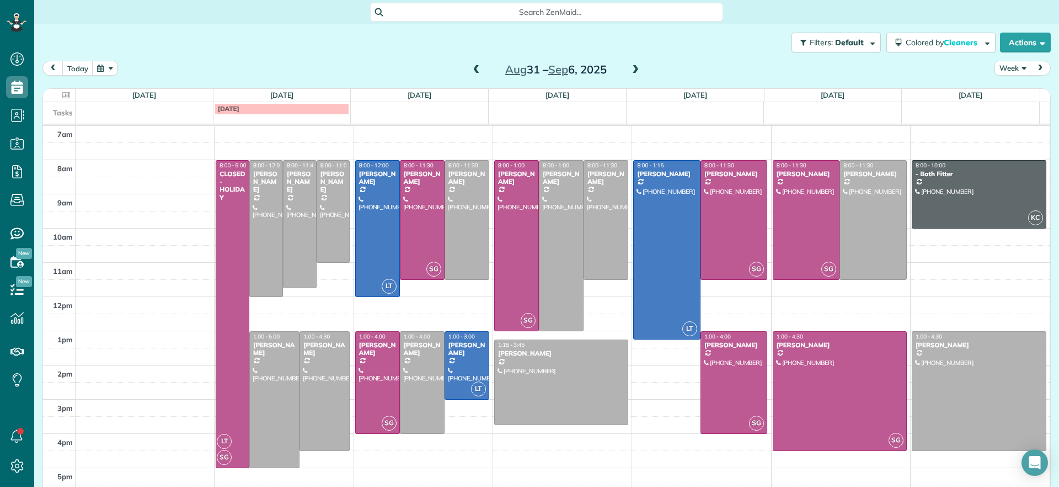
click at [629, 69] on span at bounding box center [635, 70] width 12 height 10
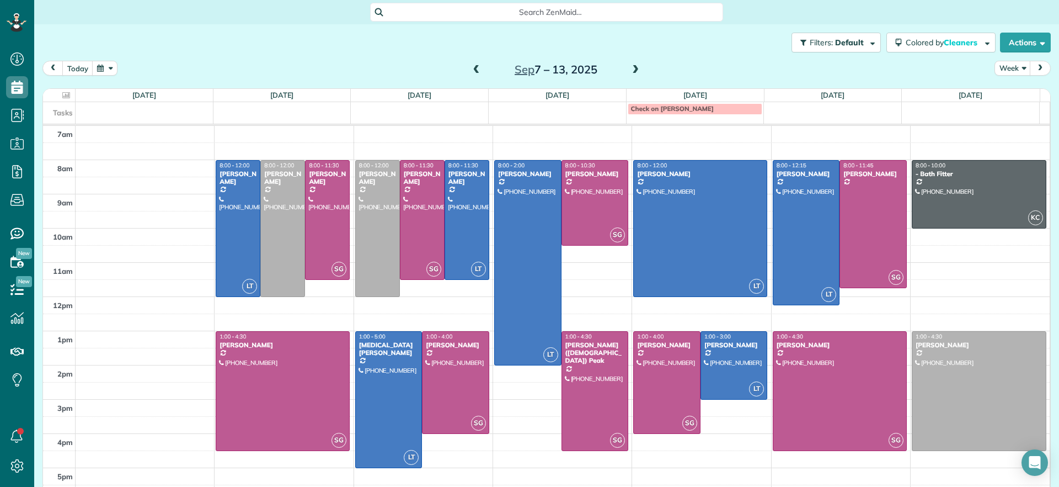
click at [473, 66] on span at bounding box center [477, 70] width 12 height 10
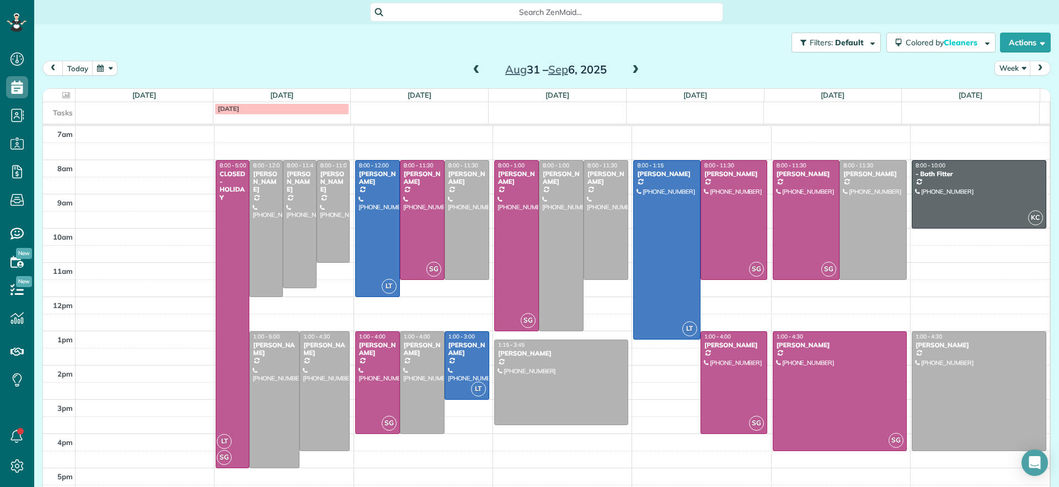
click at [474, 77] on span at bounding box center [477, 70] width 12 height 17
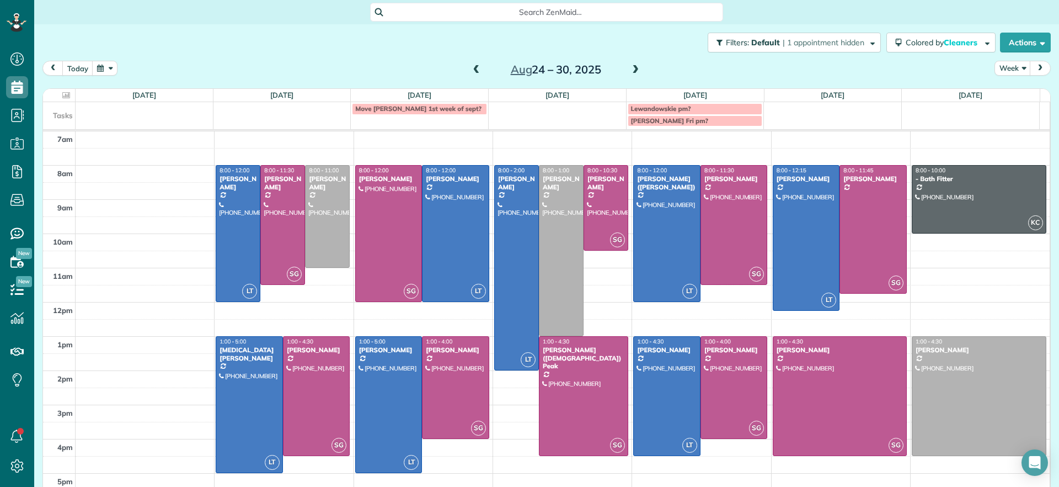
click at [471, 70] on span at bounding box center [477, 70] width 12 height 10
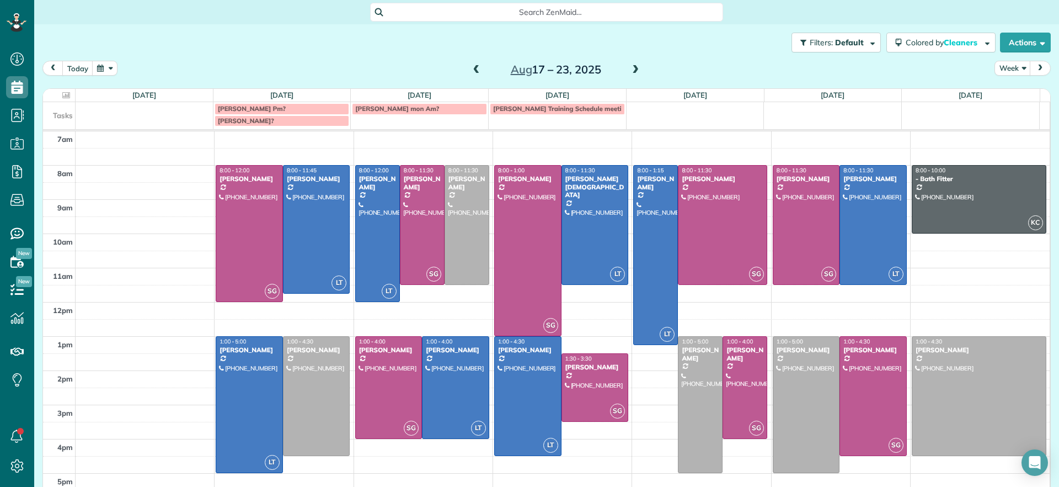
click at [632, 68] on span at bounding box center [635, 70] width 12 height 10
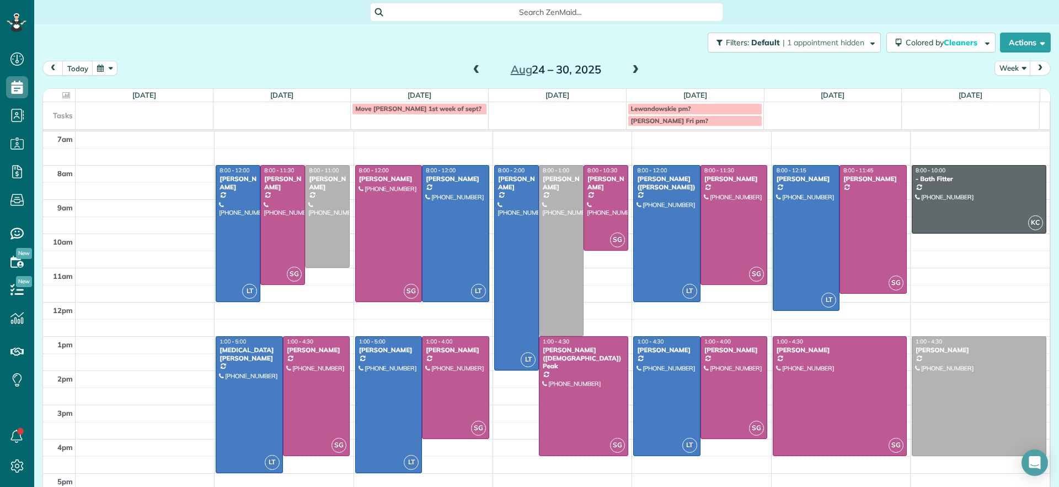
click at [471, 70] on span at bounding box center [477, 70] width 12 height 10
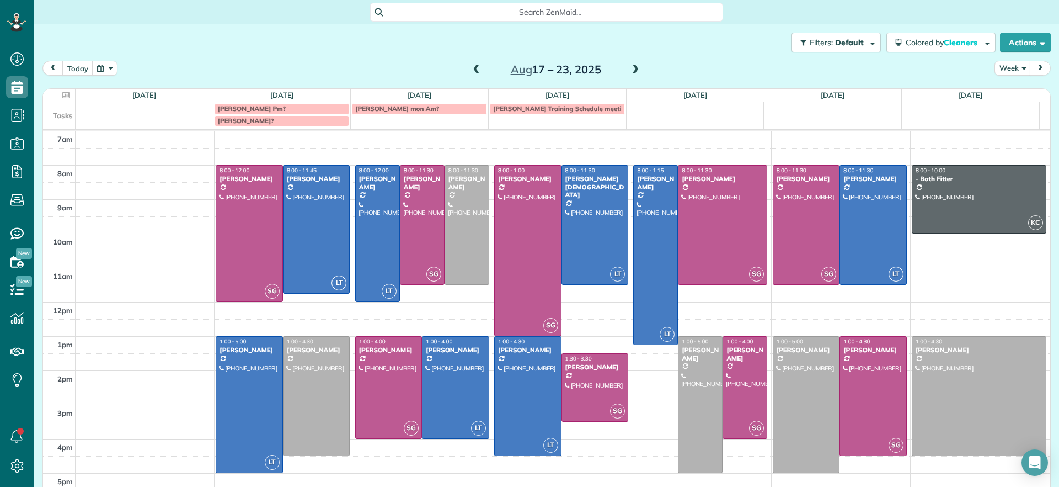
click at [791, 116] on td at bounding box center [833, 114] width 138 height 24
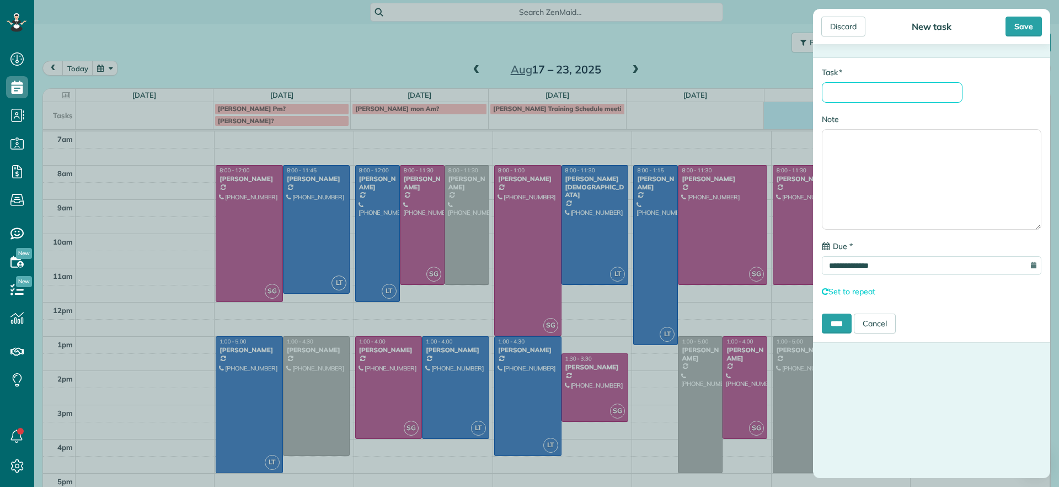
click at [854, 100] on input "* Task" at bounding box center [892, 92] width 141 height 20
type input "**********"
click at [847, 332] on input "****" at bounding box center [837, 323] width 30 height 20
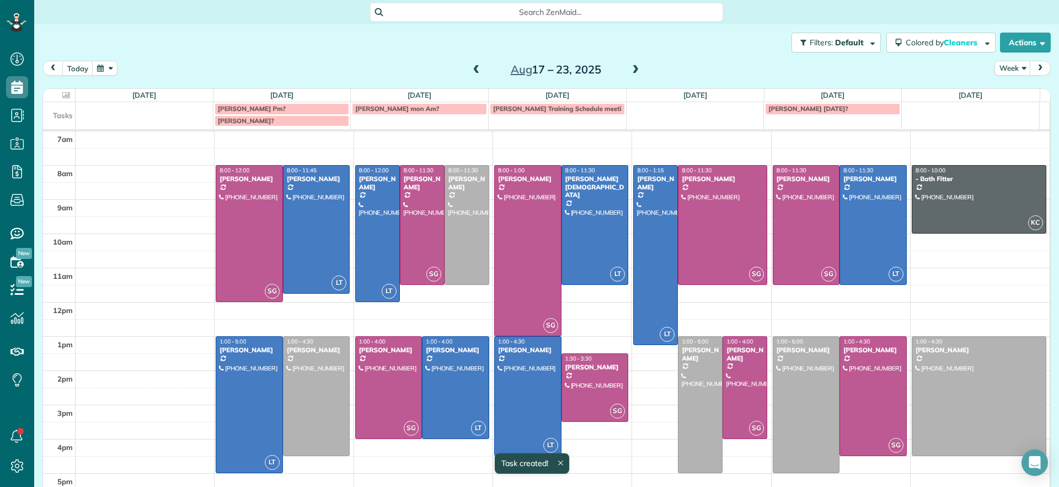
click at [634, 71] on span at bounding box center [635, 70] width 12 height 10
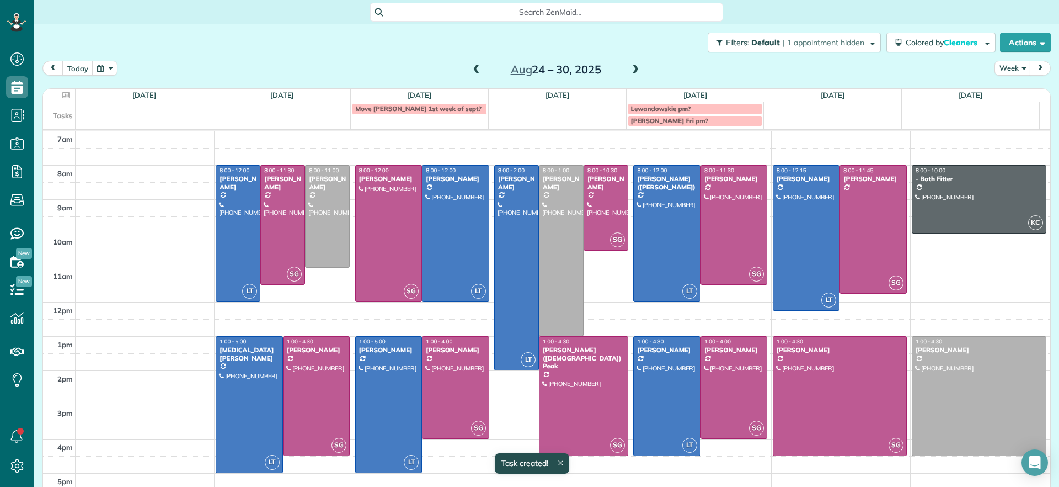
click at [424, 119] on td "Move Miller 1st week of sept?" at bounding box center [420, 114] width 138 height 24
click at [420, 111] on div at bounding box center [529, 243] width 1059 height 487
click at [408, 105] on span "Move Miller 1st week of sept?" at bounding box center [418, 108] width 126 height 8
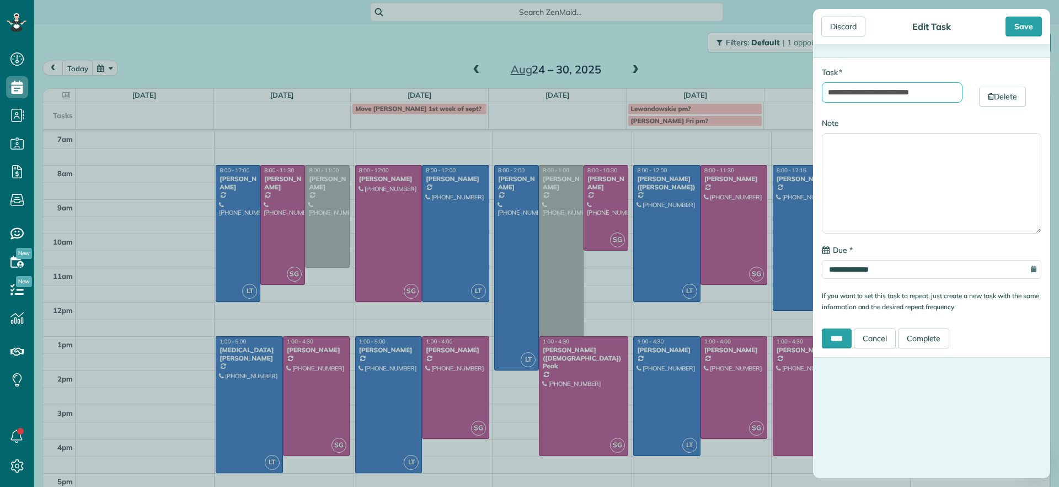
click at [874, 92] on input "**********" at bounding box center [892, 92] width 141 height 20
click at [881, 92] on input "**********" at bounding box center [892, 92] width 141 height 20
type input "**********"
click at [1018, 22] on div "Save" at bounding box center [1024, 27] width 36 height 20
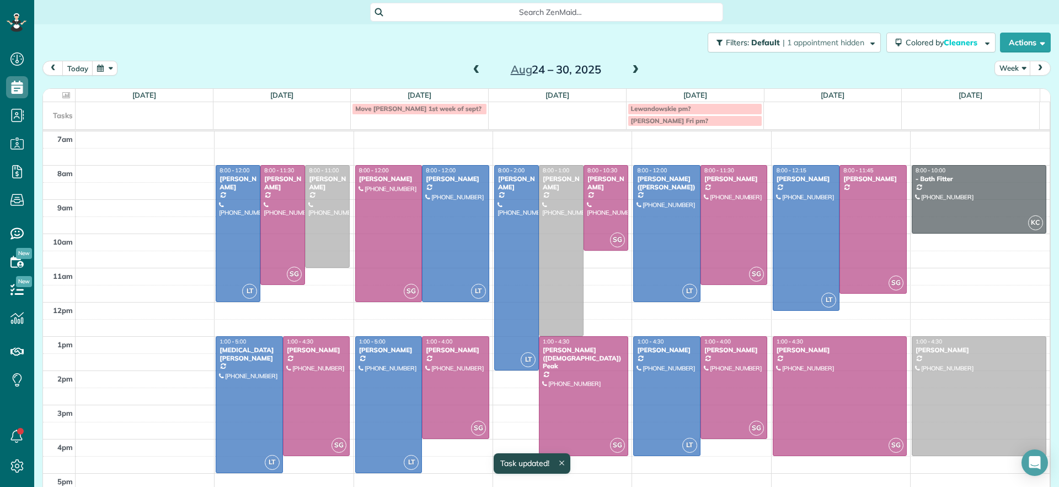
click at [329, 71] on div "today Week Aug 24 – 30, 2025" at bounding box center [546, 71] width 1008 height 20
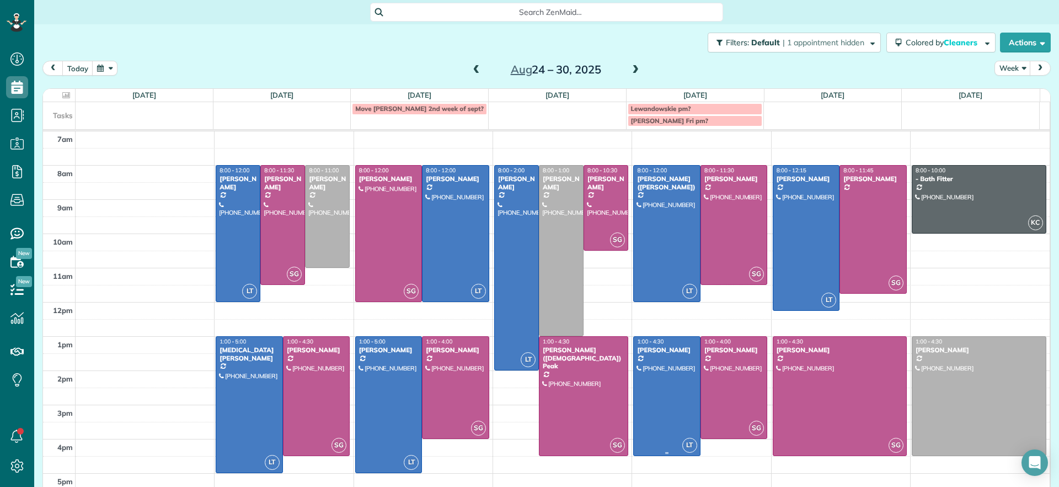
click at [659, 361] on div at bounding box center [667, 395] width 66 height 119
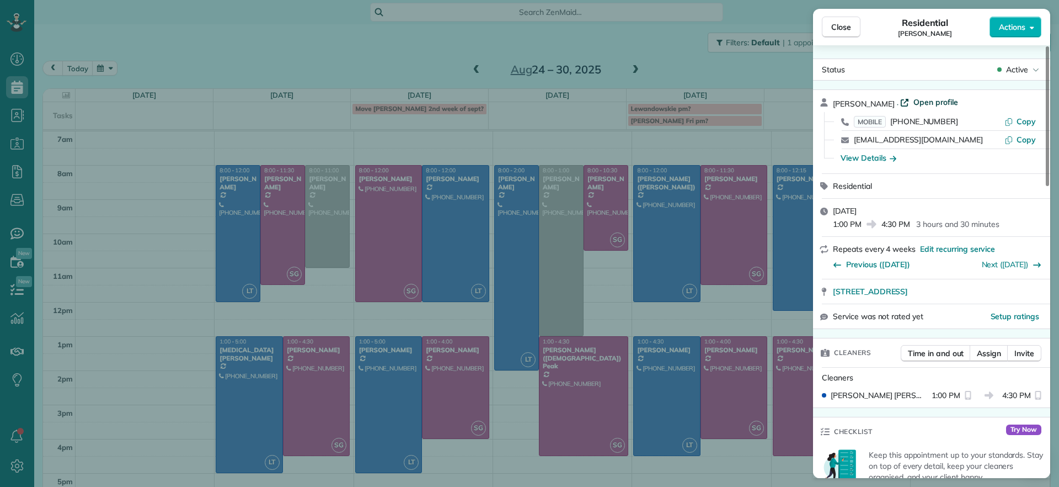
click at [913, 101] on span "Open profile" at bounding box center [935, 102] width 45 height 11
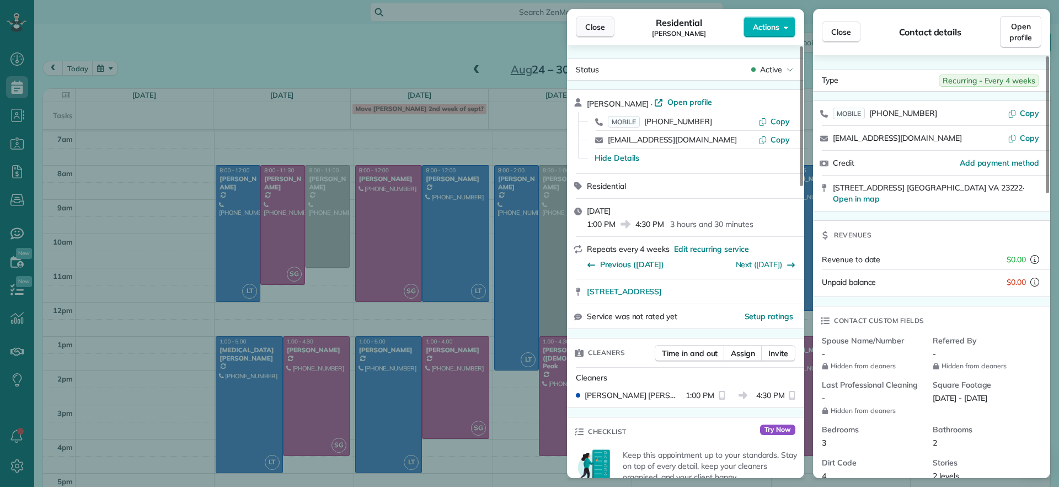
click at [601, 29] on span "Close" at bounding box center [595, 27] width 20 height 11
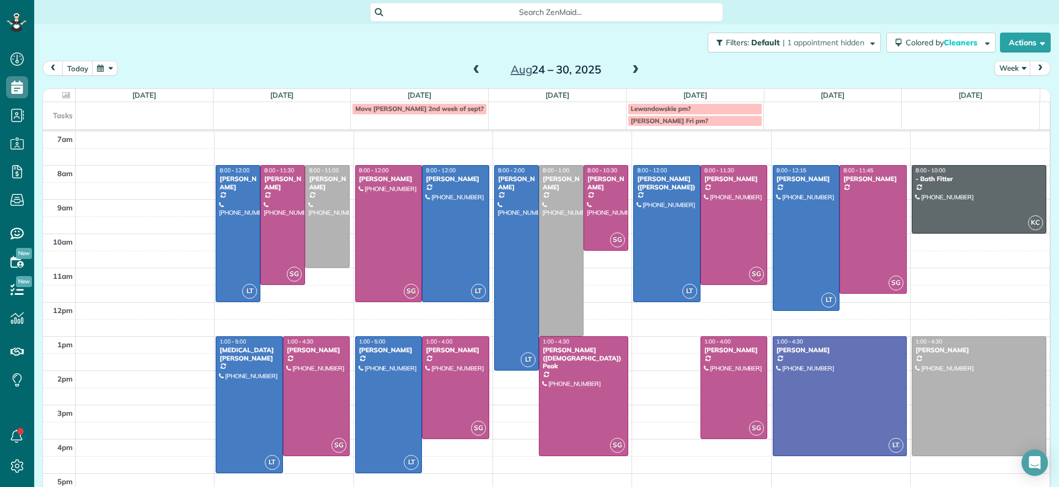
drag, startPoint x: 658, startPoint y: 346, endPoint x: 798, endPoint y: 348, distance: 140.1
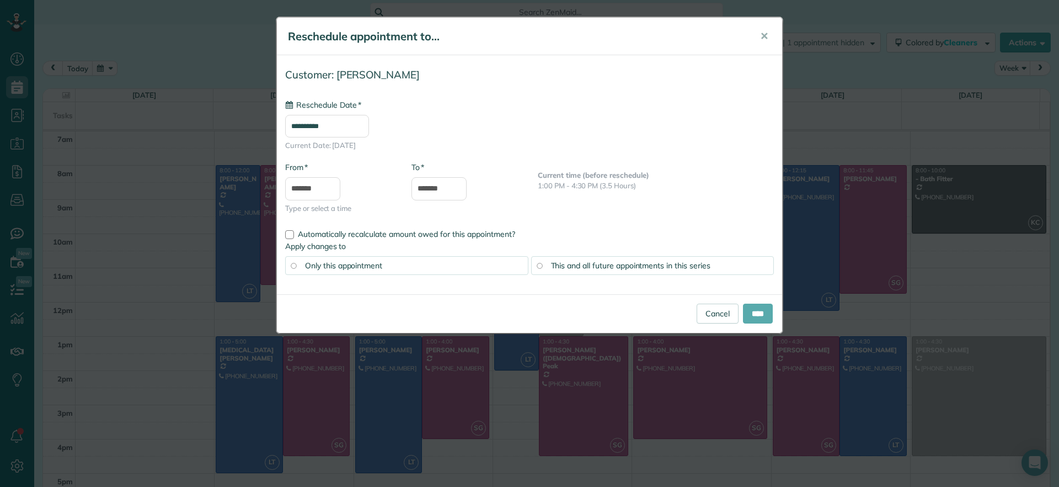
type input "**********"
click at [766, 37] on span "✕" at bounding box center [764, 36] width 8 height 13
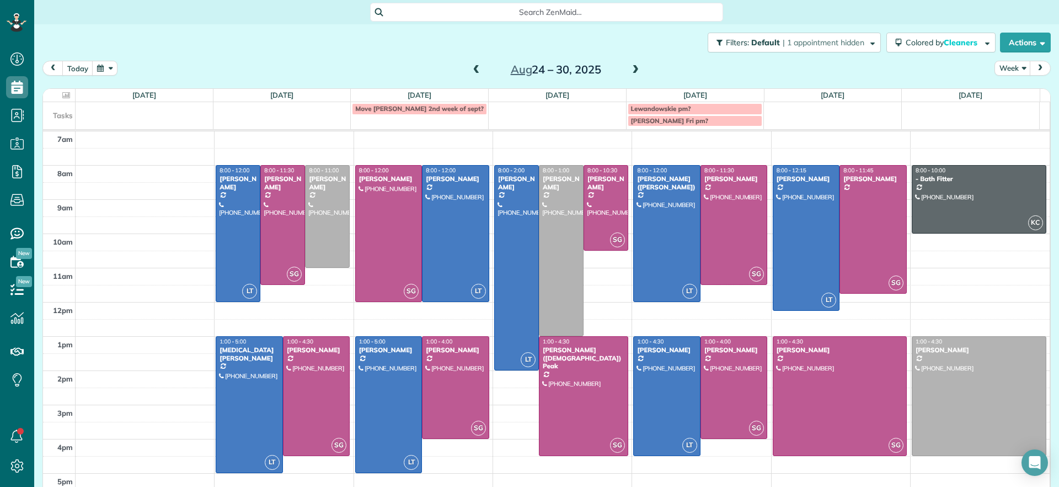
click at [472, 68] on span at bounding box center [477, 70] width 12 height 10
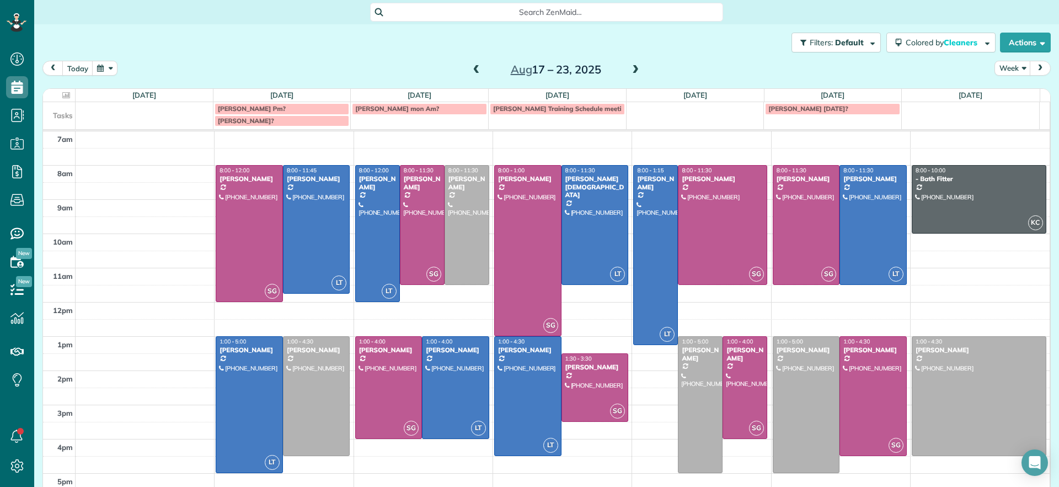
click at [631, 71] on span at bounding box center [635, 70] width 12 height 10
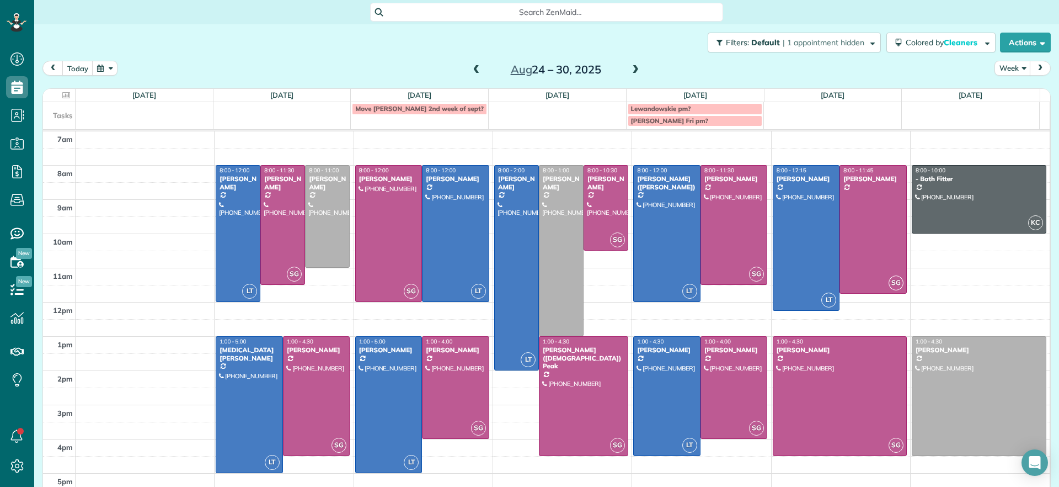
click at [468, 66] on div "Aug 24 – 30, 2025" at bounding box center [556, 70] width 177 height 18
click at [474, 65] on span at bounding box center [477, 70] width 12 height 10
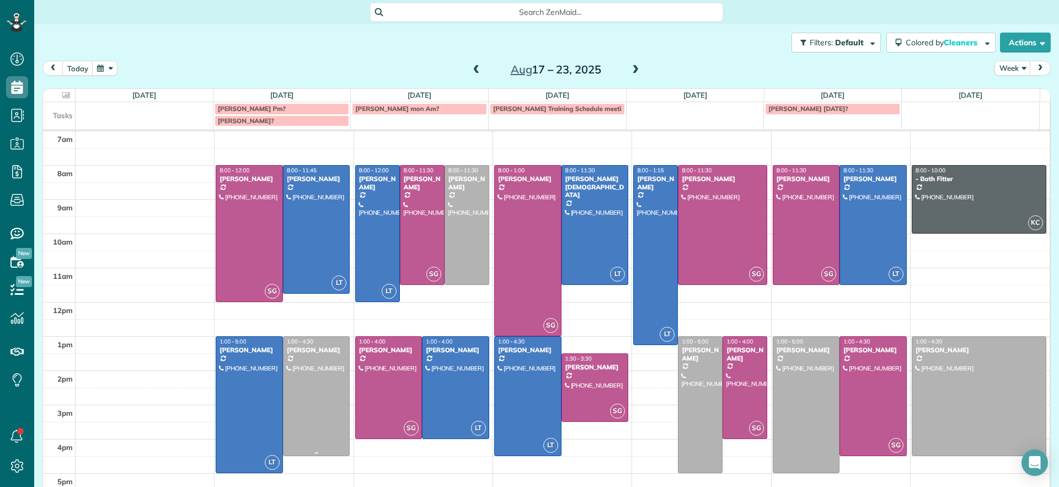
click at [297, 363] on div at bounding box center [317, 395] width 66 height 119
click at [297, 363] on div at bounding box center [529, 243] width 1059 height 487
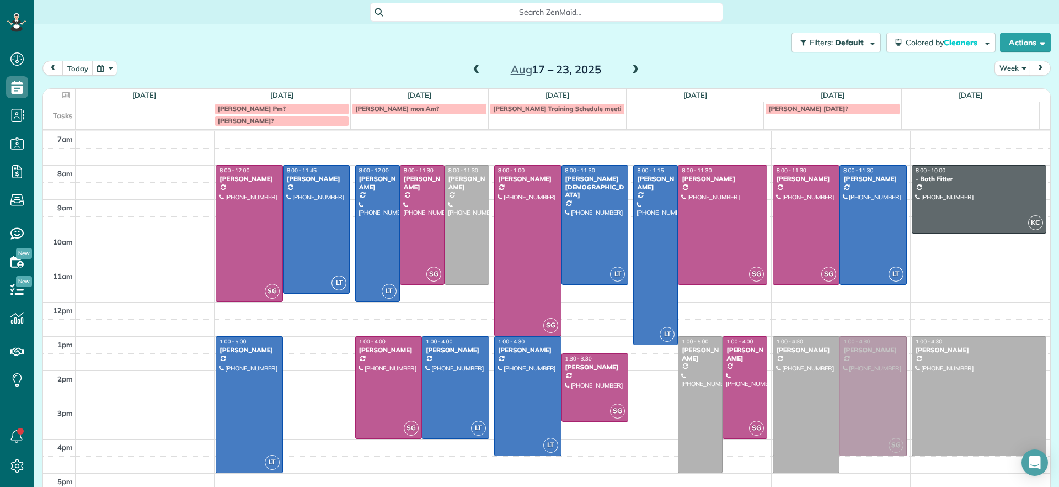
drag, startPoint x: 298, startPoint y: 362, endPoint x: 799, endPoint y: 360, distance: 500.9
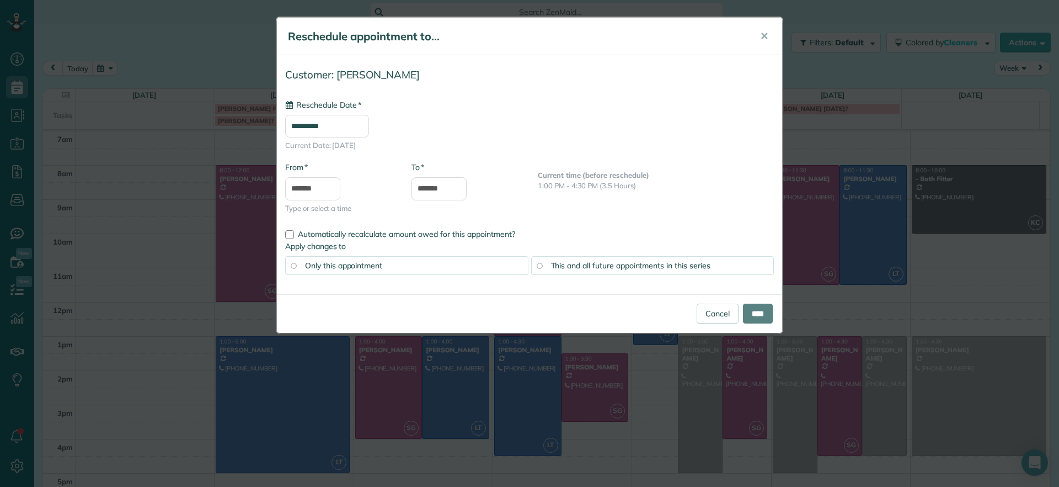
type input "**********"
drag, startPoint x: 752, startPoint y: 305, endPoint x: 766, endPoint y: 304, distance: 13.8
click at [753, 305] on input "****" at bounding box center [758, 313] width 30 height 20
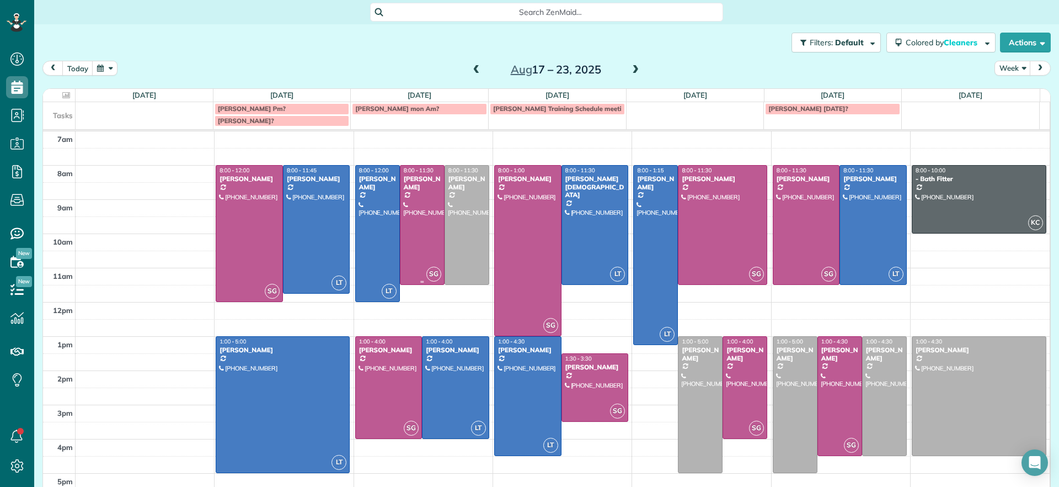
click at [416, 226] on div at bounding box center [422, 224] width 44 height 119
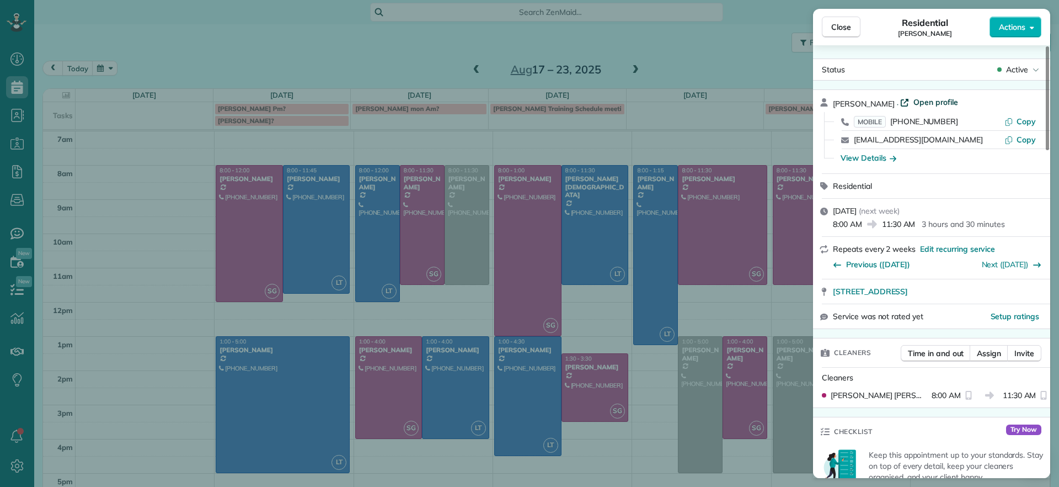
click at [927, 100] on span "Open profile" at bounding box center [935, 102] width 45 height 11
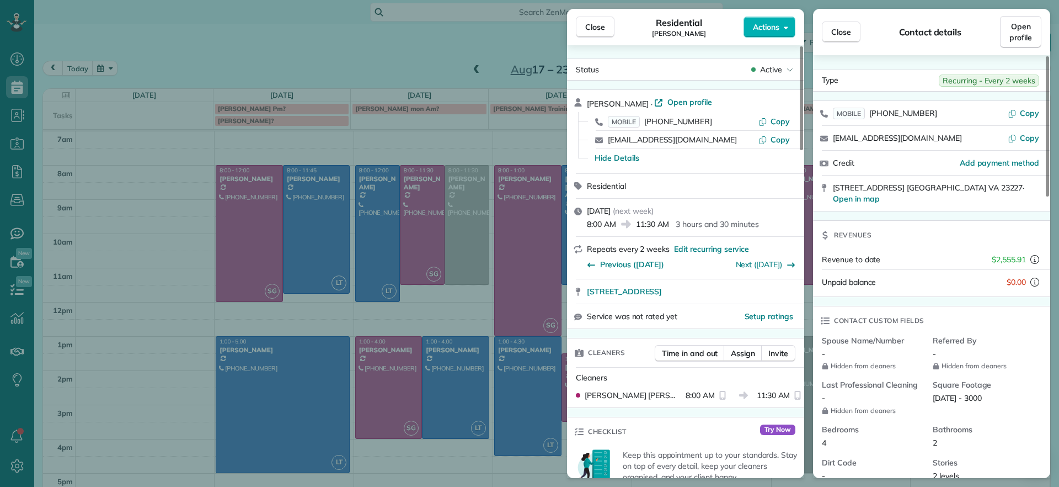
click at [428, 66] on div "Close Residential Jennifer Johnson Actions Status Active Jennifer Johnson · Ope…" at bounding box center [529, 243] width 1059 height 487
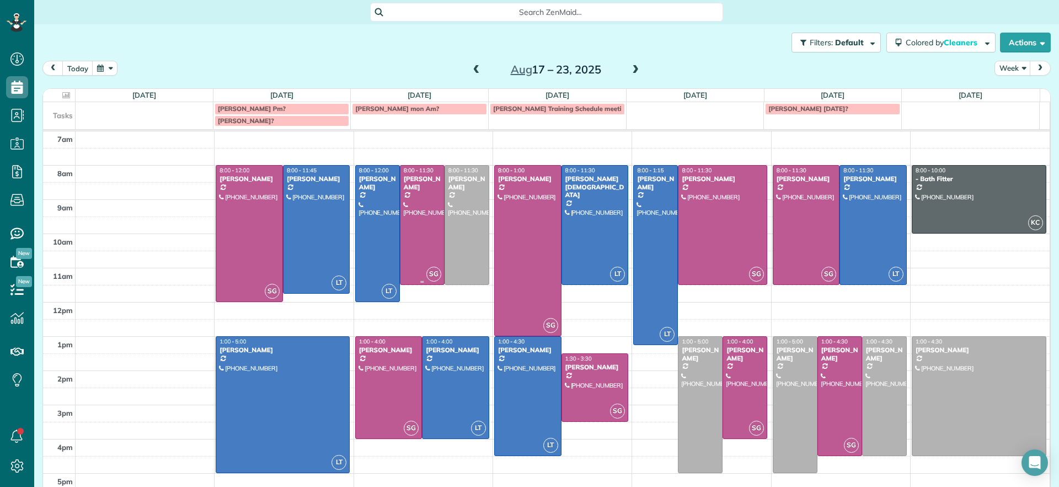
click at [413, 242] on div at bounding box center [422, 224] width 44 height 119
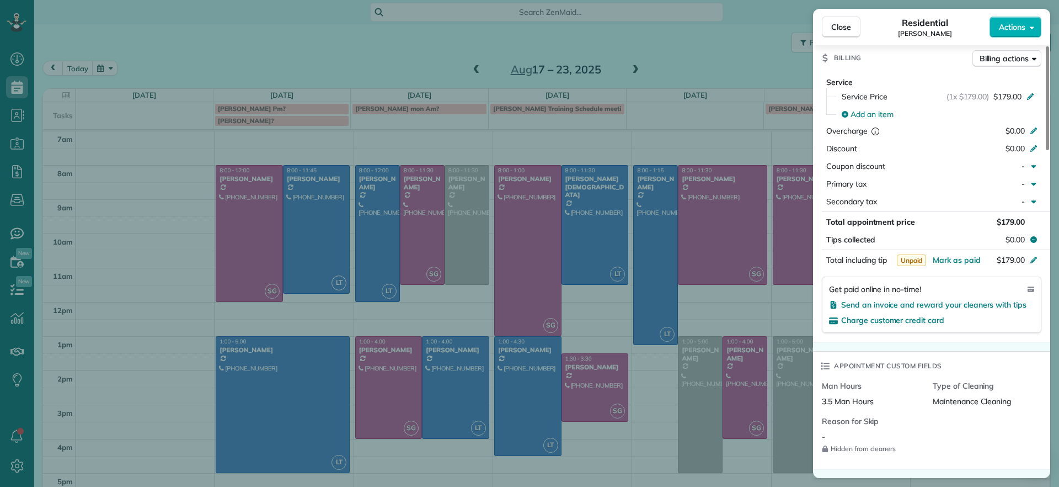
scroll to position [827, 0]
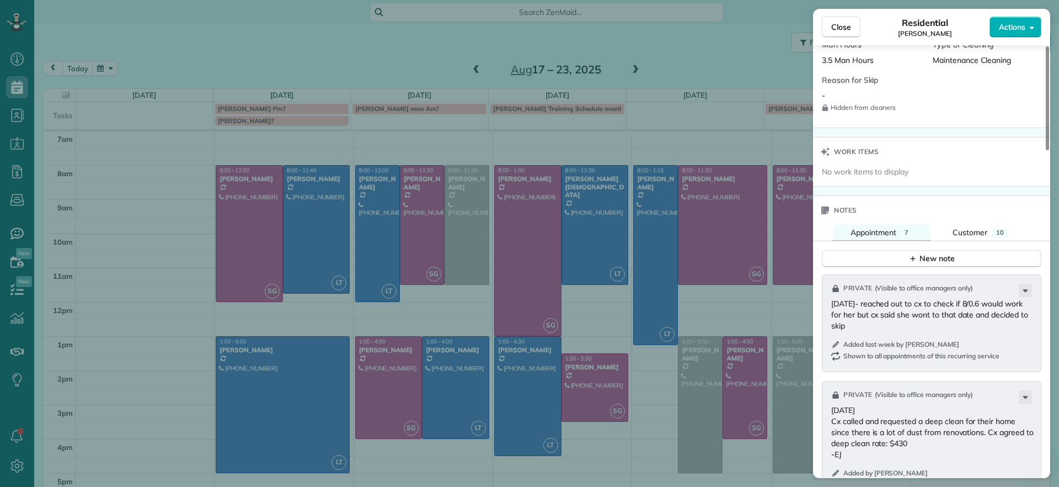
click at [355, 47] on div "Close Residential Jennifer Johnson Actions Status Active Jennifer Johnson · Ope…" at bounding box center [529, 243] width 1059 height 487
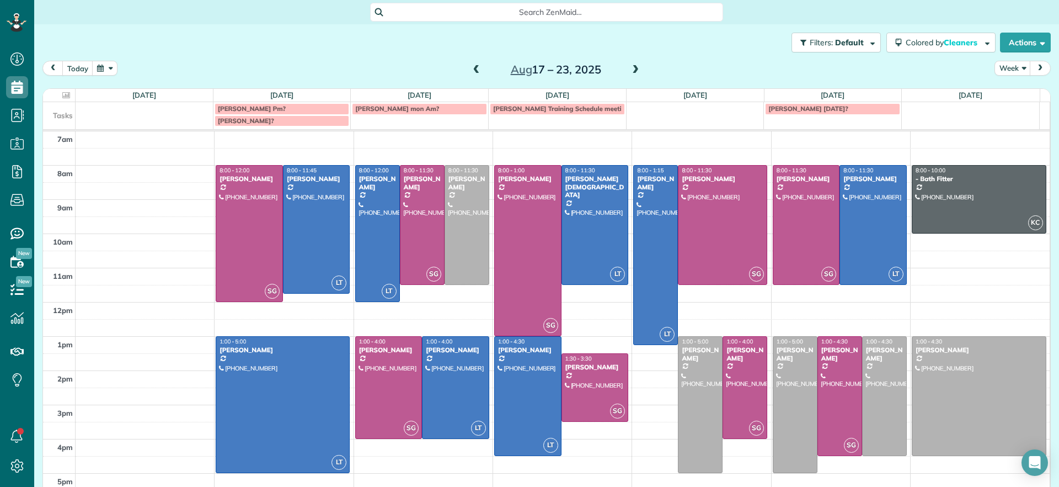
click at [631, 67] on span at bounding box center [635, 70] width 12 height 10
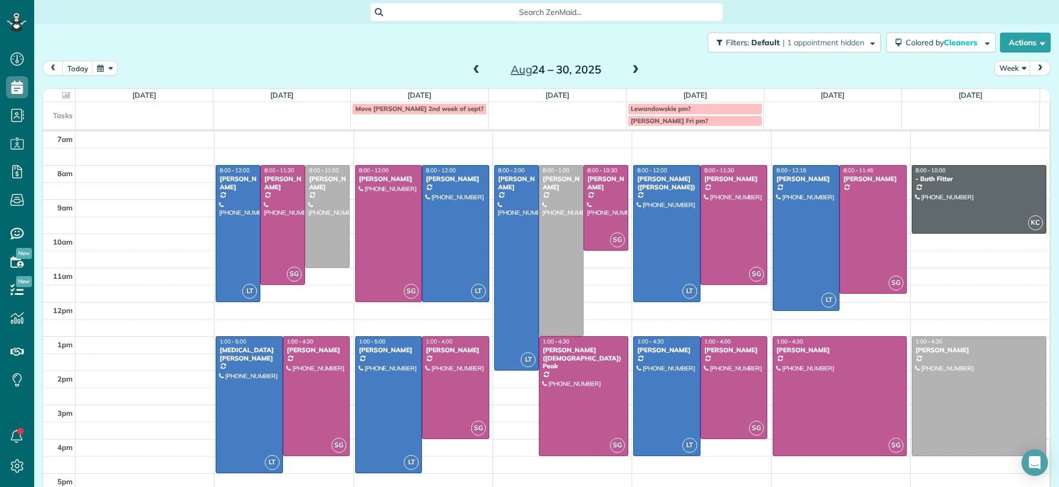
click at [471, 72] on span at bounding box center [477, 70] width 12 height 10
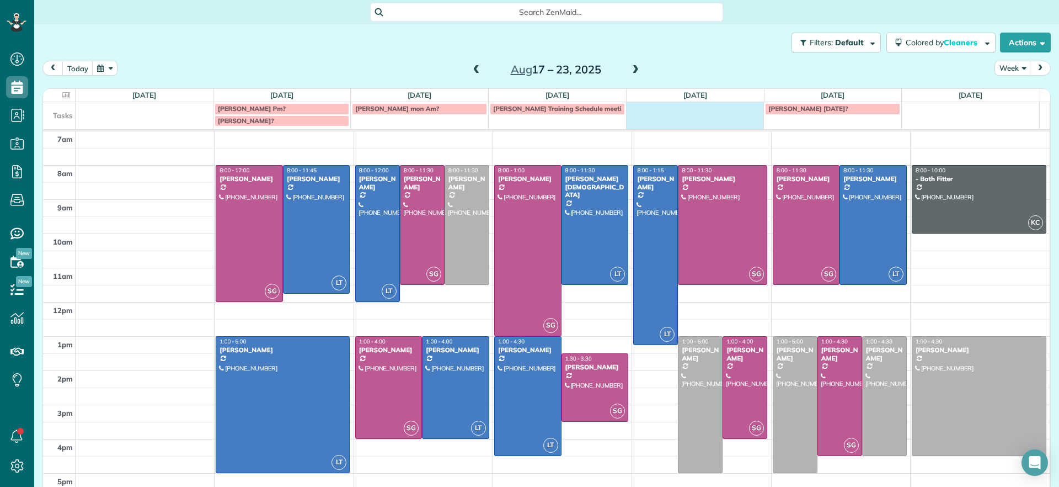
click at [676, 116] on td at bounding box center [695, 114] width 138 height 24
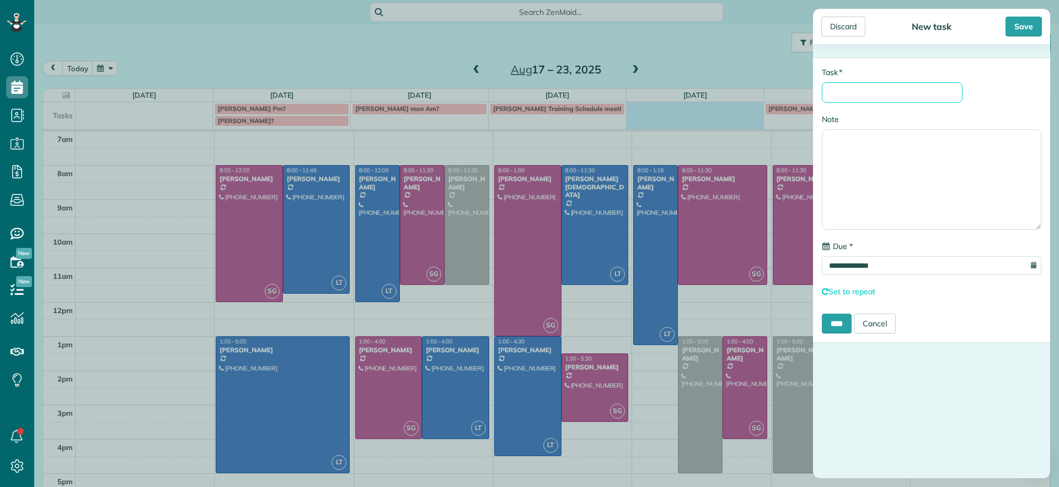
click at [849, 92] on input "* Task" at bounding box center [892, 92] width 141 height 20
type input "**********"
click at [845, 324] on input "****" at bounding box center [837, 323] width 30 height 20
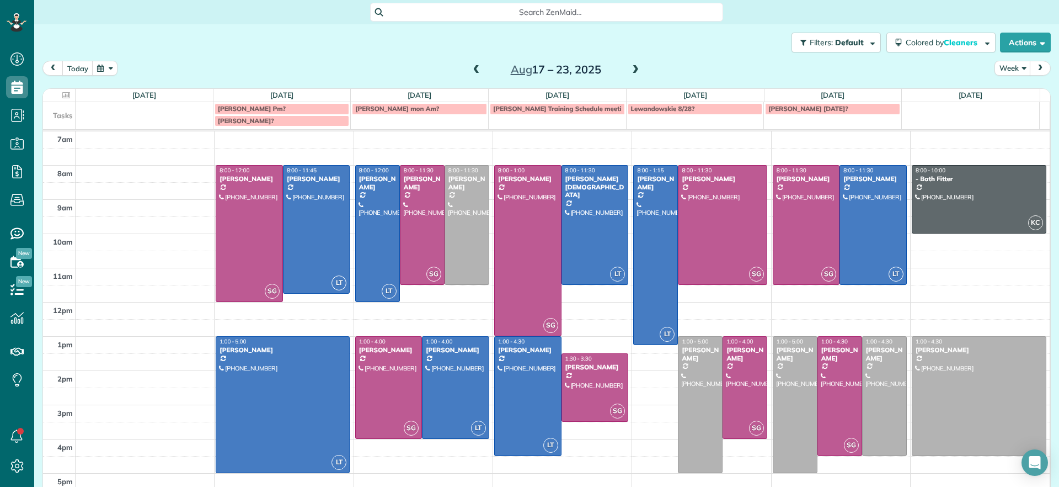
click at [632, 72] on span at bounding box center [635, 70] width 12 height 10
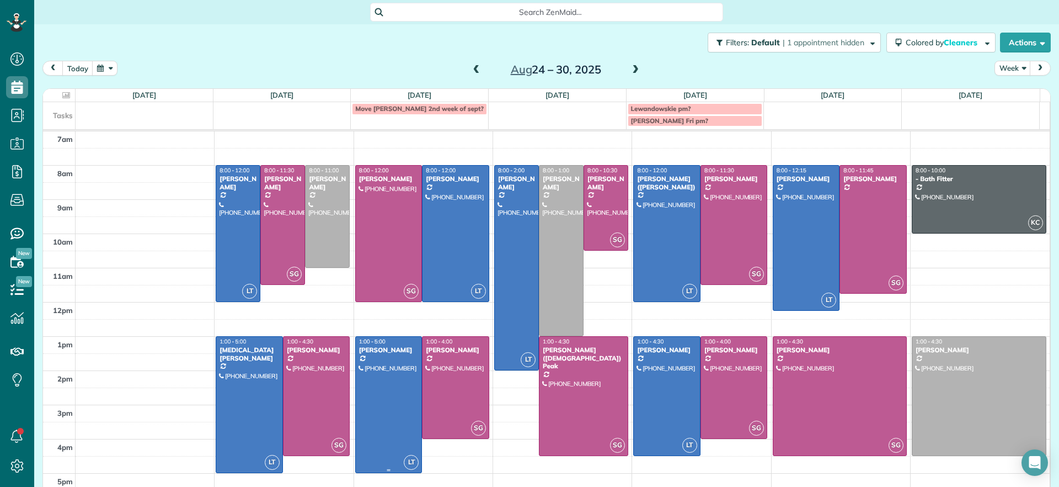
click at [393, 391] on div at bounding box center [389, 404] width 66 height 136
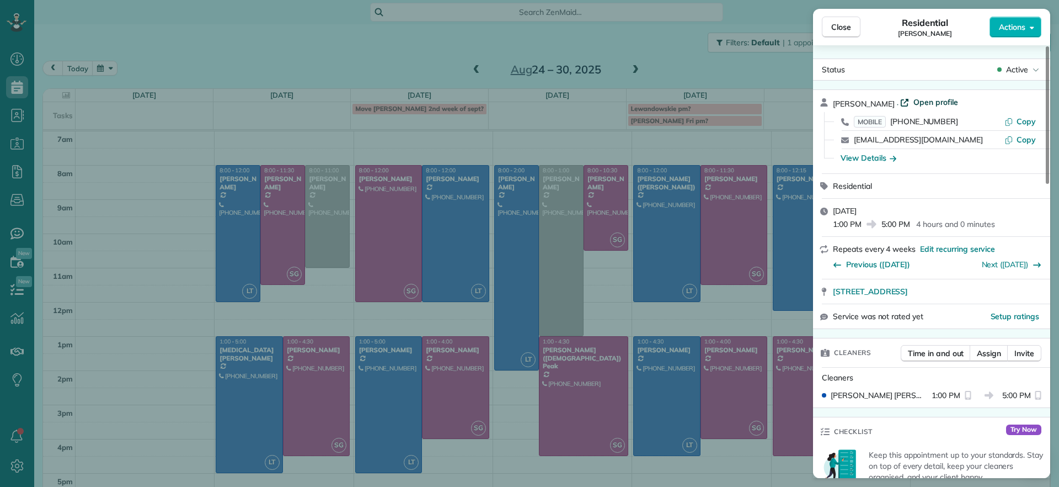
click at [913, 103] on span "Open profile" at bounding box center [935, 102] width 45 height 11
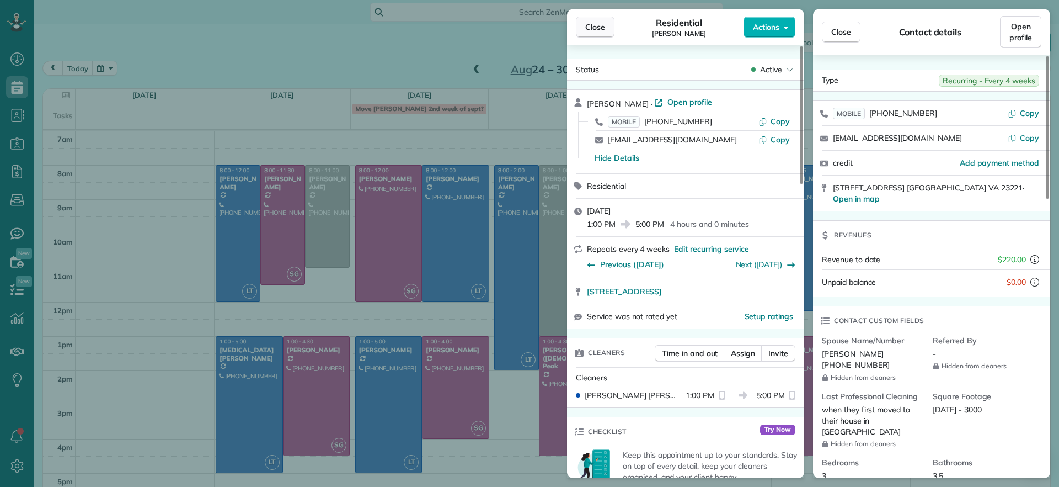
click at [598, 28] on span "Close" at bounding box center [595, 27] width 20 height 11
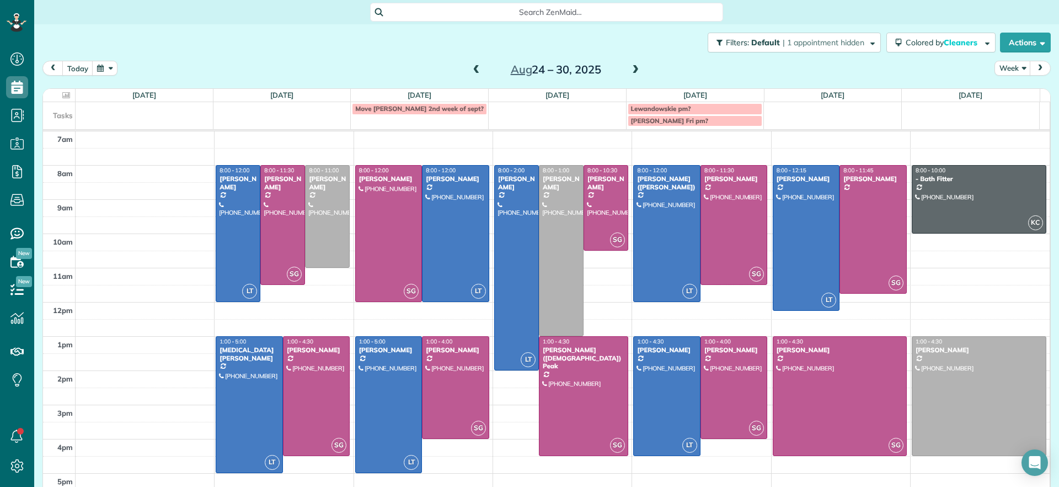
click at [632, 65] on span at bounding box center [635, 70] width 12 height 10
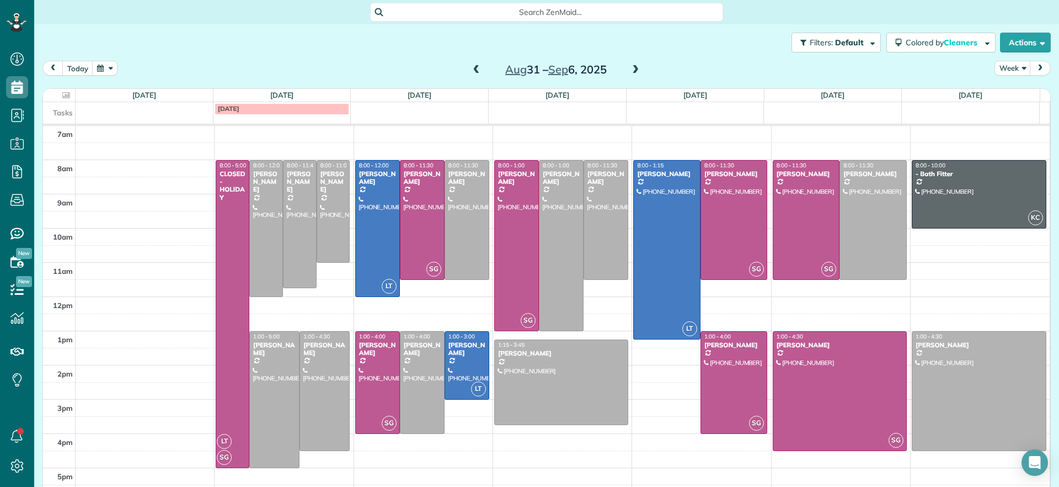
click at [471, 71] on span at bounding box center [477, 70] width 12 height 10
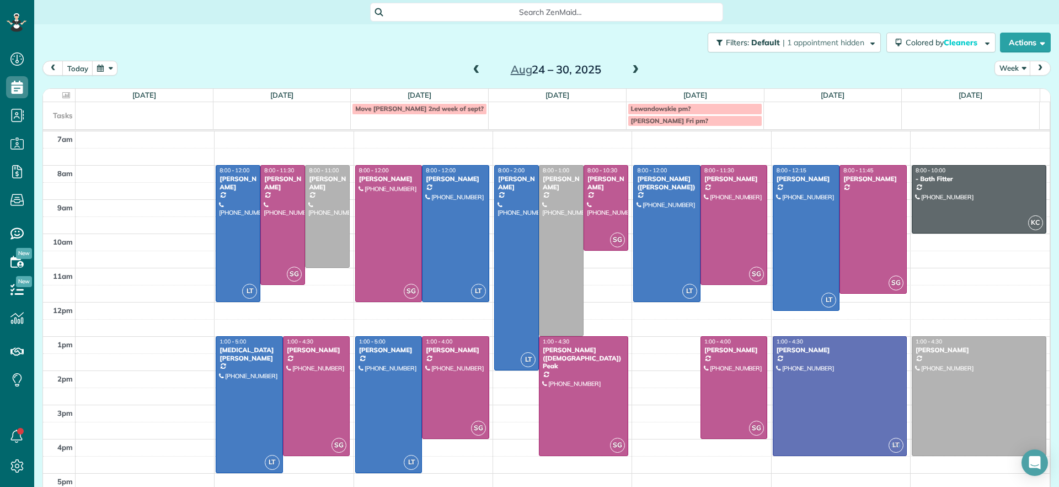
drag, startPoint x: 669, startPoint y: 384, endPoint x: 817, endPoint y: 388, distance: 148.4
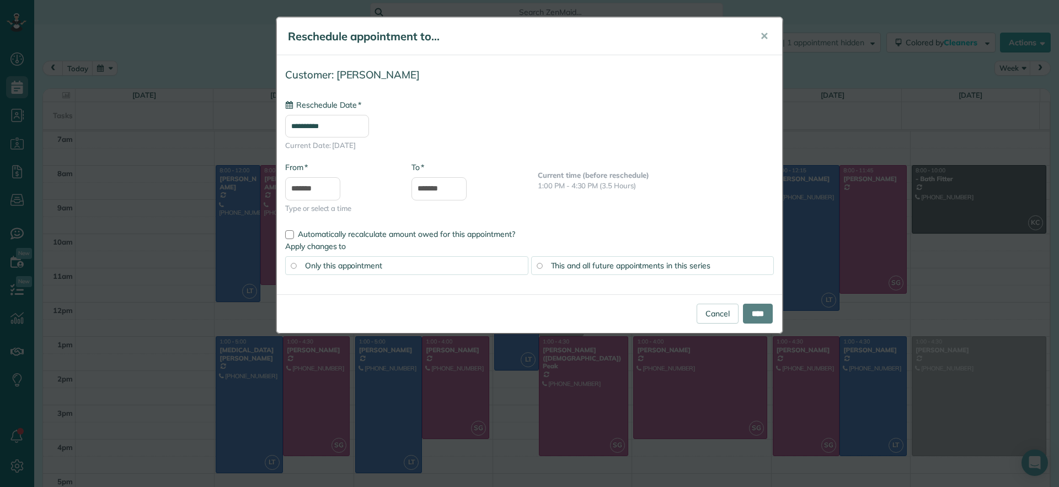
type input "**********"
drag, startPoint x: 758, startPoint y: 318, endPoint x: 766, endPoint y: 332, distance: 16.3
click at [758, 317] on input "****" at bounding box center [758, 313] width 30 height 20
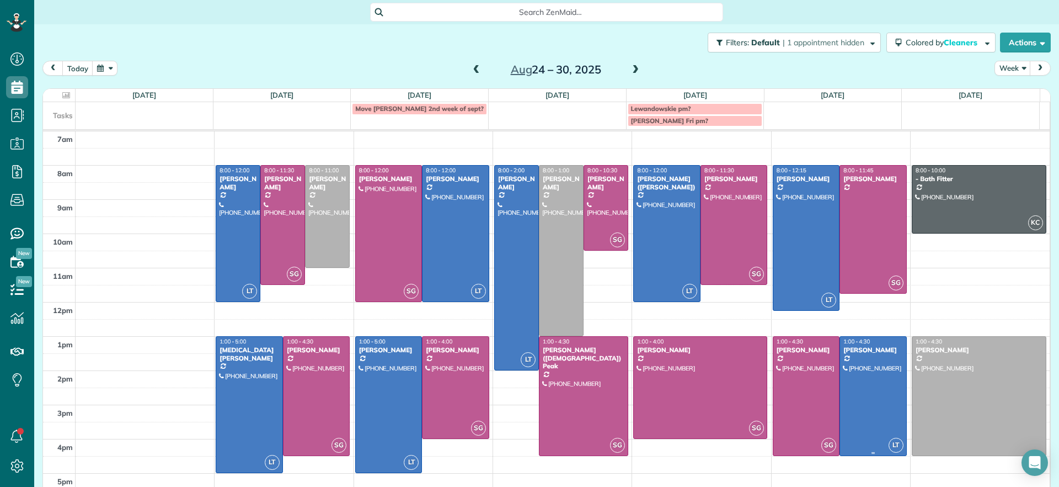
click at [864, 382] on div at bounding box center [873, 395] width 66 height 119
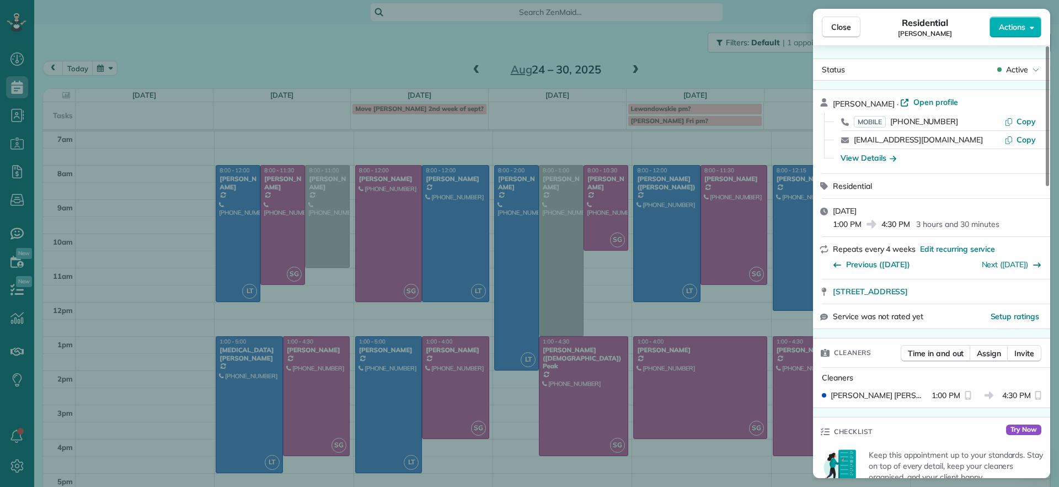
click at [645, 36] on div "Close Residential Charles Perretti Actions Status Active Charles Perretti · Ope…" at bounding box center [529, 243] width 1059 height 487
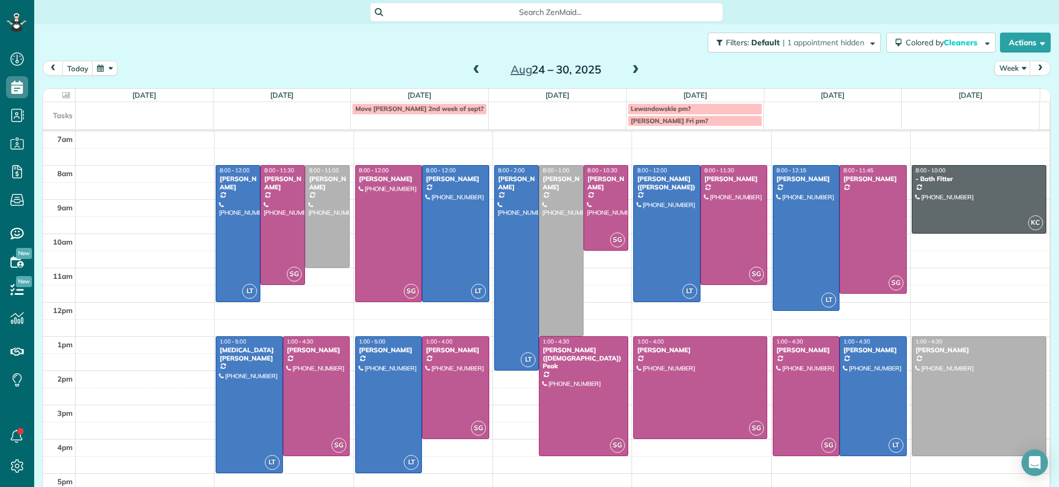
click at [471, 72] on span at bounding box center [477, 70] width 12 height 10
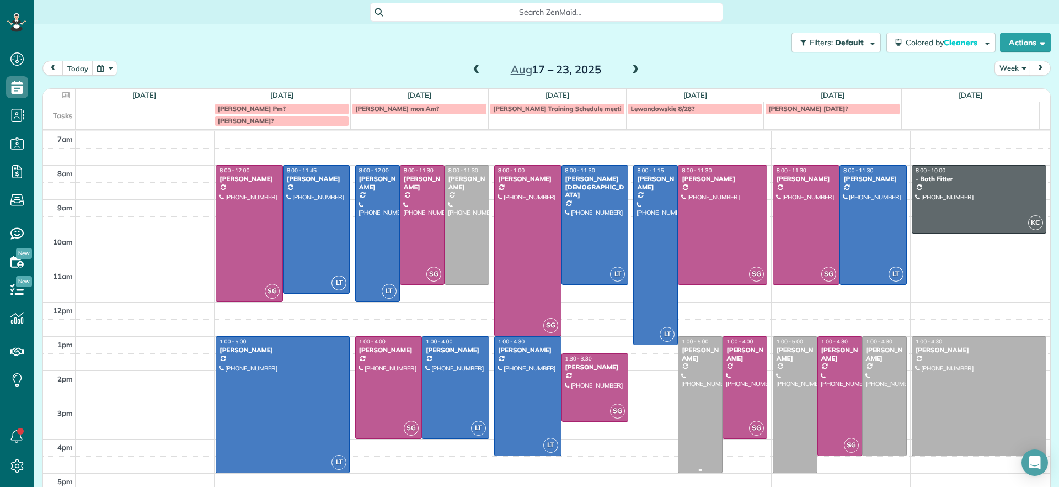
click at [691, 362] on div "Ryan Lewandowski" at bounding box center [700, 354] width 38 height 16
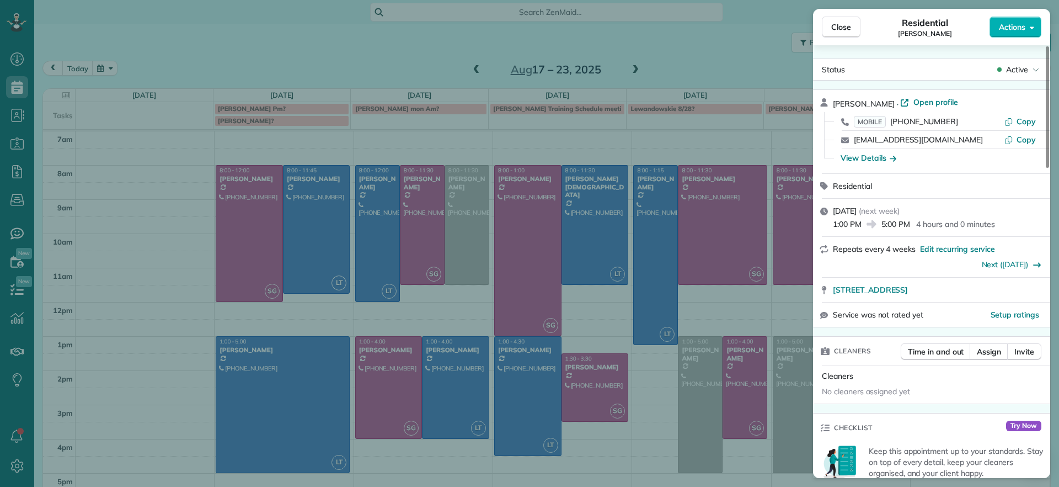
click at [691, 49] on div "Close Residential Ryan Lewandowski Actions Status Active Ryan Lewandowski · Ope…" at bounding box center [529, 243] width 1059 height 487
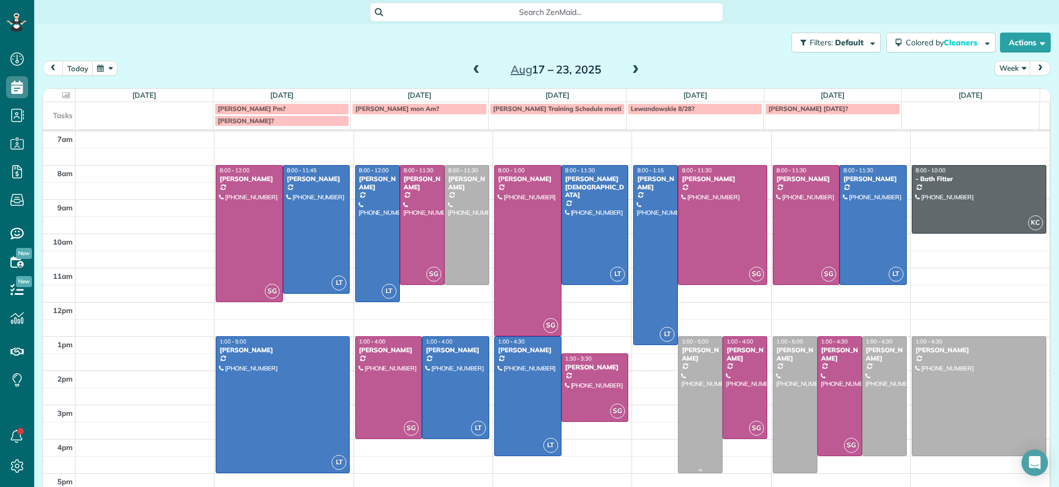
click at [686, 355] on div "Ryan Lewandowski" at bounding box center [700, 354] width 38 height 16
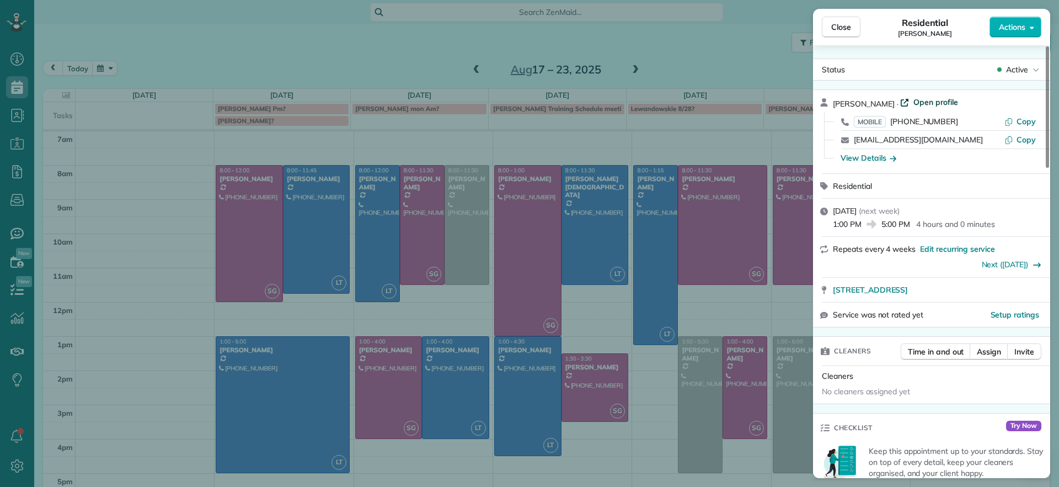
click at [957, 104] on span "Open profile" at bounding box center [935, 102] width 45 height 11
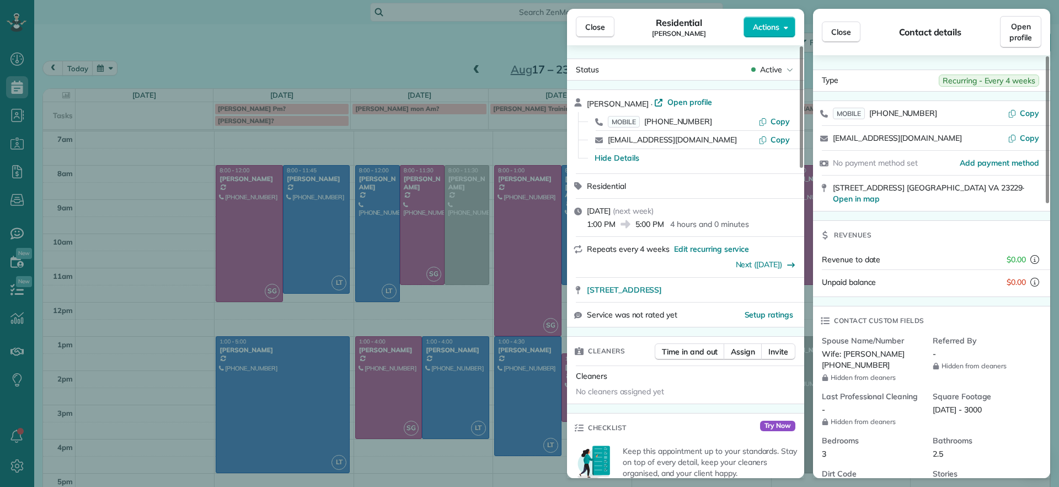
drag, startPoint x: 457, startPoint y: 41, endPoint x: 488, endPoint y: 74, distance: 44.5
click at [459, 39] on div "Close Residential Ryan Lewandowski Actions Status Active Ryan Lewandowski · Ope…" at bounding box center [529, 243] width 1059 height 487
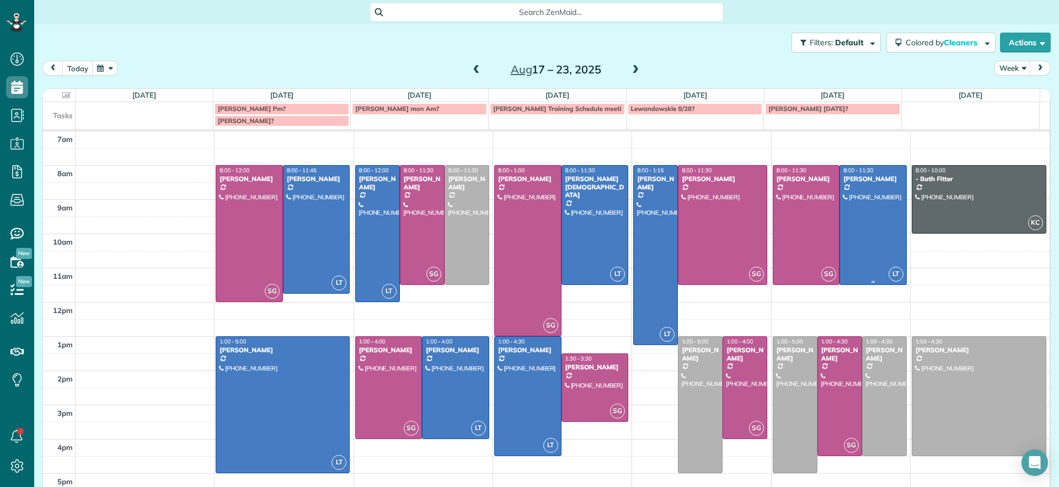
click at [859, 199] on div at bounding box center [873, 224] width 66 height 119
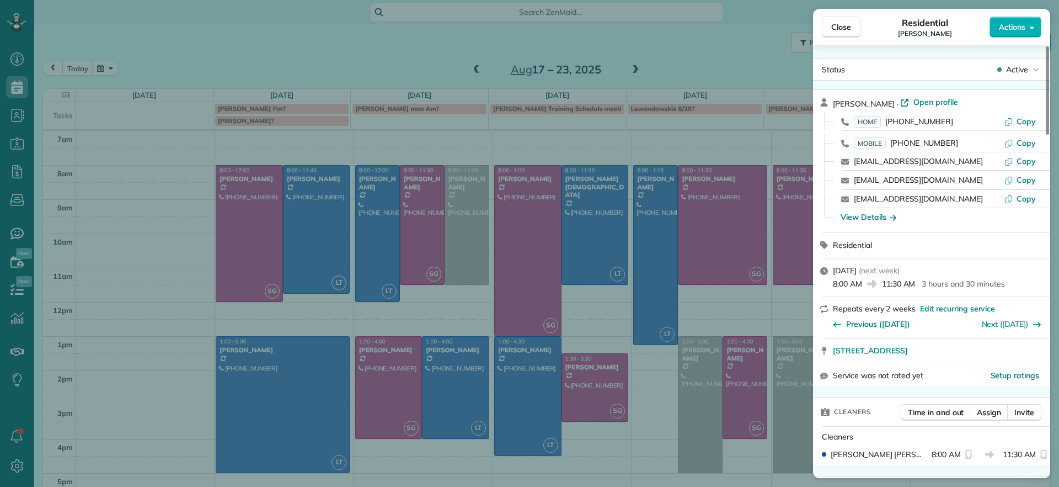
click at [667, 46] on div "Close Residential Julie Davi Actions Status Active Julie Davi · Open profile HO…" at bounding box center [529, 243] width 1059 height 487
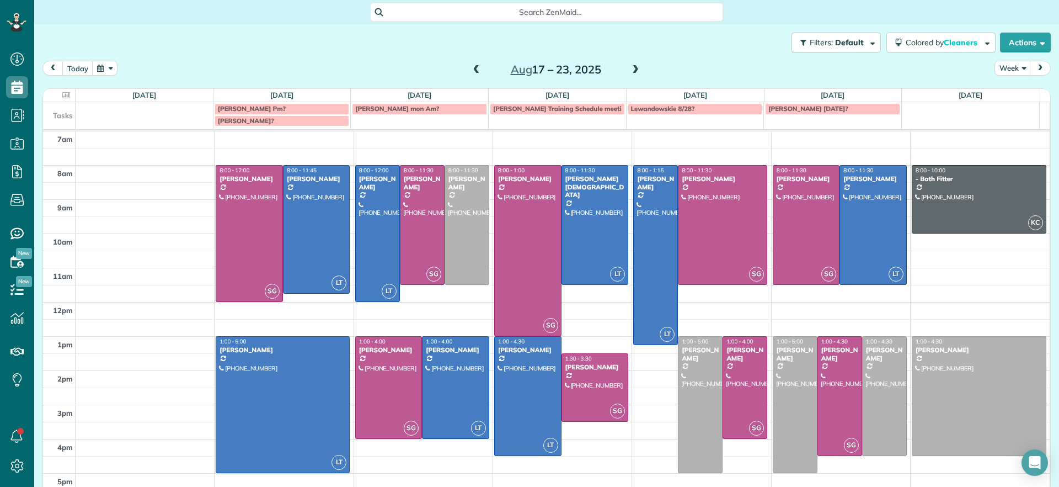
click at [632, 67] on span at bounding box center [635, 70] width 12 height 10
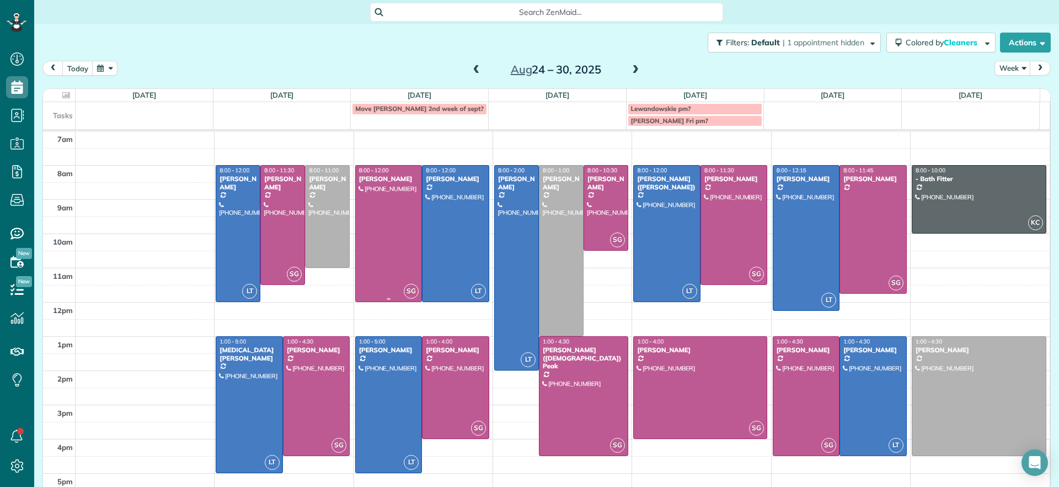
click at [372, 241] on div at bounding box center [389, 233] width 66 height 136
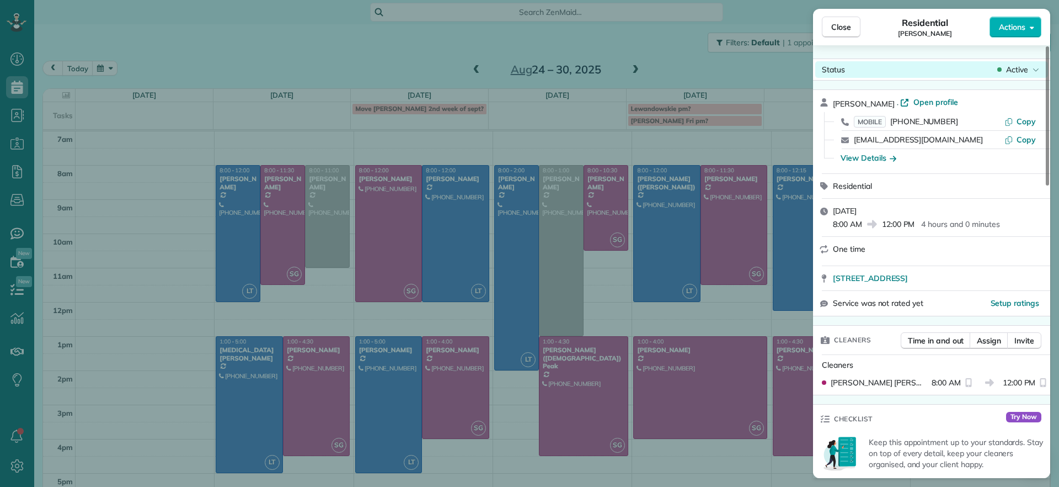
click at [1033, 66] on icon at bounding box center [1036, 69] width 7 height 11
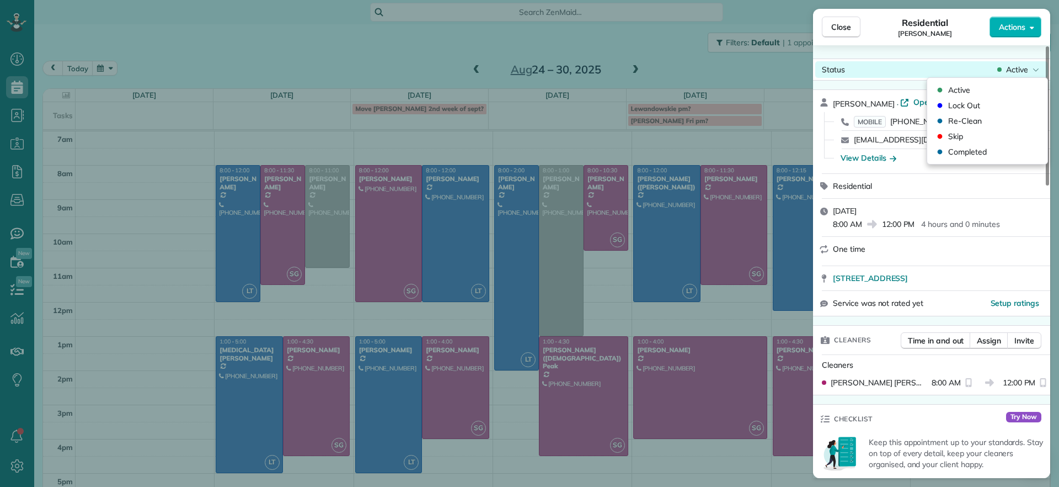
click at [1033, 69] on icon at bounding box center [1036, 69] width 7 height 11
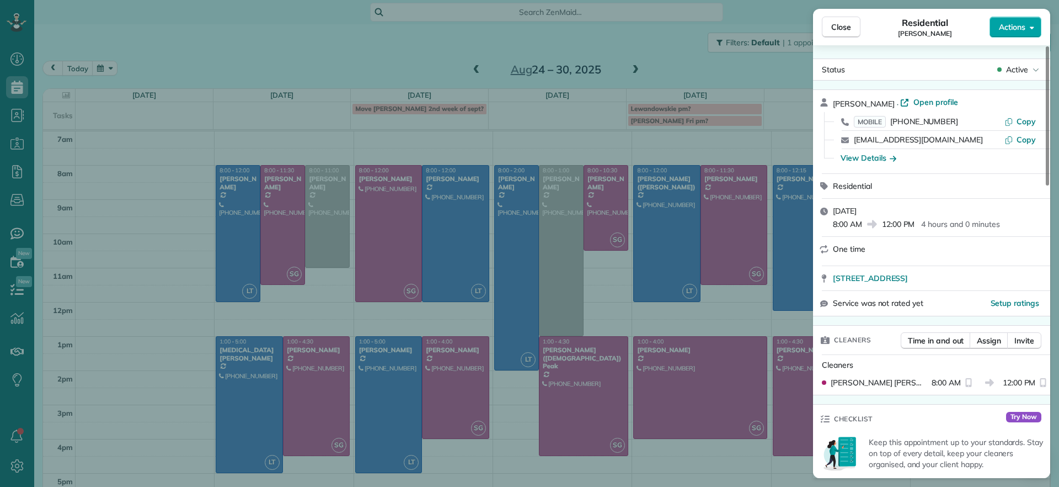
click at [1029, 28] on button "Actions" at bounding box center [1016, 27] width 52 height 21
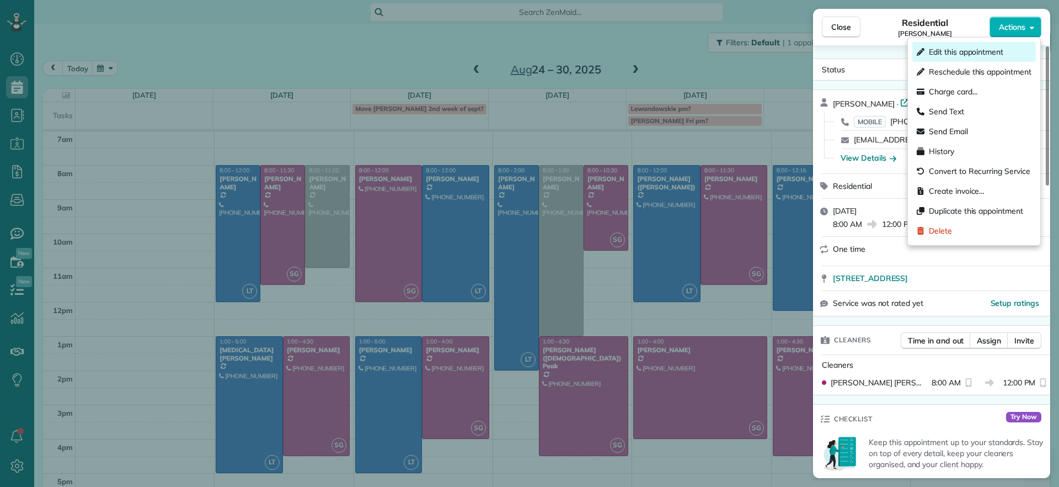
click at [985, 49] on span "Edit this appointment" at bounding box center [966, 51] width 74 height 11
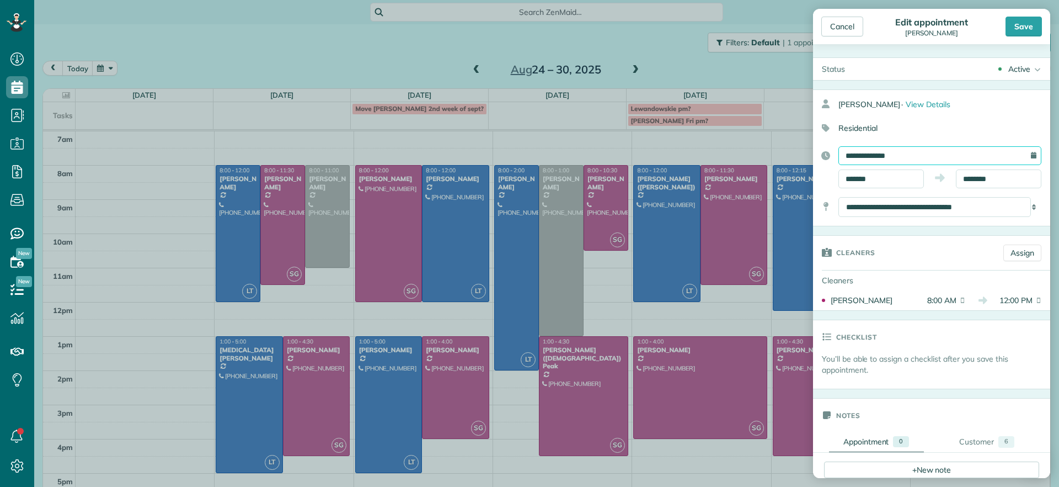
click at [1026, 155] on input "**********" at bounding box center [939, 155] width 203 height 19
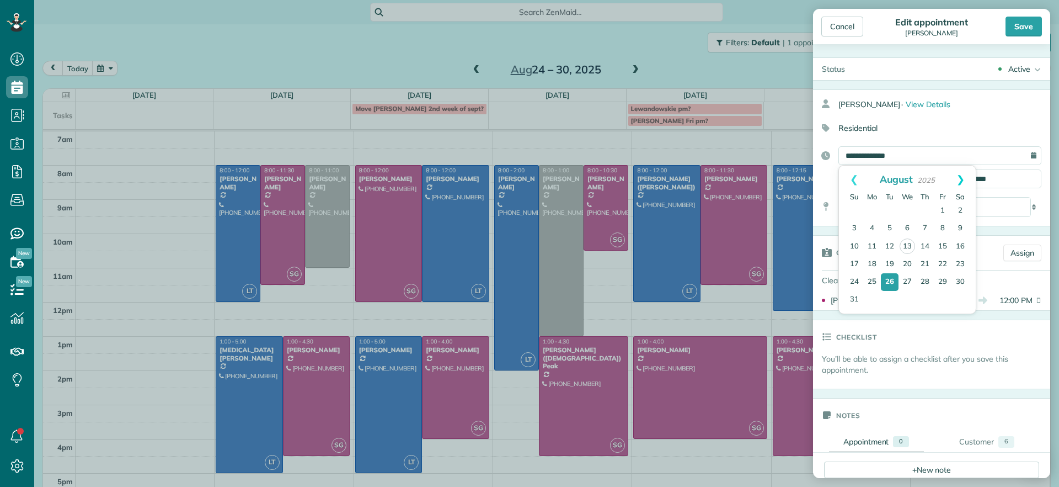
click at [963, 175] on link "Next" at bounding box center [960, 179] width 30 height 28
click at [927, 222] on link "11" at bounding box center [925, 229] width 18 height 18
type input "**********"
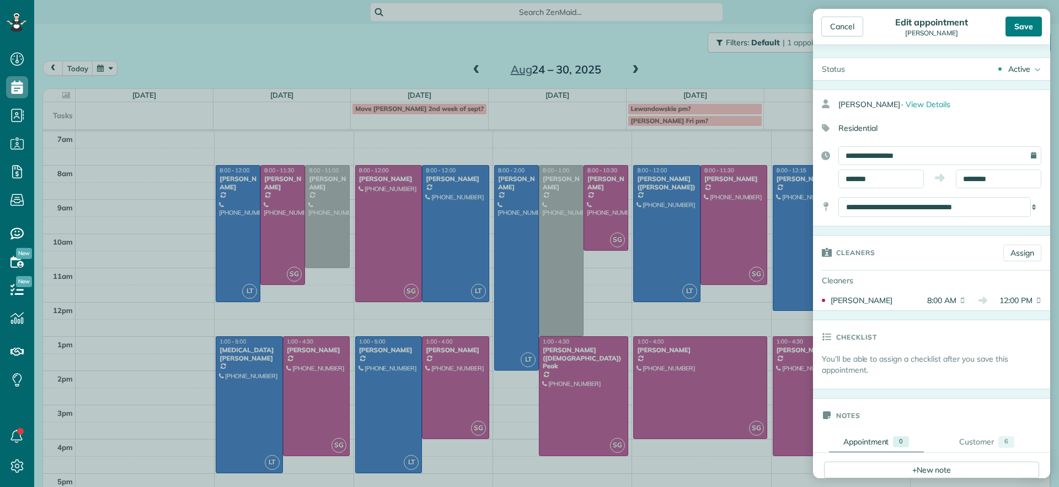
click at [1033, 30] on div "Save" at bounding box center [1024, 27] width 36 height 20
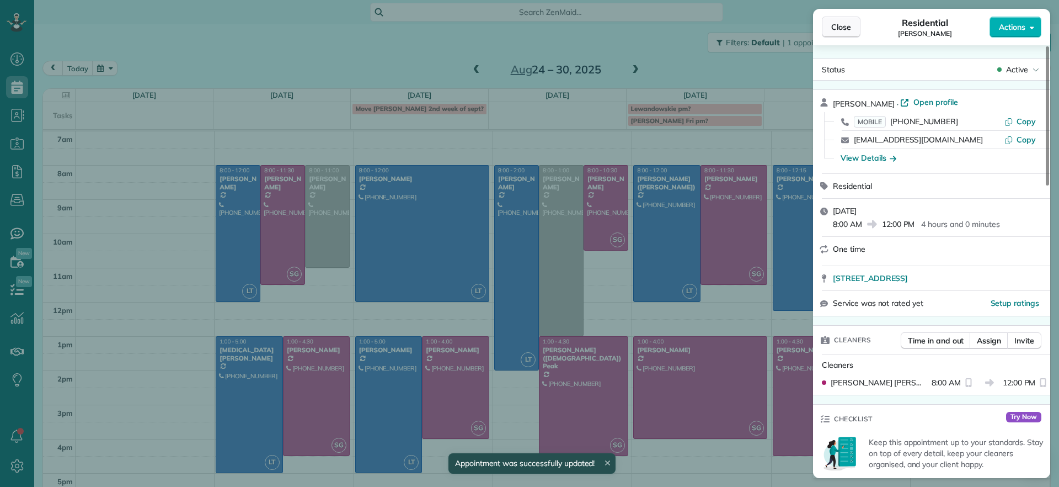
click at [854, 26] on button "Close" at bounding box center [841, 27] width 39 height 21
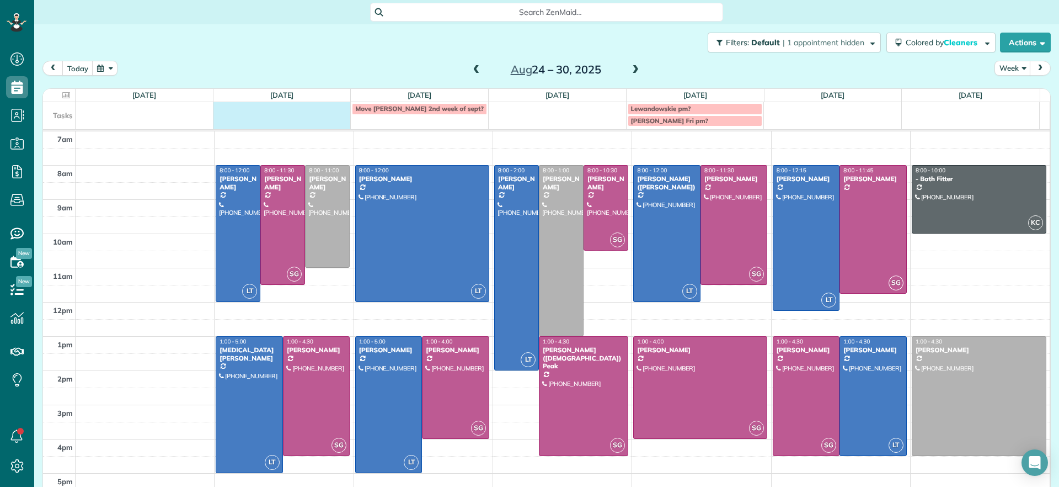
click at [298, 115] on td at bounding box center [282, 114] width 138 height 24
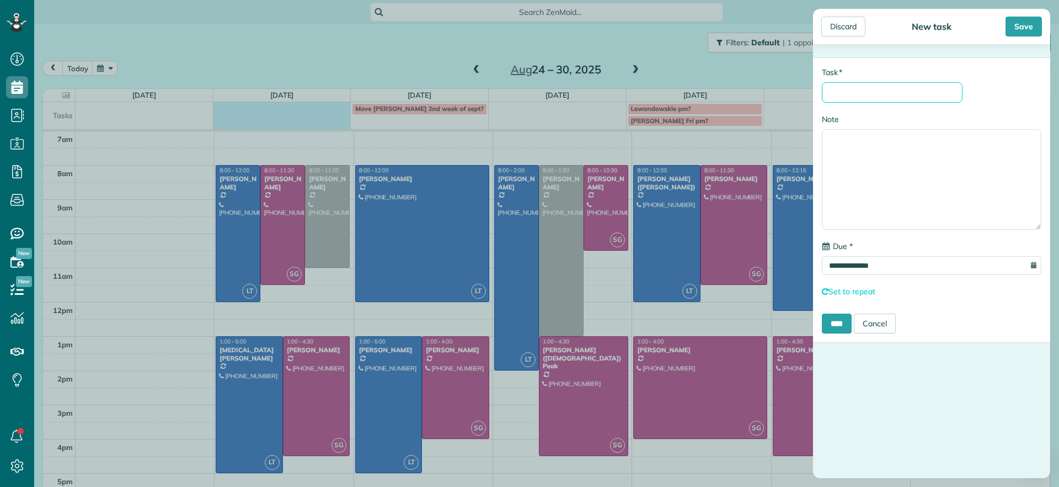
click at [918, 94] on input "* Task" at bounding box center [892, 92] width 141 height 20
click at [845, 90] on input "**********" at bounding box center [892, 92] width 141 height 20
type input "**********"
click at [848, 324] on input "****" at bounding box center [837, 323] width 30 height 20
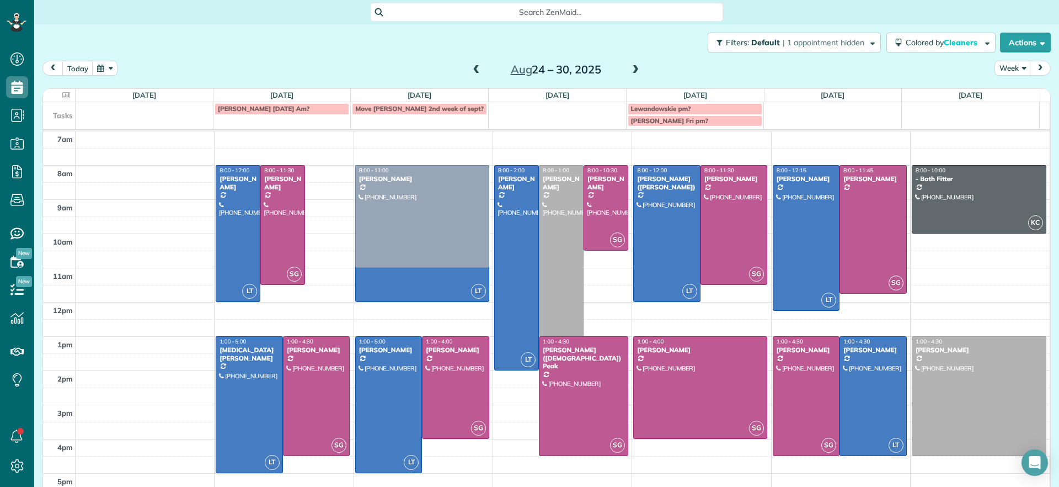
drag, startPoint x: 329, startPoint y: 202, endPoint x: 379, endPoint y: 205, distance: 50.3
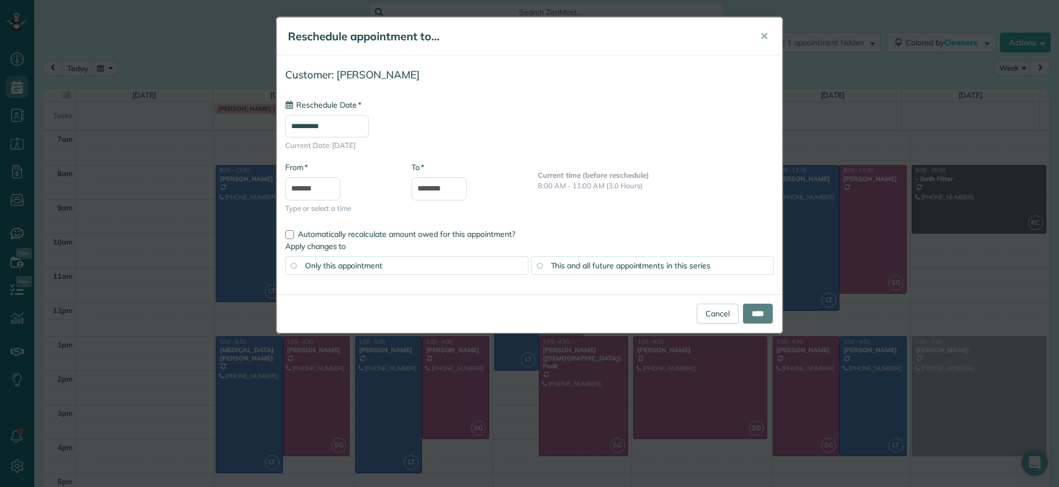
type input "**********"
click at [762, 309] on input "****" at bounding box center [758, 313] width 30 height 20
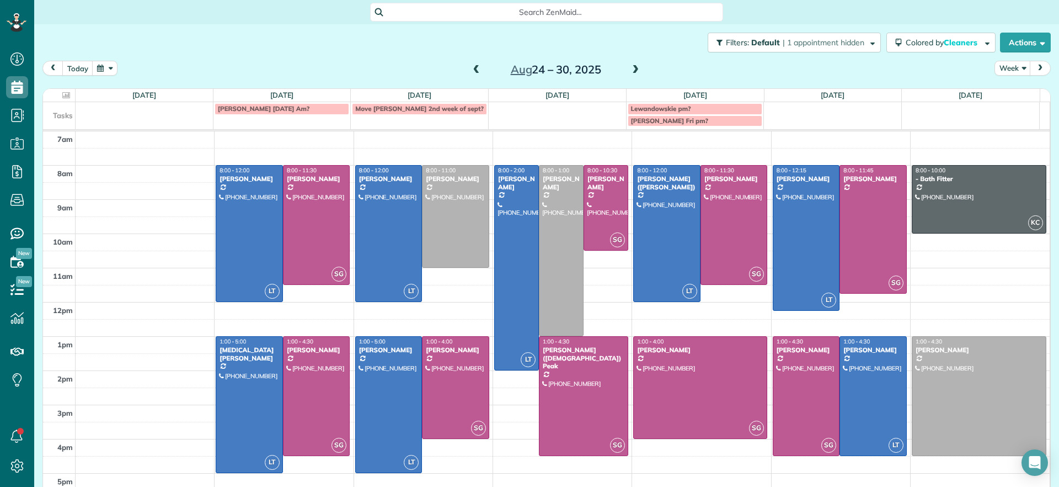
click at [450, 111] on div "Move Miller 2nd week of sept?" at bounding box center [419, 109] width 129 height 8
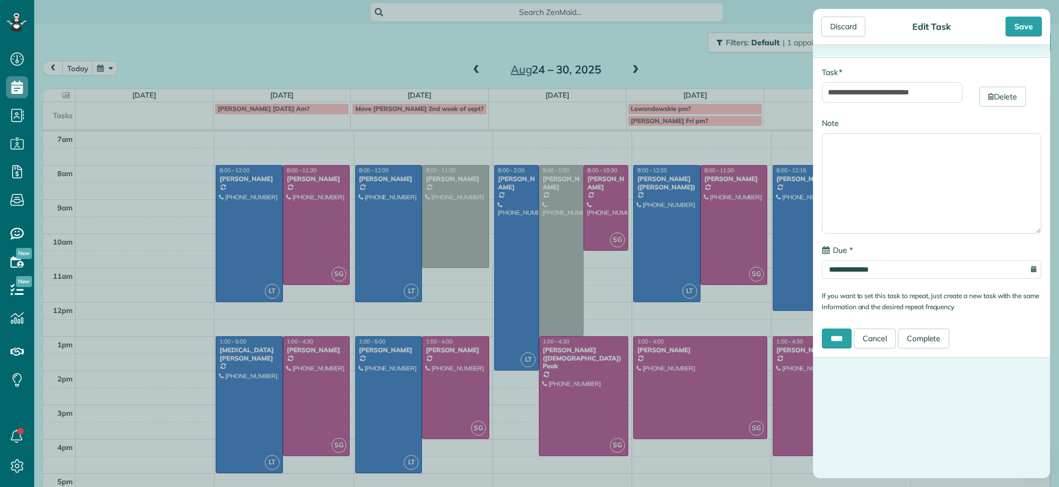
click at [451, 109] on div "**********" at bounding box center [529, 243] width 1059 height 487
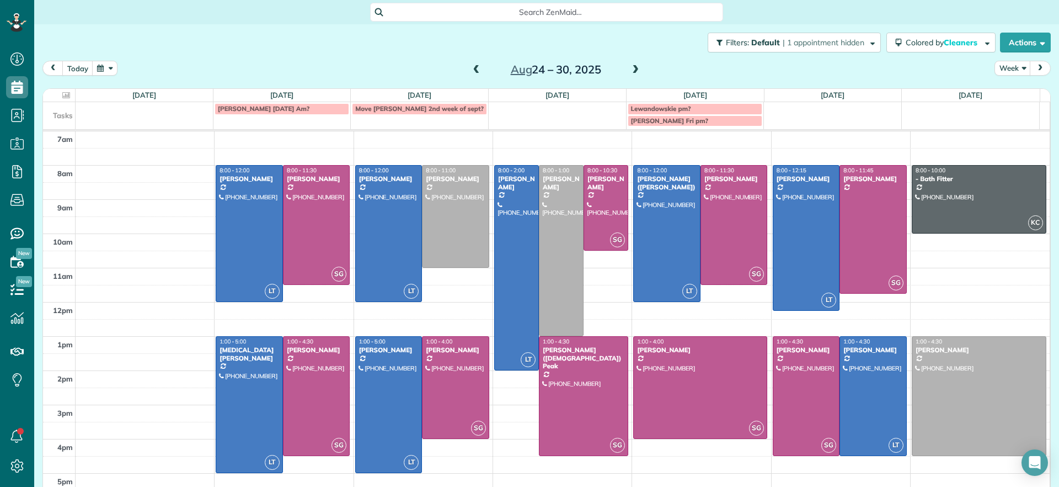
click at [453, 106] on div "Move Miller 2nd week of sept?" at bounding box center [419, 109] width 129 height 8
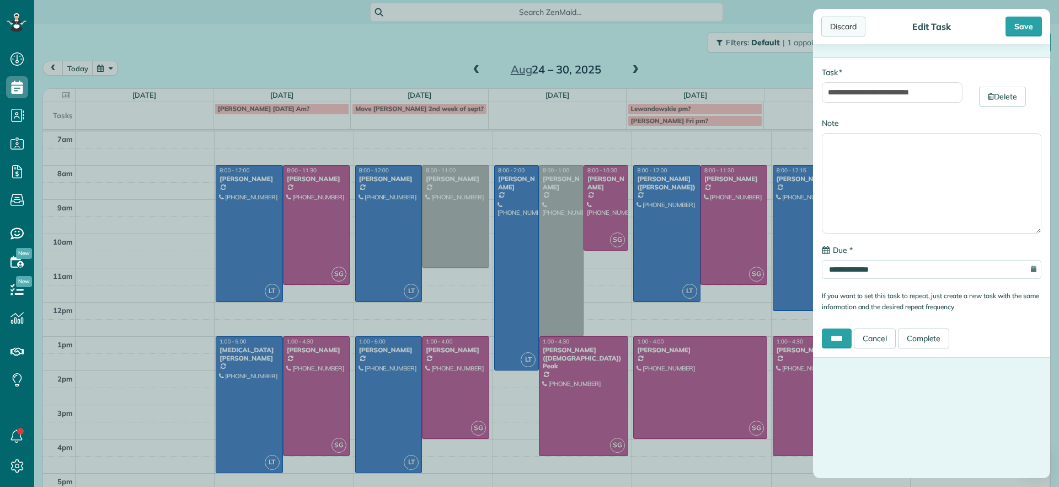
click at [838, 29] on div "Discard" at bounding box center [843, 27] width 44 height 20
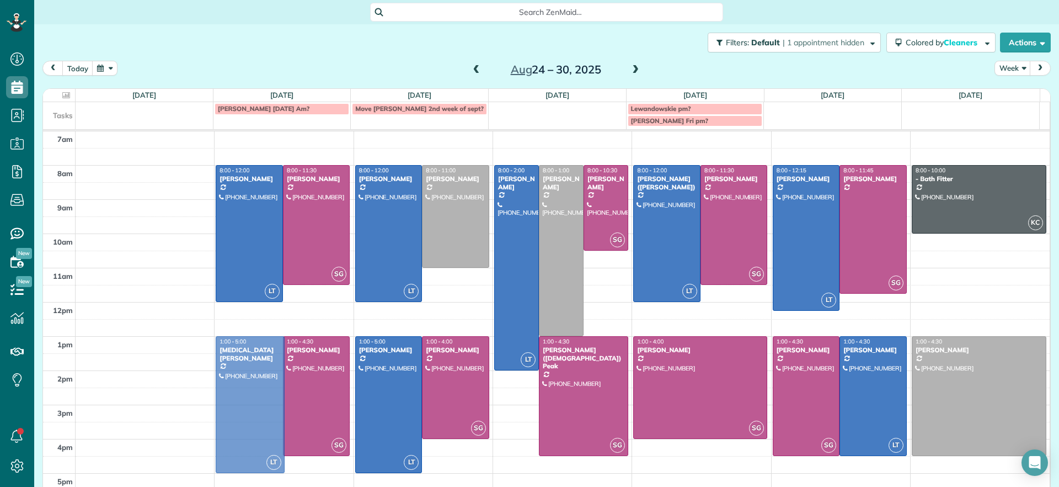
drag, startPoint x: 242, startPoint y: 371, endPoint x: 262, endPoint y: 367, distance: 20.1
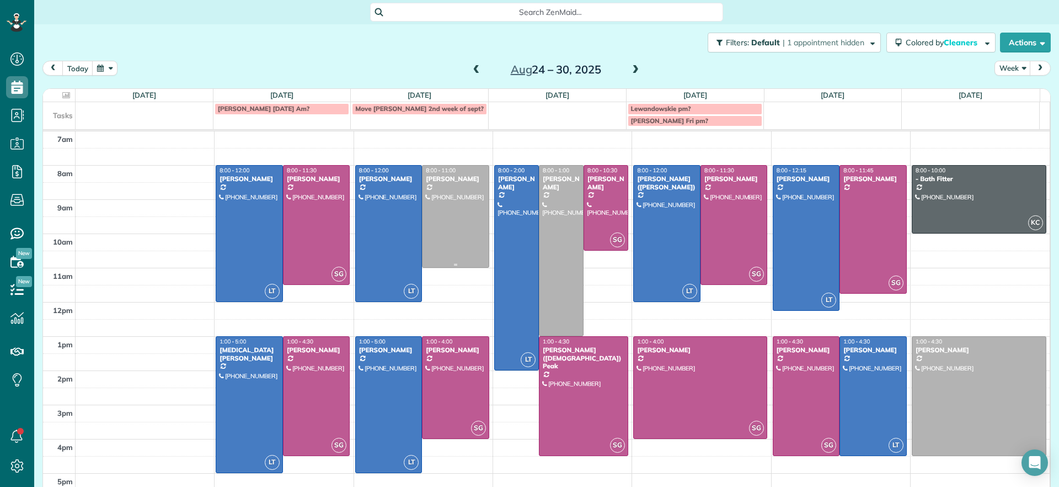
click at [450, 206] on div at bounding box center [456, 215] width 66 height 101
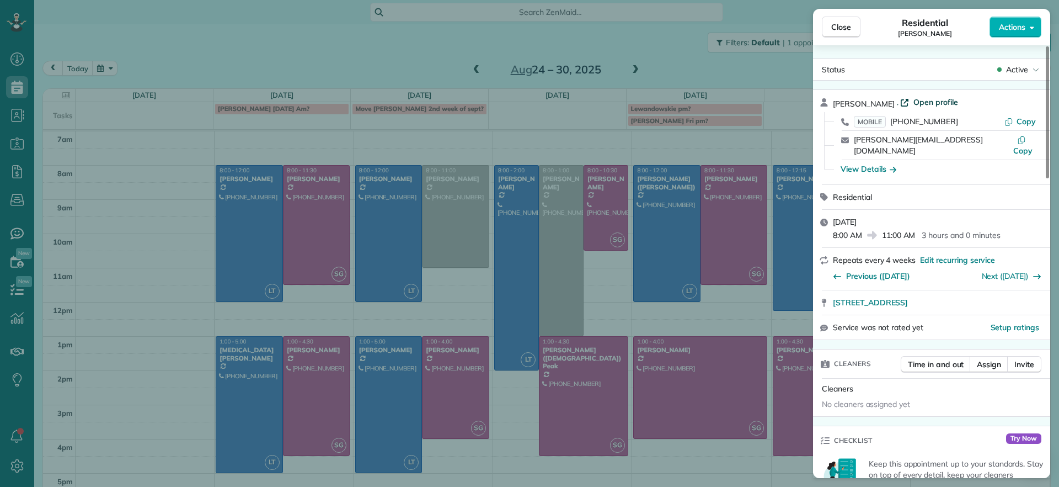
click at [931, 100] on span "Open profile" at bounding box center [935, 102] width 45 height 11
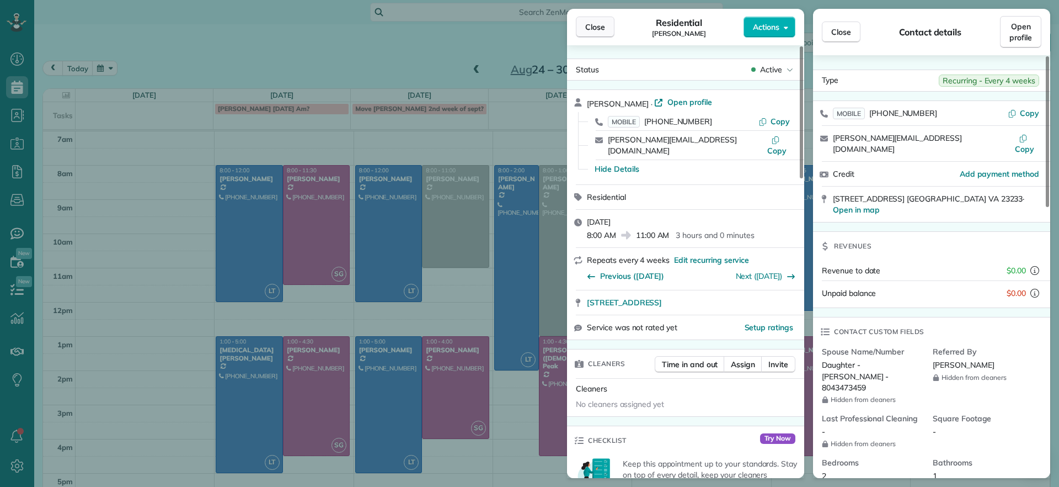
click at [601, 28] on span "Close" at bounding box center [595, 27] width 20 height 11
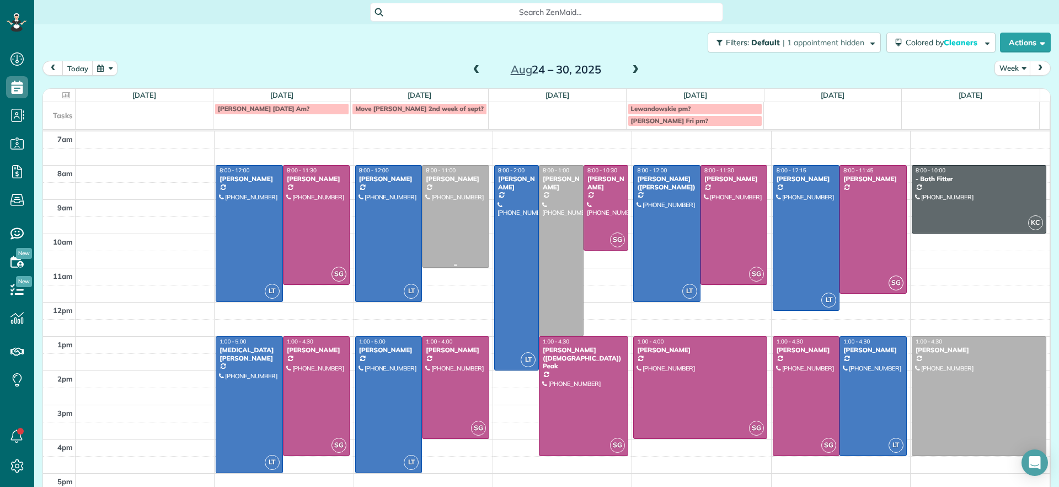
click at [448, 229] on div at bounding box center [456, 215] width 66 height 101
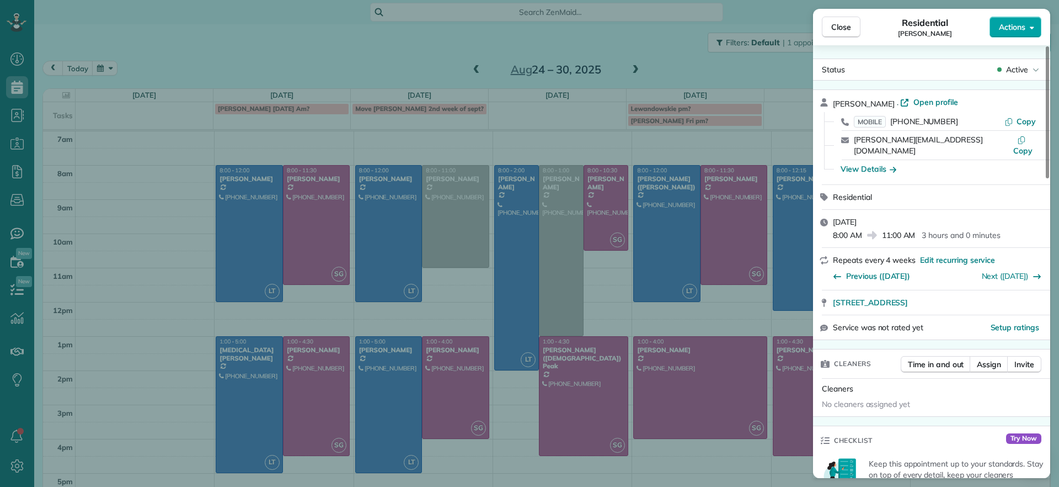
click at [1025, 0] on div "Close Residential Peggy Partridge Actions Status Active Peggy Partridge · Open …" at bounding box center [529, 0] width 1059 height 0
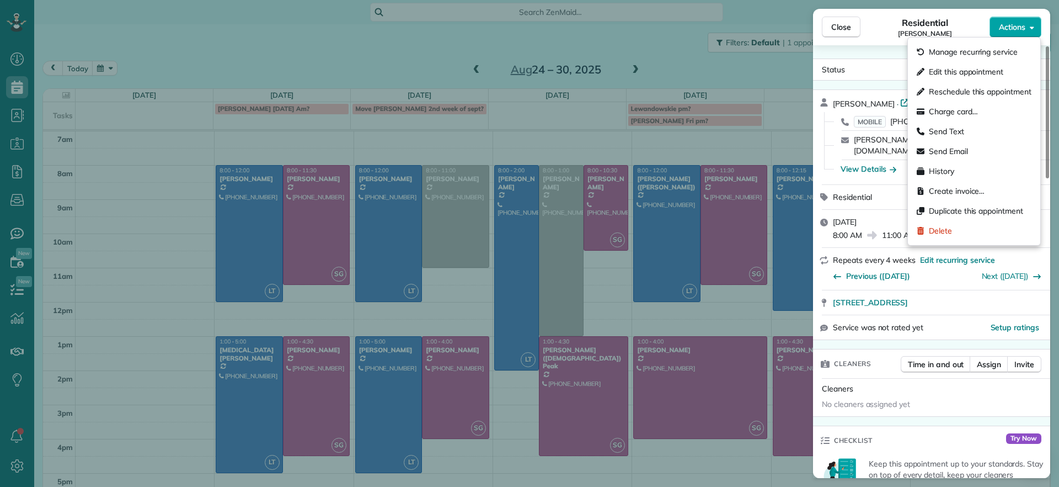
click at [1007, 30] on span "Actions" at bounding box center [1012, 27] width 26 height 11
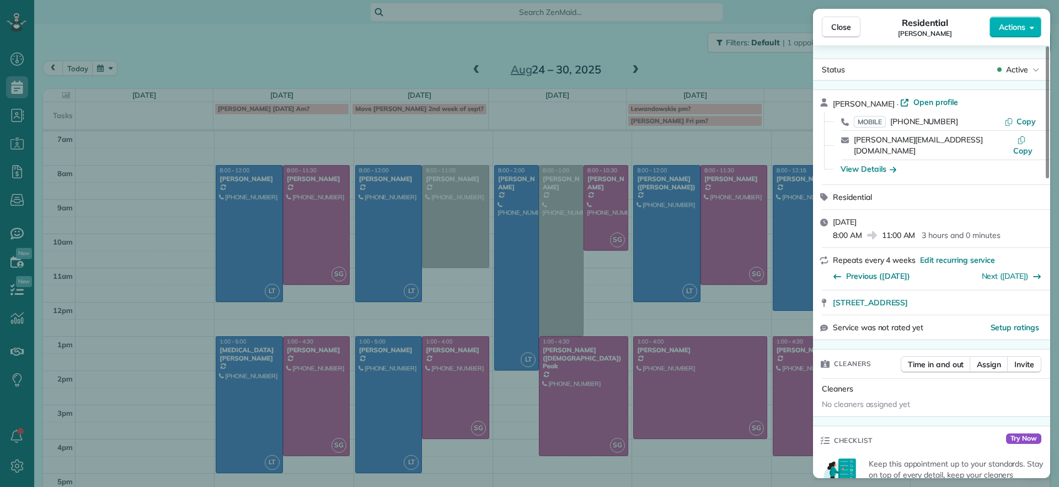
click at [934, 99] on span "Open profile" at bounding box center [935, 102] width 45 height 11
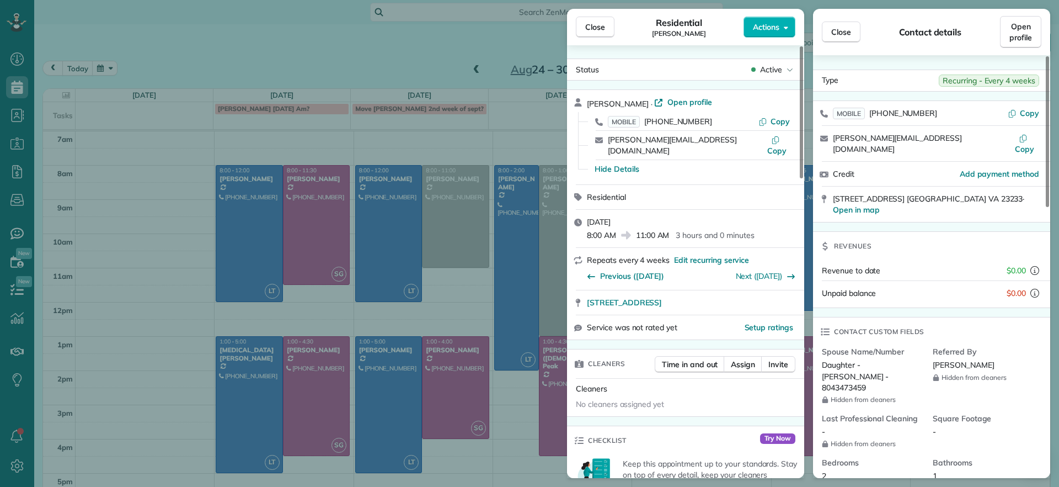
click at [214, 55] on div "Close Residential Peggy Partridge Actions Status Active Peggy Partridge · Open …" at bounding box center [529, 243] width 1059 height 487
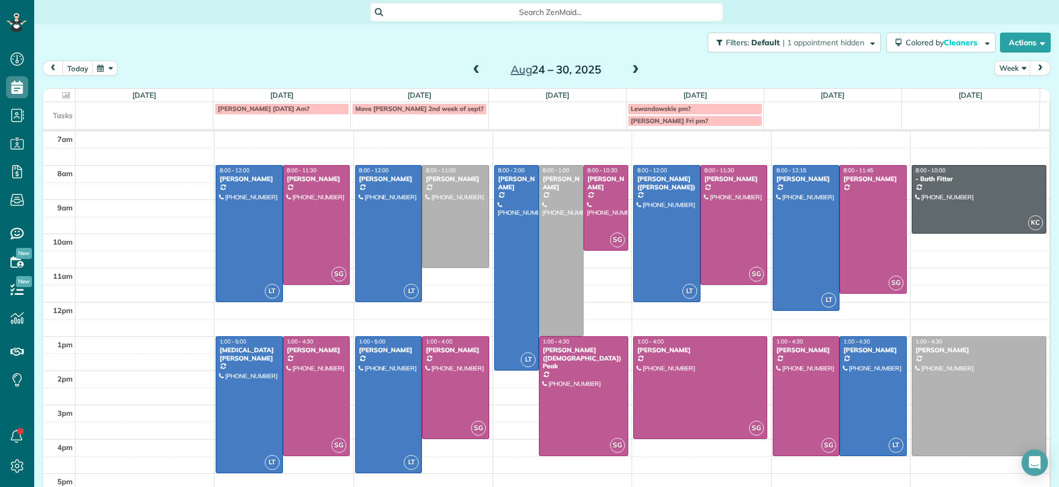
click at [473, 68] on span at bounding box center [477, 70] width 12 height 10
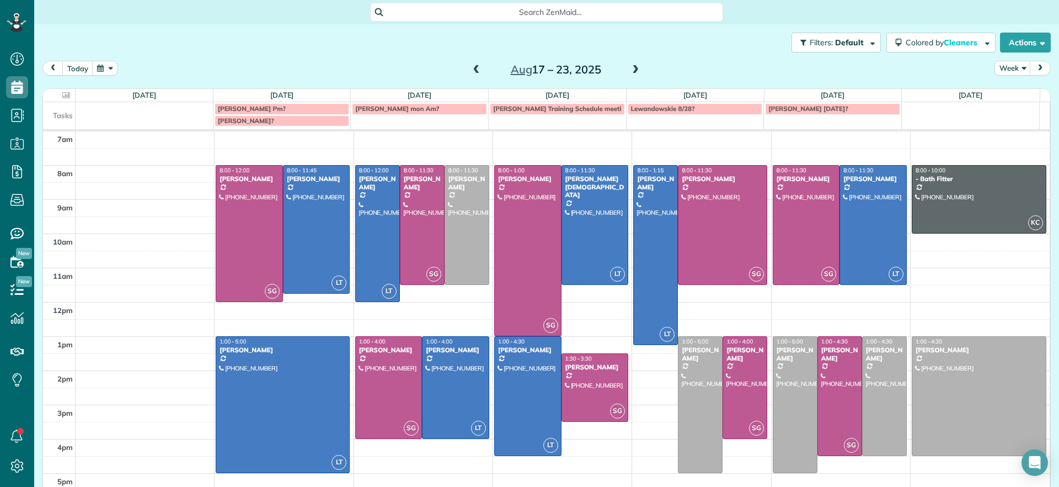
click at [630, 71] on span at bounding box center [635, 70] width 12 height 10
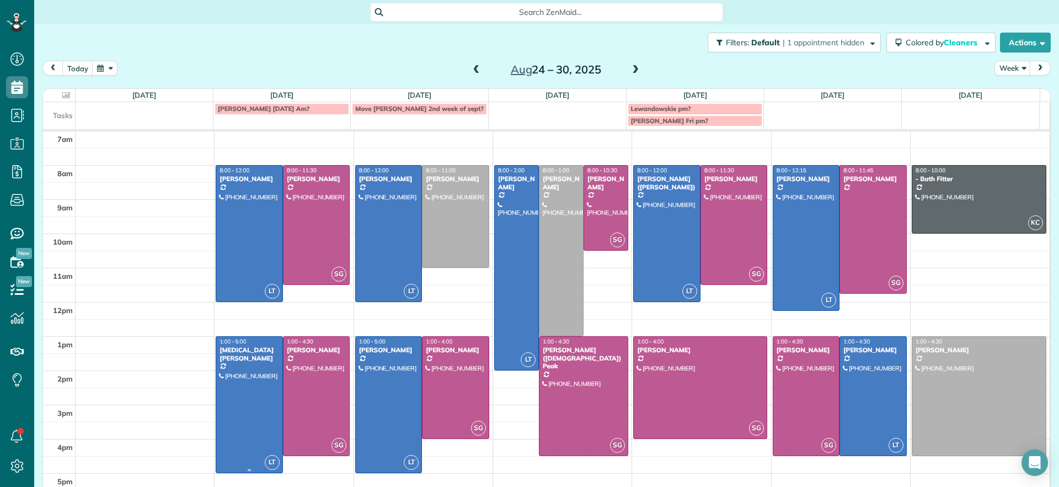
click at [233, 381] on div at bounding box center [249, 404] width 66 height 136
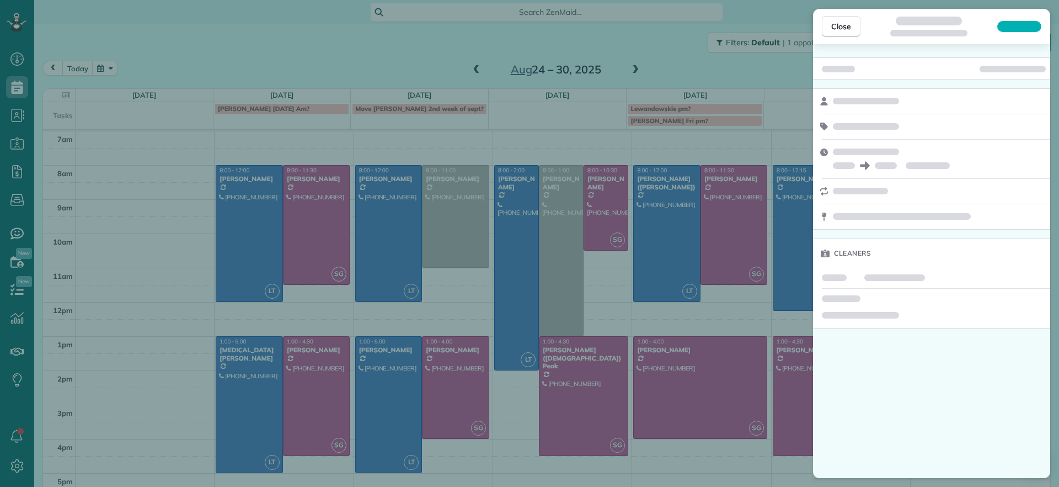
click at [136, 316] on div "Close Cleaners" at bounding box center [529, 243] width 1059 height 487
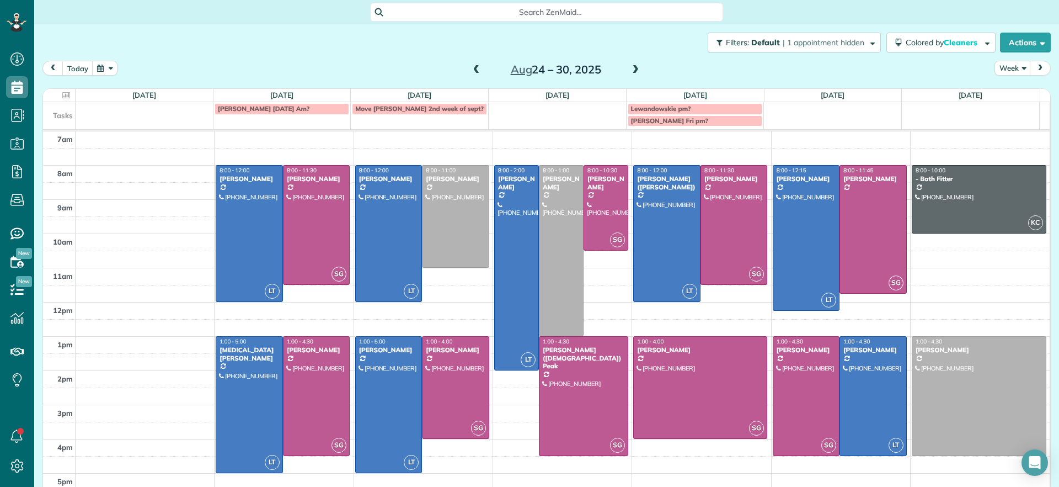
click at [471, 71] on span at bounding box center [477, 70] width 12 height 10
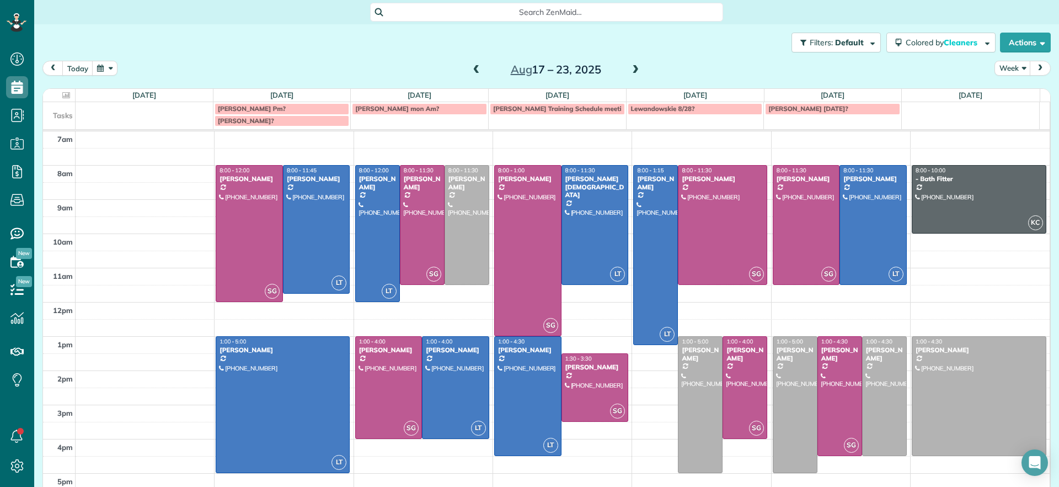
click at [471, 70] on span at bounding box center [477, 70] width 12 height 10
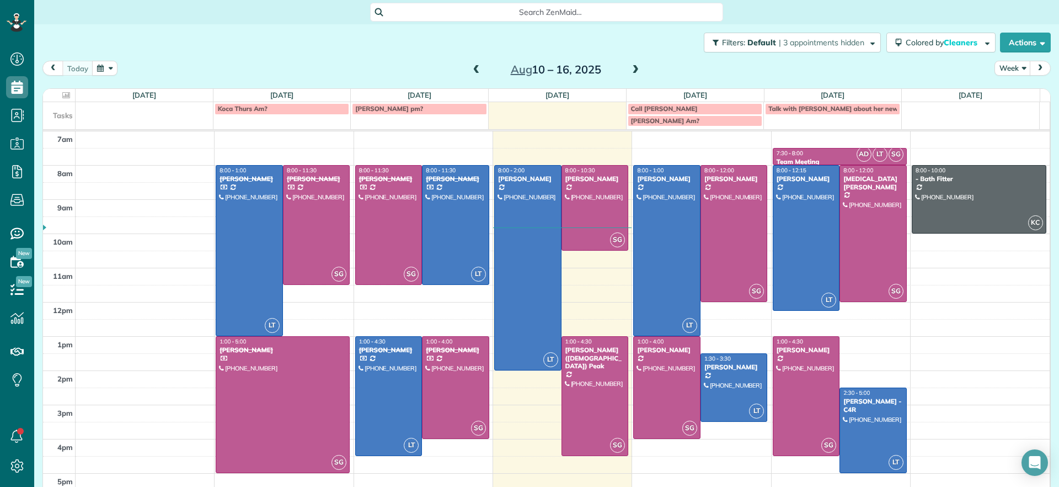
click at [629, 66] on span at bounding box center [635, 70] width 12 height 10
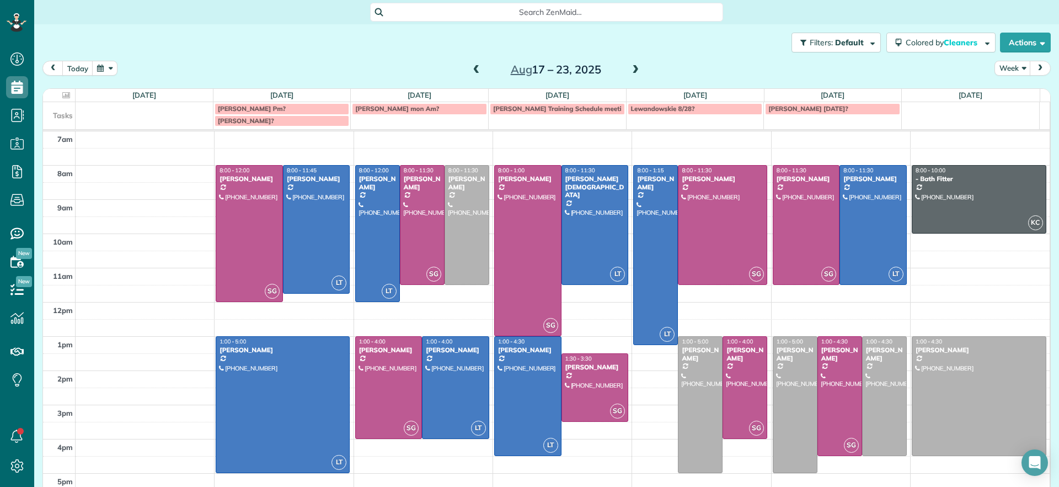
click at [629, 64] on span at bounding box center [635, 70] width 12 height 17
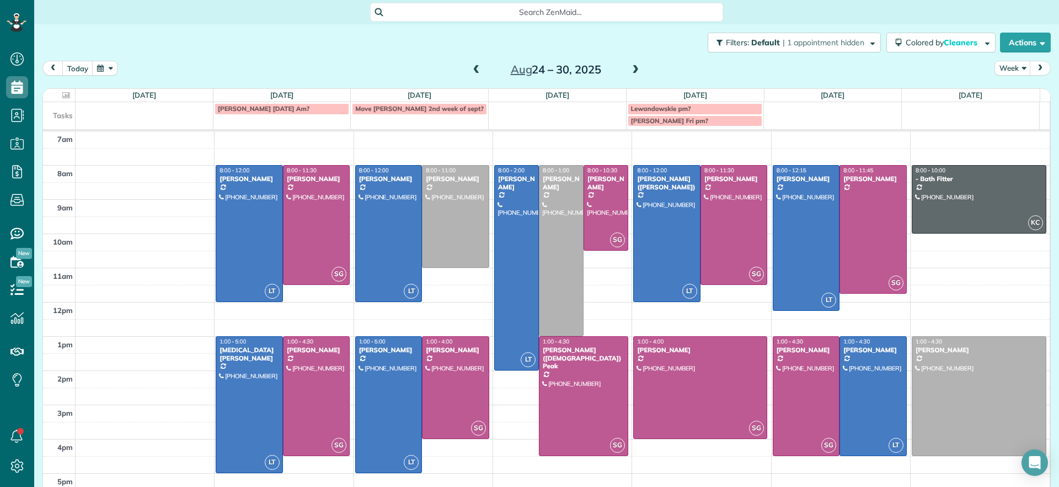
click at [238, 123] on td "Partridge Tuesday Am?" at bounding box center [282, 114] width 138 height 24
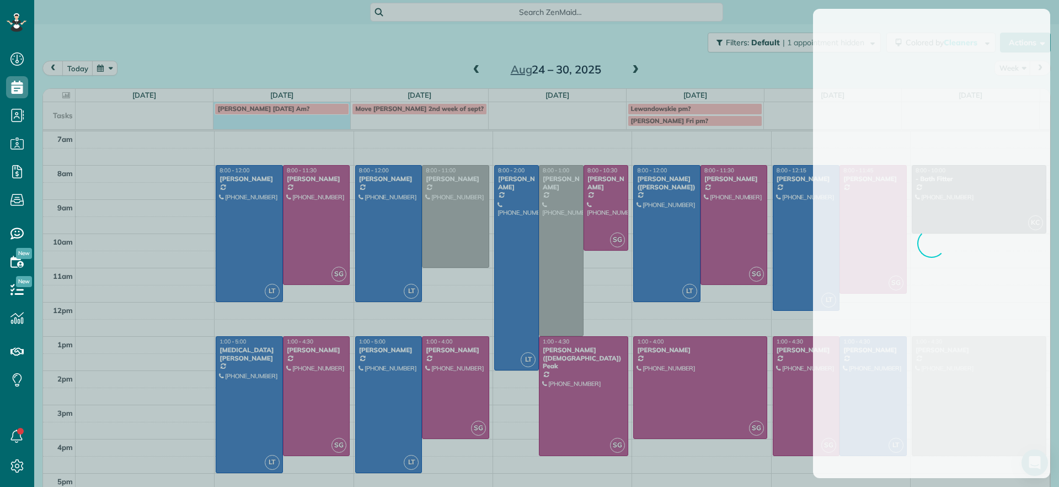
click at [244, 386] on div at bounding box center [529, 243] width 1059 height 487
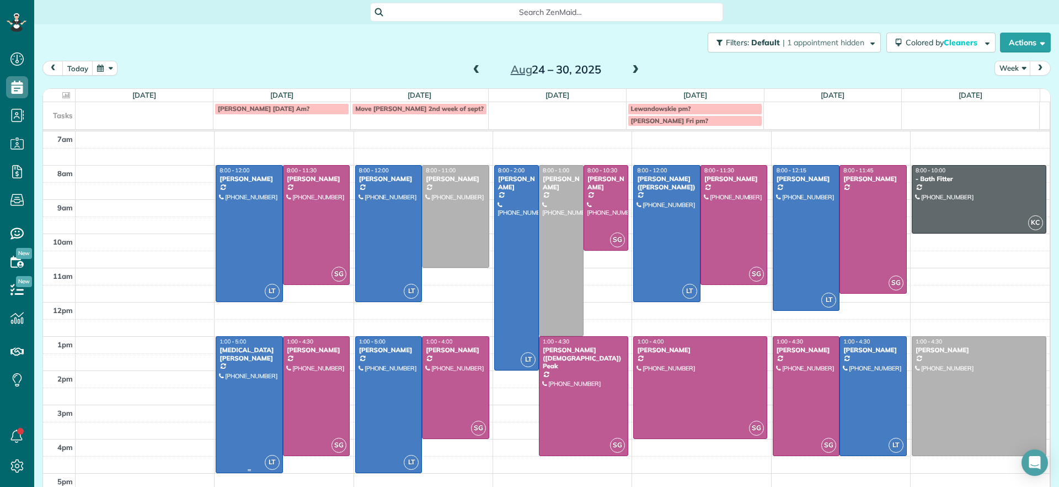
click at [245, 387] on div at bounding box center [249, 404] width 66 height 136
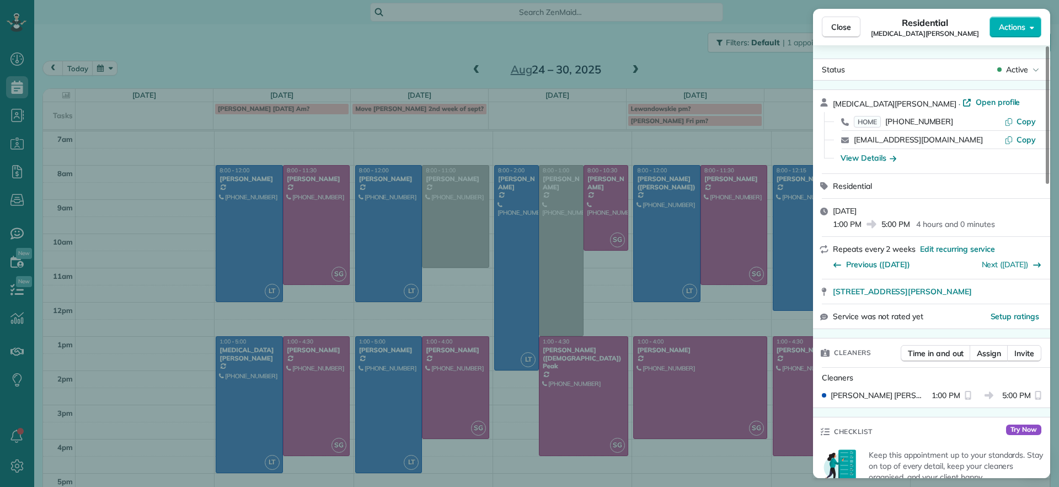
click at [245, 387] on div "Close Residential Alli Robbins Actions Status Active Alli Robbins · Open profil…" at bounding box center [529, 243] width 1059 height 487
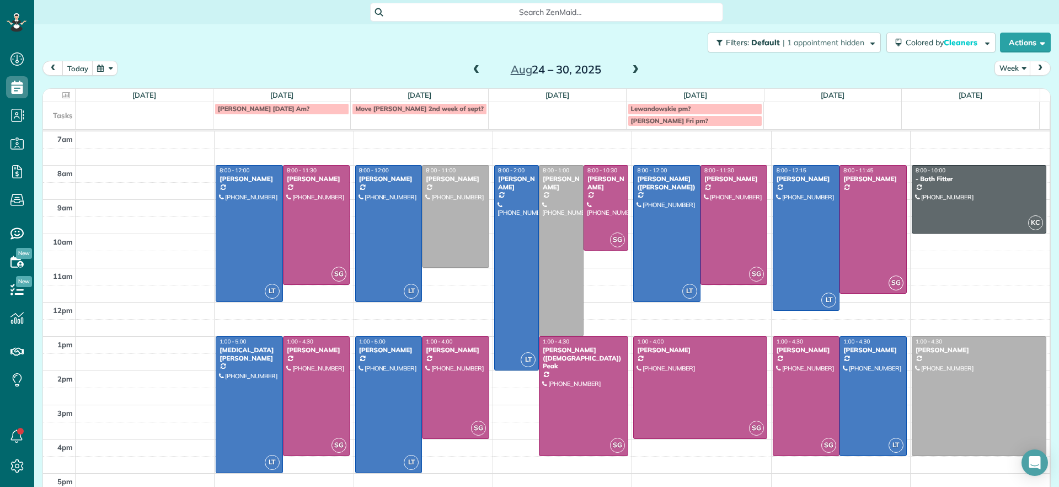
click at [288, 119] on td "Partridge Tuesday Am?" at bounding box center [282, 114] width 138 height 24
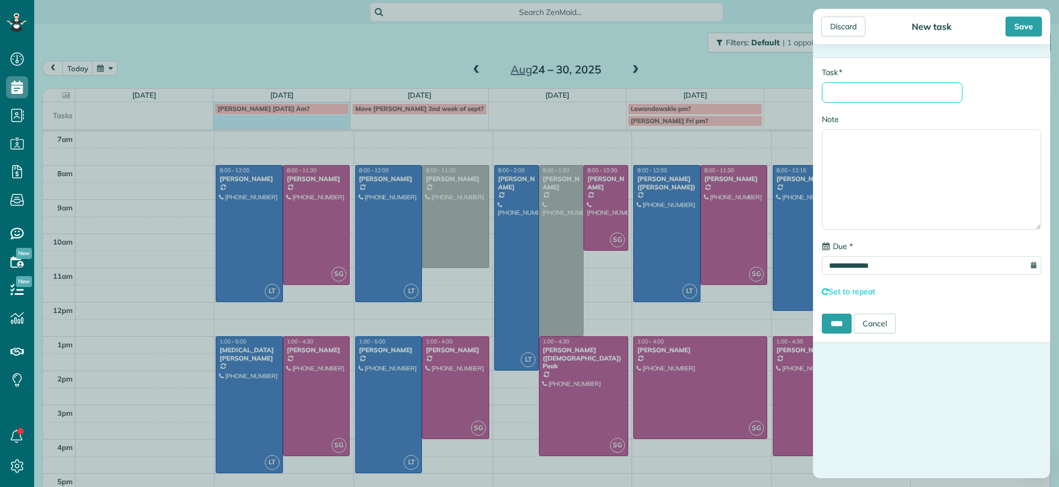
click at [853, 91] on input "* Task" at bounding box center [892, 92] width 141 height 20
type input "**********"
click at [835, 319] on input "****" at bounding box center [837, 323] width 30 height 20
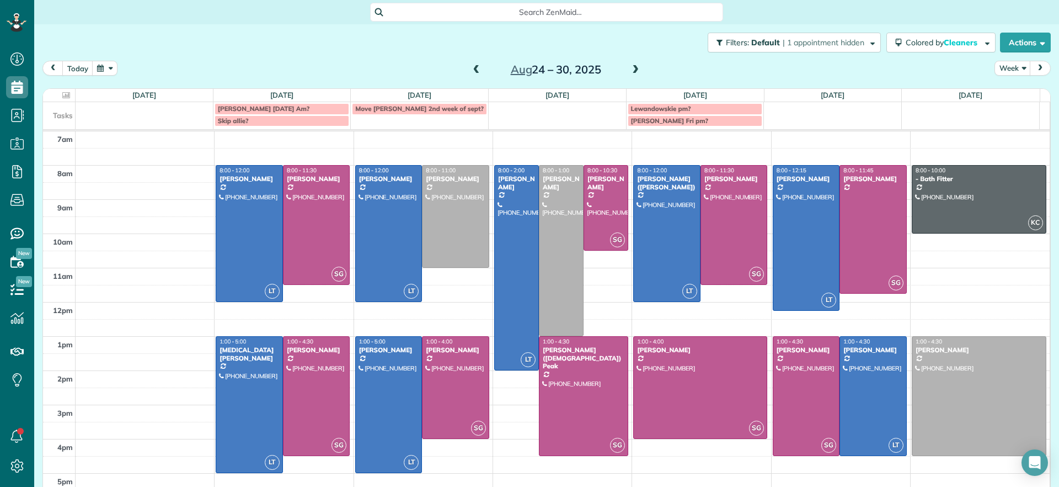
click at [471, 71] on span at bounding box center [477, 70] width 12 height 10
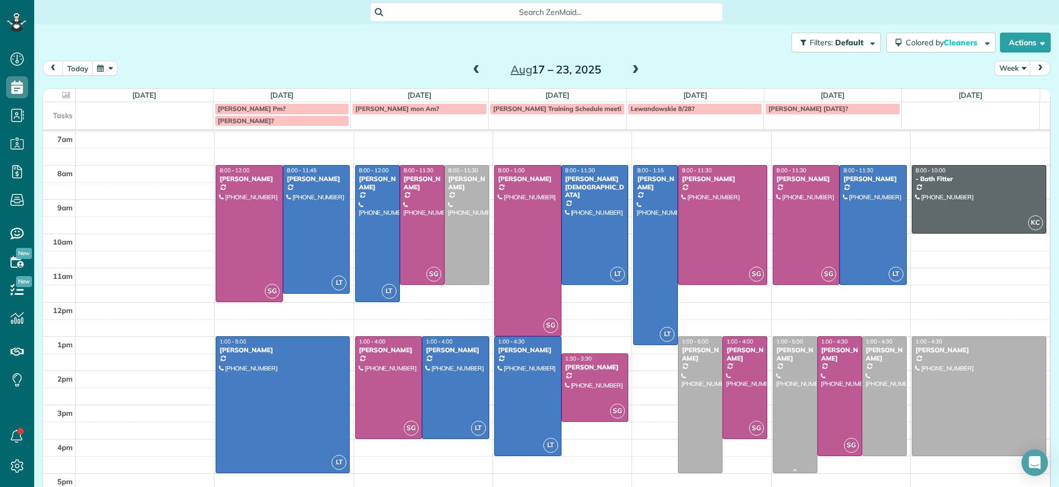
click at [783, 391] on div at bounding box center [795, 404] width 44 height 136
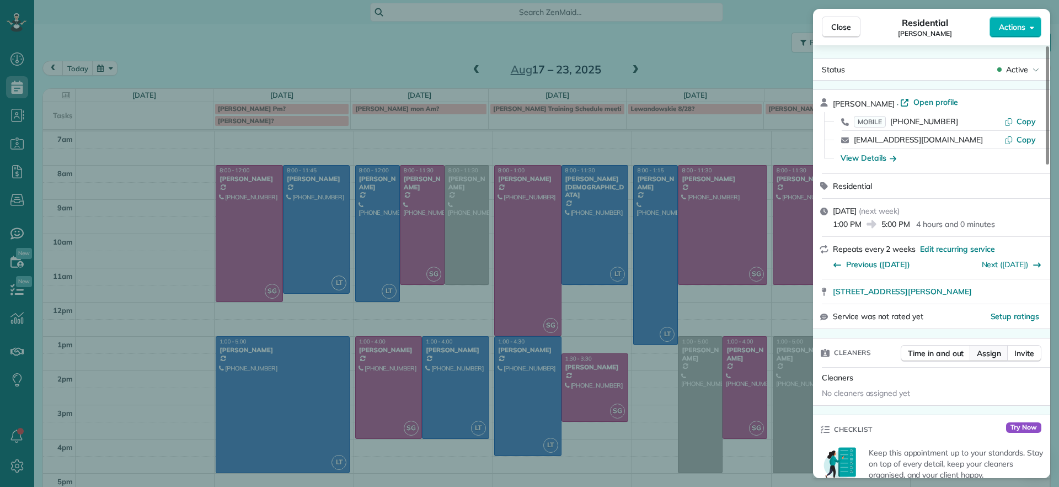
click at [988, 356] on span "Assign" at bounding box center [989, 353] width 24 height 11
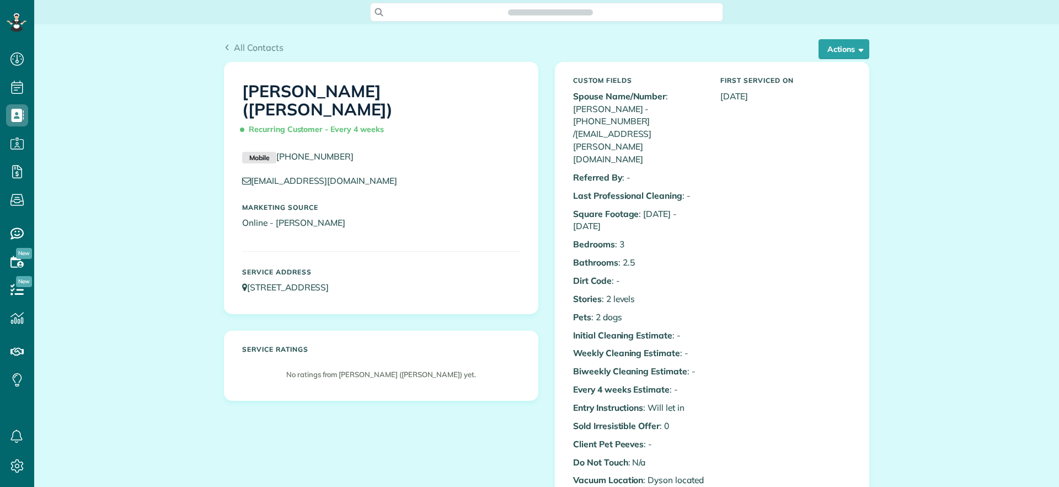
scroll to position [5, 5]
click at [843, 62] on div "Custom Fields Spouse Name/Number : [PERSON_NAME] - [PHONE_NUMBER] / [EMAIL_ADDR…" at bounding box center [712, 392] width 314 height 660
click at [838, 51] on button "Actions" at bounding box center [844, 49] width 51 height 20
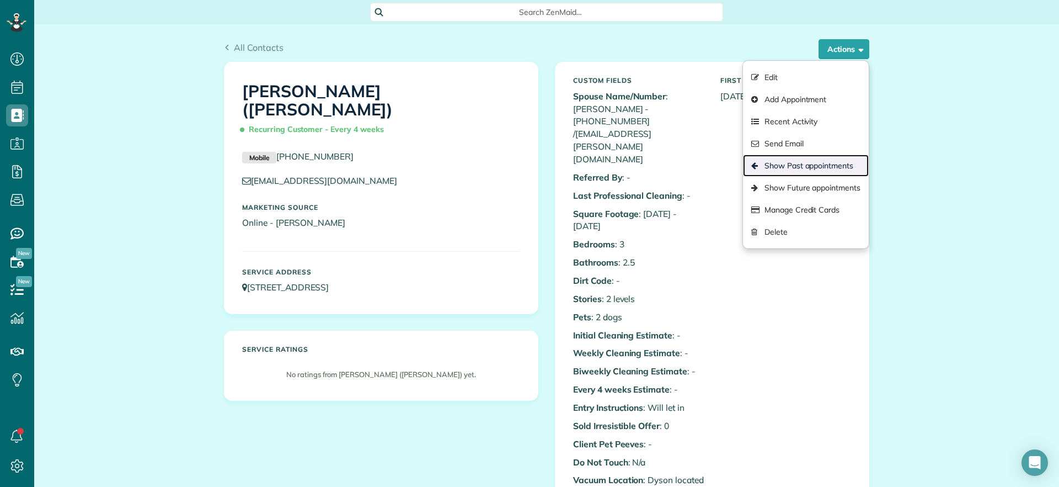
click at [820, 161] on link "Show Past appointments" at bounding box center [806, 165] width 126 height 22
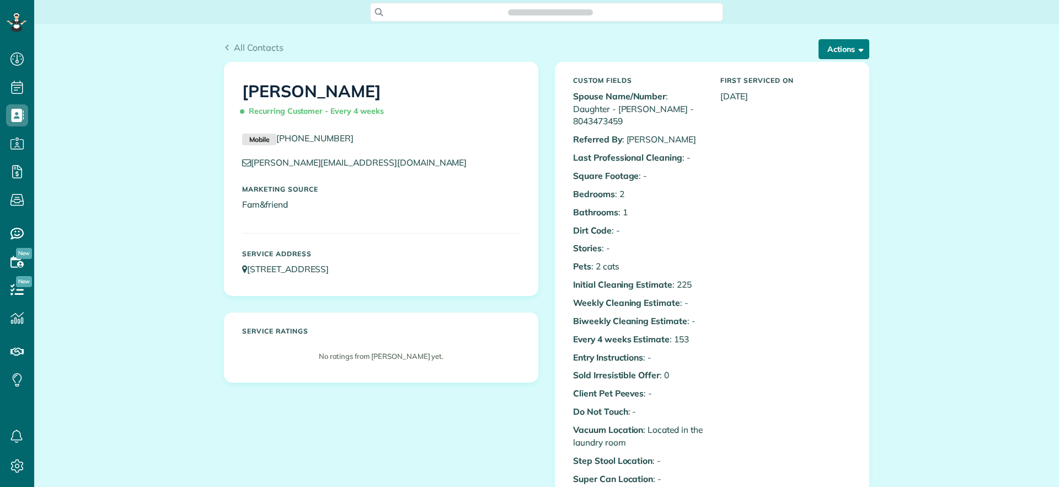
click at [837, 55] on button "Actions" at bounding box center [844, 49] width 51 height 20
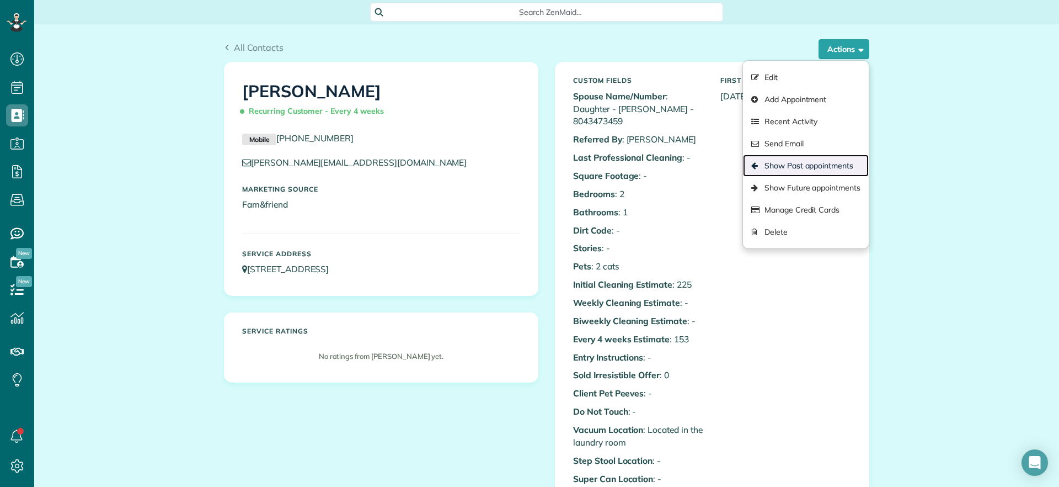
click at [806, 176] on ul "Edit Add Appointment Recent Activity Send Email Show Past appointments Show Fut…" at bounding box center [805, 154] width 127 height 189
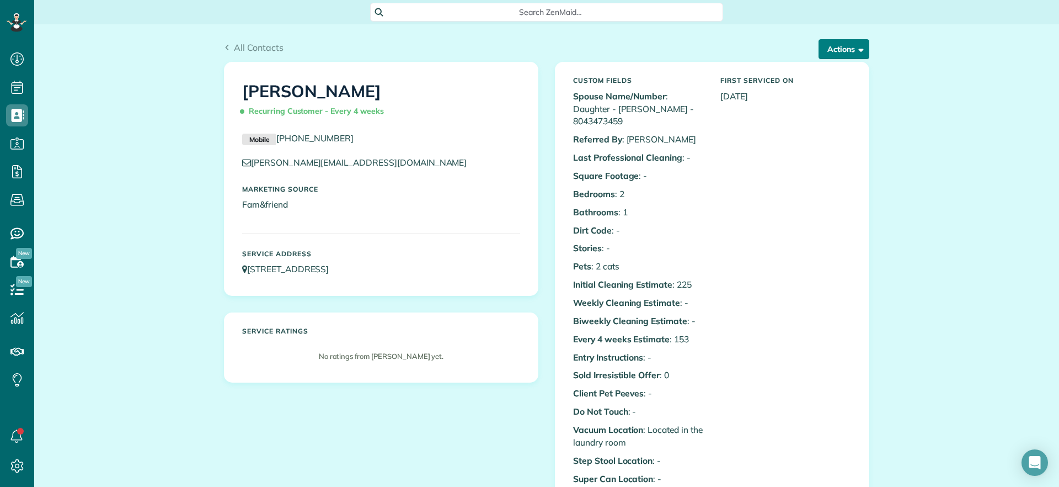
click at [862, 46] on button "Actions" at bounding box center [844, 49] width 51 height 20
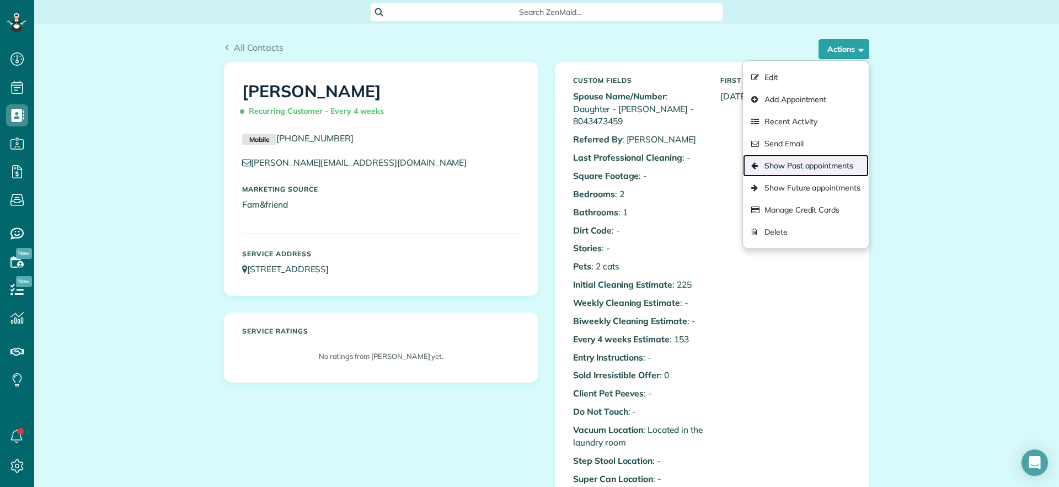
click at [777, 165] on link "Show Past appointments" at bounding box center [806, 165] width 126 height 22
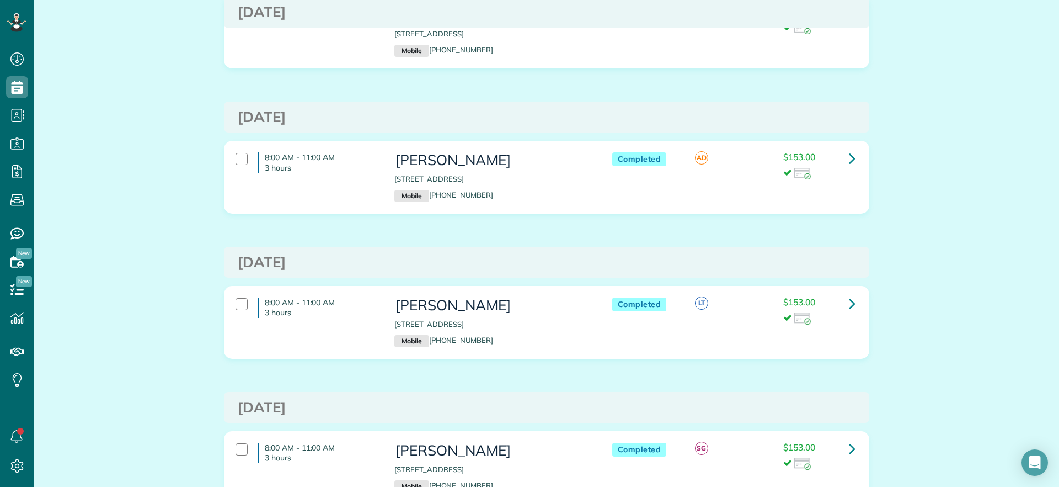
scroll to position [138, 0]
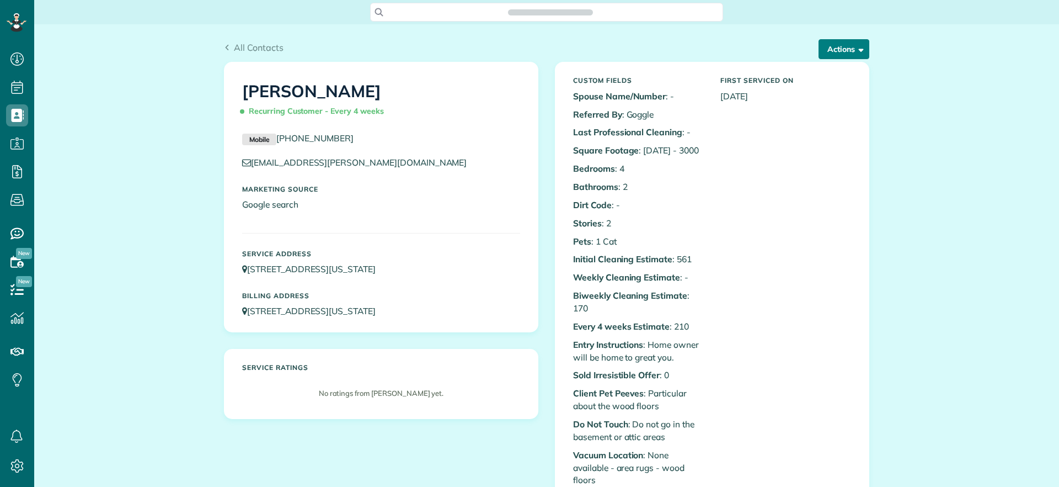
scroll to position [5, 5]
click at [849, 55] on button "Actions" at bounding box center [844, 49] width 51 height 20
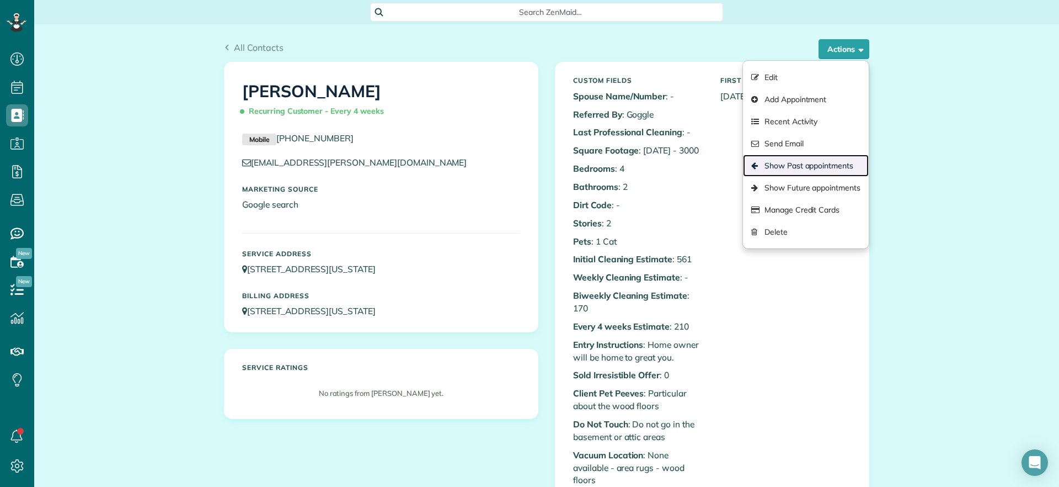
click at [799, 157] on link "Show Past appointments" at bounding box center [806, 165] width 126 height 22
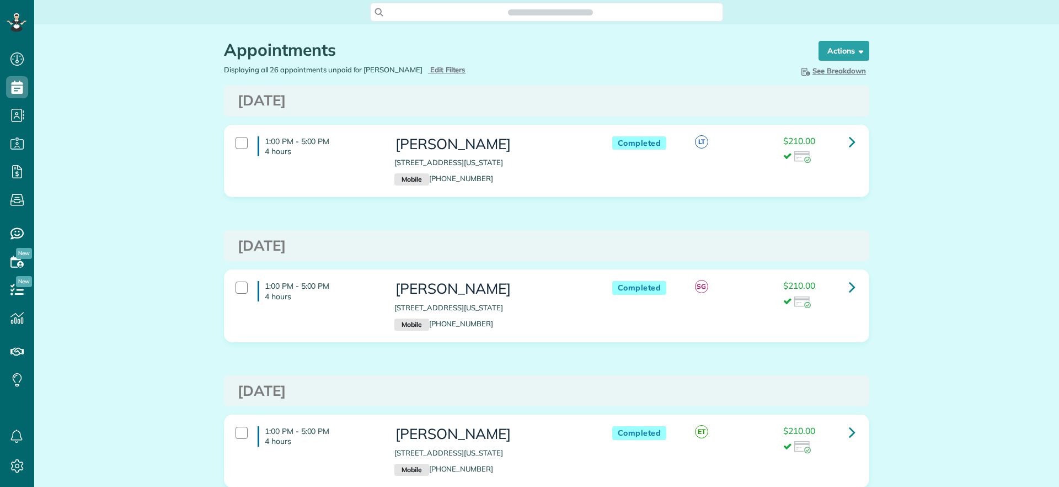
scroll to position [5, 5]
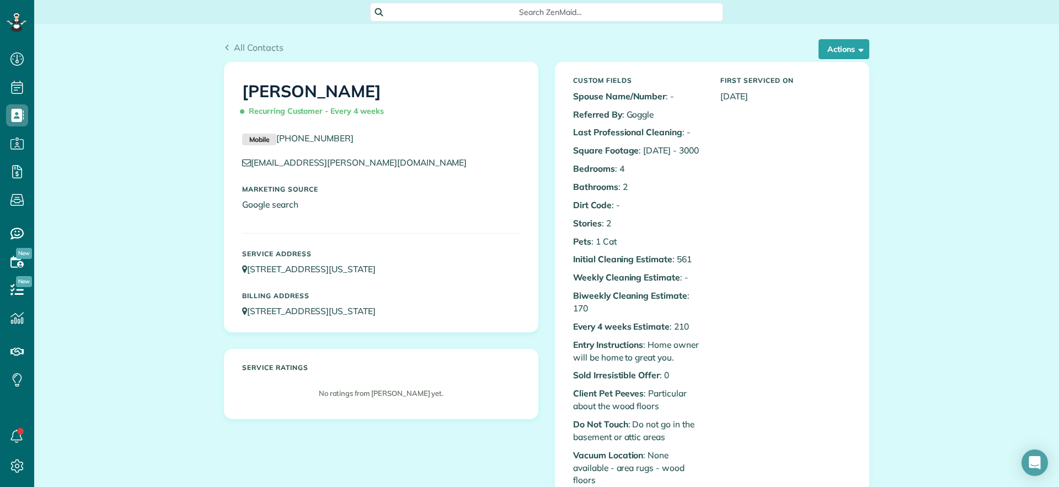
scroll to position [5, 5]
click at [810, 50] on div "Actions Edit Add Appointment Recent Activity Send Email Show Past appointments …" at bounding box center [839, 49] width 59 height 20
click at [831, 51] on button "Actions" at bounding box center [844, 49] width 51 height 20
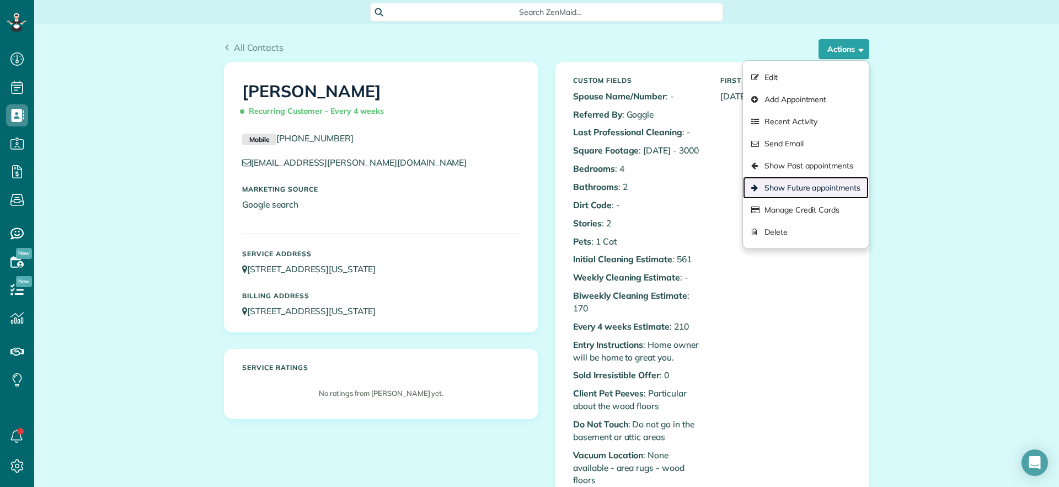
click at [800, 186] on link "Show Future appointments" at bounding box center [806, 188] width 126 height 22
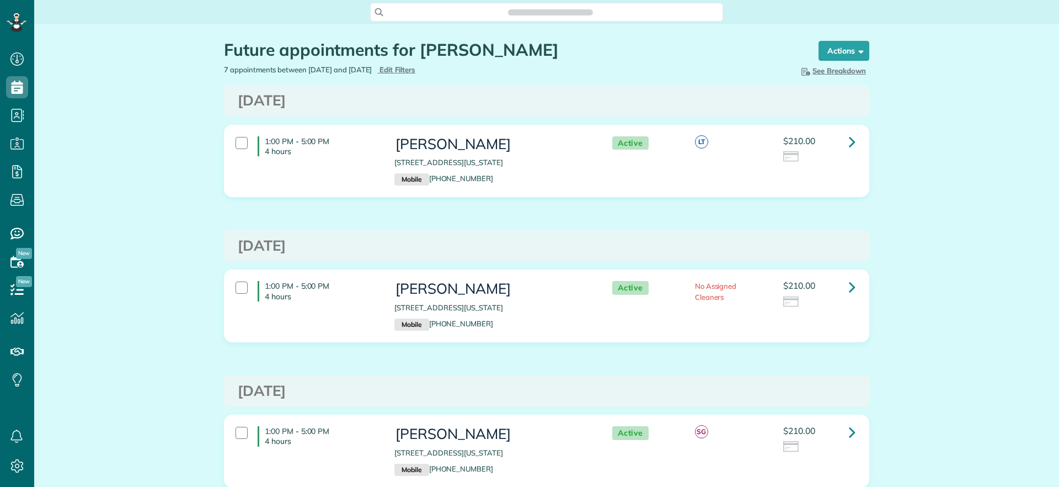
scroll to position [487, 34]
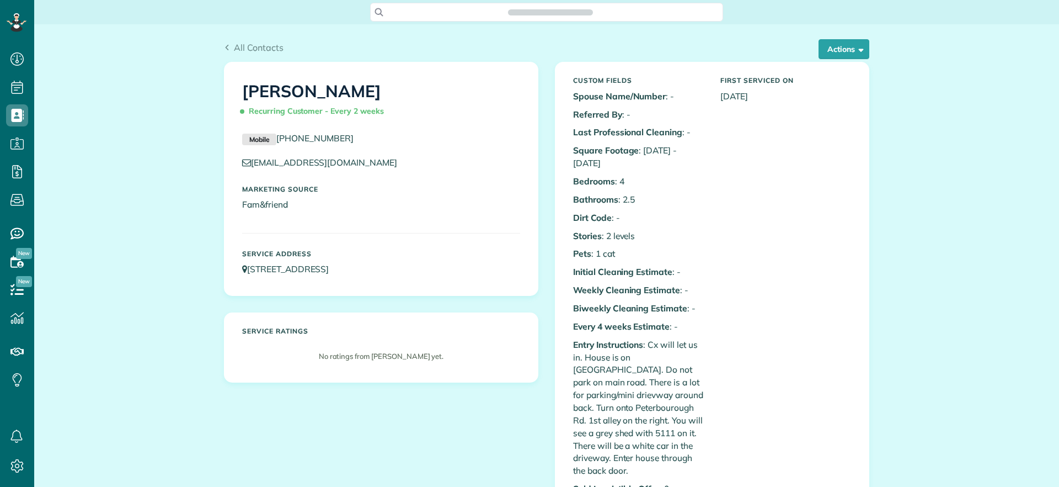
click at [845, 59] on div "All Contacts Actions Edit Add Appointment Recent Activity Send Email Show Past …" at bounding box center [546, 51] width 645 height 21
click at [835, 47] on button "Actions" at bounding box center [844, 49] width 51 height 20
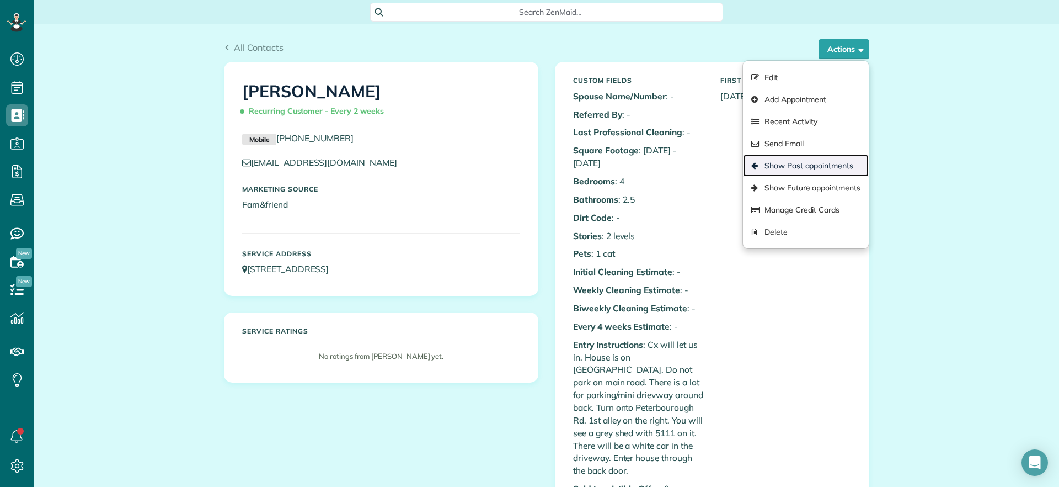
click at [804, 169] on link "Show Past appointments" at bounding box center [806, 165] width 126 height 22
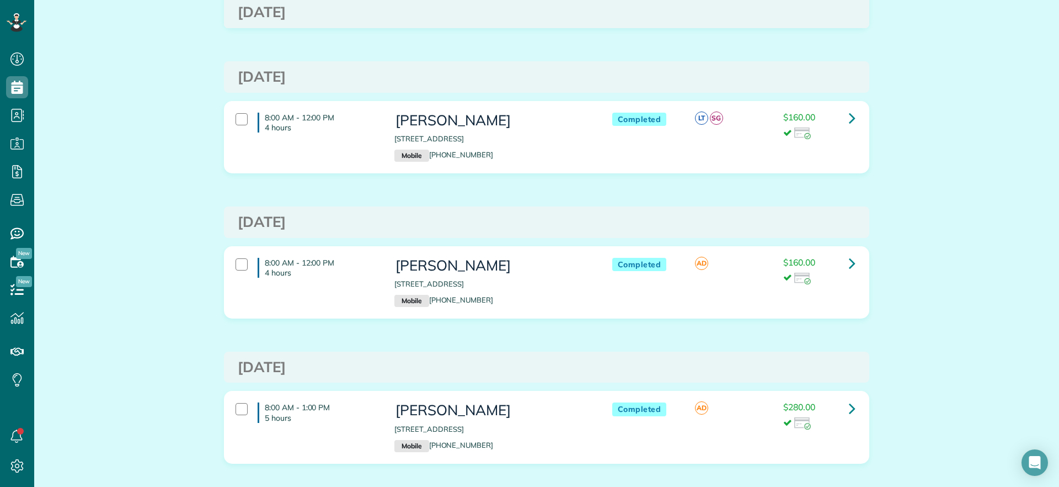
scroll to position [896, 0]
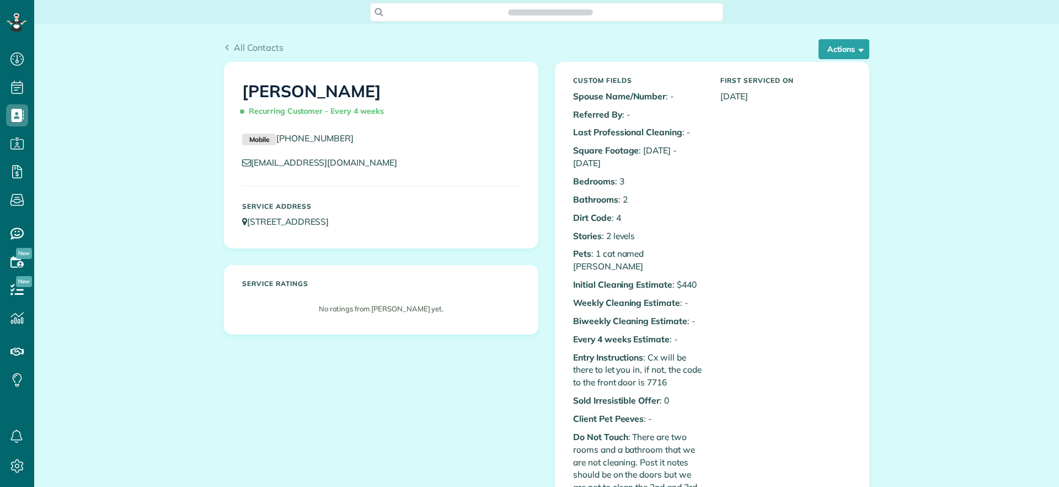
scroll to position [5, 5]
click at [835, 55] on button "Actions" at bounding box center [844, 49] width 51 height 20
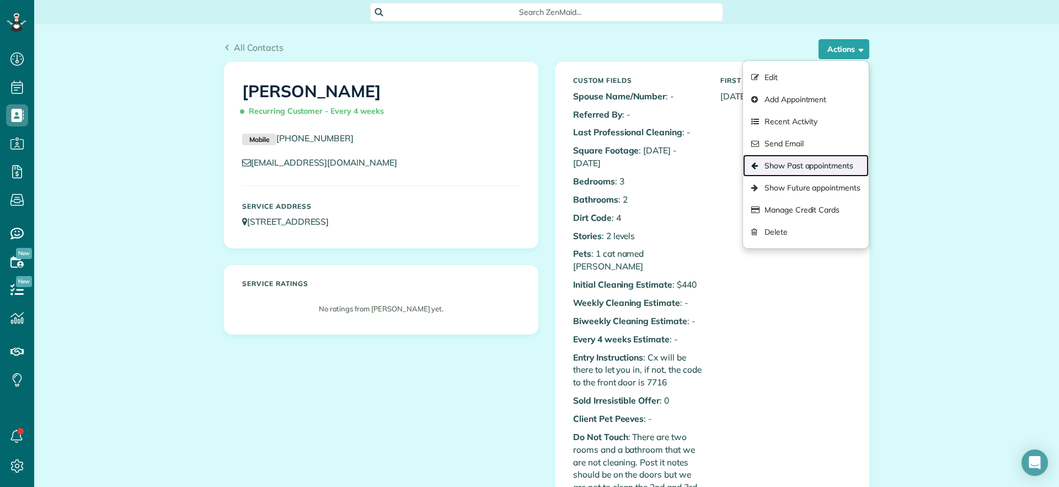
click at [769, 161] on link "Show Past appointments" at bounding box center [806, 165] width 126 height 22
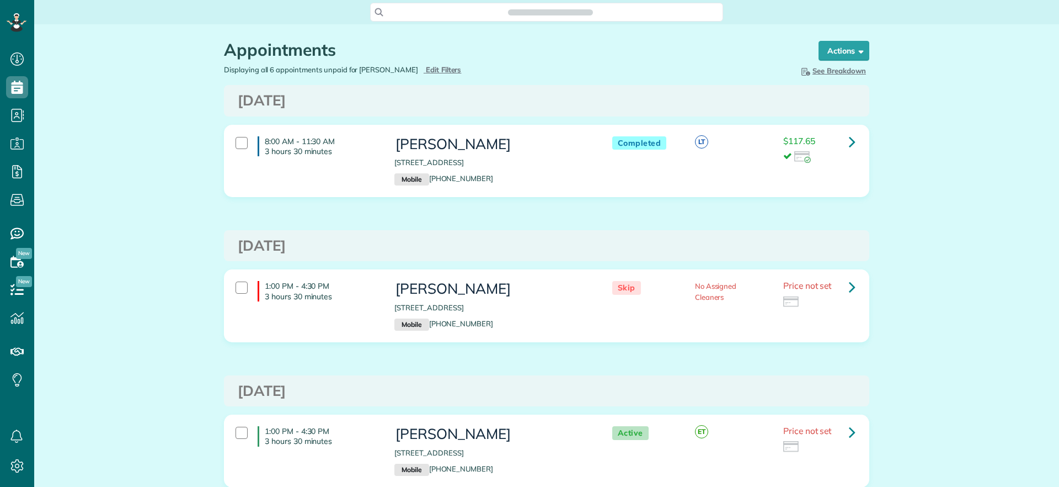
scroll to position [5, 5]
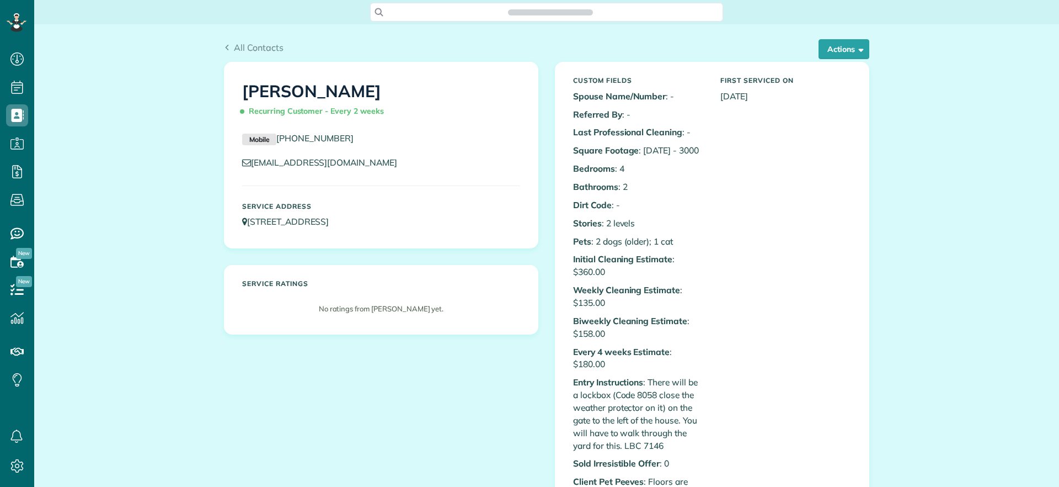
scroll to position [5, 5]
click at [827, 57] on button "Actions" at bounding box center [844, 49] width 51 height 20
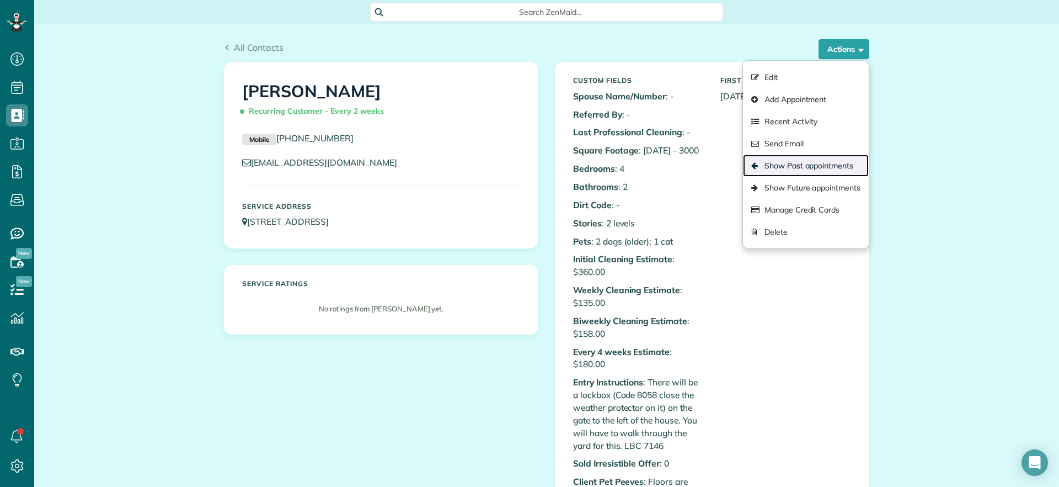
click at [806, 163] on link "Show Past appointments" at bounding box center [806, 165] width 126 height 22
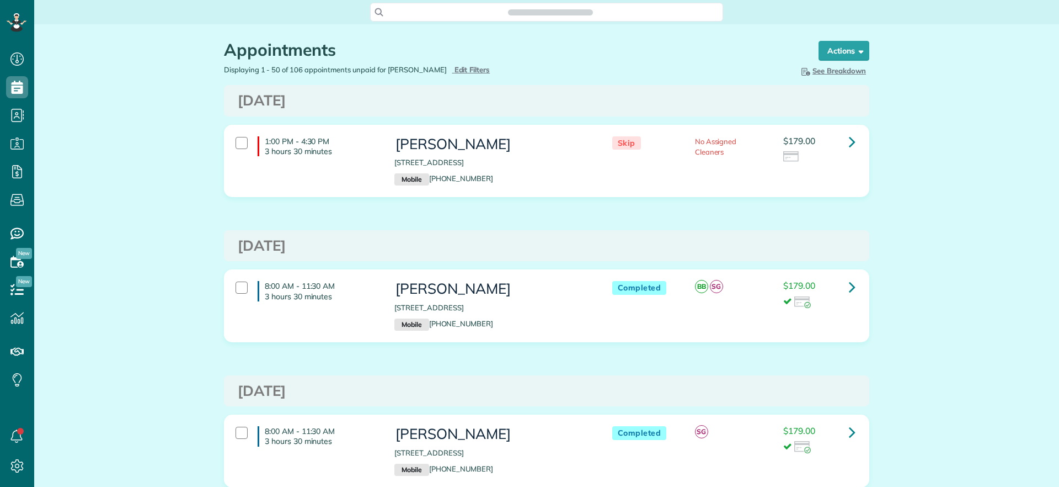
scroll to position [5, 5]
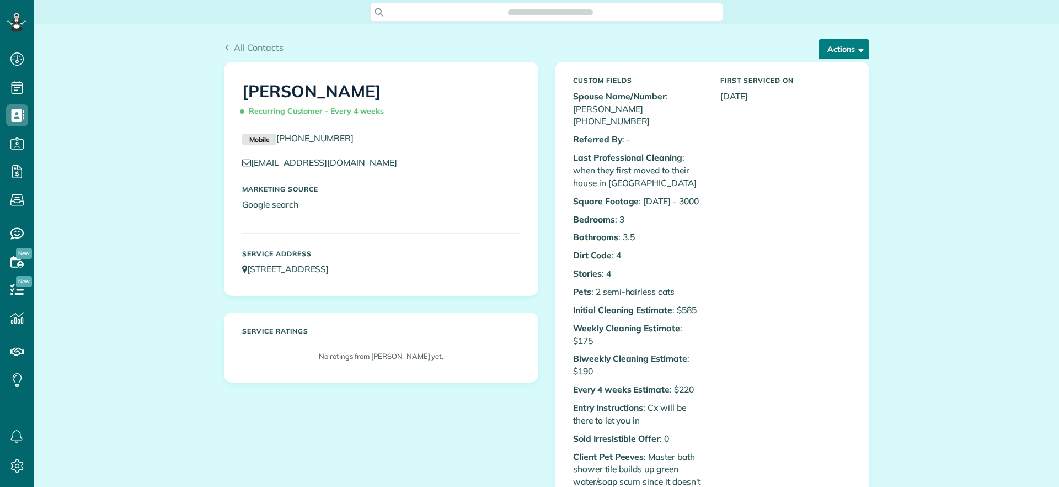
scroll to position [5, 5]
click at [851, 57] on button "Actions" at bounding box center [844, 49] width 51 height 20
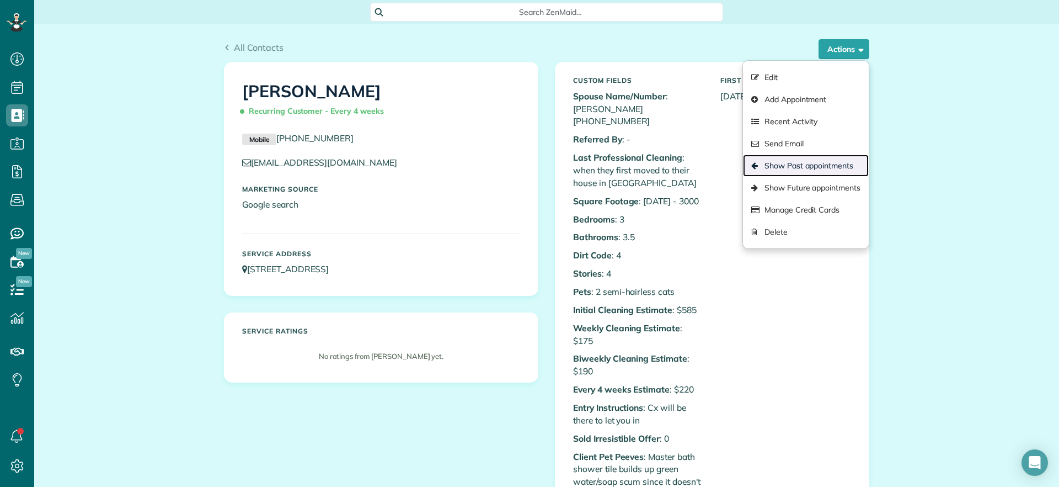
click at [815, 168] on link "Show Past appointments" at bounding box center [806, 165] width 126 height 22
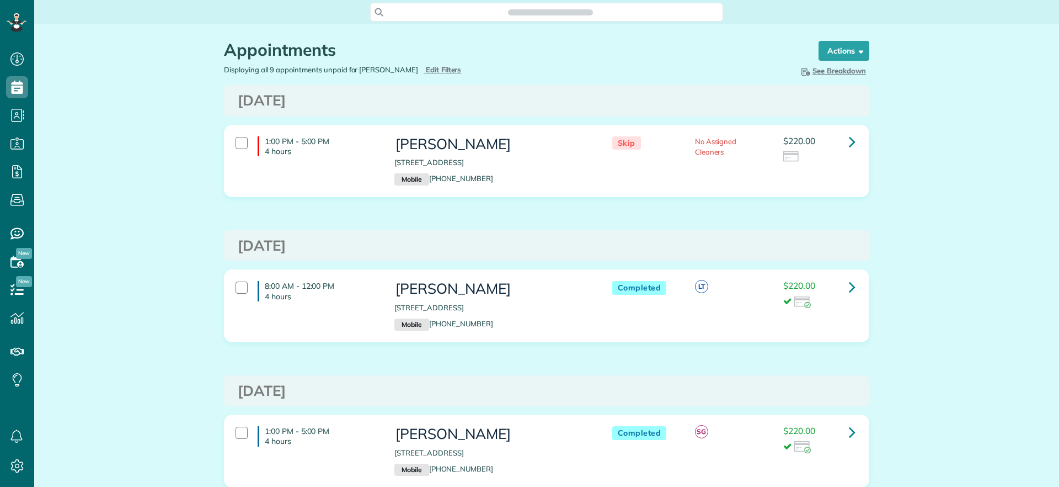
scroll to position [5, 5]
click at [827, 47] on button "Actions" at bounding box center [844, 51] width 51 height 20
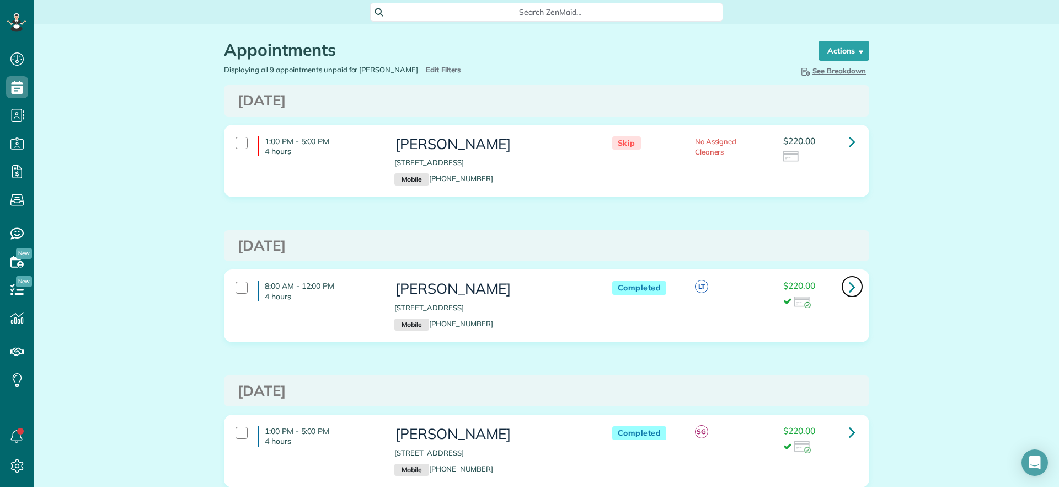
click at [849, 290] on icon at bounding box center [852, 286] width 7 height 19
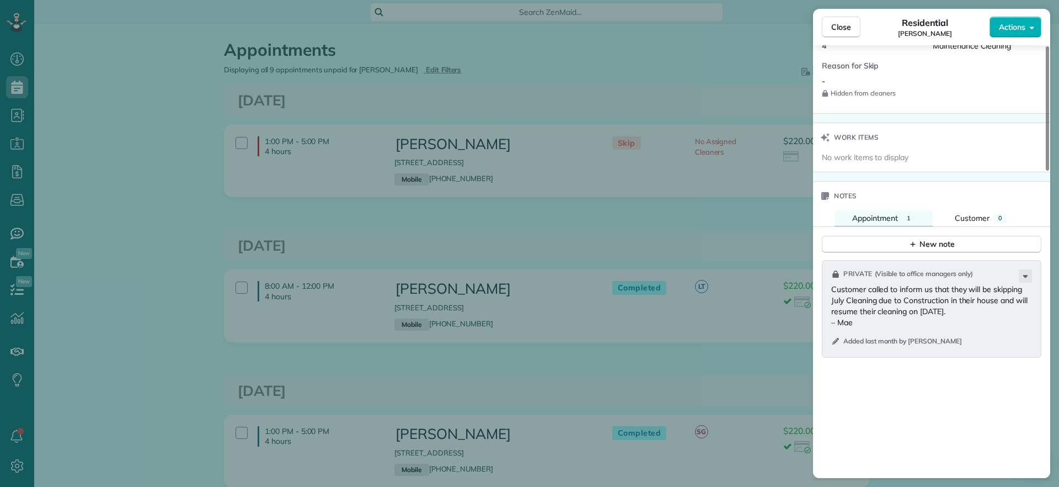
scroll to position [907, 0]
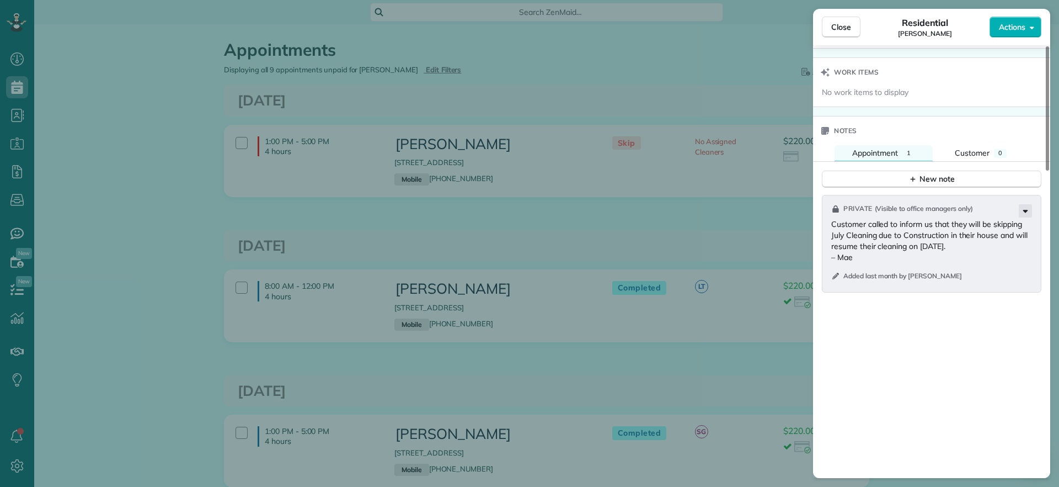
click at [1028, 213] on icon at bounding box center [1025, 210] width 13 height 13
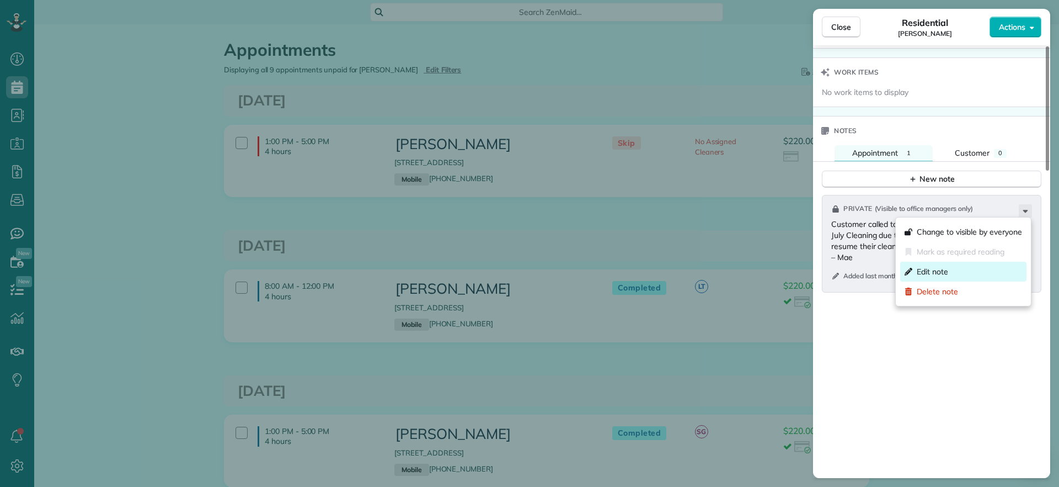
click at [940, 271] on span "Edit note" at bounding box center [932, 271] width 31 height 11
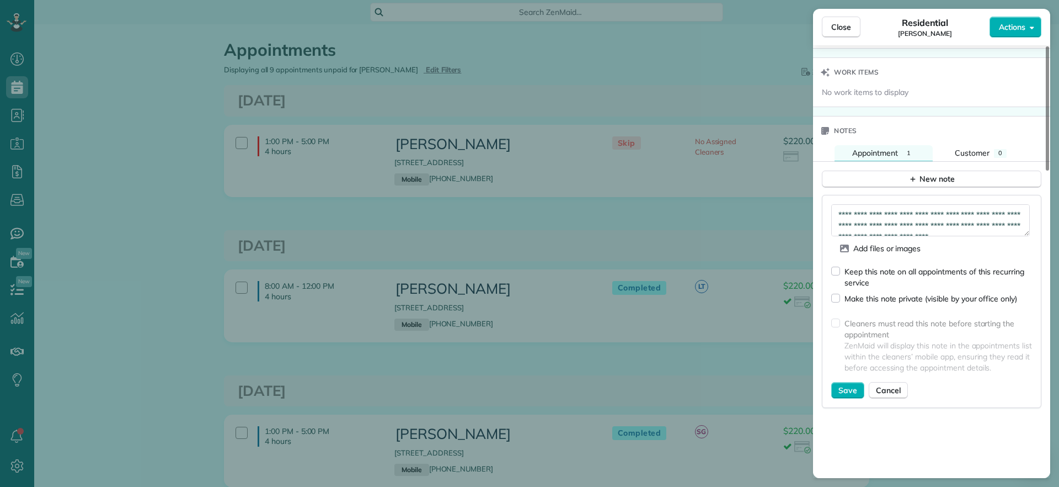
click at [829, 269] on div "**********" at bounding box center [932, 301] width 220 height 213
click at [843, 382] on button "Save" at bounding box center [847, 390] width 33 height 17
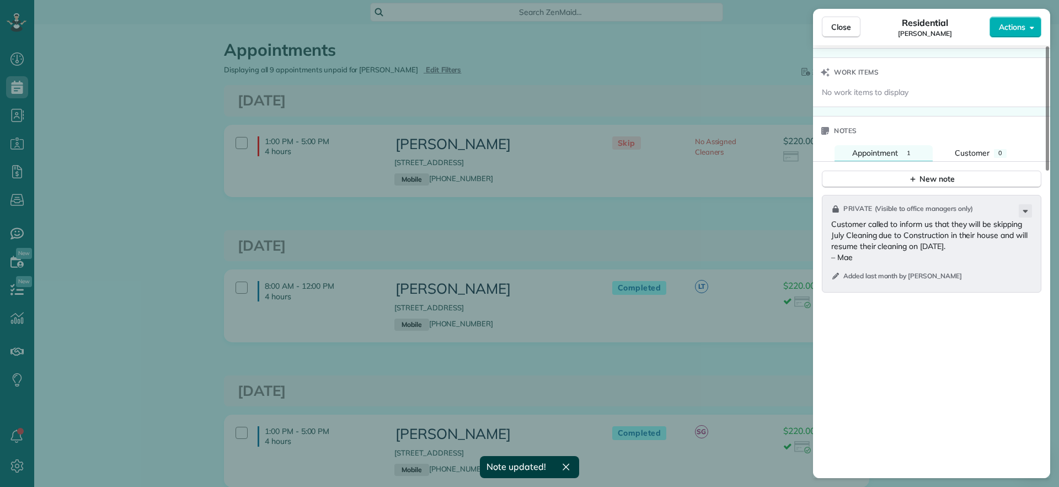
click at [582, 74] on div "Close Residential Julie Bowman Actions Status Completed Julie Bowman · Open pro…" at bounding box center [529, 243] width 1059 height 487
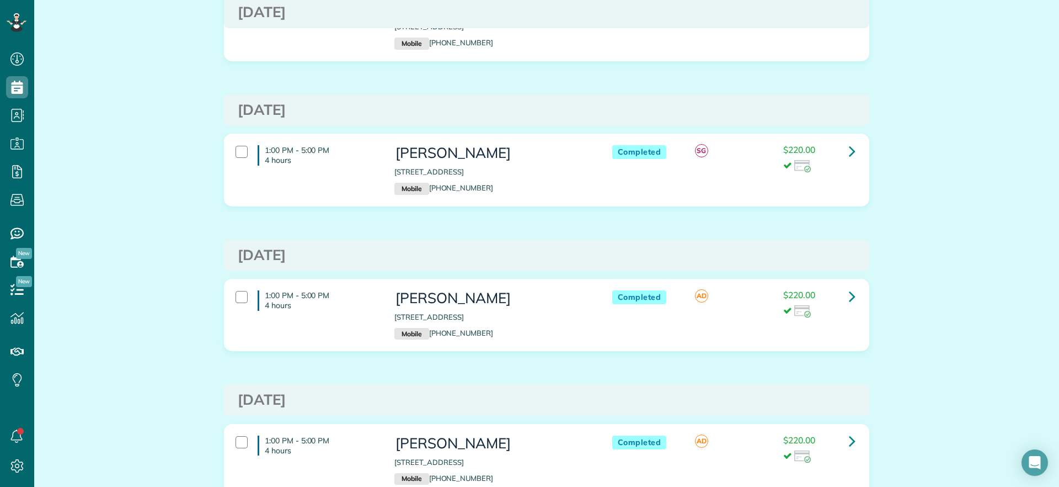
scroll to position [276, 0]
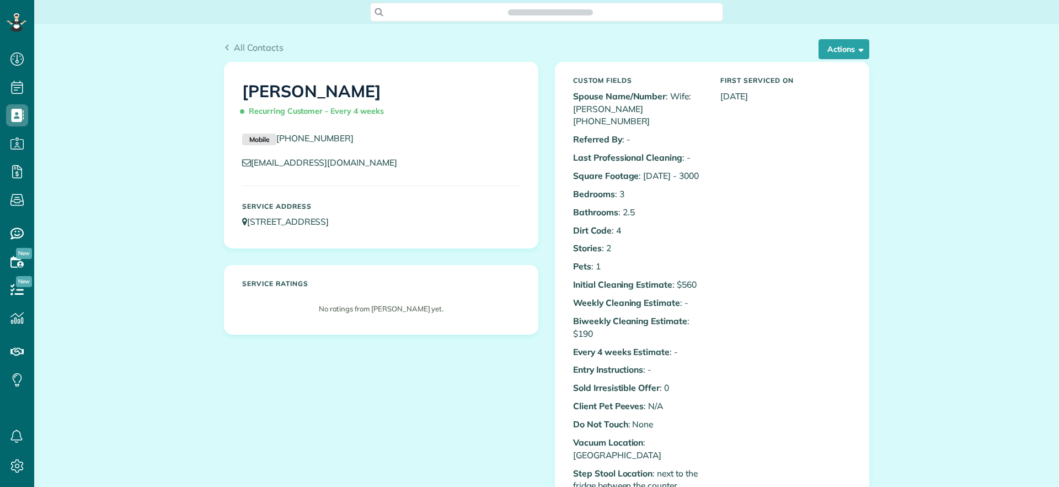
scroll to position [5, 5]
click at [855, 55] on button "Actions" at bounding box center [844, 49] width 51 height 20
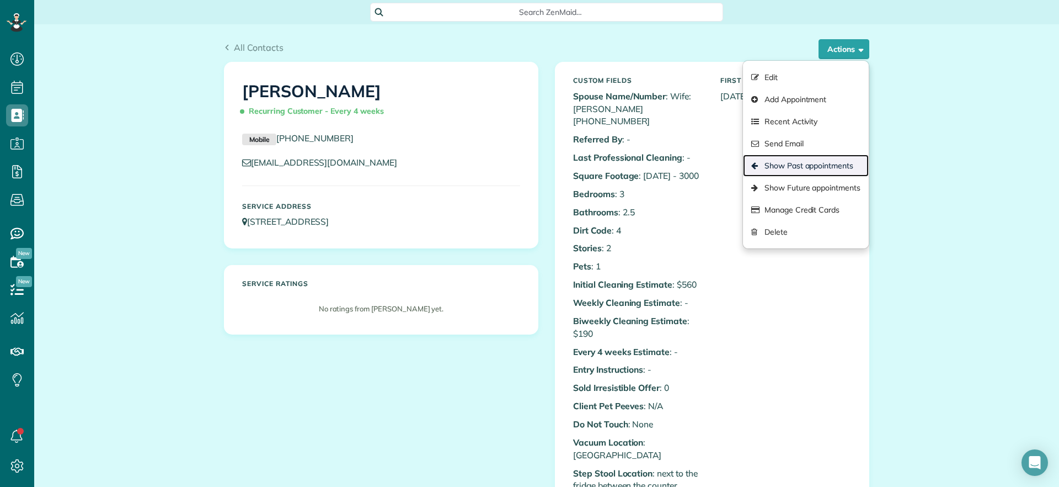
click at [807, 171] on link "Show Past appointments" at bounding box center [806, 165] width 126 height 22
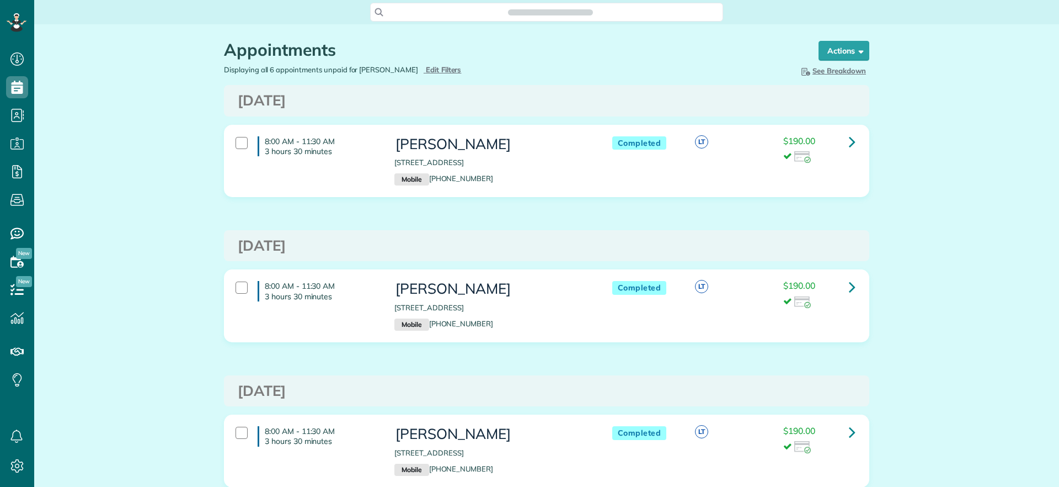
scroll to position [5, 5]
click at [495, 17] on span "Search ZenMaid…" at bounding box center [550, 12] width 335 height 11
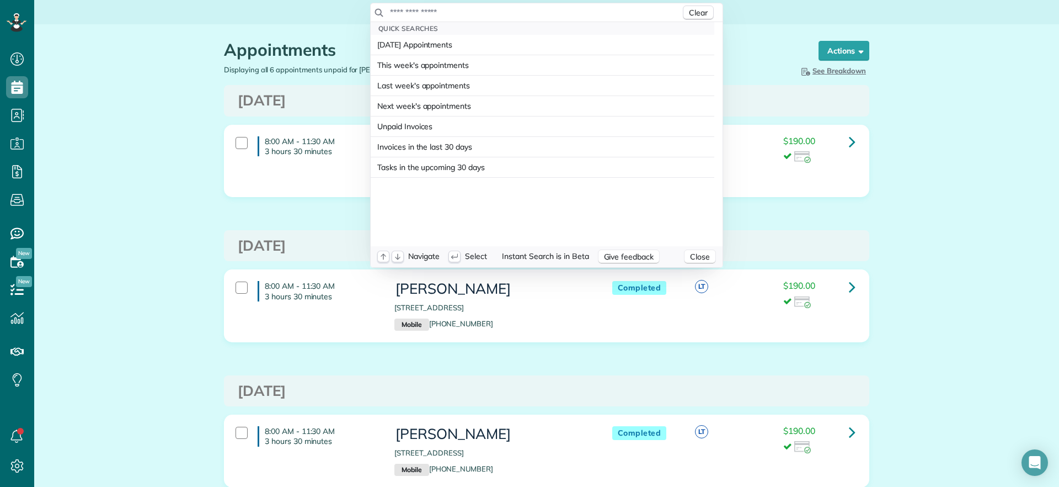
click at [499, 14] on input "text" at bounding box center [534, 12] width 291 height 11
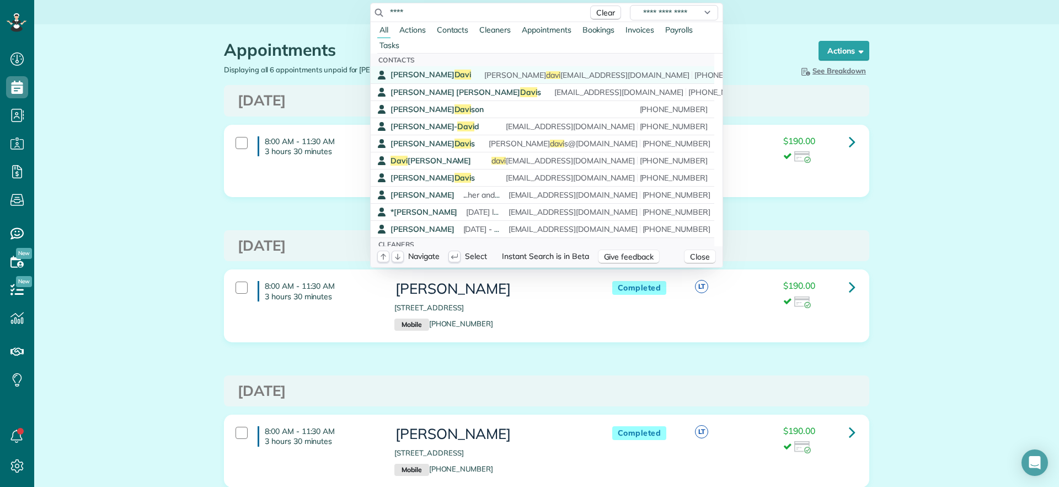
type input "****"
click at [455, 75] on span "Davi" at bounding box center [463, 75] width 17 height 10
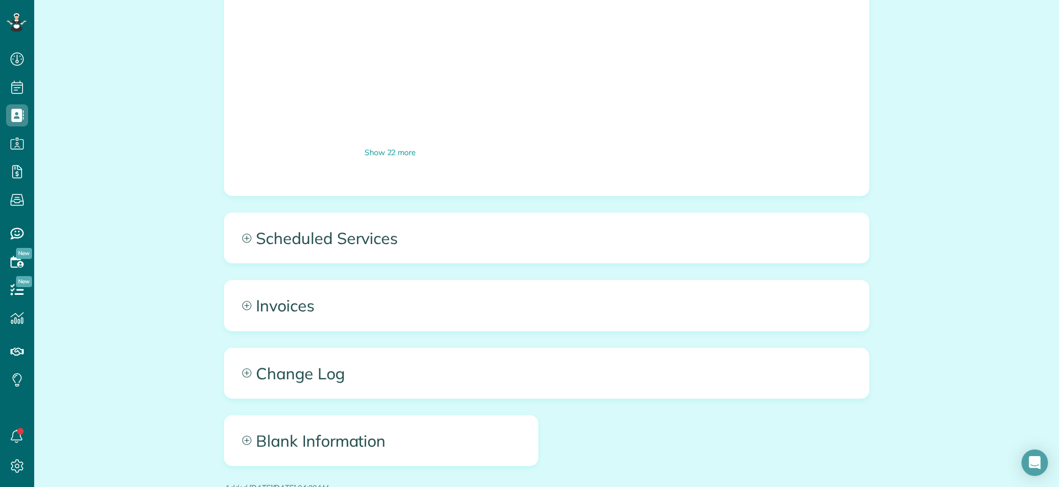
scroll to position [1305, 0]
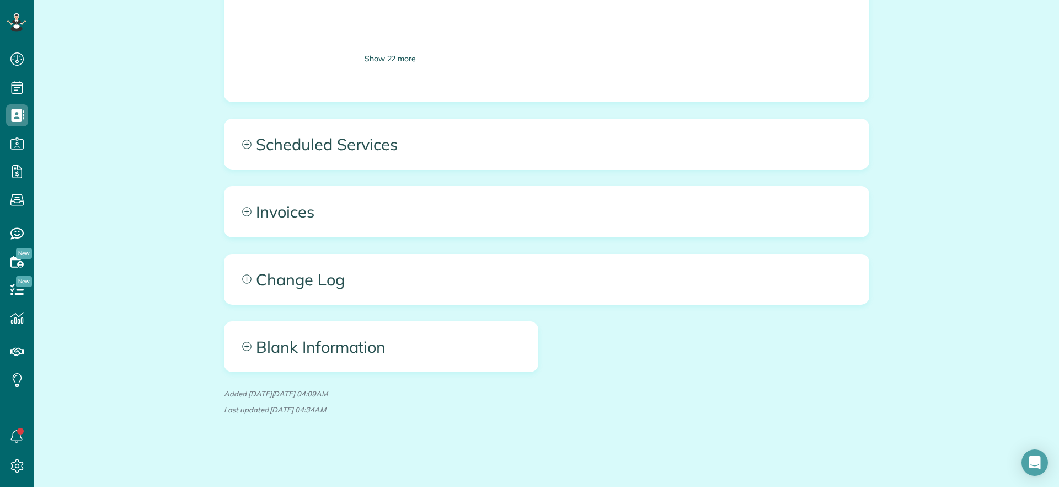
click at [380, 59] on div "Show 22 more" at bounding box center [390, 59] width 274 height 12
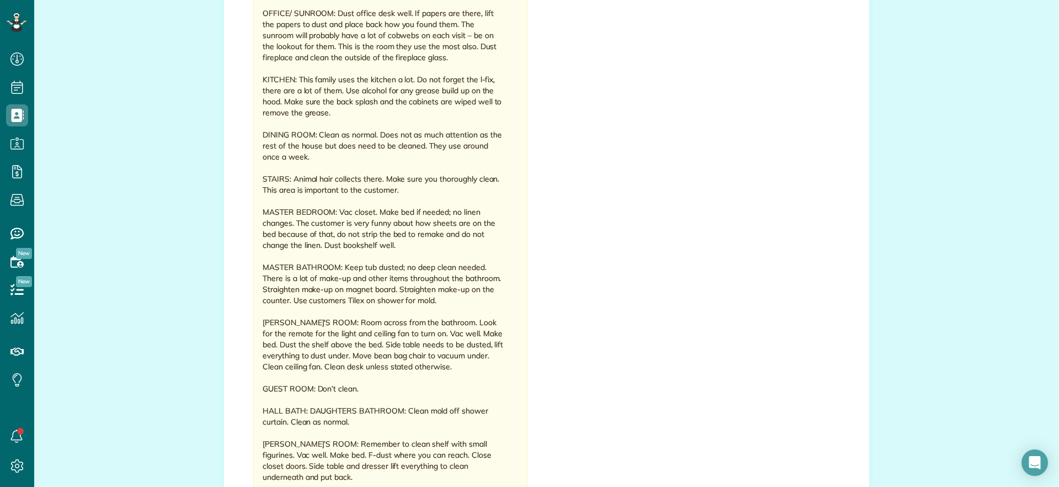
scroll to position [3405, 0]
click at [467, 290] on div "DO NOT LOCK THE DOOR GOING OUT TO THE GARAGE. ALARM: No KEY: Yes PETS: 1 dog ([…" at bounding box center [384, 154] width 242 height 949
drag, startPoint x: 440, startPoint y: 259, endPoint x: 468, endPoint y: 261, distance: 28.2
click at [468, 261] on div "DO NOT LOCK THE DOOR GOING OUT TO THE GARAGE. ALARM: No KEY: Yes PETS: 1 dog ([…" at bounding box center [384, 154] width 242 height 949
copy div "Look fo"
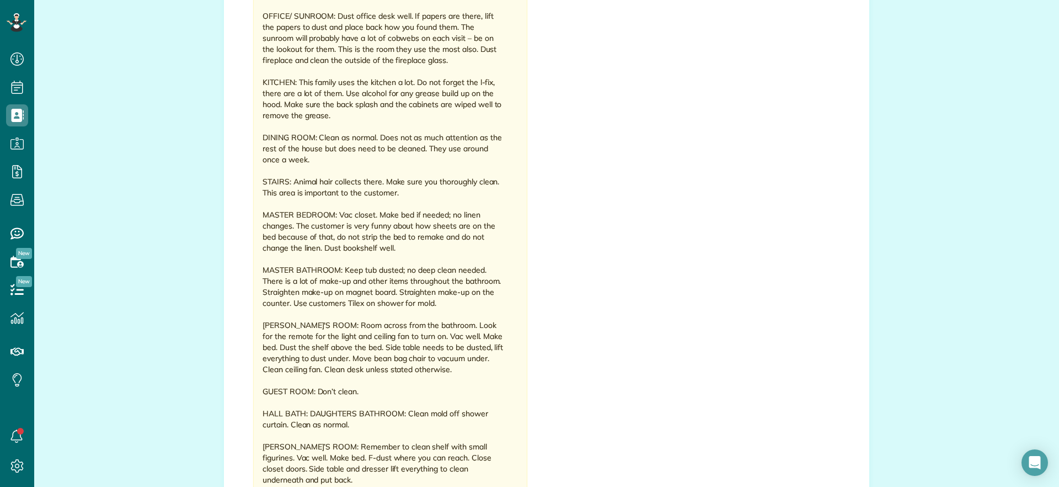
click at [472, 286] on div "DO NOT LOCK THE DOOR GOING OUT TO THE GARAGE. ALARM: No KEY: Yes PETS: 1 dog ([…" at bounding box center [384, 154] width 242 height 949
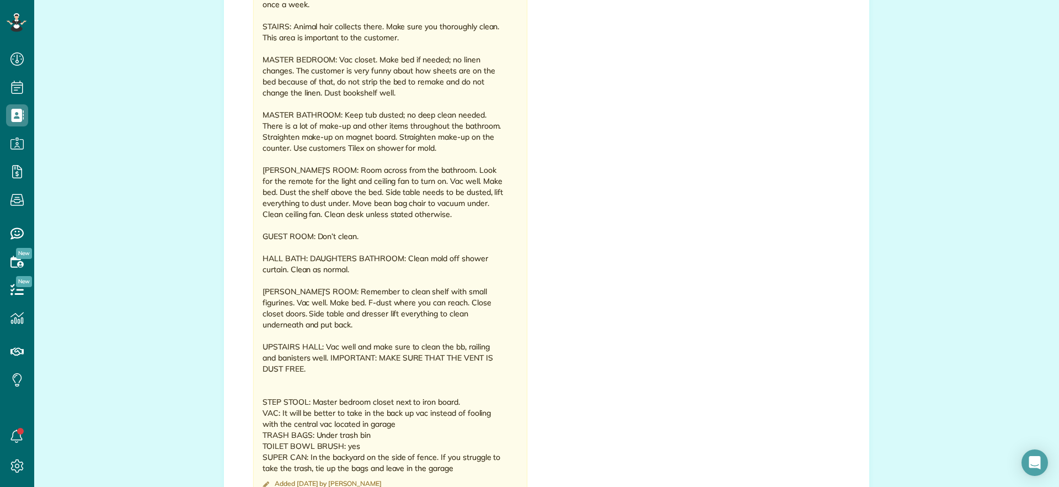
scroll to position [3680, 0]
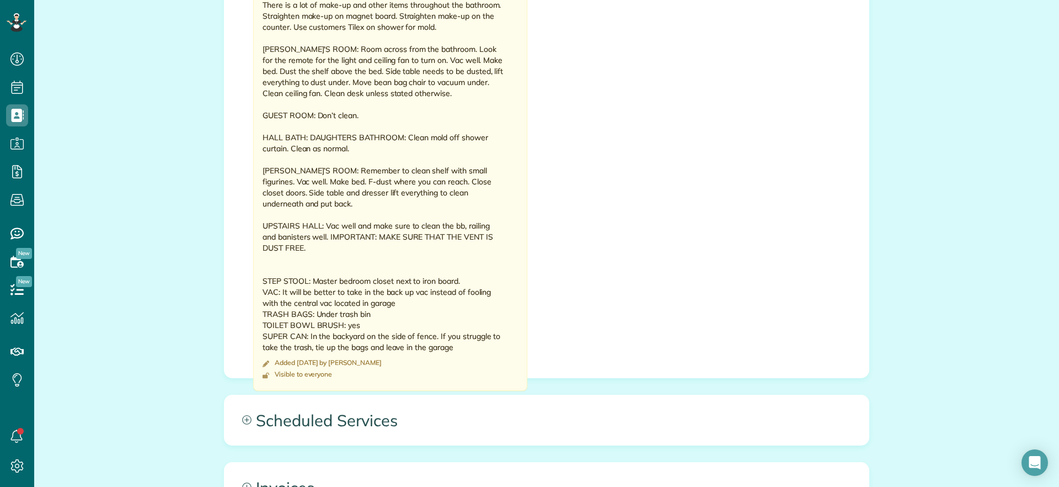
click at [392, 358] on footer "Added [DATE] by [PERSON_NAME]" at bounding box center [384, 362] width 242 height 9
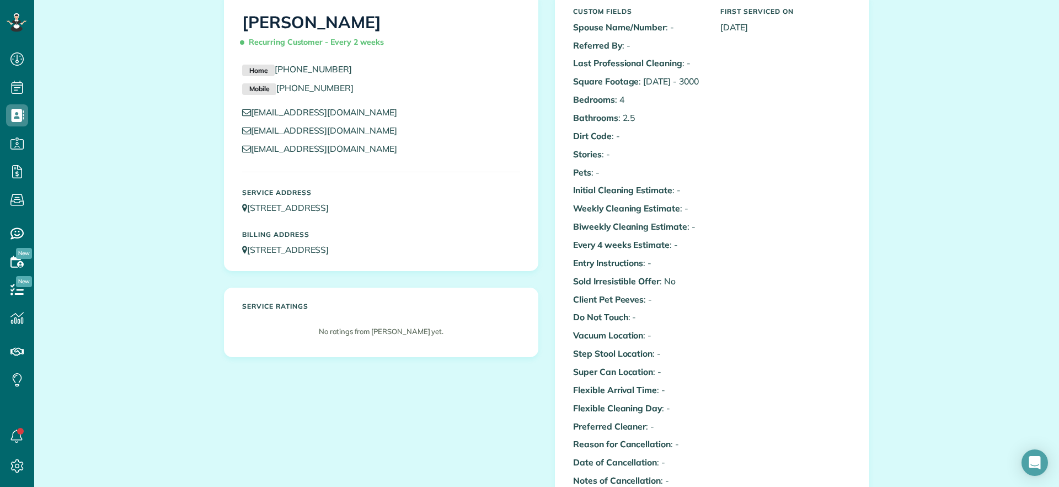
scroll to position [0, 0]
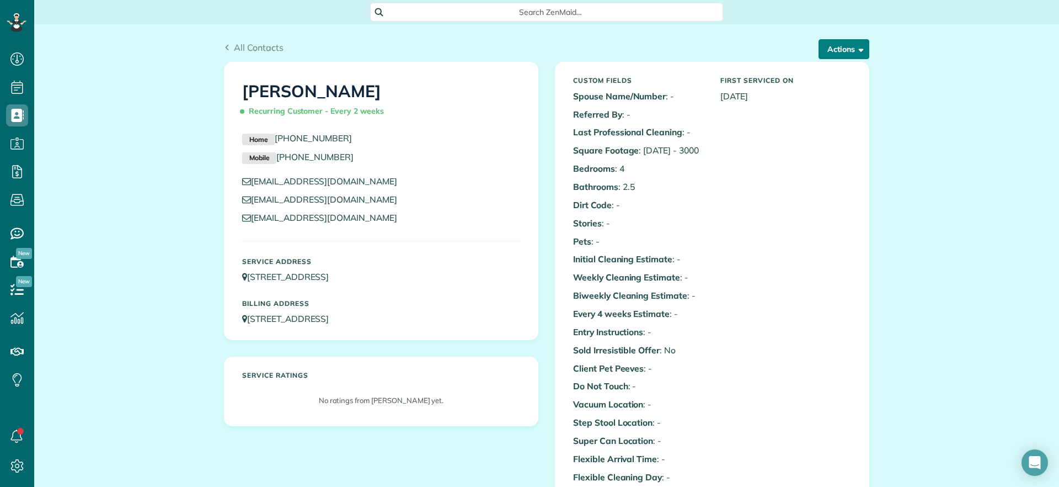
click at [823, 54] on button "Actions" at bounding box center [844, 49] width 51 height 20
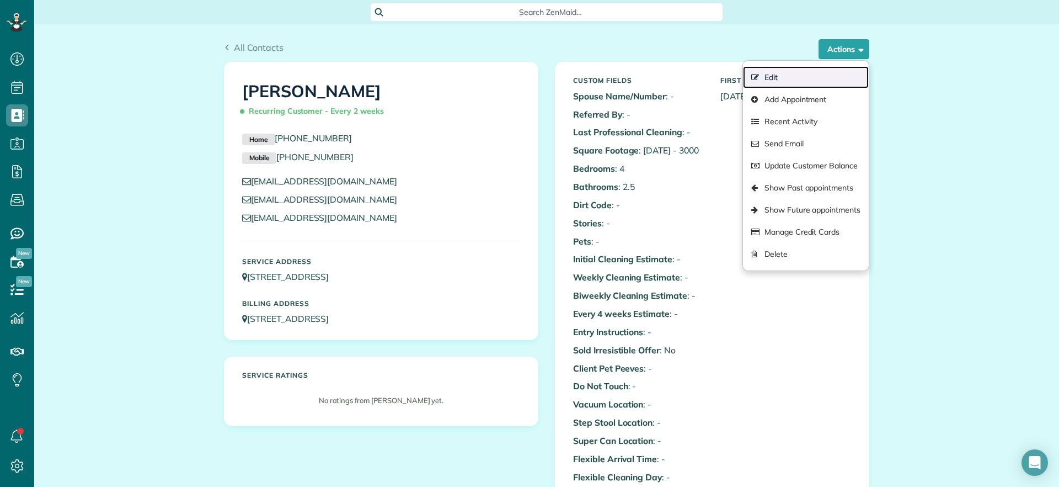
click at [770, 77] on link "Edit" at bounding box center [806, 77] width 126 height 22
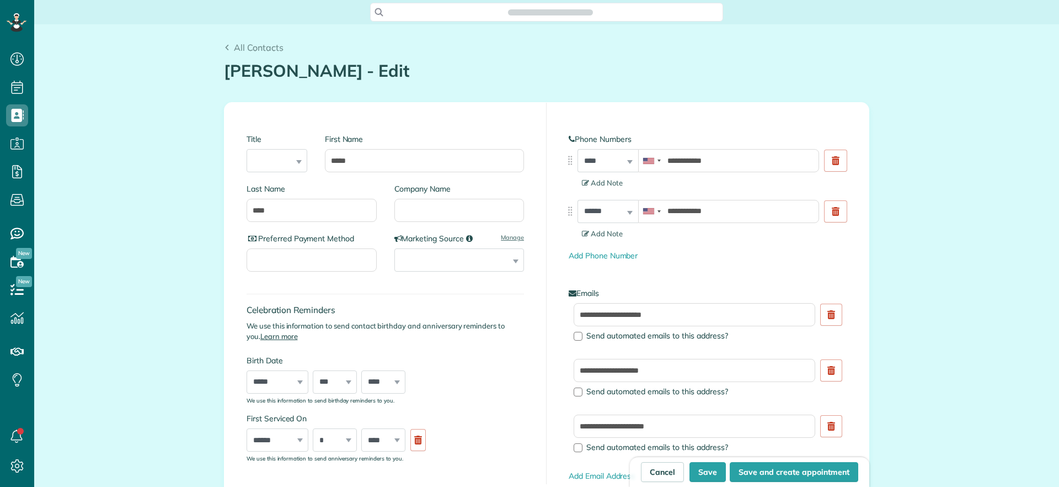
scroll to position [5, 5]
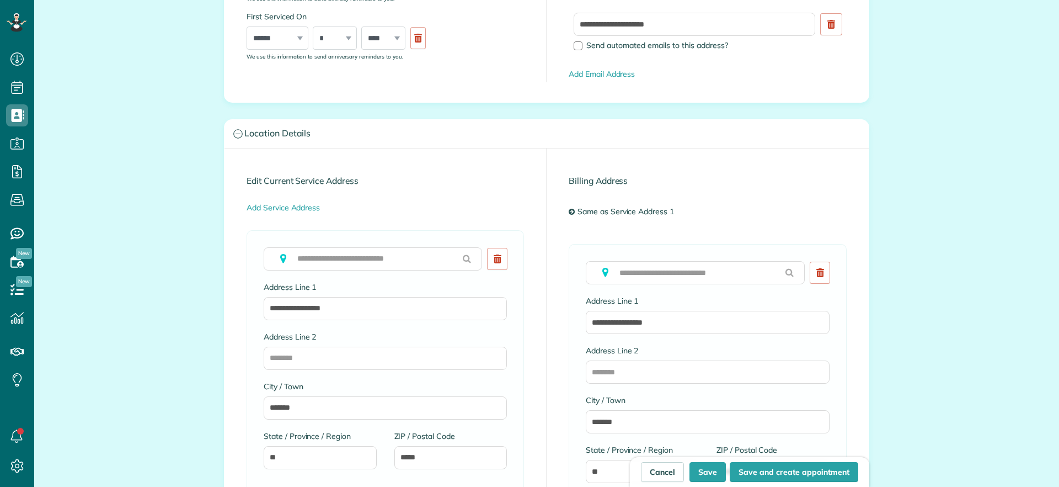
type input "**********"
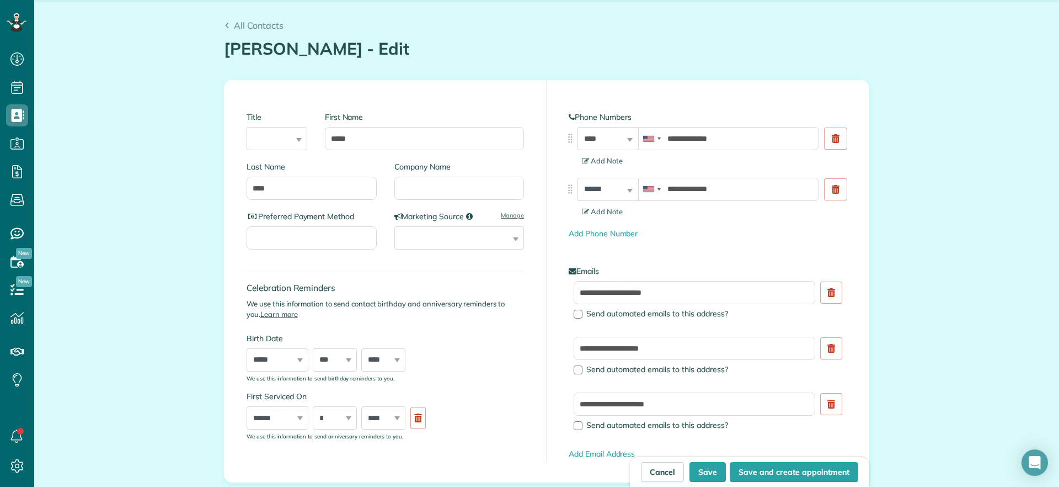
scroll to position [0, 0]
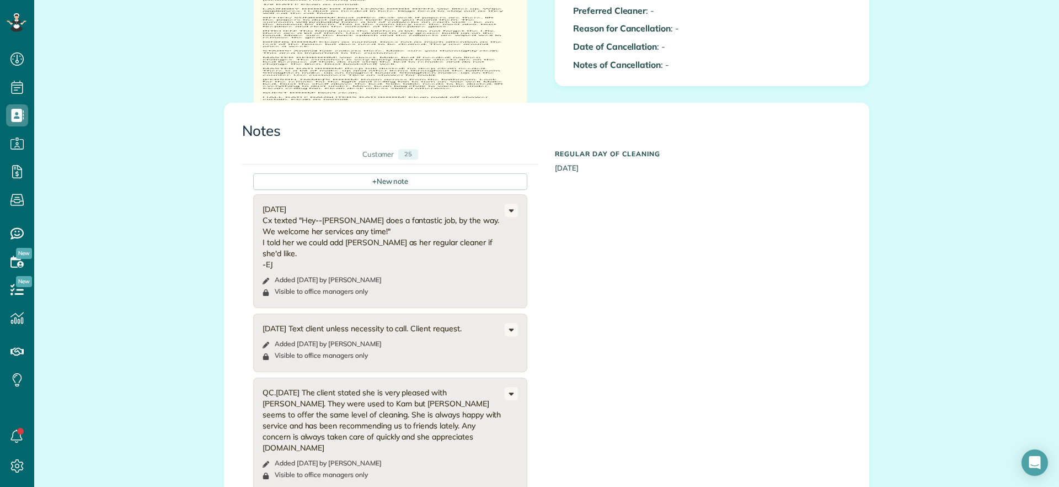
scroll to position [483, 0]
click at [378, 156] on div "Customer" at bounding box center [378, 156] width 32 height 10
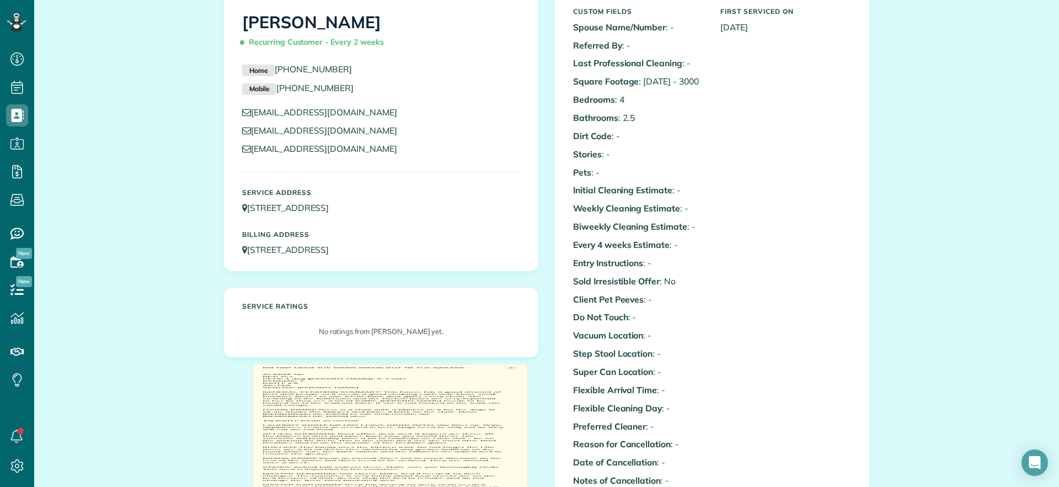
scroll to position [0, 0]
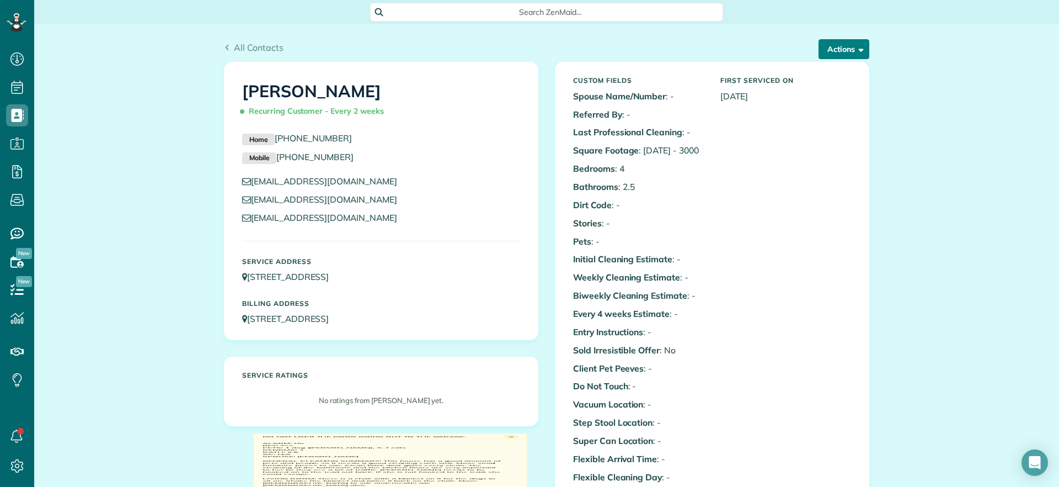
click at [851, 52] on button "Actions" at bounding box center [844, 49] width 51 height 20
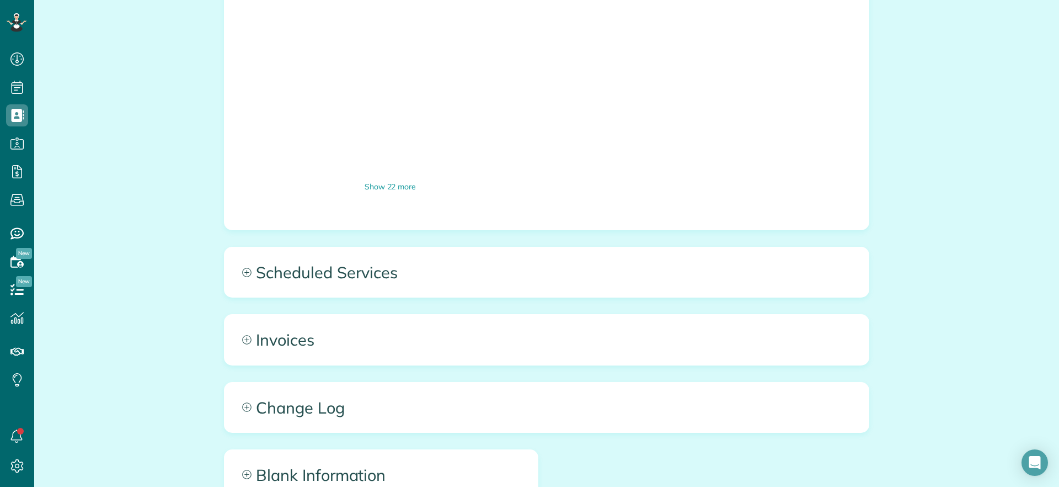
scroll to position [1241, 0]
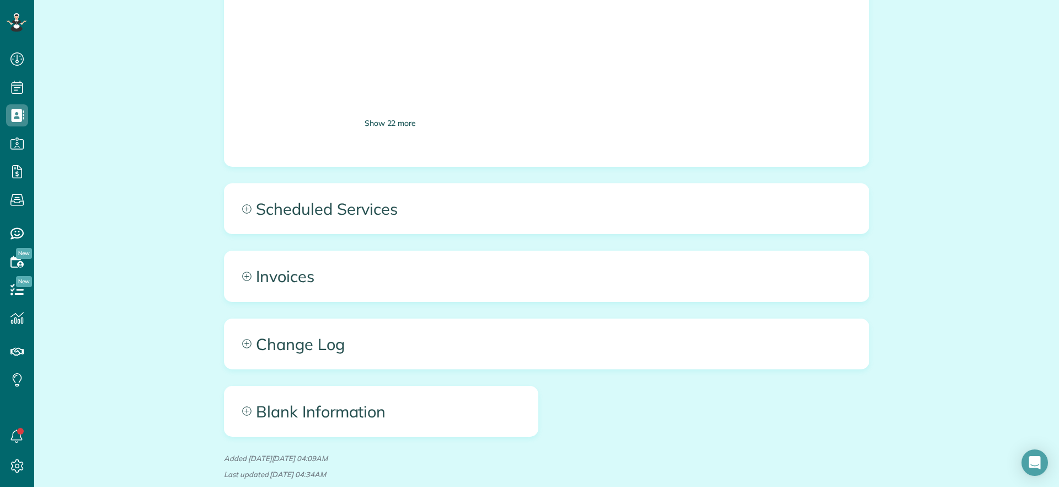
click at [377, 120] on div "Show 22 more" at bounding box center [390, 123] width 274 height 12
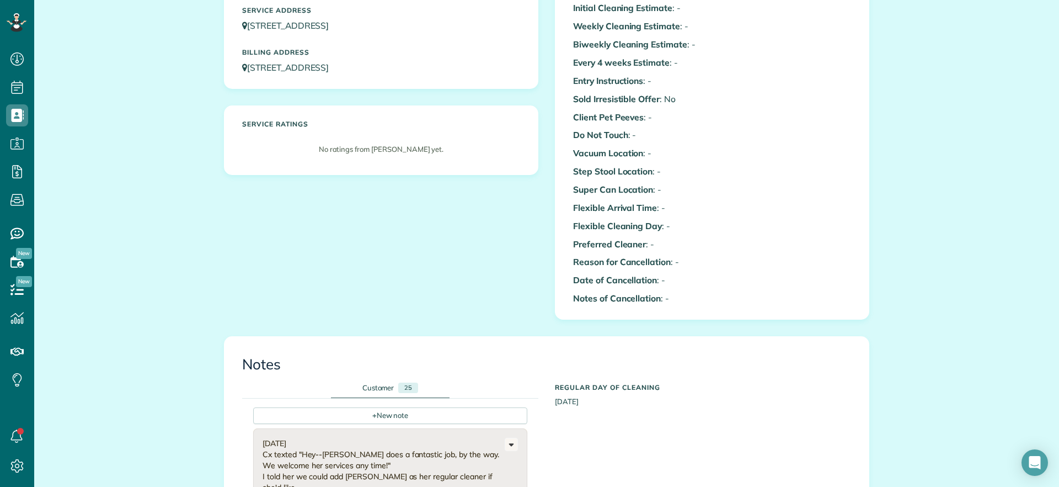
scroll to position [0, 0]
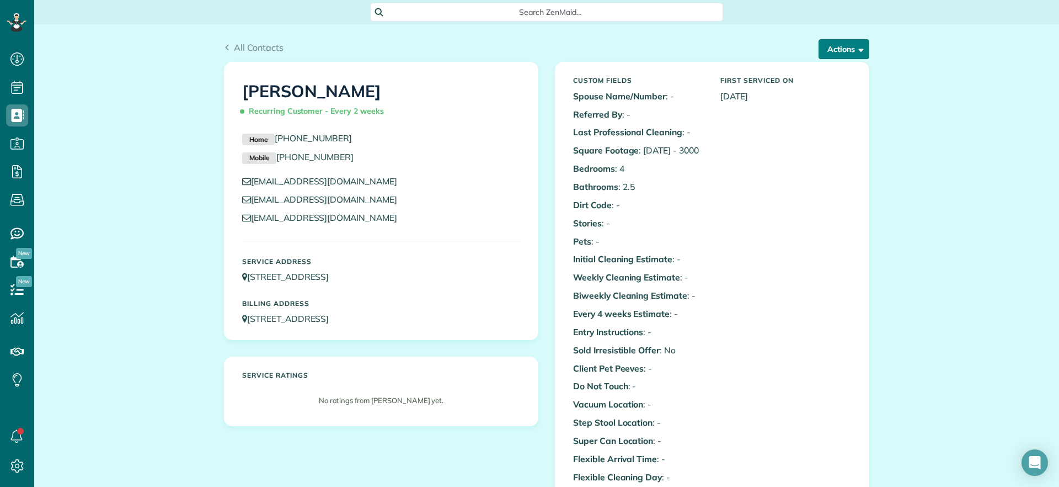
click at [832, 52] on button "Actions" at bounding box center [844, 49] width 51 height 20
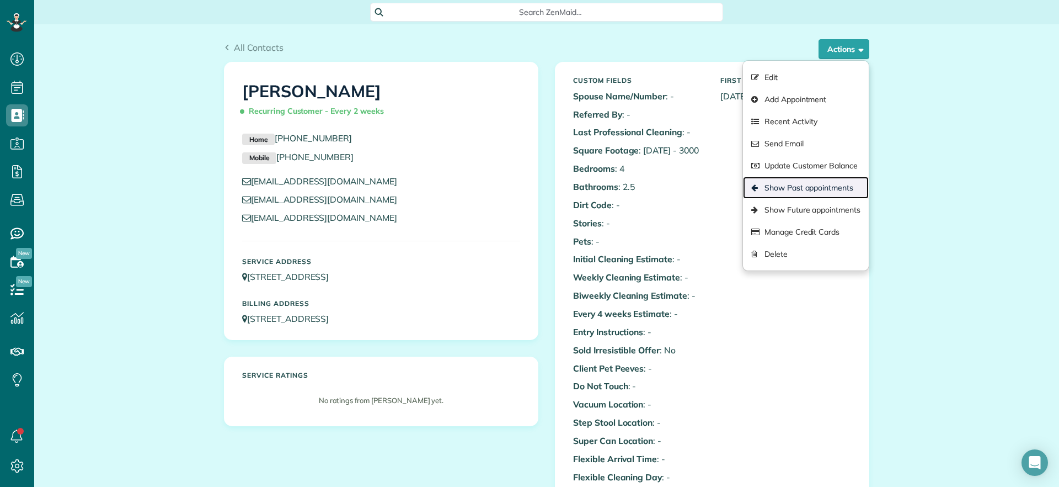
click at [784, 184] on link "Show Past appointments" at bounding box center [806, 188] width 126 height 22
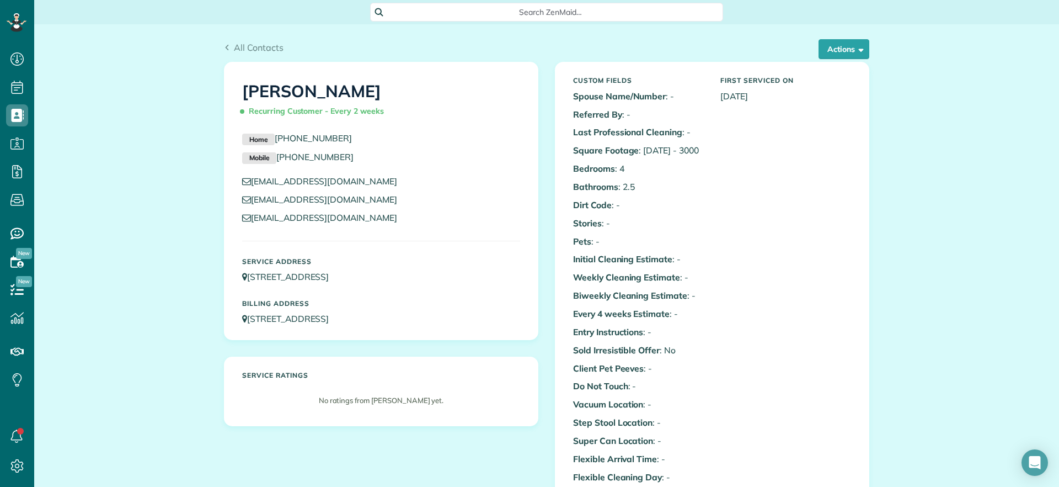
click at [783, 184] on div "Custom Fields Spouse Name/Number : - Referred By : - Last Professional Cleaning…" at bounding box center [712, 316] width 295 height 490
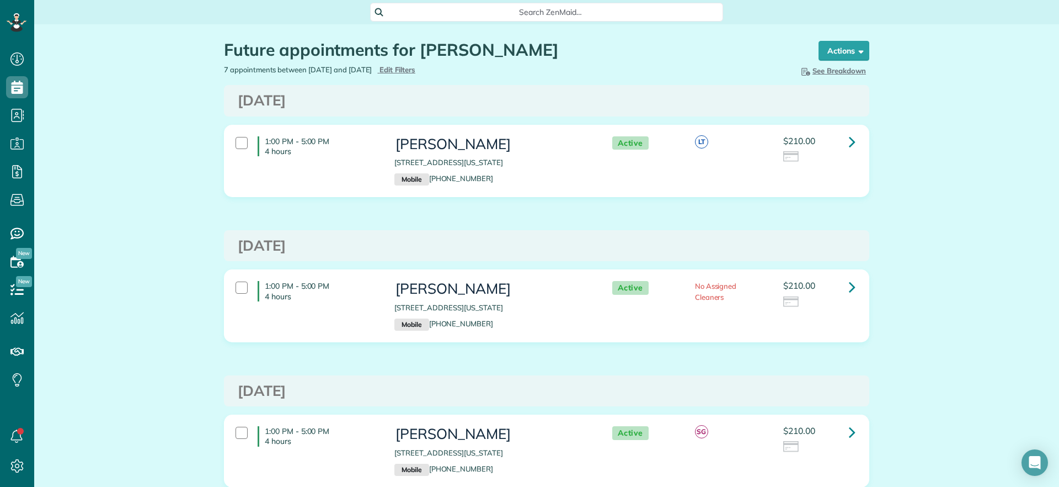
scroll to position [5, 5]
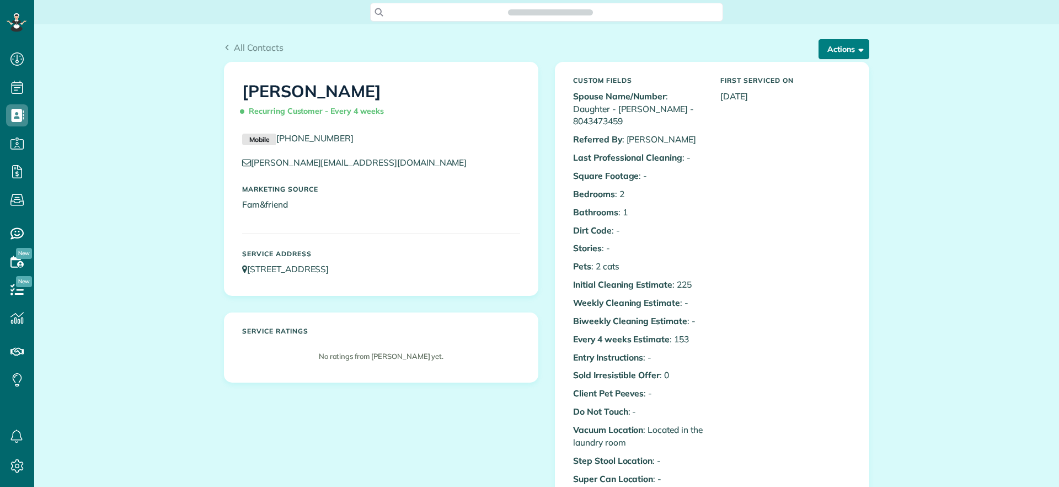
scroll to position [5, 5]
drag, startPoint x: 839, startPoint y: 54, endPoint x: 842, endPoint y: 47, distance: 7.4
click at [842, 47] on button "Actions" at bounding box center [844, 49] width 51 height 20
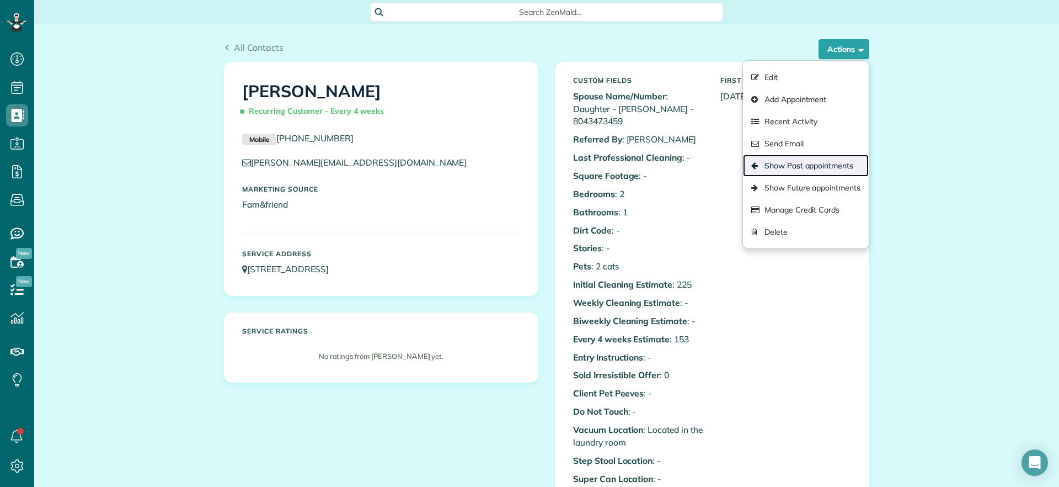
click at [813, 162] on link "Show Past appointments" at bounding box center [806, 165] width 126 height 22
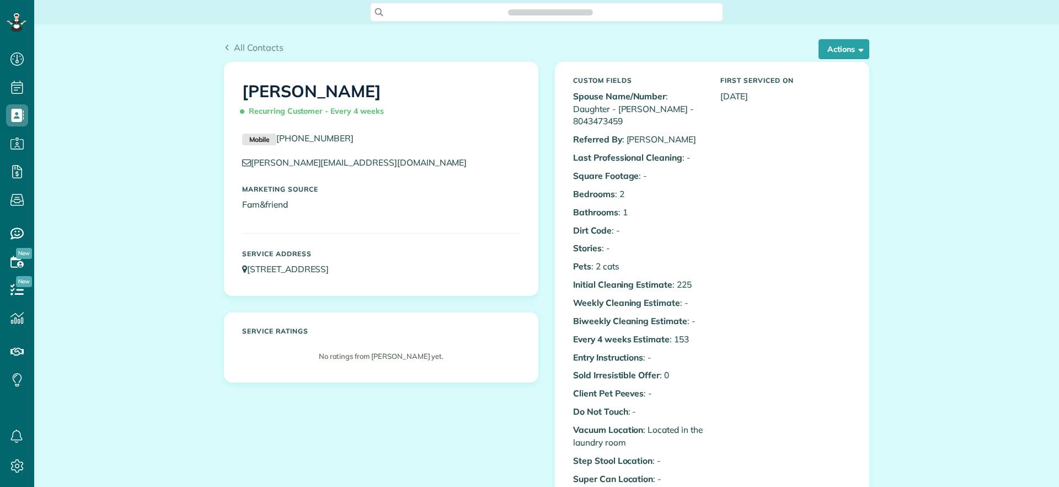
scroll to position [5, 5]
click at [845, 51] on button "Actions" at bounding box center [844, 49] width 51 height 20
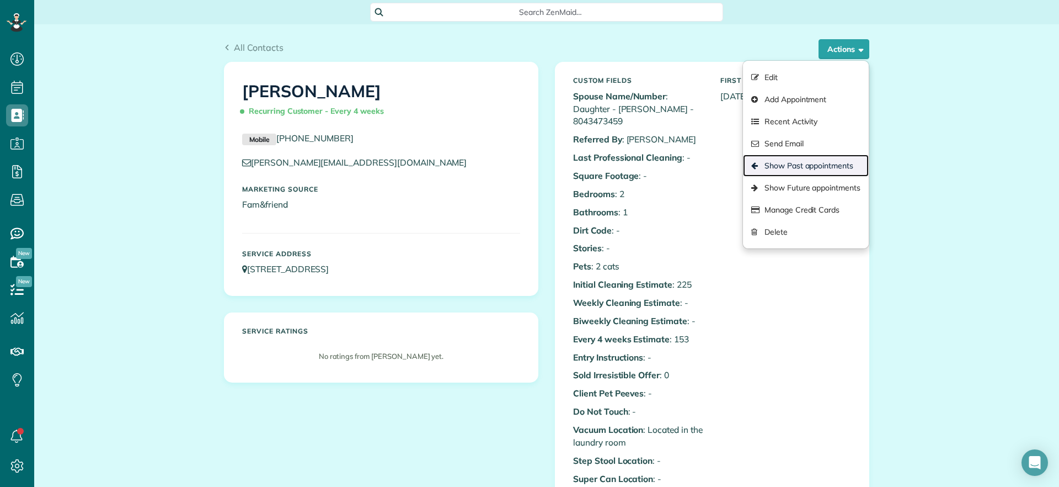
click at [816, 168] on link "Show Past appointments" at bounding box center [806, 165] width 126 height 22
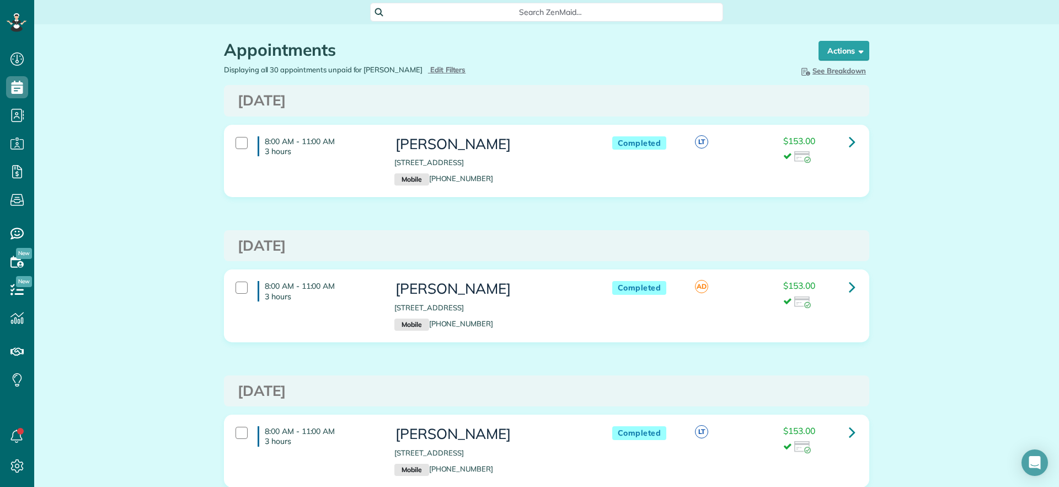
scroll to position [345, 0]
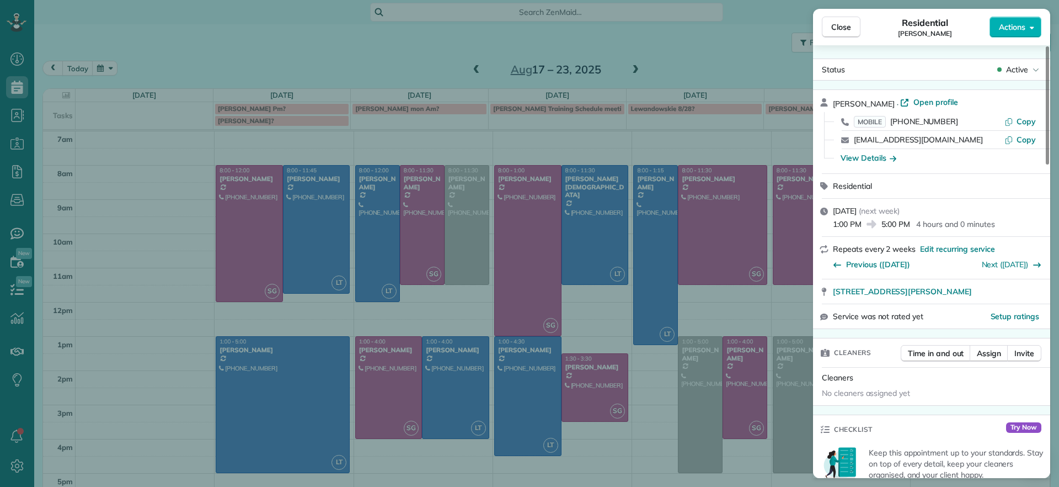
scroll to position [5, 5]
click at [849, 33] on button "Close" at bounding box center [841, 27] width 39 height 21
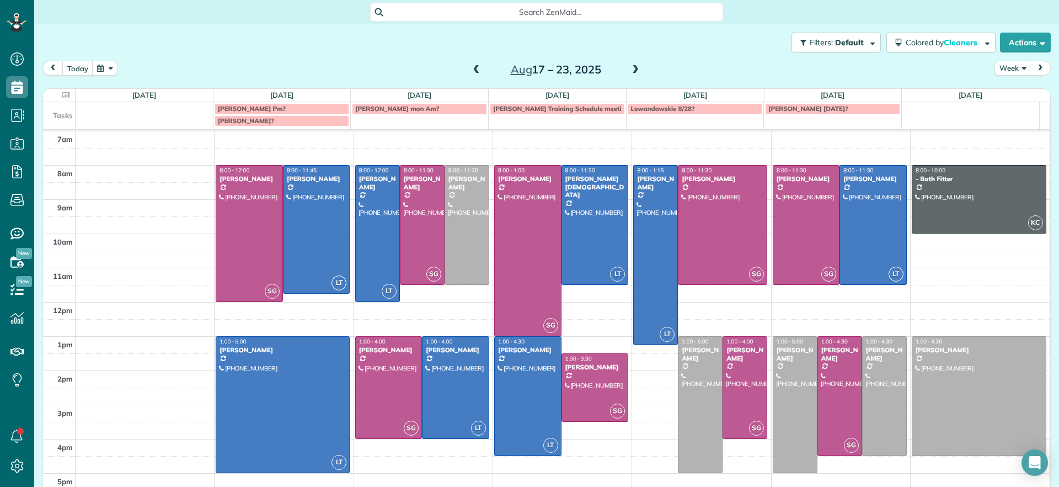
click at [633, 70] on span at bounding box center [635, 70] width 12 height 10
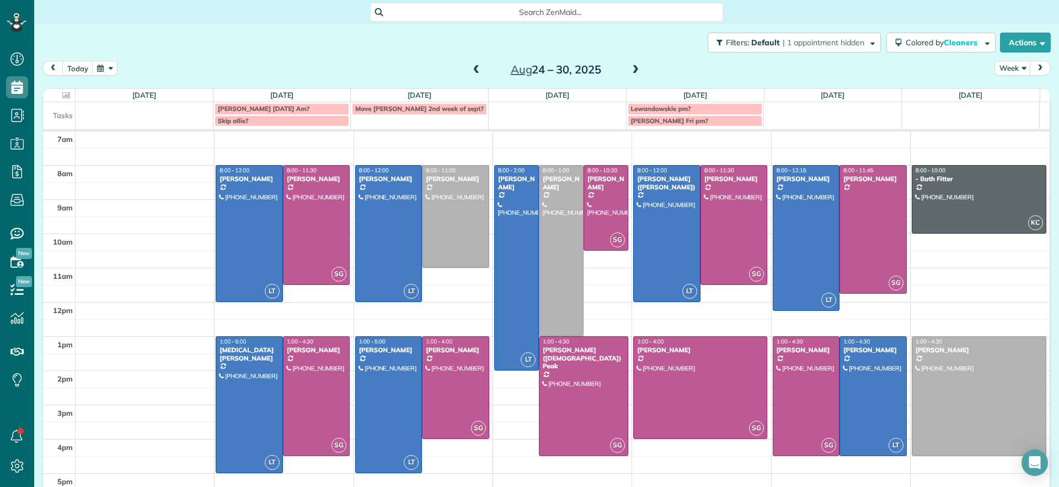
click at [471, 69] on span at bounding box center [477, 70] width 12 height 10
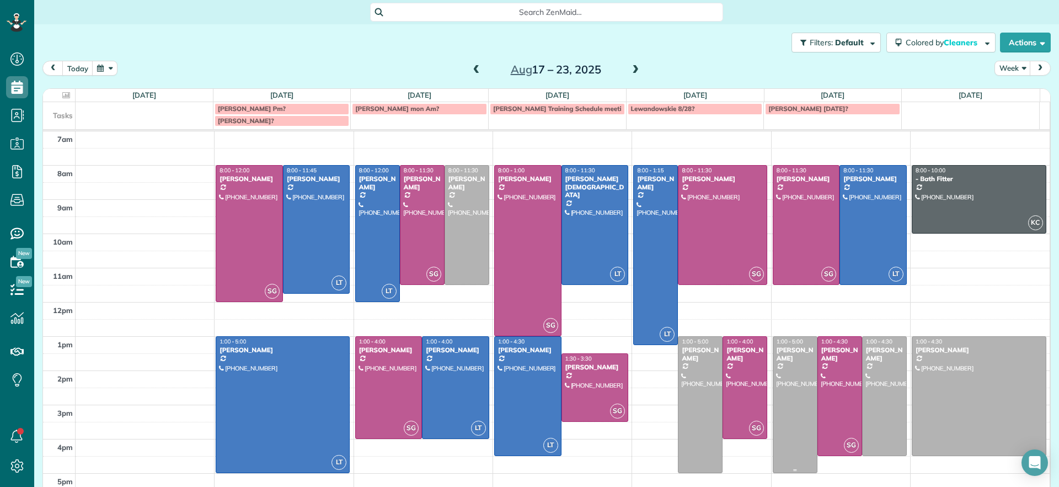
click at [787, 392] on div at bounding box center [795, 404] width 44 height 136
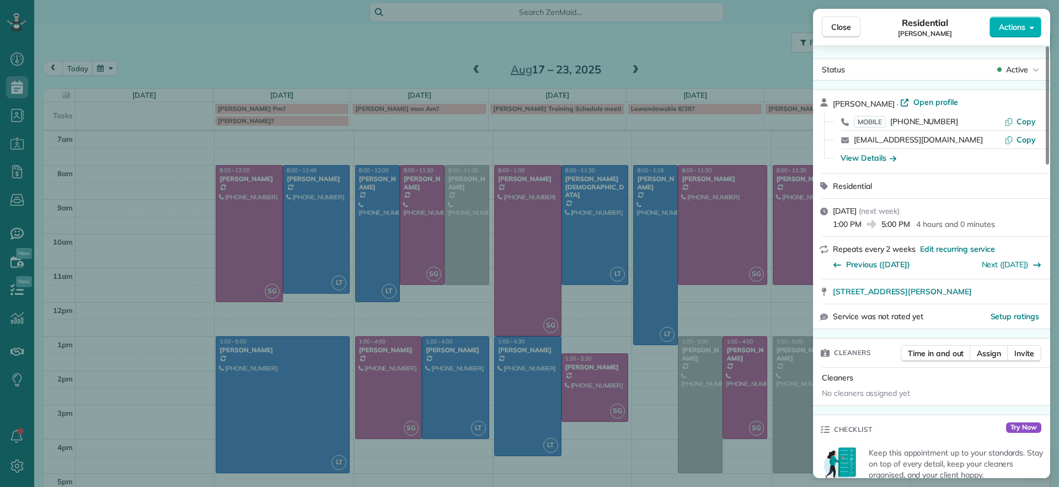
click at [446, 455] on div "Close Residential [PERSON_NAME] Actions Status Active [PERSON_NAME] · Open prof…" at bounding box center [529, 243] width 1059 height 487
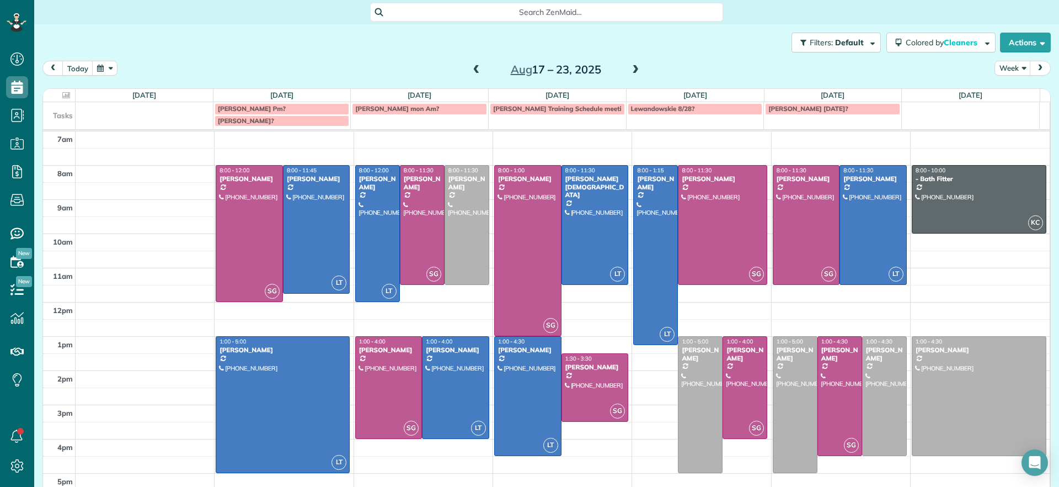
click at [632, 70] on span at bounding box center [635, 70] width 12 height 10
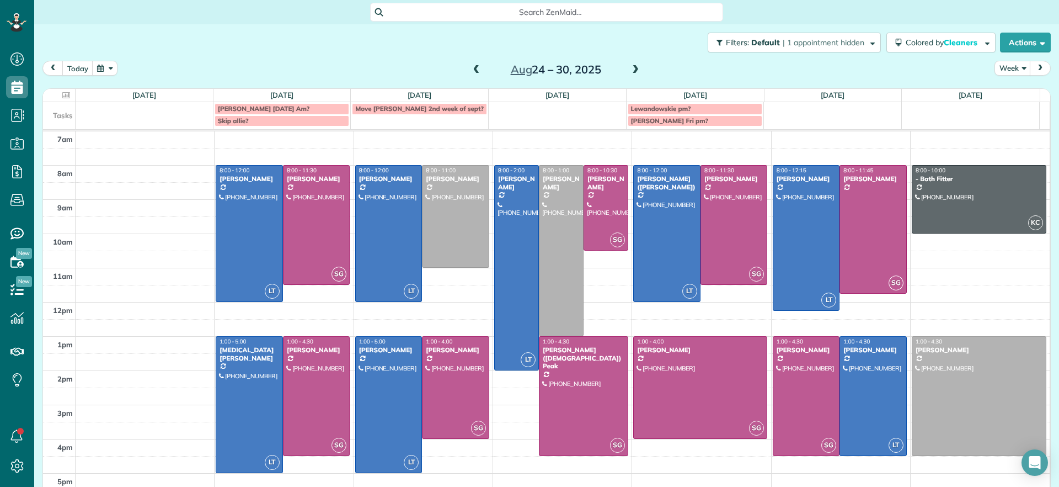
click at [471, 69] on span at bounding box center [477, 70] width 12 height 10
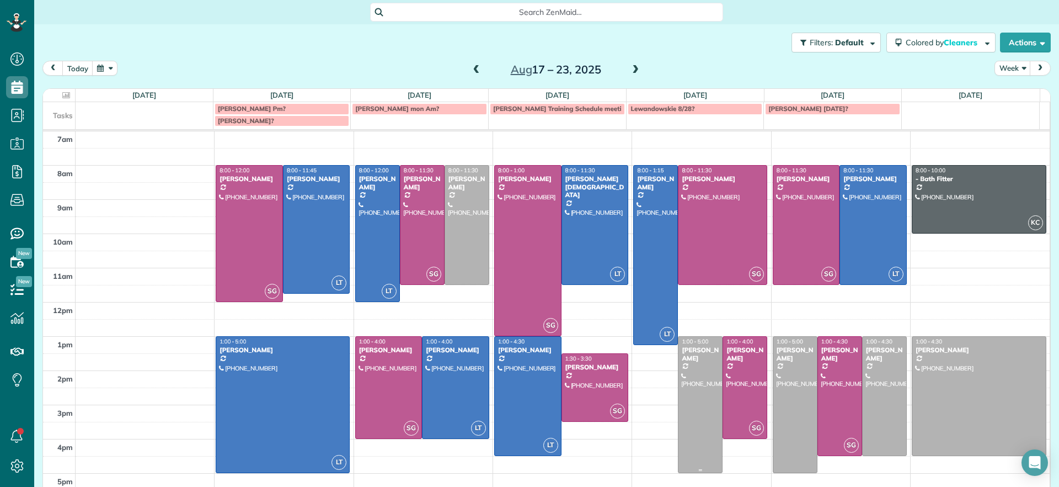
click at [684, 403] on div at bounding box center [700, 404] width 44 height 136
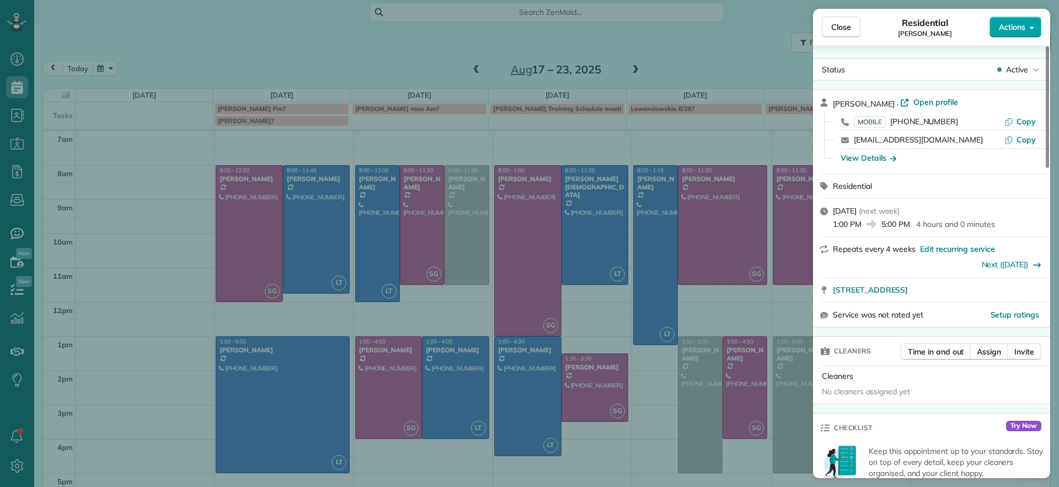
click at [1003, 25] on span "Actions" at bounding box center [1012, 27] width 26 height 11
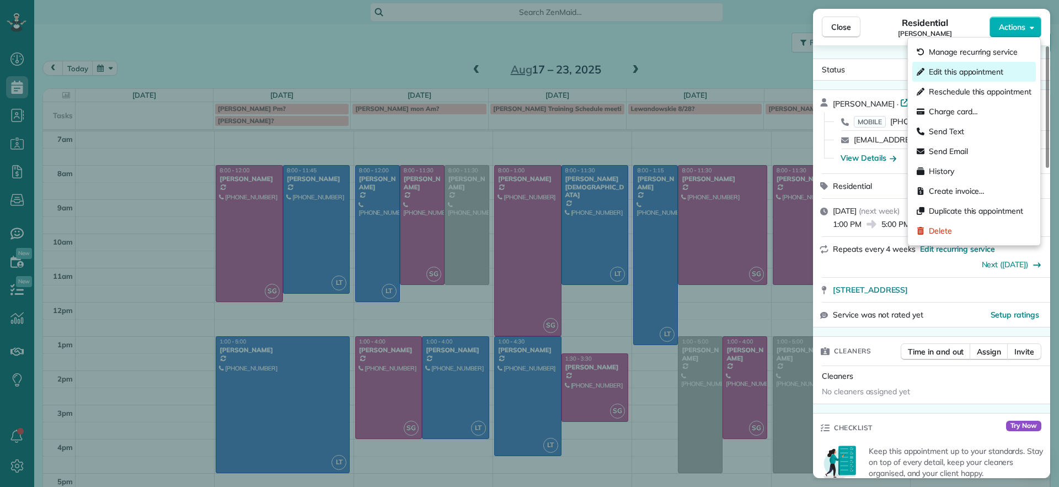
click at [975, 77] on div "Edit this appointment" at bounding box center [974, 72] width 124 height 20
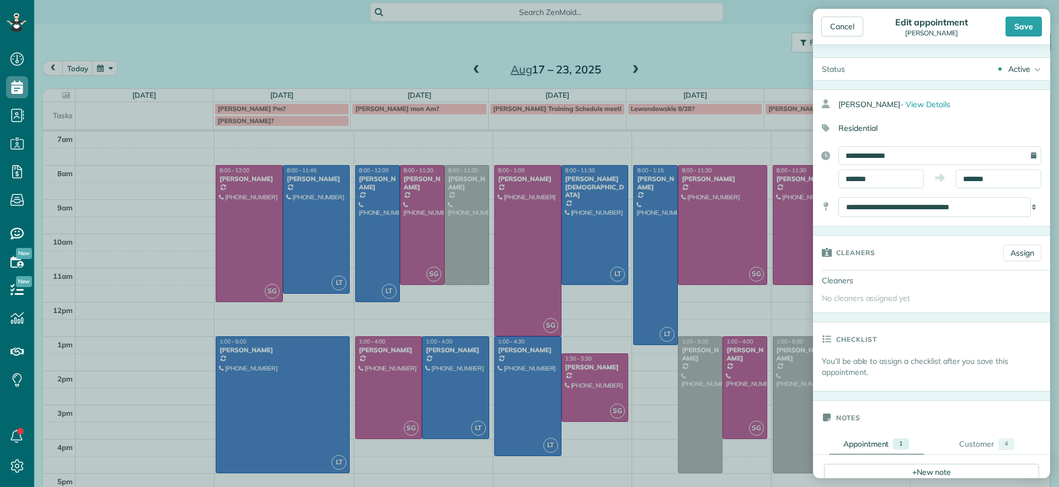
click at [1022, 153] on div "**********" at bounding box center [939, 155] width 203 height 19
click at [864, 145] on div "**********" at bounding box center [931, 157] width 237 height 137
click at [876, 156] on input "**********" at bounding box center [939, 155] width 203 height 19
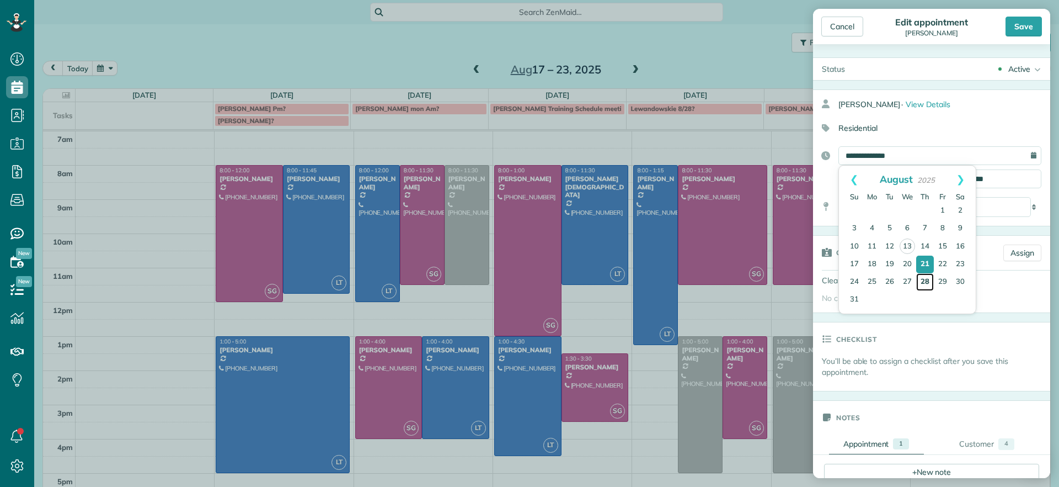
click at [923, 280] on link "28" at bounding box center [925, 282] width 18 height 18
type input "**********"
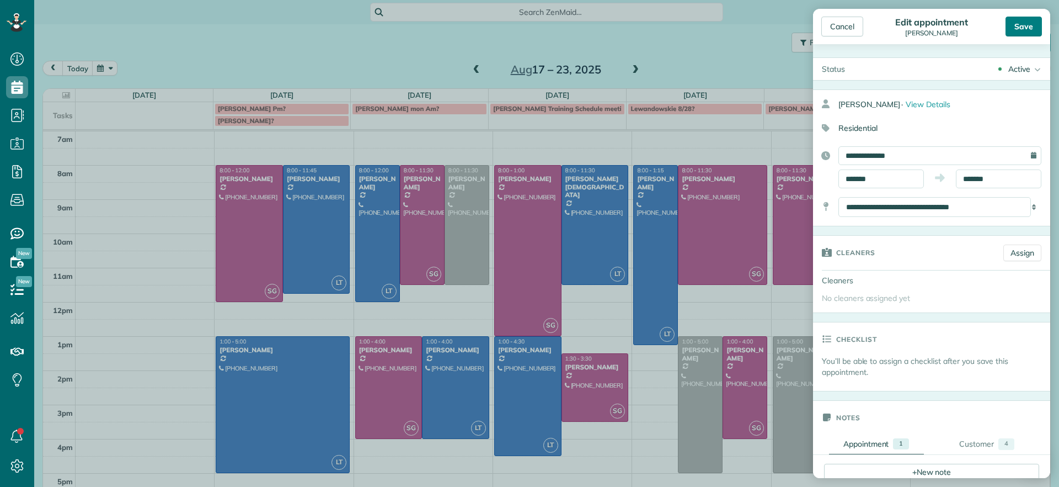
click at [1028, 30] on div "Save" at bounding box center [1024, 27] width 36 height 20
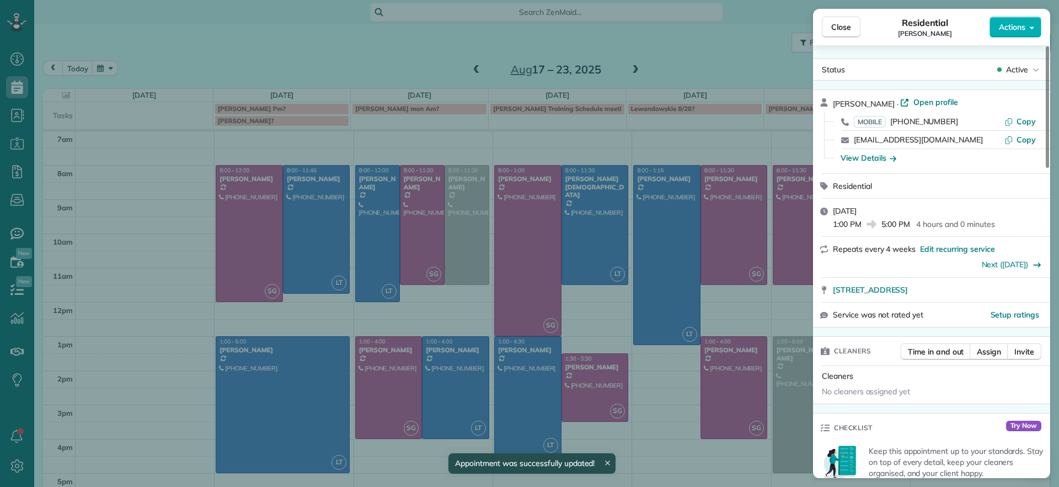
click at [649, 403] on div "Close Residential Ryan Lewandowski Actions Status Active Ryan Lewandowski · Ope…" at bounding box center [529, 243] width 1059 height 487
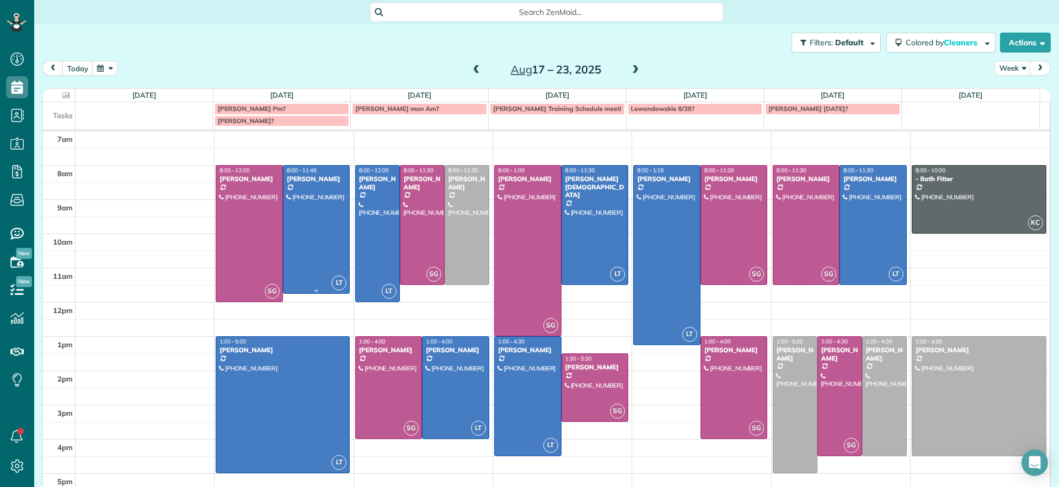
click at [333, 215] on div at bounding box center [317, 228] width 66 height 127
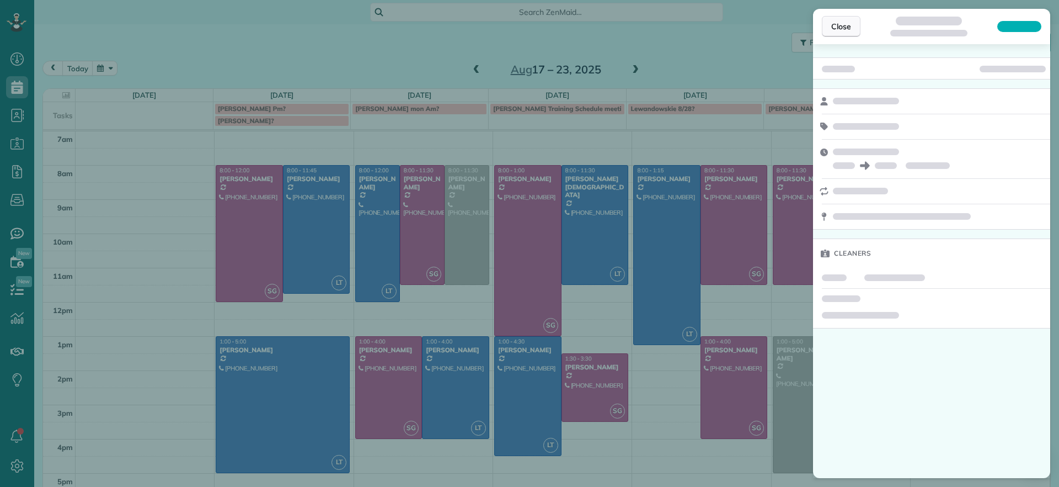
click at [843, 35] on button "Close" at bounding box center [841, 26] width 39 height 21
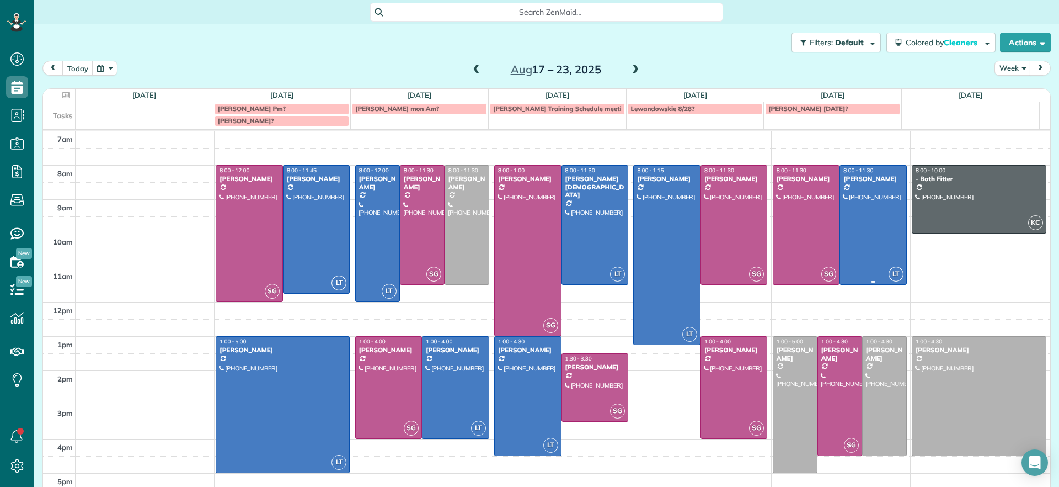
click at [870, 192] on div at bounding box center [873, 224] width 66 height 119
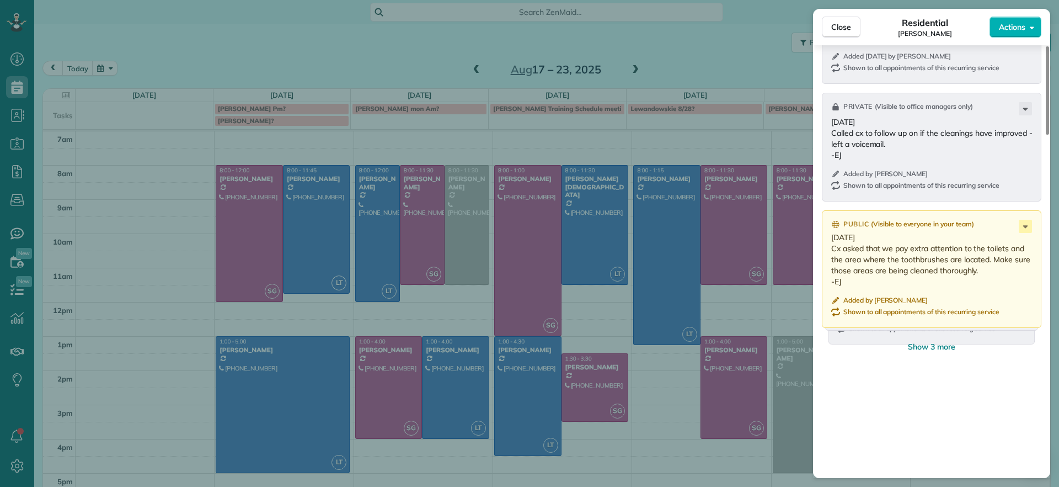
scroll to position [1522, 0]
click at [933, 346] on span "Show 3 more" at bounding box center [931, 344] width 47 height 11
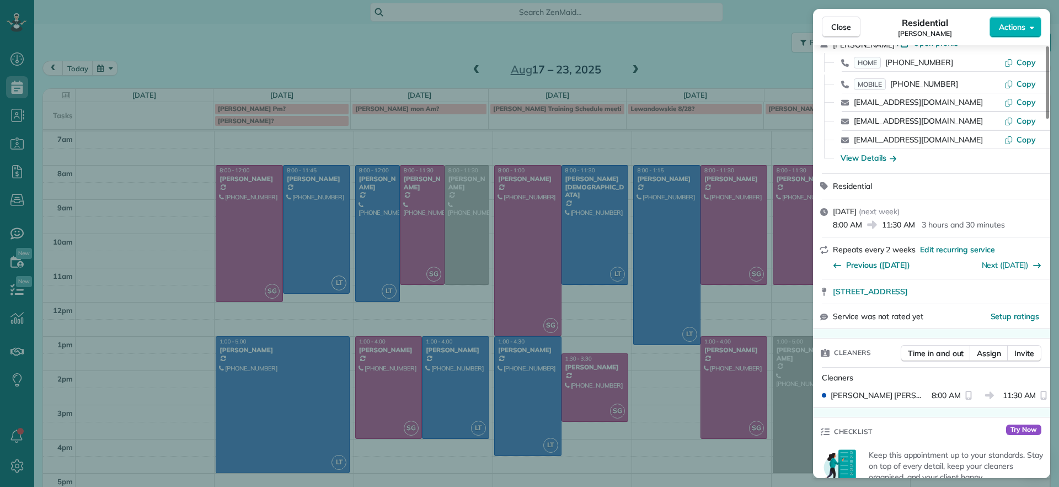
scroll to position [0, 0]
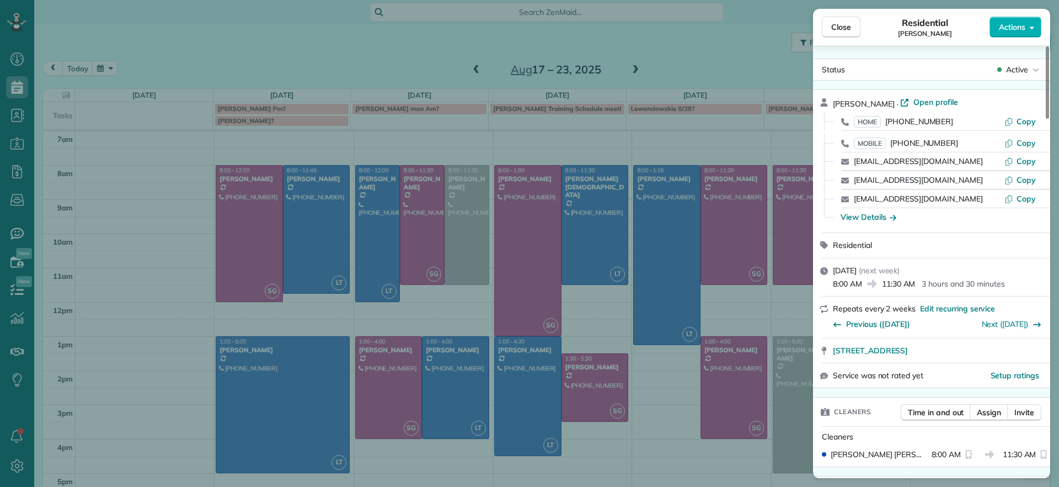
click at [793, 205] on div "Close Residential Julie Davi Actions Status Active Julie Davi · Open profile HO…" at bounding box center [529, 243] width 1059 height 487
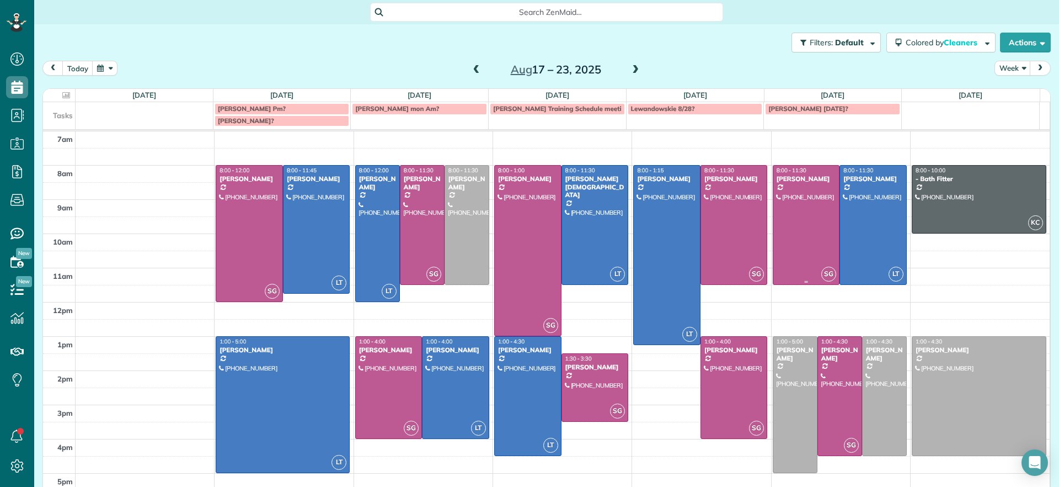
click at [781, 233] on div at bounding box center [806, 224] width 66 height 119
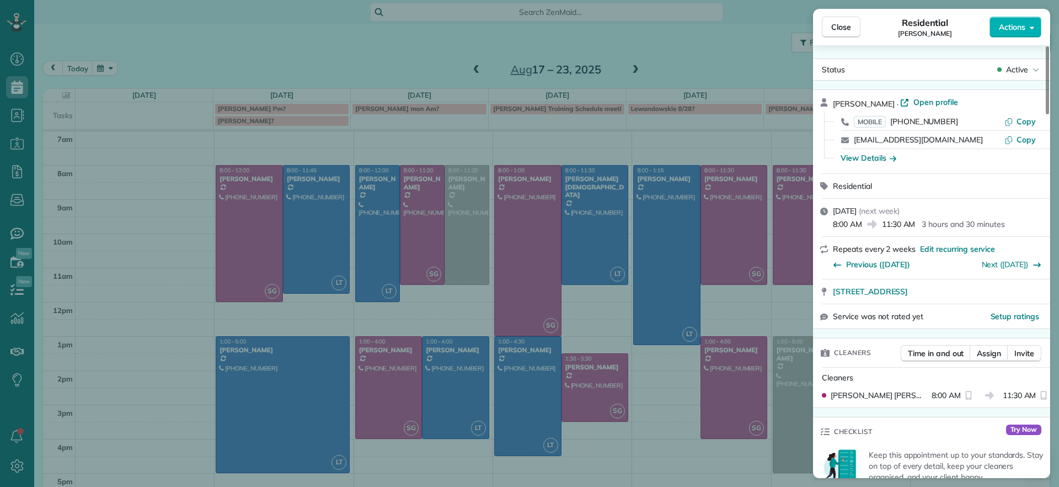
click at [764, 153] on div "Close Residential Jennifer Friedline Actions Status Active Jennifer Friedline ·…" at bounding box center [529, 243] width 1059 height 487
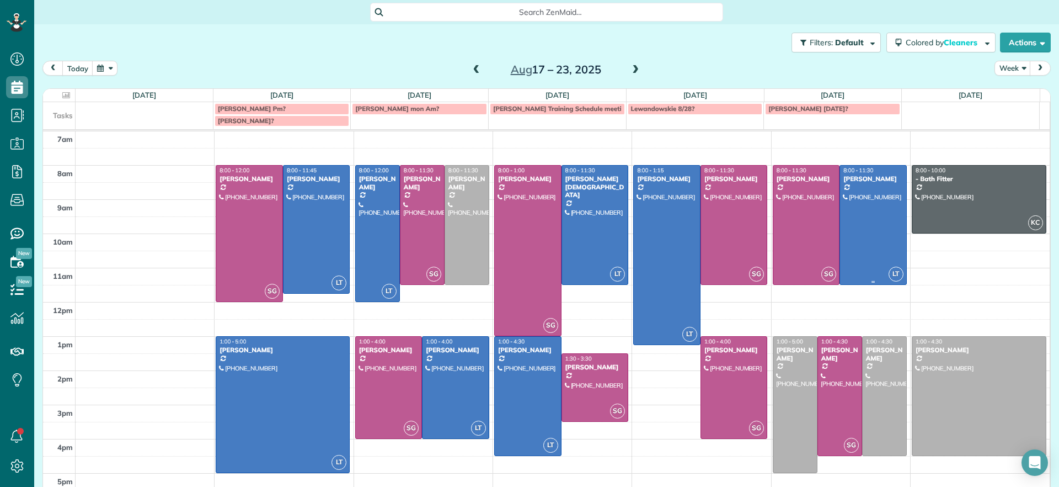
click at [842, 199] on div at bounding box center [873, 224] width 66 height 119
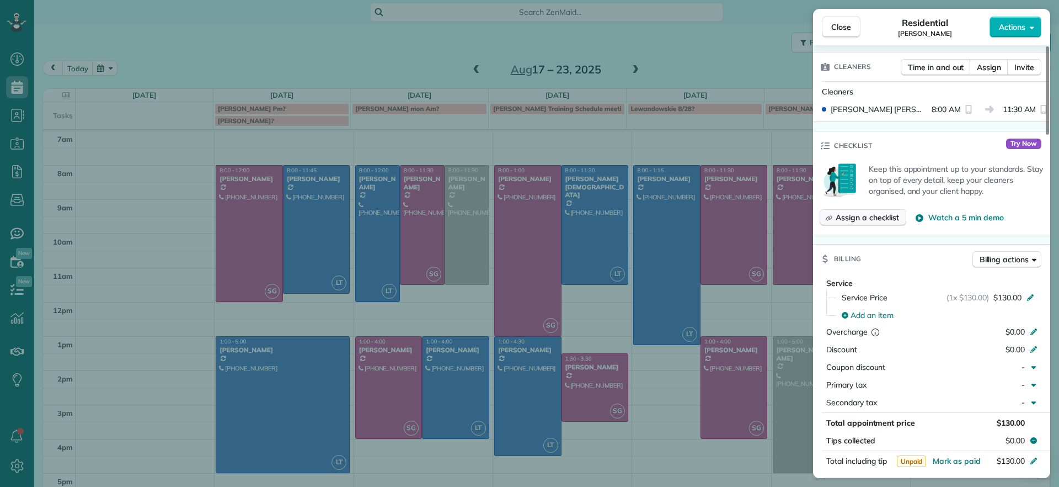
scroll to position [1034, 0]
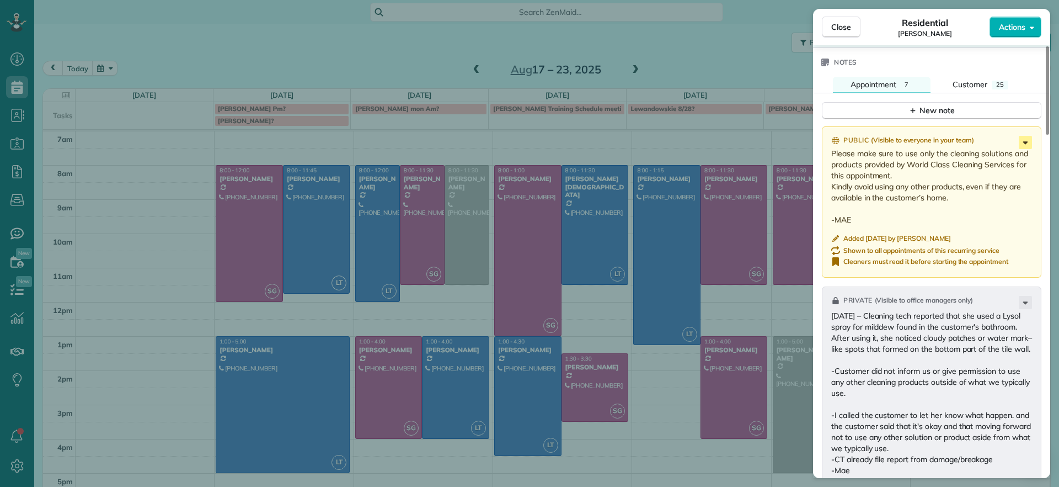
click at [1023, 143] on icon at bounding box center [1025, 142] width 13 height 13
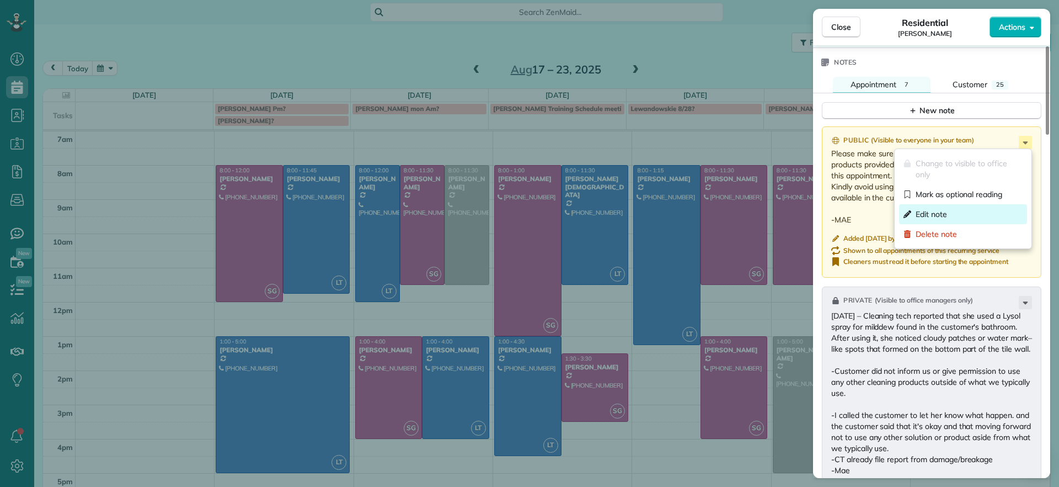
click at [957, 207] on div "Edit note" at bounding box center [963, 214] width 128 height 20
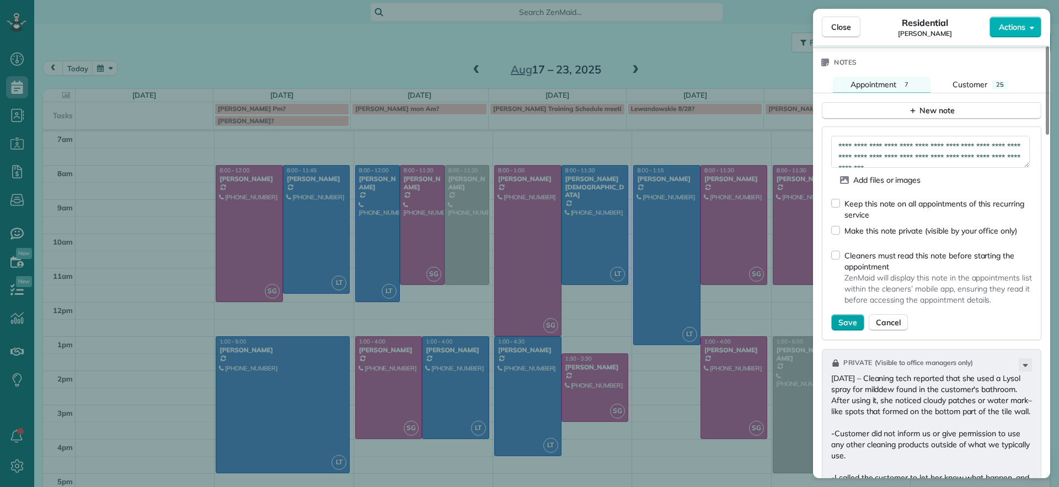
click at [845, 327] on span "Save" at bounding box center [847, 322] width 19 height 11
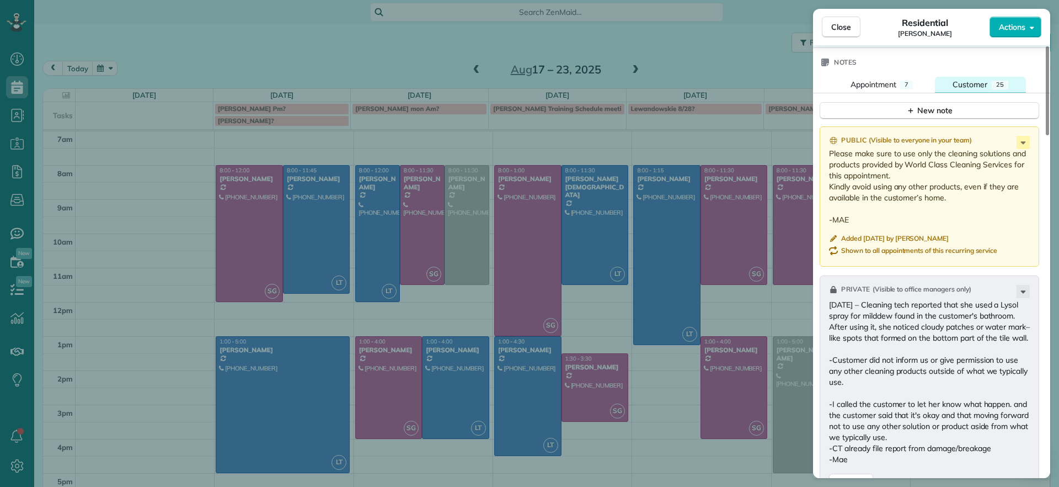
click at [984, 81] on span "Customer" at bounding box center [970, 84] width 35 height 10
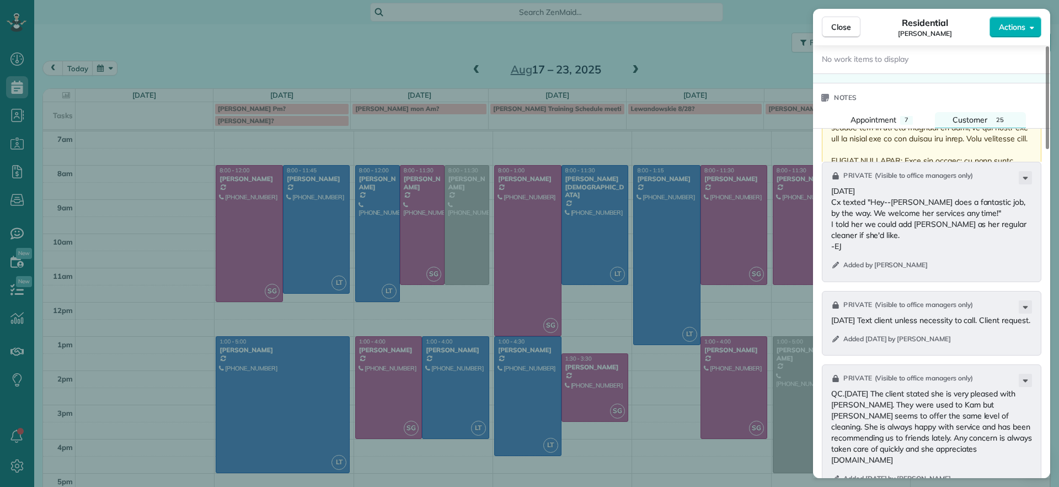
scroll to position [965, 0]
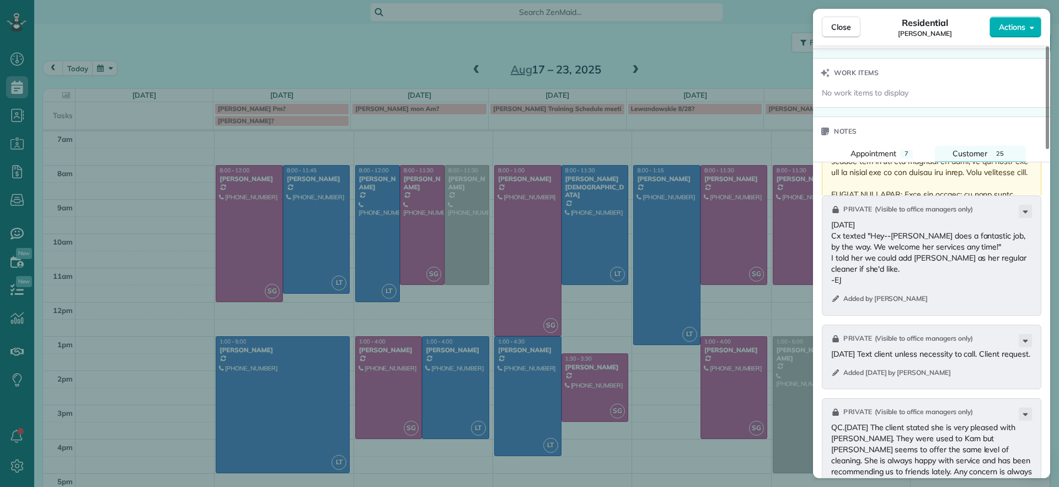
click at [1004, 186] on p at bounding box center [932, 89] width 203 height 993
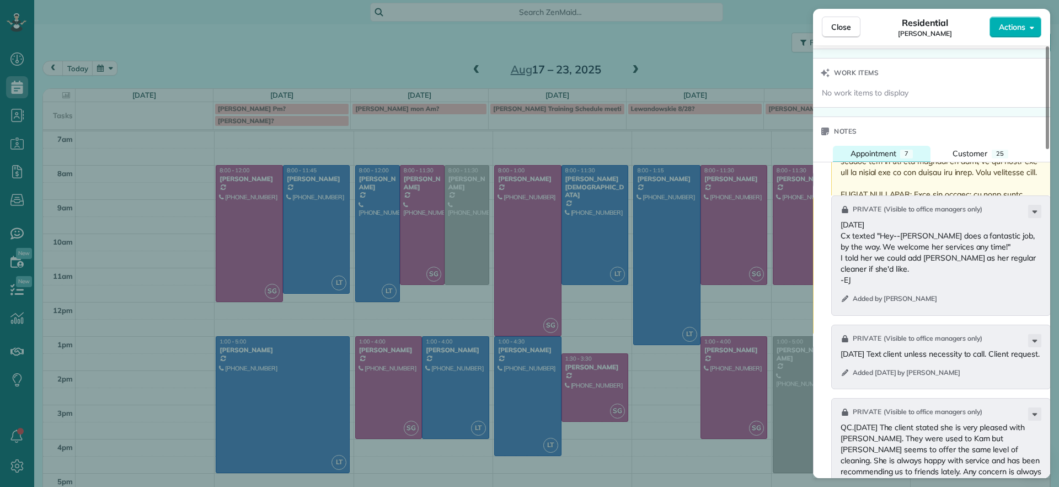
click at [889, 151] on span "Appointment" at bounding box center [874, 153] width 46 height 10
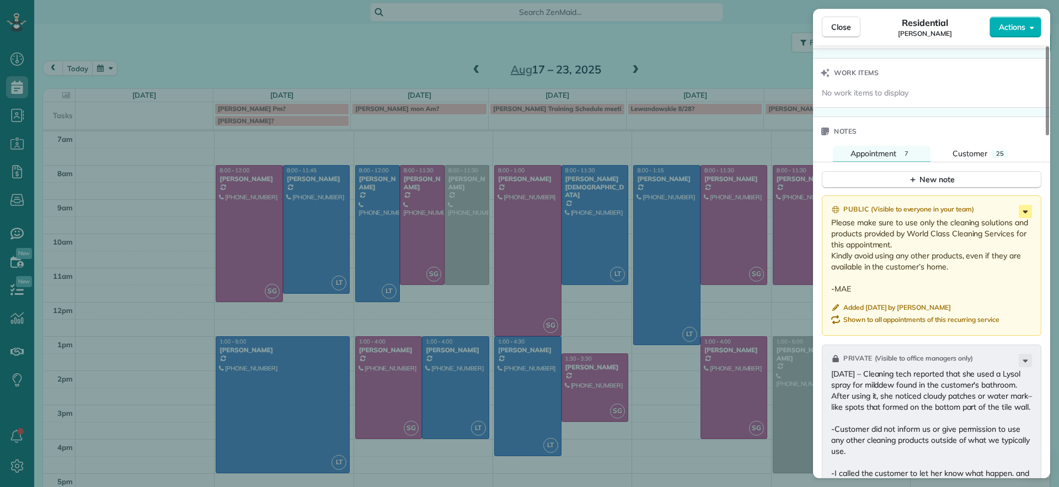
click at [1023, 211] on icon at bounding box center [1025, 211] width 13 height 13
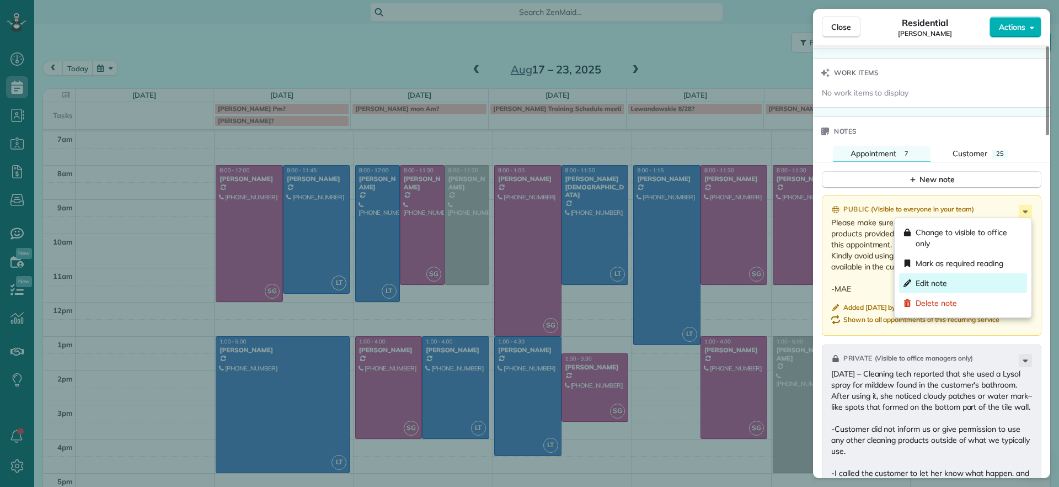
click at [954, 281] on div "Edit note" at bounding box center [963, 283] width 128 height 20
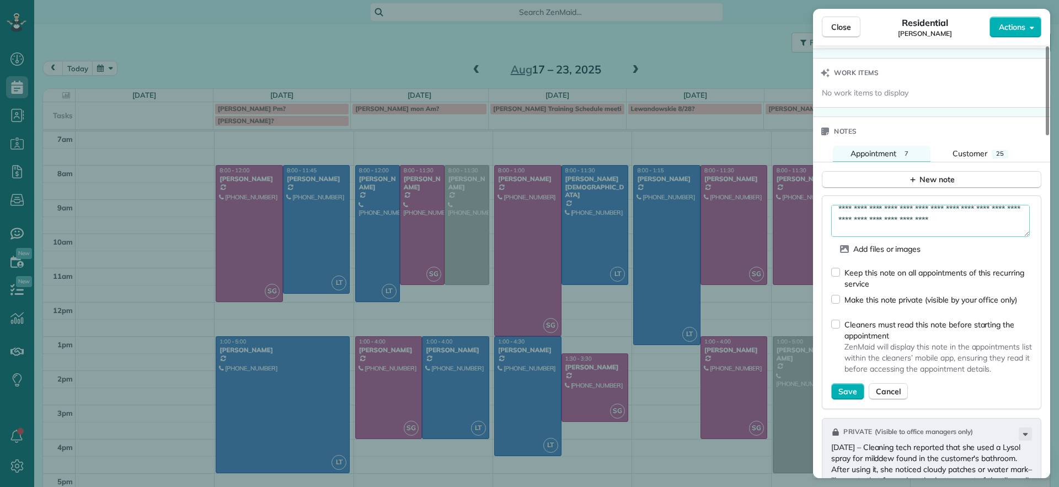
scroll to position [28, 0]
click at [990, 227] on textarea "**********" at bounding box center [930, 221] width 199 height 32
type textarea "**********"
click at [841, 275] on div "Keep this note on all appointments of this recurring service" at bounding box center [931, 273] width 201 height 31
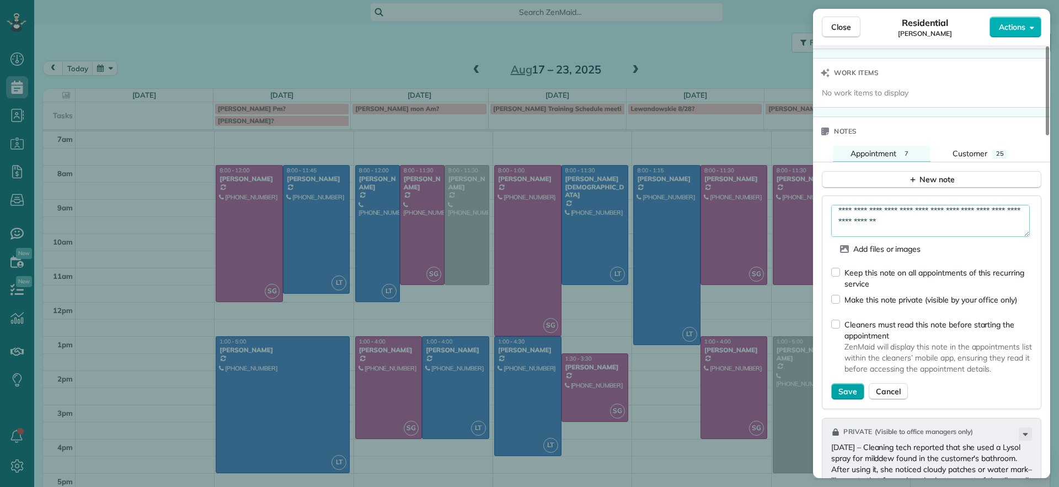
click at [859, 389] on button "Save" at bounding box center [847, 391] width 33 height 17
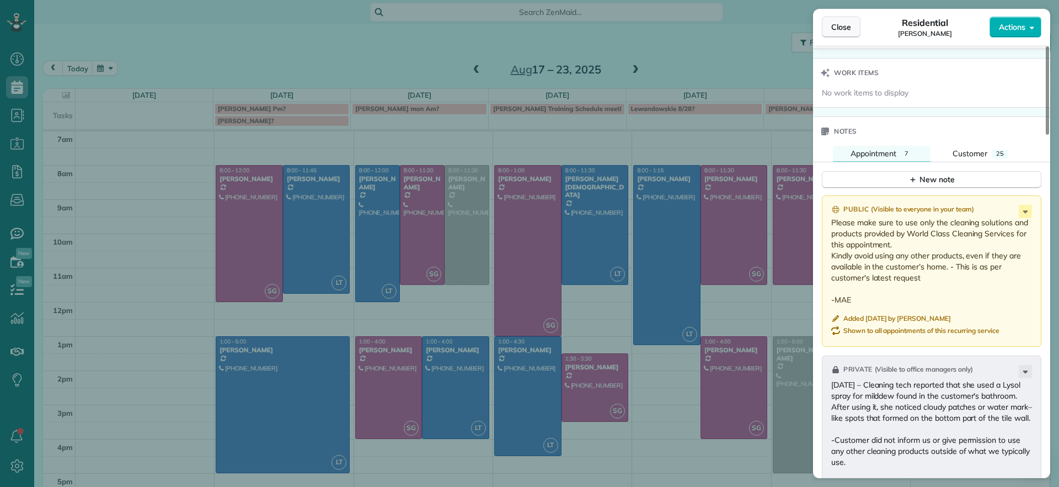
click at [841, 31] on span "Close" at bounding box center [841, 27] width 20 height 11
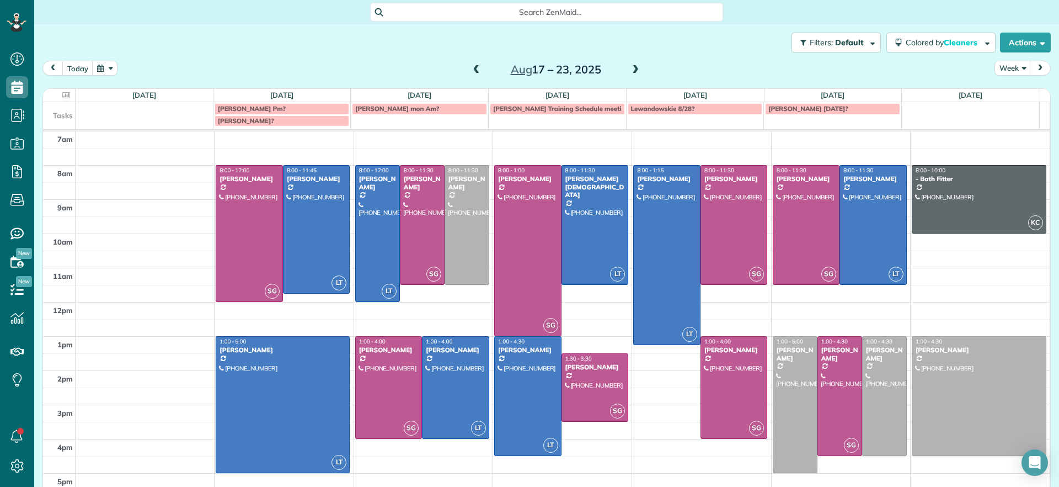
click at [630, 67] on span at bounding box center [635, 70] width 12 height 10
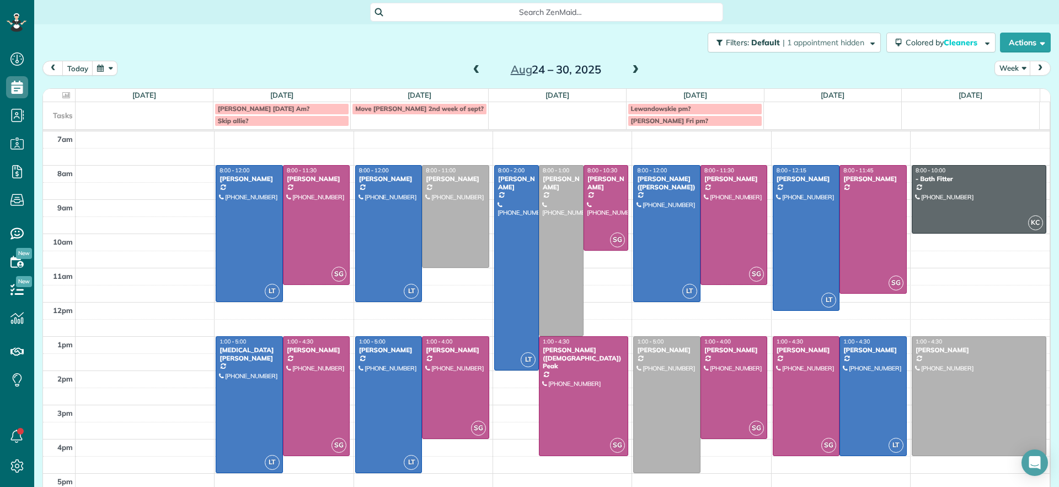
click at [471, 71] on span at bounding box center [477, 70] width 12 height 10
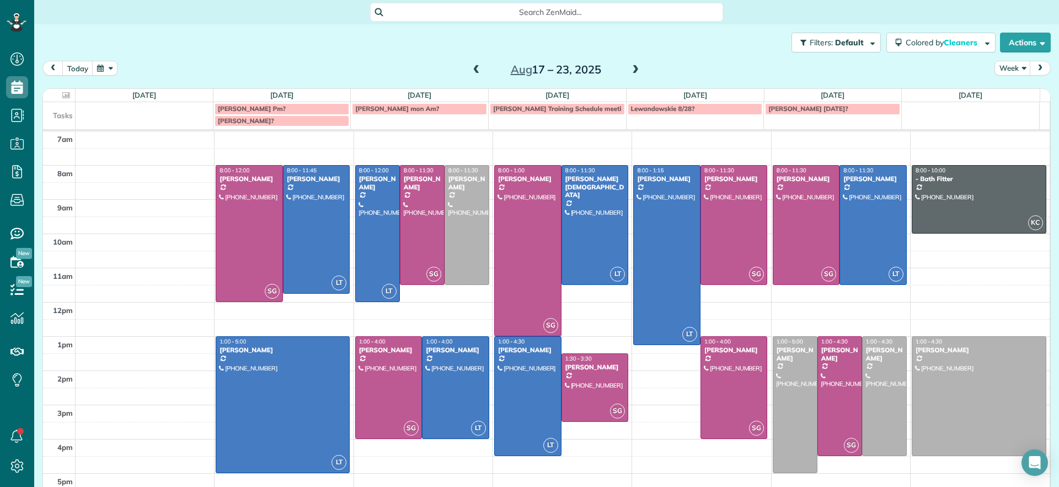
click at [630, 71] on span at bounding box center [635, 70] width 12 height 10
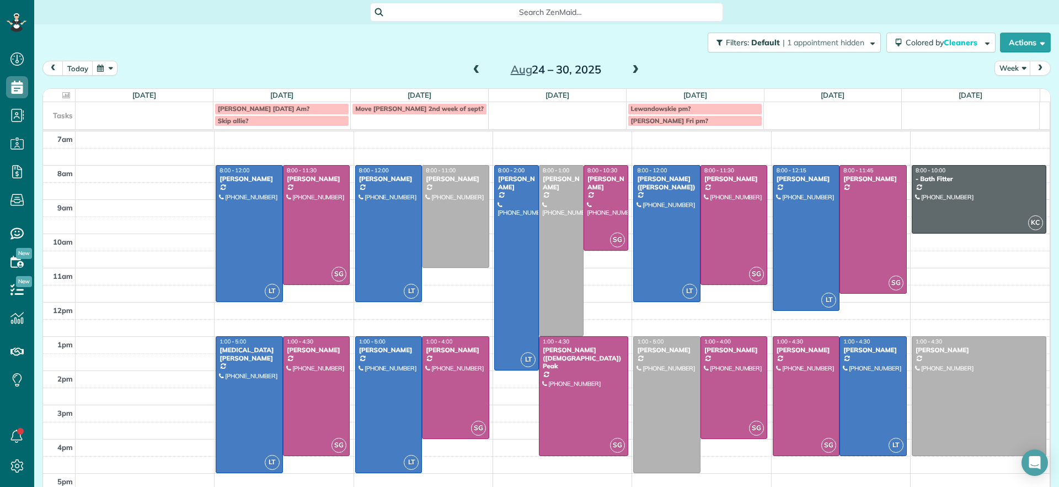
click at [473, 72] on span at bounding box center [477, 70] width 12 height 10
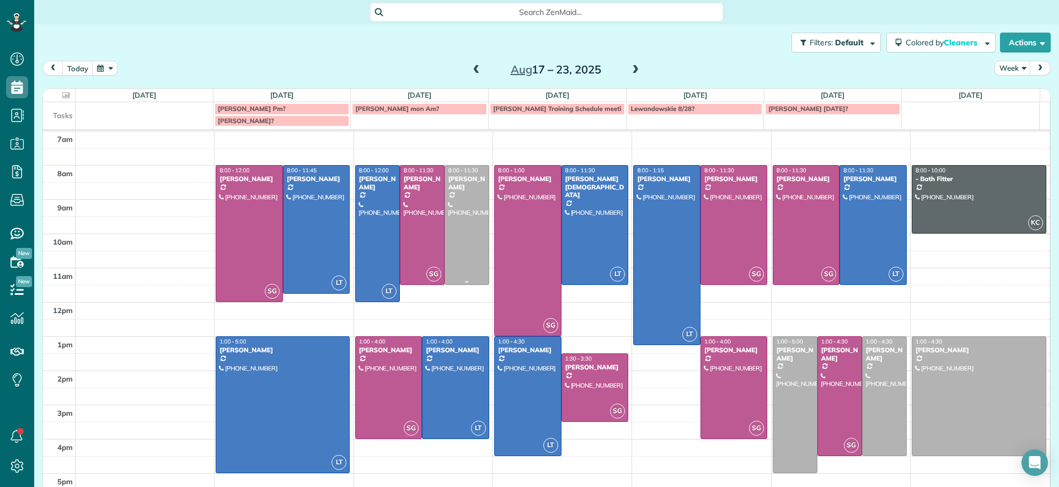
click at [451, 231] on div at bounding box center [467, 224] width 44 height 119
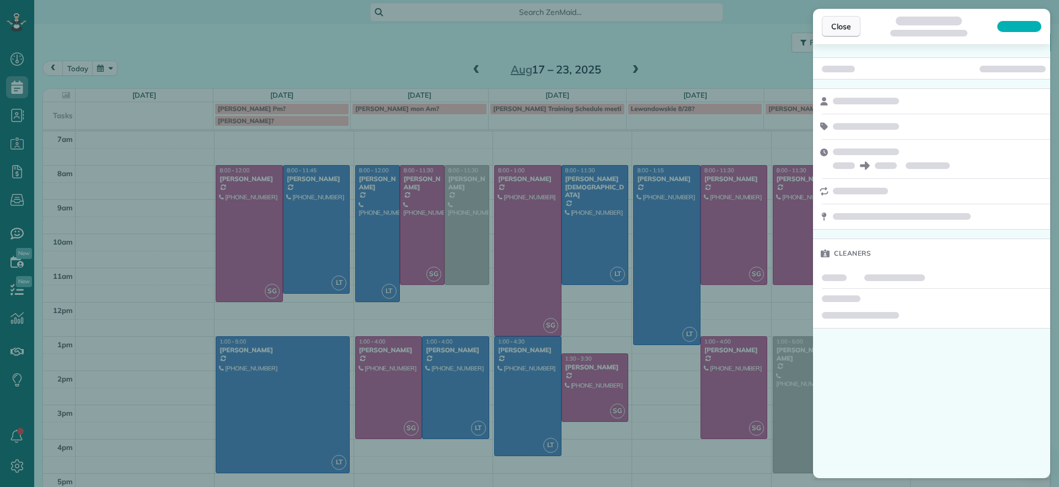
click at [849, 24] on span "Close" at bounding box center [841, 26] width 20 height 11
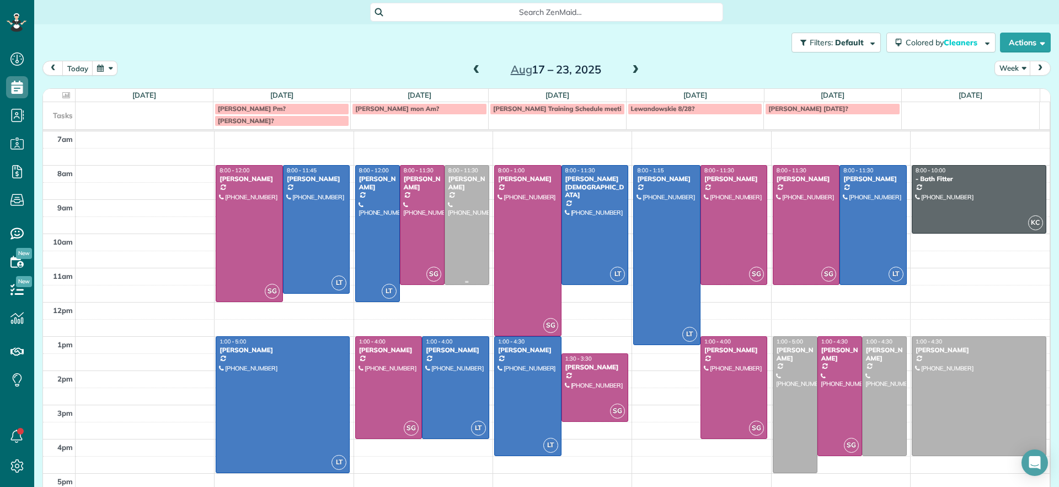
click at [460, 241] on div at bounding box center [467, 224] width 44 height 119
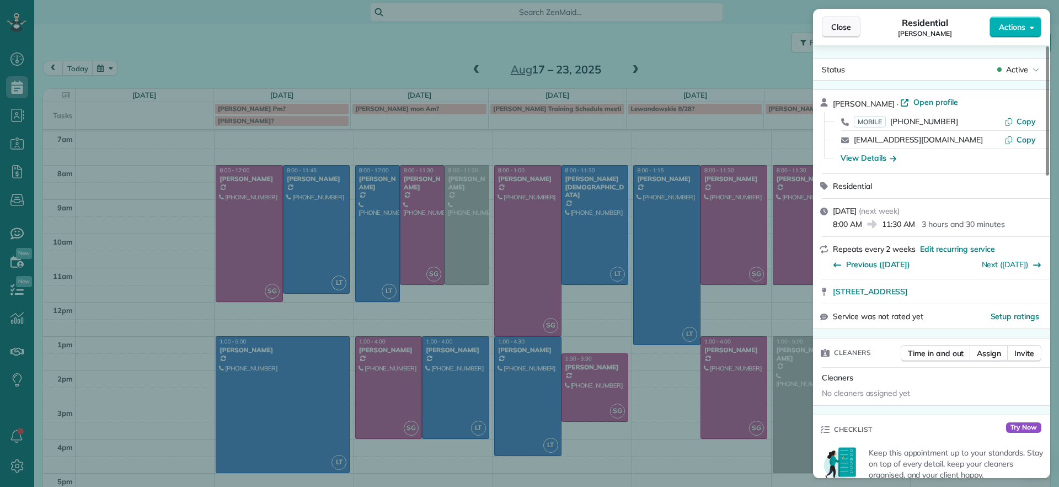
click at [832, 27] on span "Close" at bounding box center [841, 27] width 20 height 11
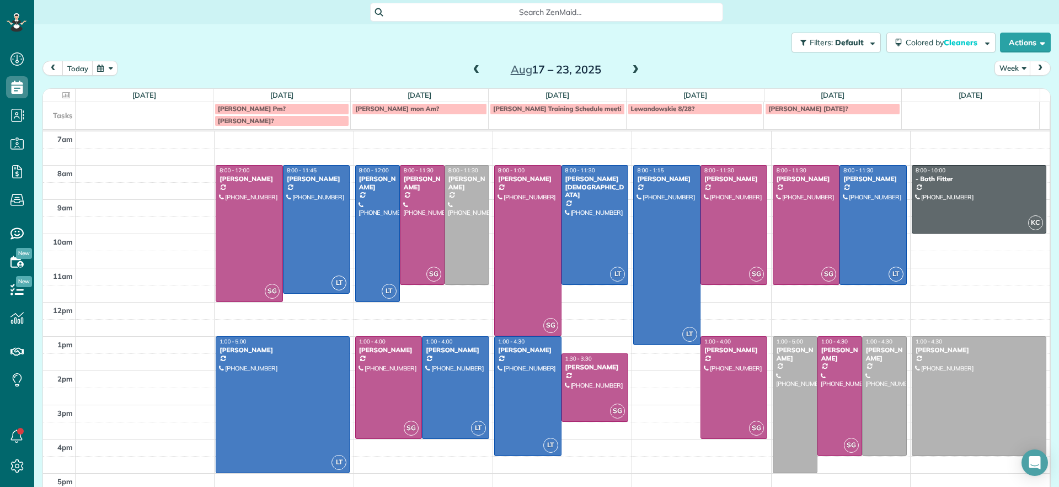
click at [631, 70] on span at bounding box center [635, 70] width 12 height 10
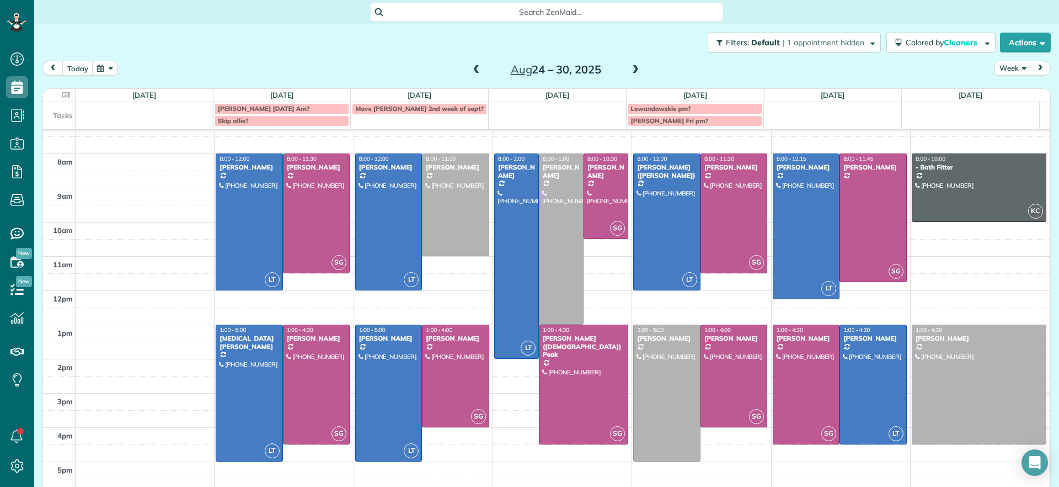
scroll to position [17, 0]
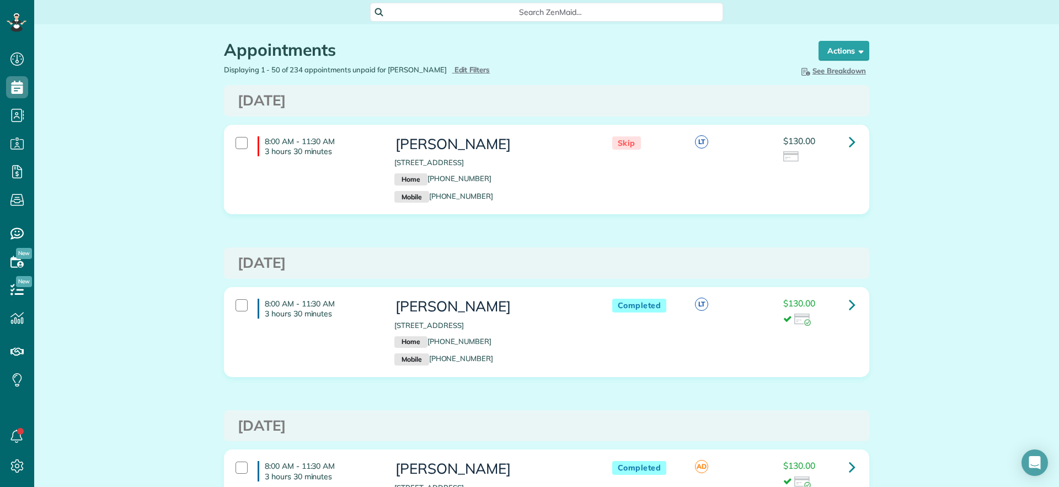
scroll to position [69, 0]
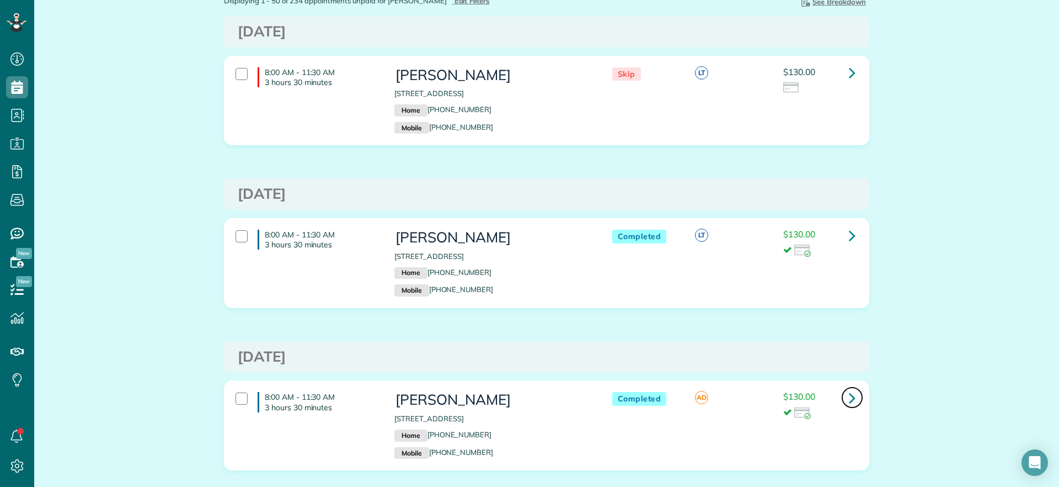
click at [849, 399] on icon at bounding box center [852, 397] width 7 height 19
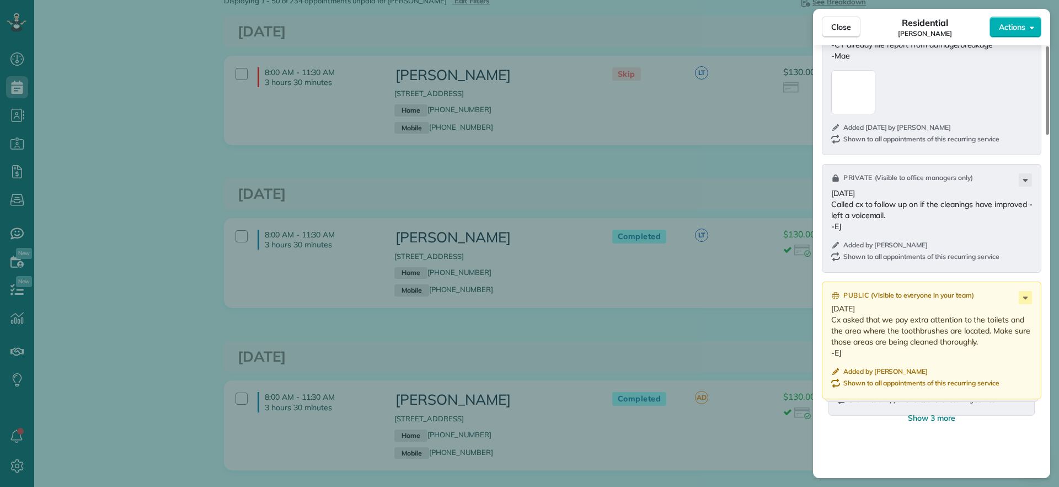
scroll to position [1590, 0]
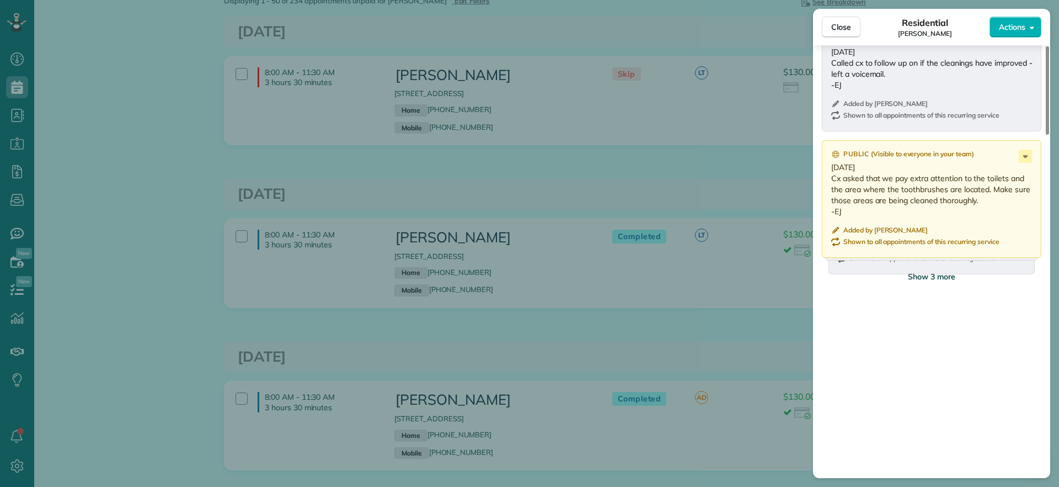
click at [938, 279] on span "Show 3 more" at bounding box center [931, 276] width 47 height 11
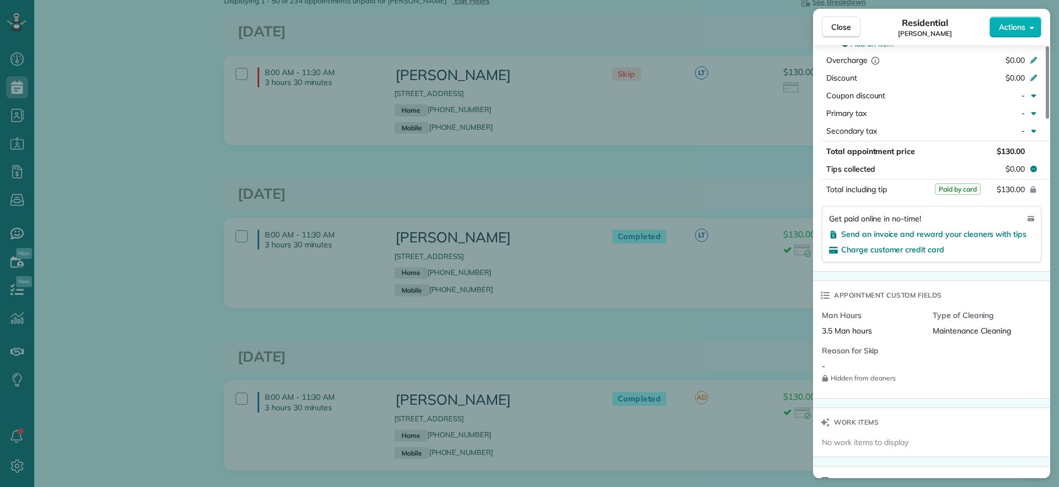
scroll to position [961, 0]
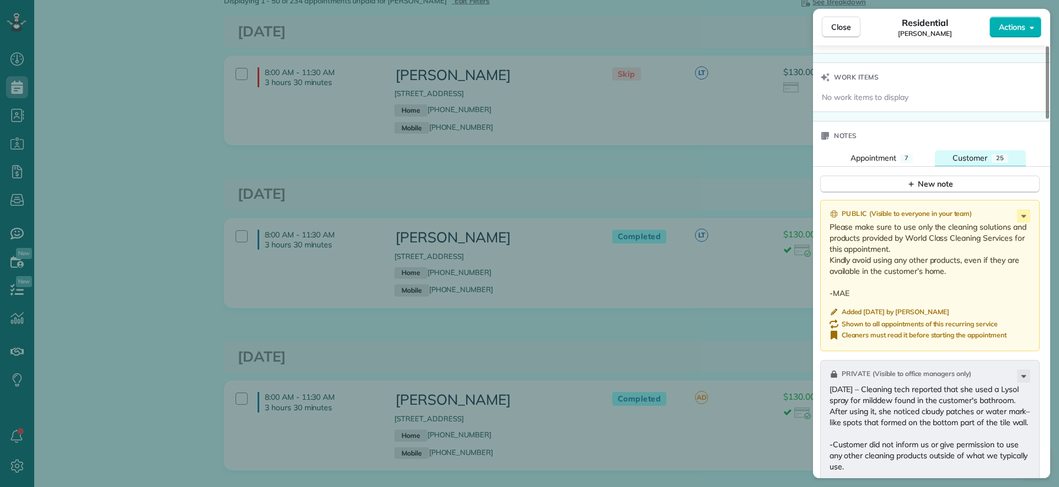
click at [993, 153] on button "Customer 25" at bounding box center [980, 158] width 91 height 16
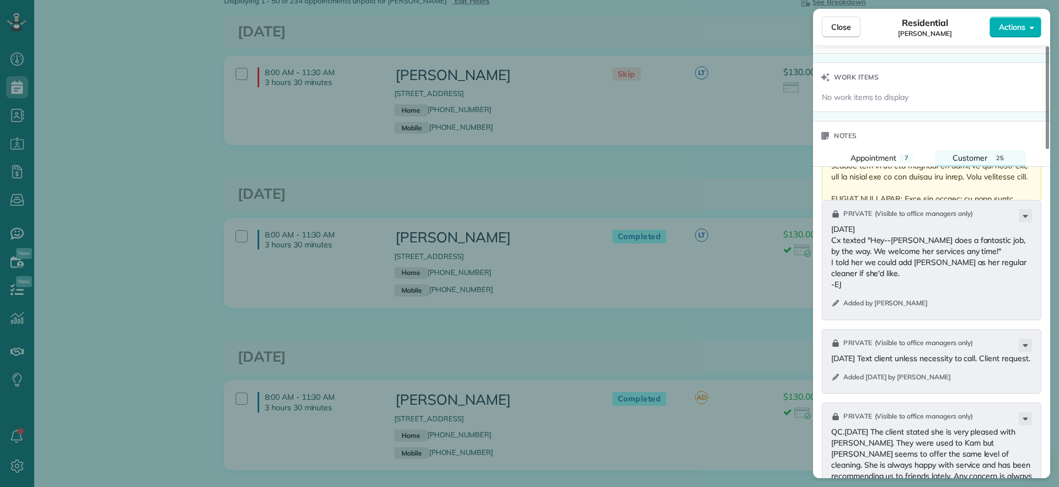
click at [977, 187] on p at bounding box center [932, 93] width 203 height 993
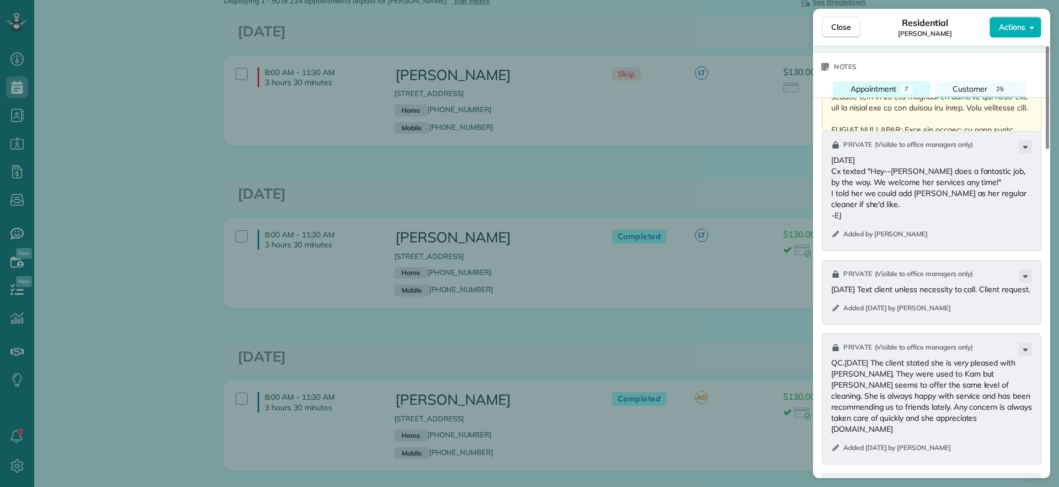
click at [857, 91] on span "Appointment" at bounding box center [874, 89] width 46 height 10
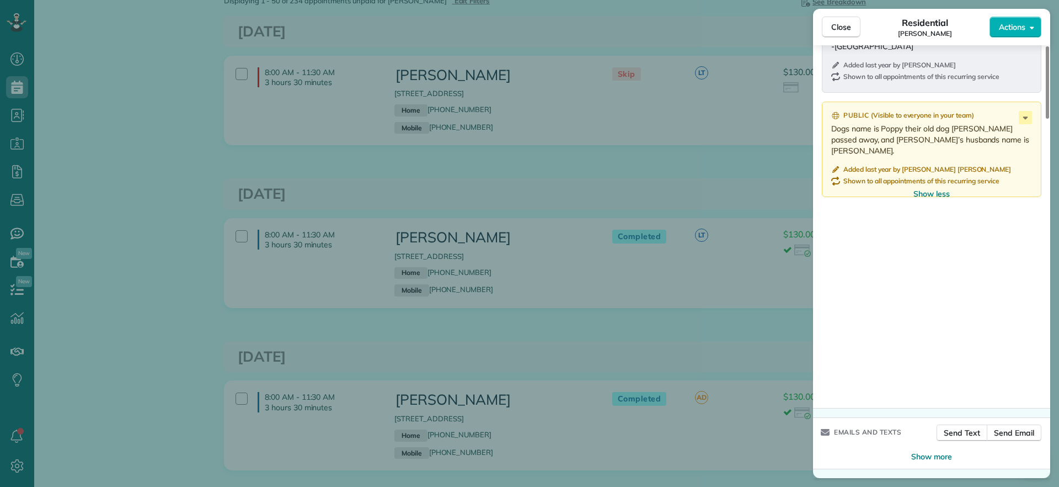
scroll to position [2006, 0]
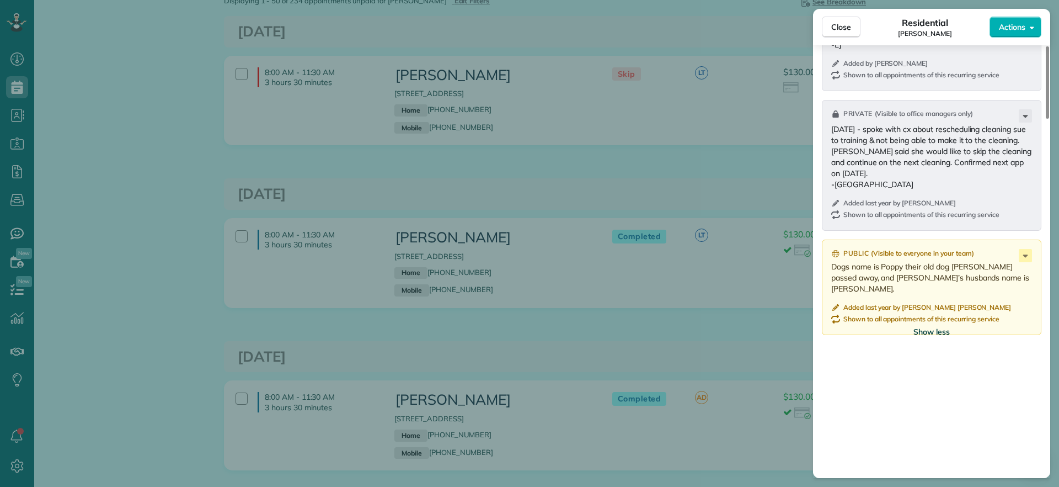
click at [931, 334] on span "Show less" at bounding box center [931, 331] width 36 height 11
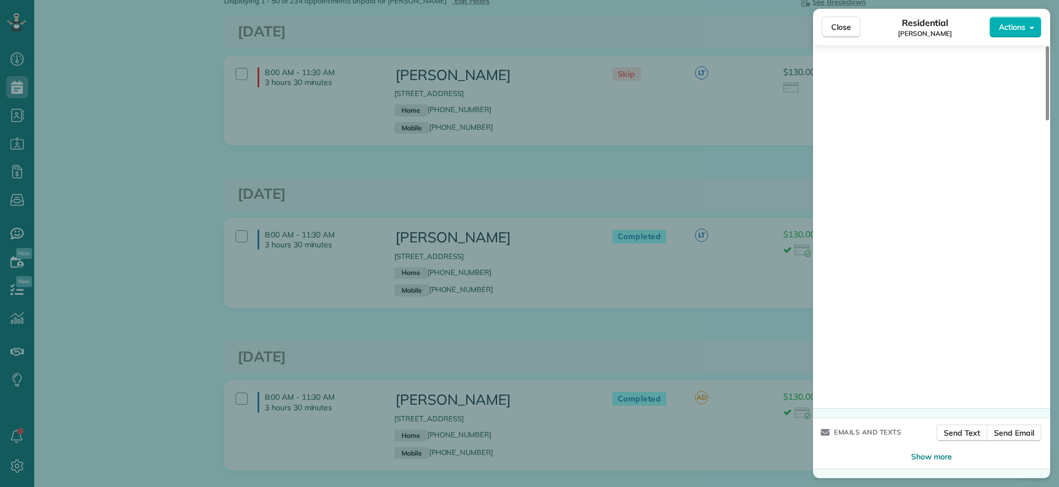
scroll to position [1672, 0]
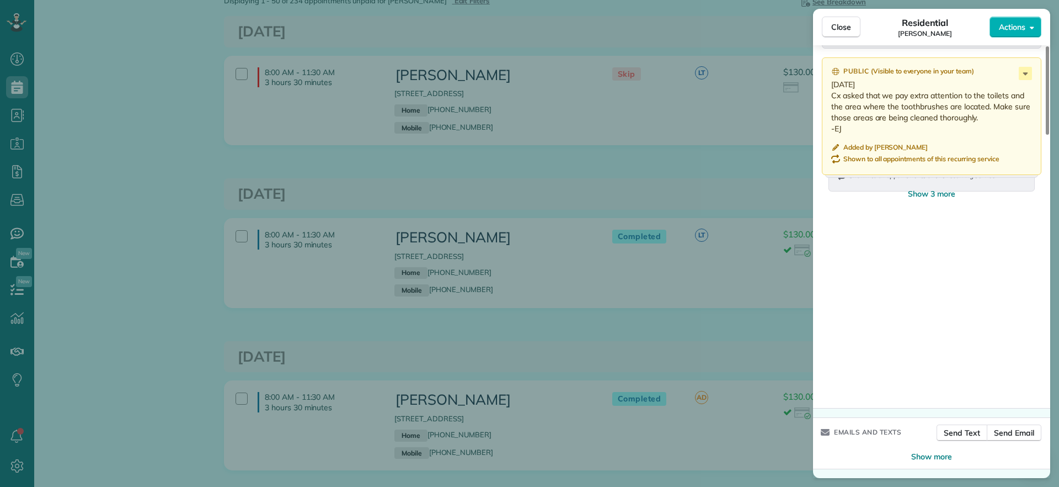
click at [133, 308] on div "Close Residential [PERSON_NAME] Actions Status Completed [PERSON_NAME] · Open p…" at bounding box center [529, 243] width 1059 height 487
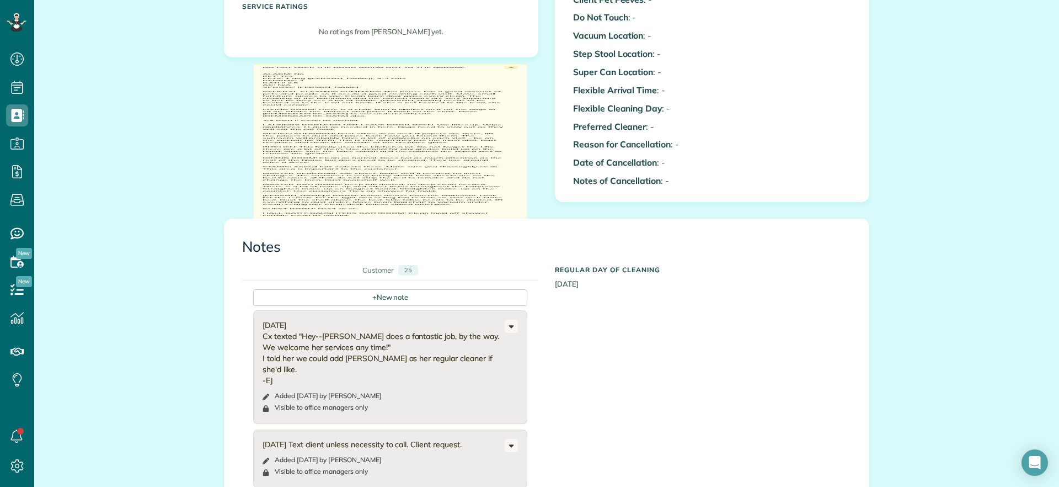
scroll to position [345, 0]
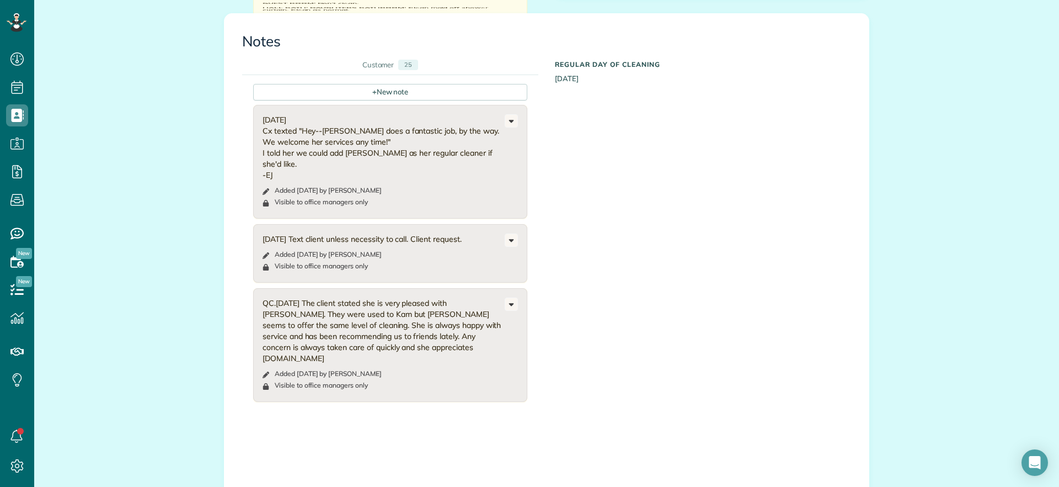
scroll to position [414, 0]
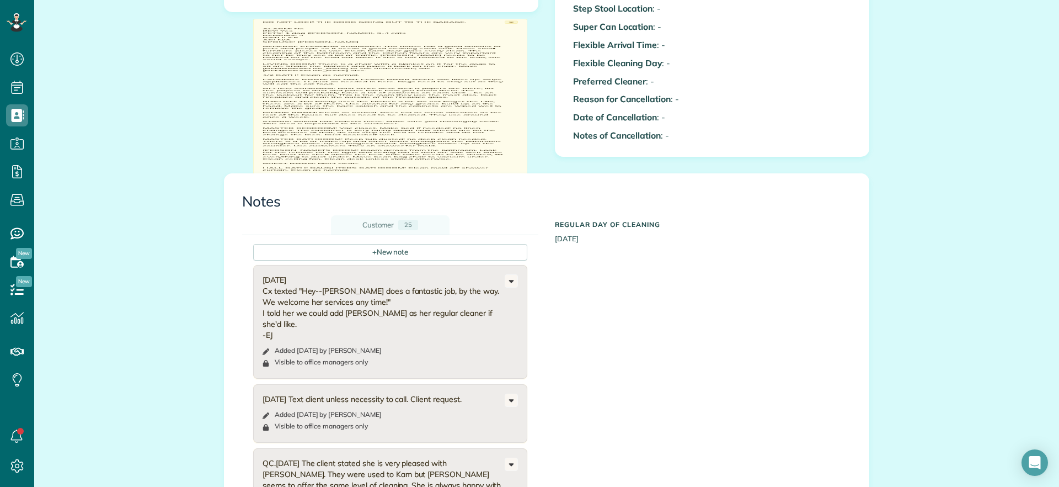
click at [378, 229] on link "Customer 25" at bounding box center [390, 224] width 119 height 19
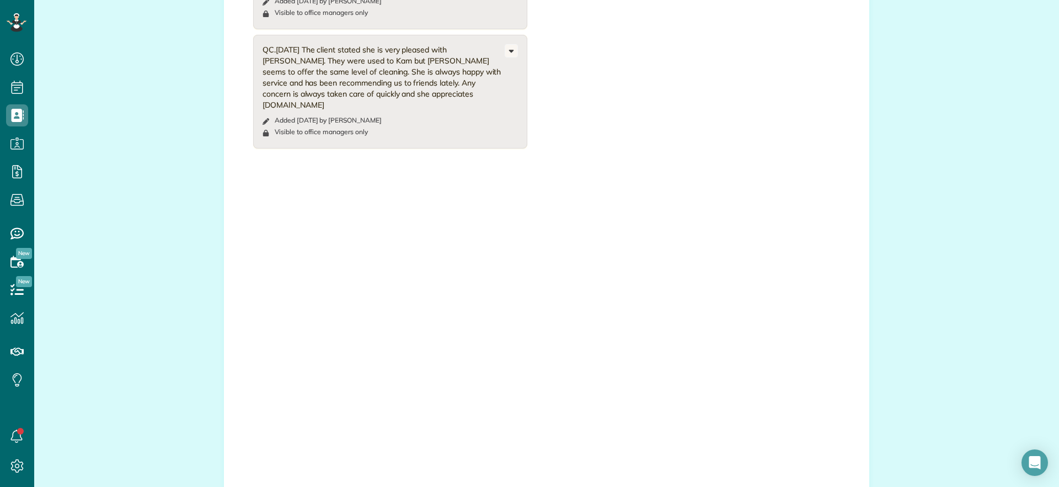
scroll to position [1172, 0]
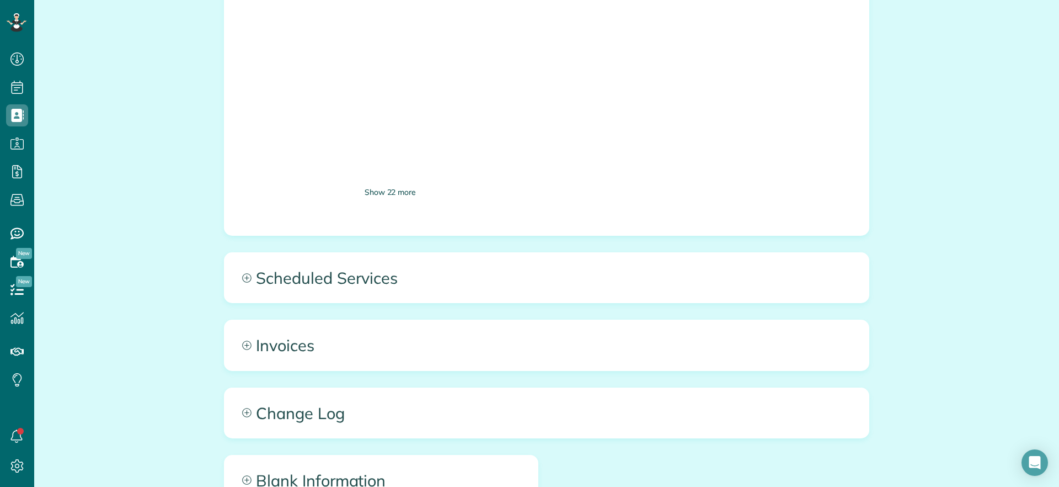
click at [381, 186] on div "Show 22 more" at bounding box center [390, 192] width 274 height 12
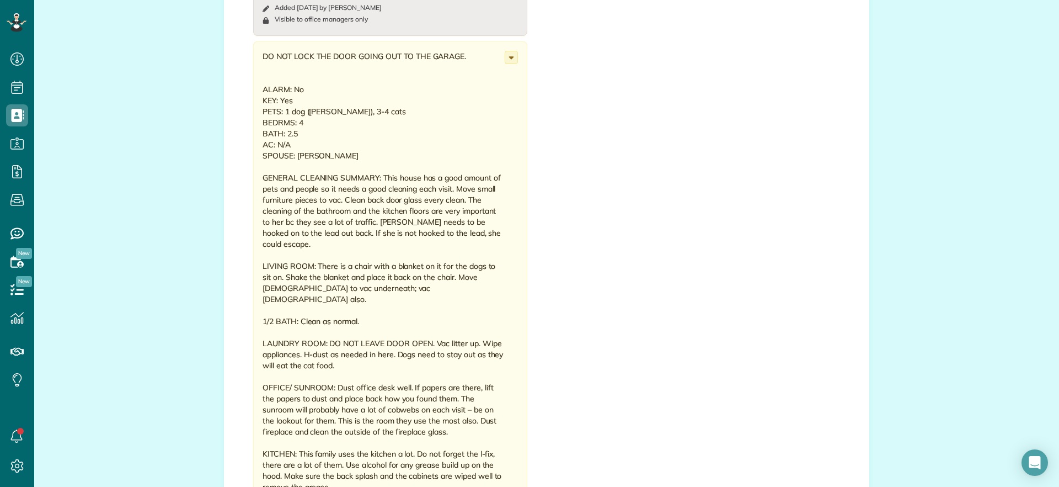
scroll to position [2827, 0]
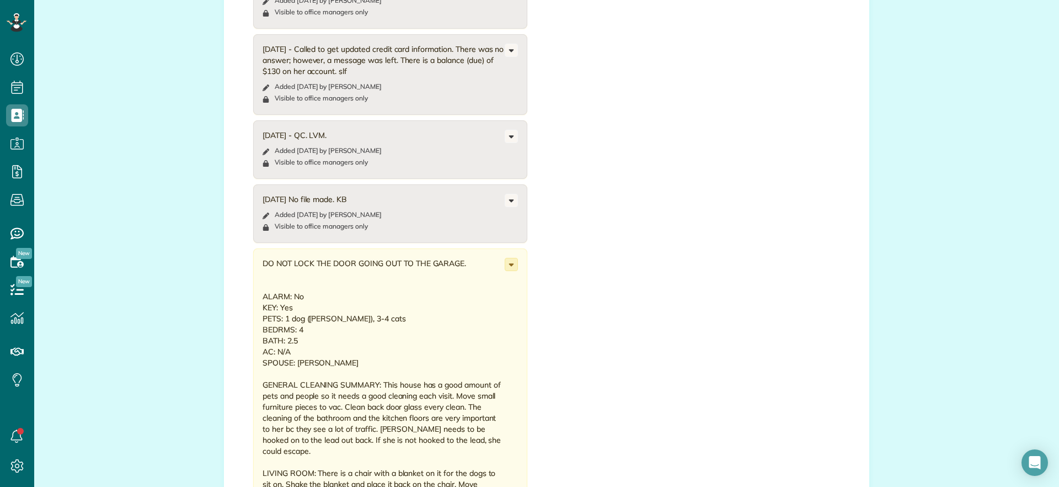
click at [509, 258] on icon at bounding box center [511, 264] width 12 height 12
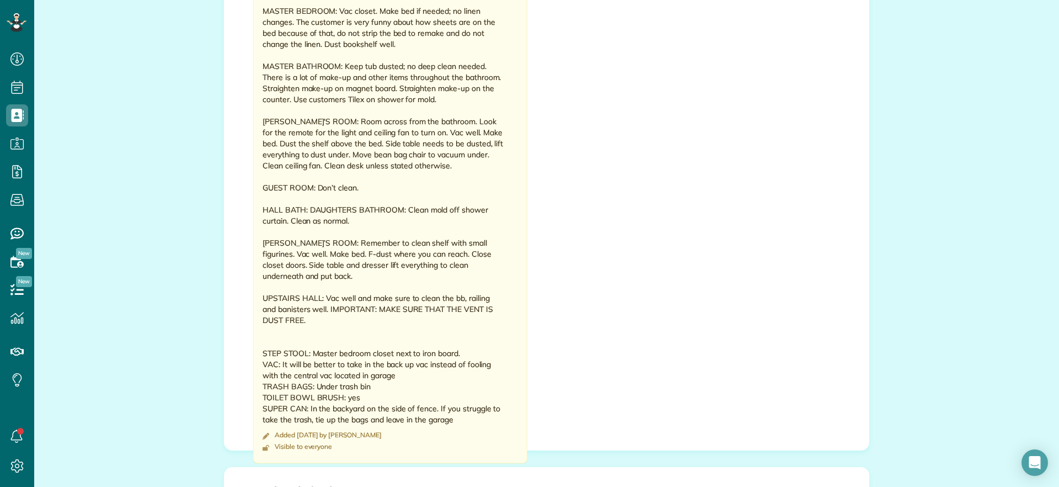
scroll to position [3654, 0]
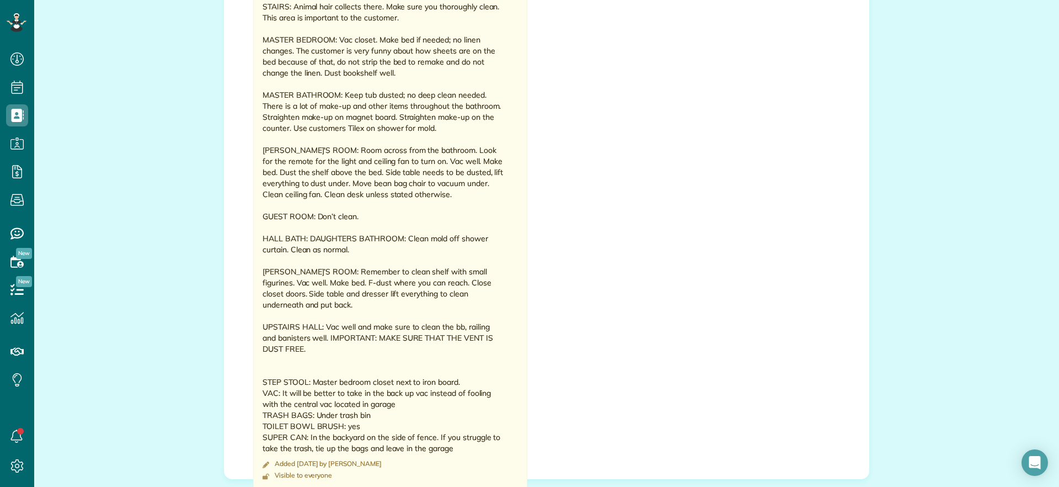
scroll to position [3792, 0]
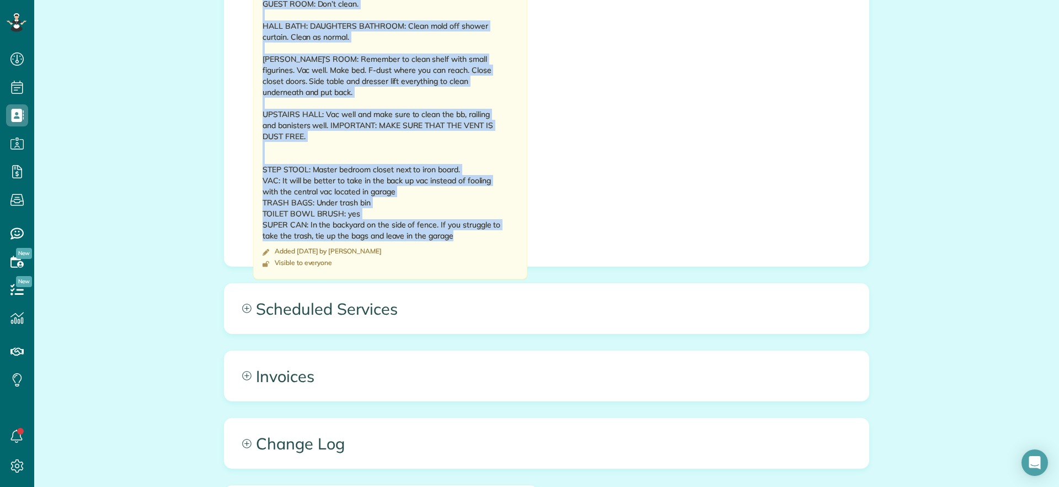
drag, startPoint x: 257, startPoint y: 220, endPoint x: 416, endPoint y: 170, distance: 166.8
copy div "DO NOT LOCK THE DOOR GOING OUT TO THE GARAGE. ALARM: No KEY: Yes PETS: 1 dog ([…"
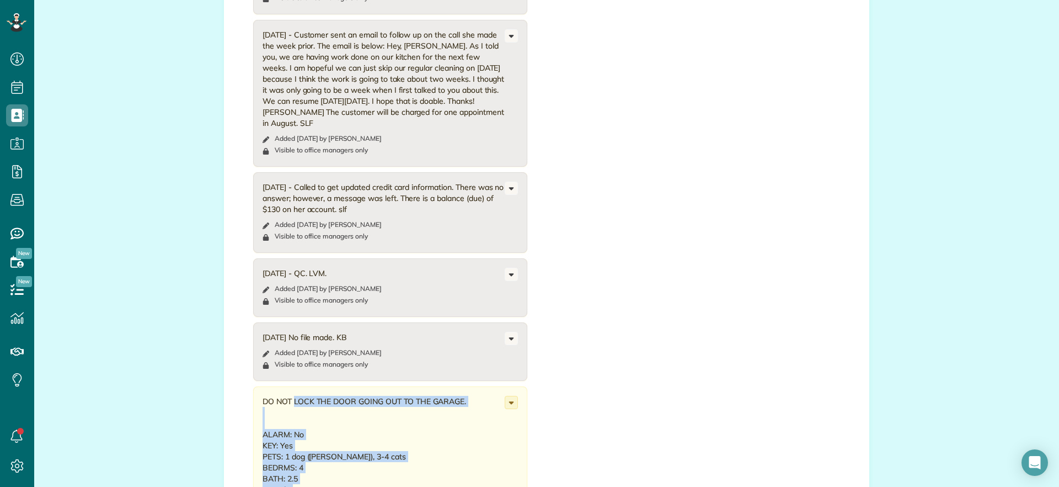
scroll to position [2896, 0]
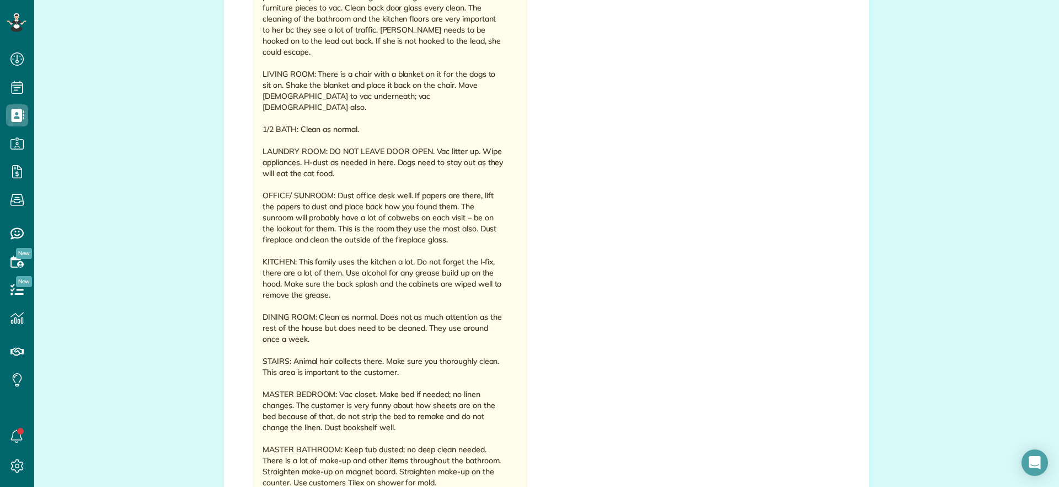
scroll to position [3241, 0]
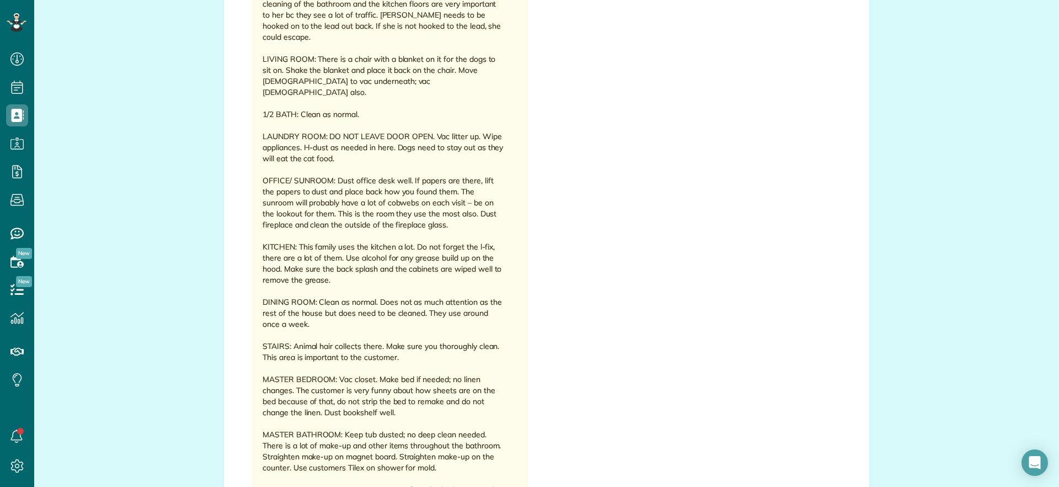
click at [429, 393] on div "DO NOT LOCK THE DOOR GOING OUT TO THE GARAGE. ALARM: No KEY: Yes PETS: 1 dog ([…" at bounding box center [384, 318] width 242 height 949
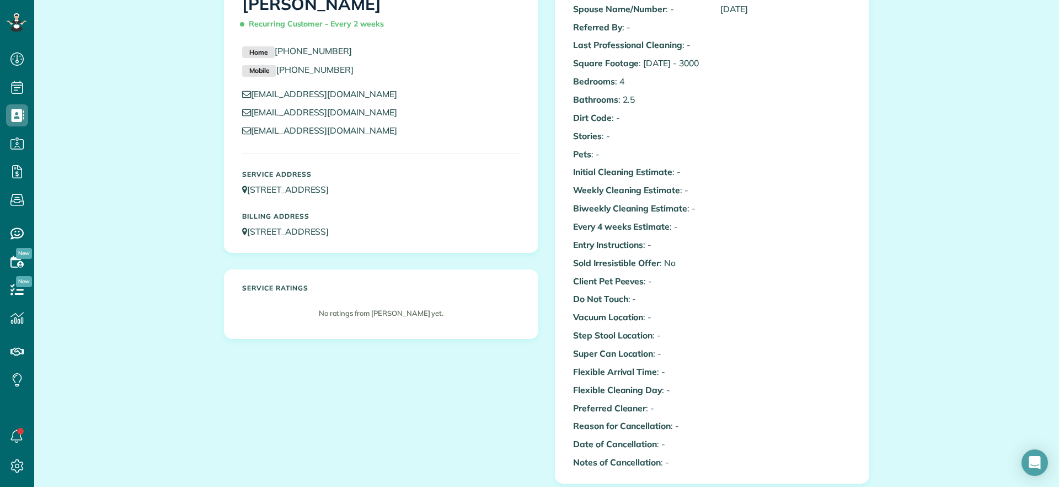
scroll to position [0, 0]
